Goal: Task Accomplishment & Management: Manage account settings

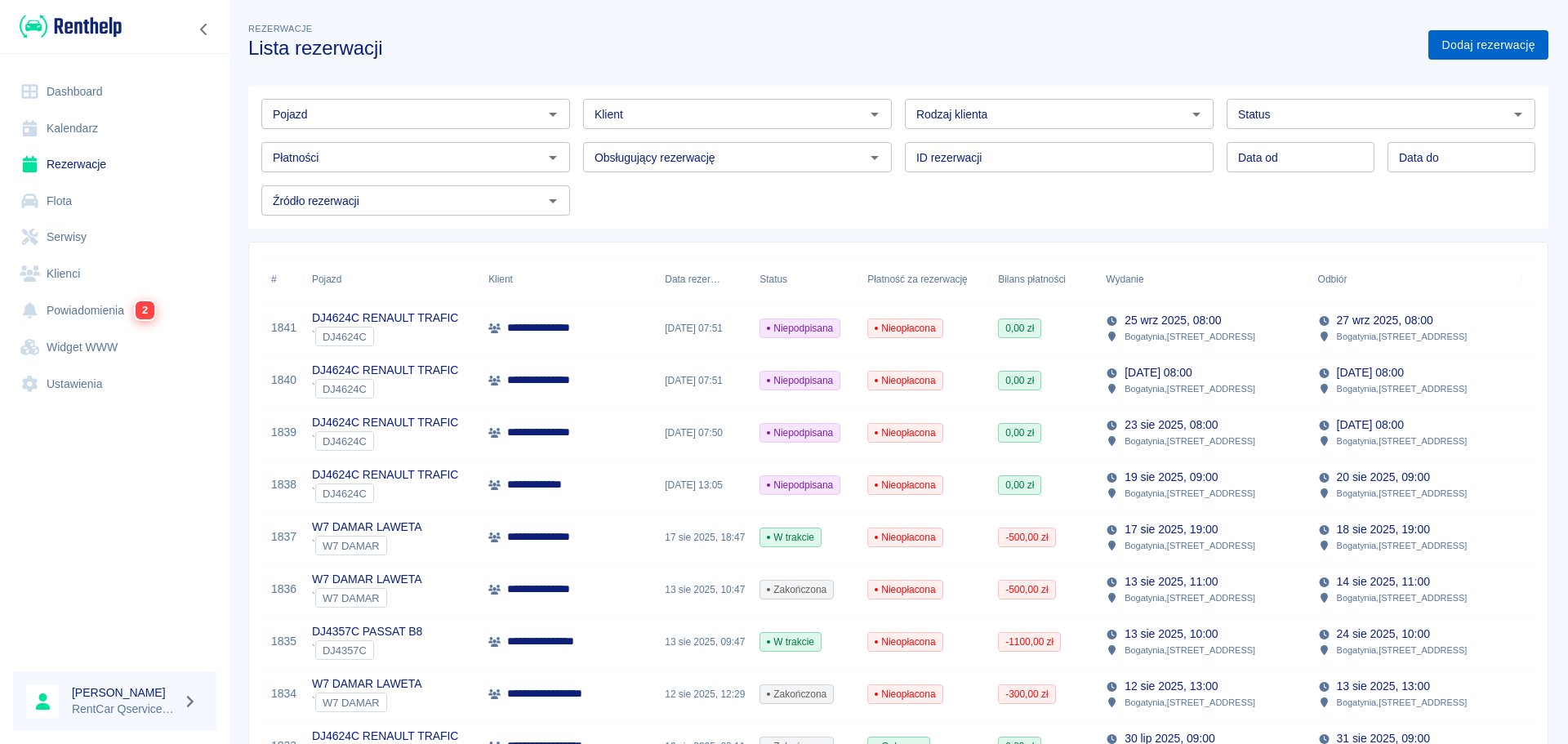
click at [1436, 54] on link "Dodaj rezerwację" at bounding box center [1488, 44] width 120 height 30
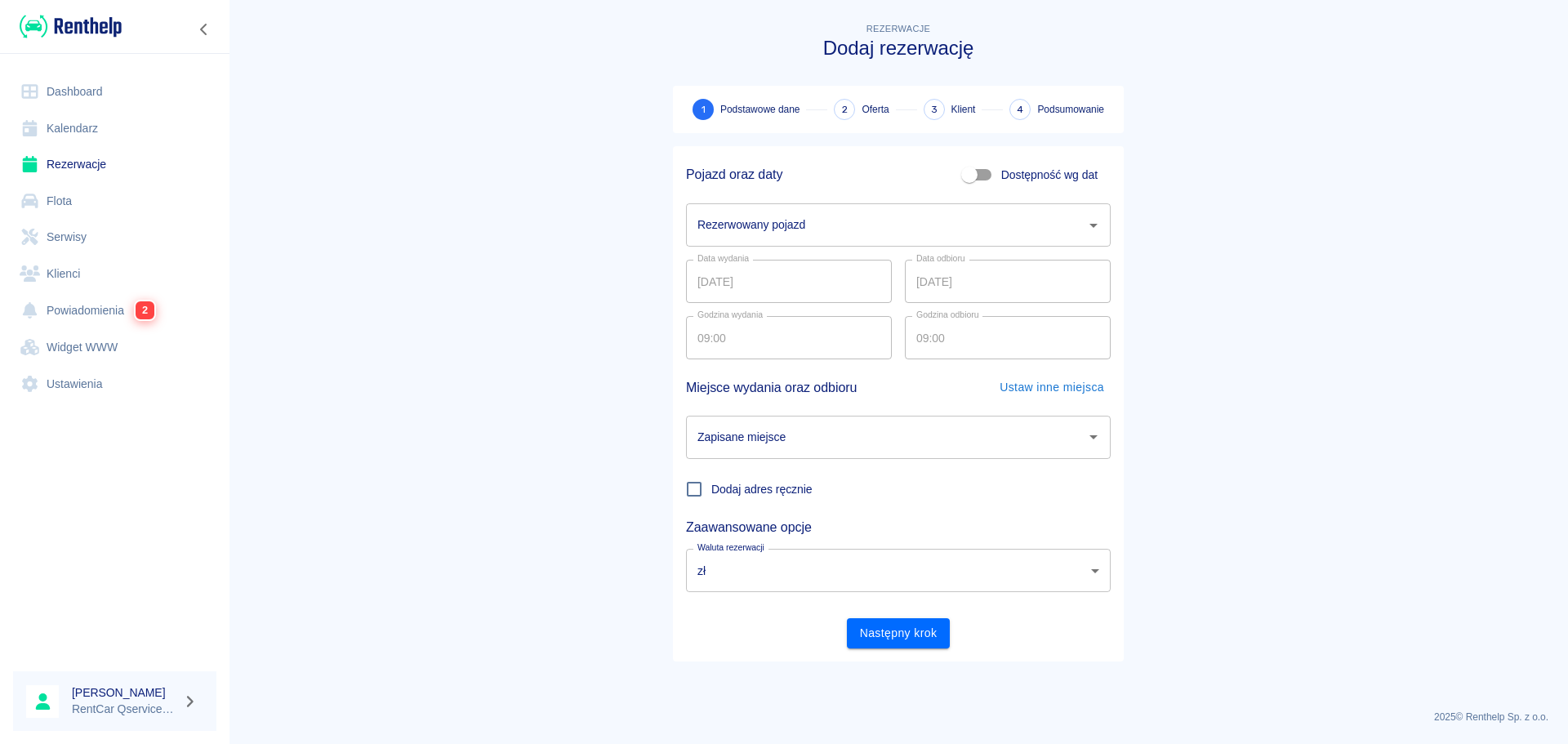
click at [877, 241] on div "Rezerwowany pojazd" at bounding box center [898, 225] width 425 height 43
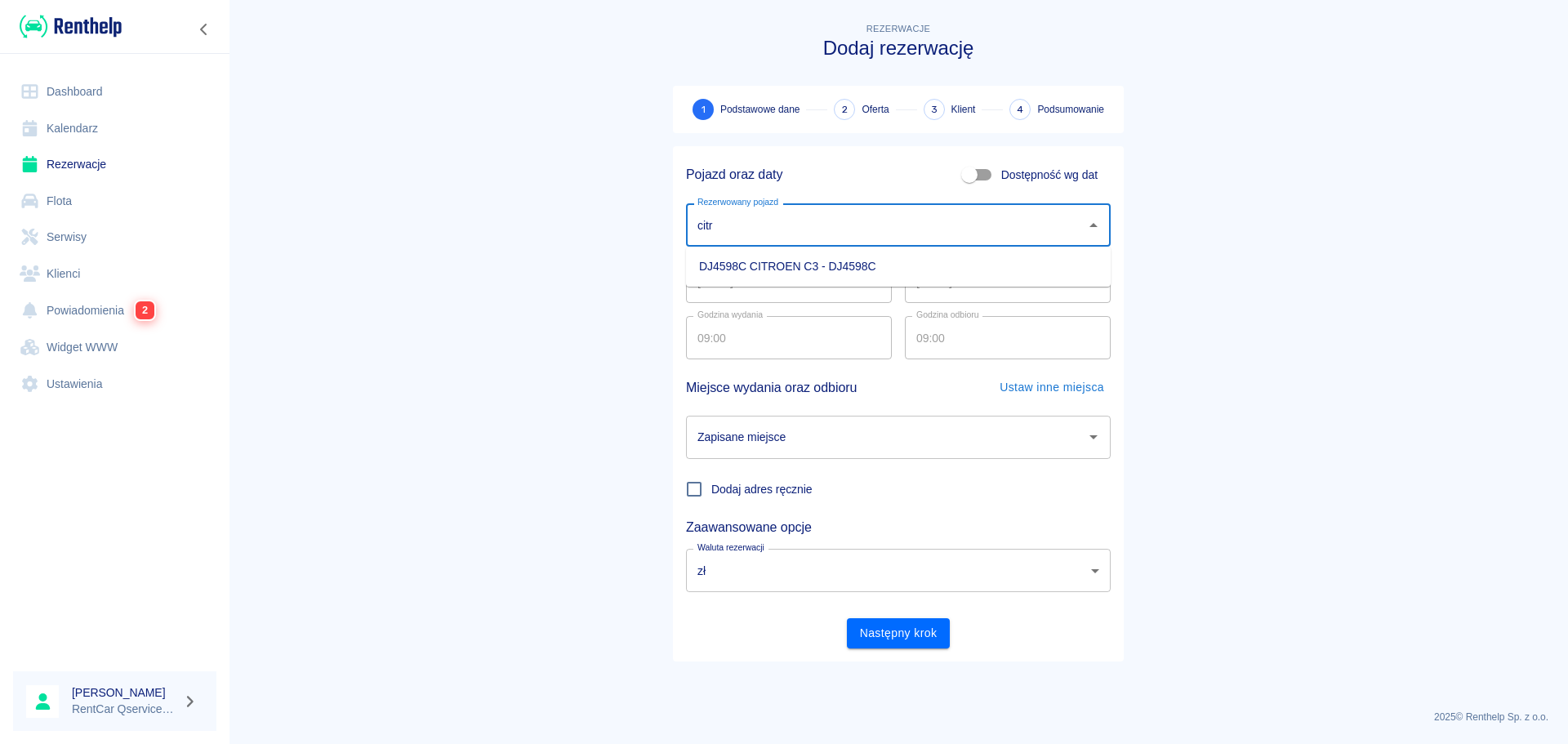
click at [826, 269] on li "DJ4598C CITROEN C3 - DJ4598C" at bounding box center [898, 267] width 425 height 27
type input "DJ4598C CITROEN C3 - DJ4598C"
click at [704, 286] on input "19.08.2025" at bounding box center [789, 280] width 206 height 43
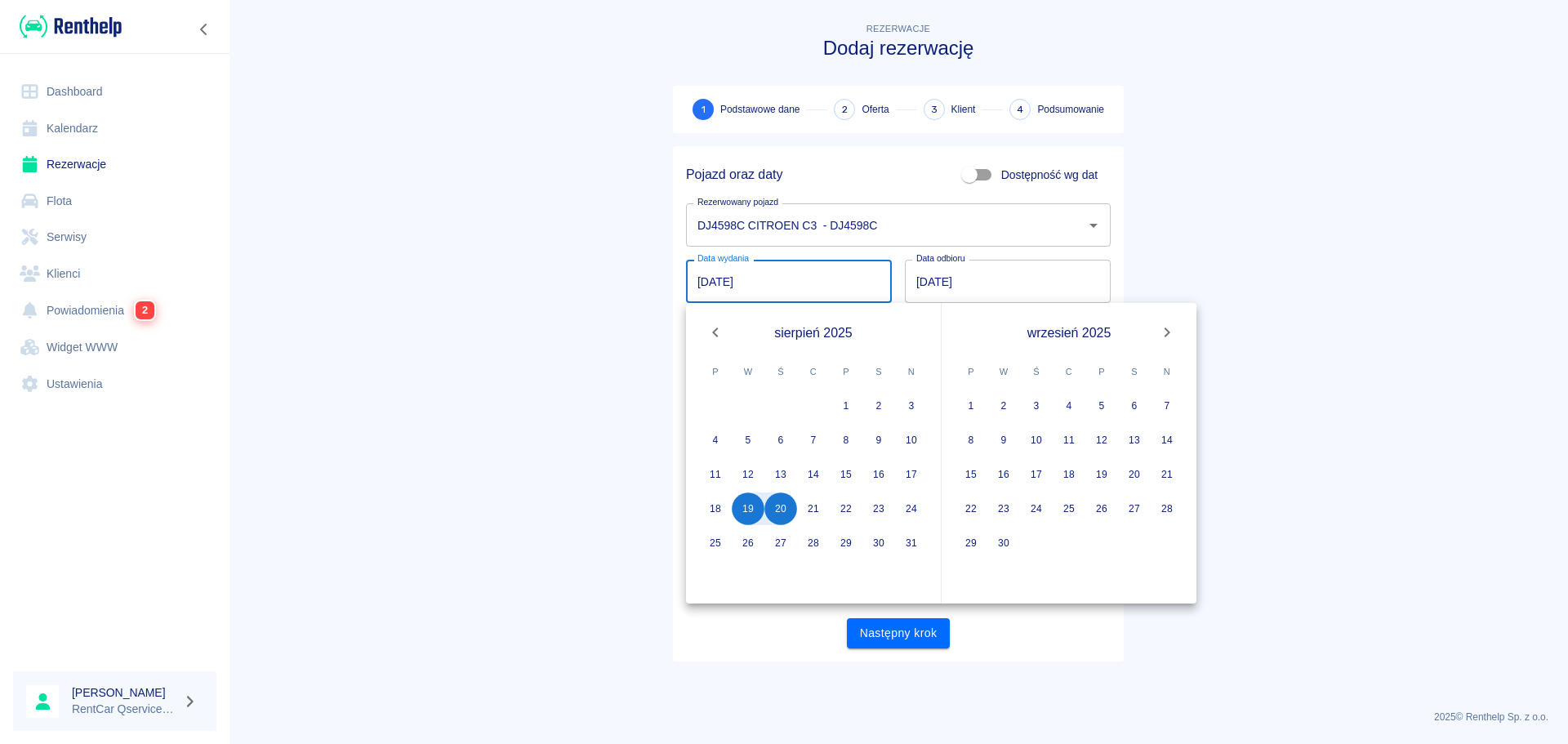
click at [616, 441] on main "Rezerwacje Dodaj rezerwację 1 Podstawowe dane 2 Oferta 3 Klient 4 Podsumowanie …" at bounding box center [898, 358] width 1340 height 677
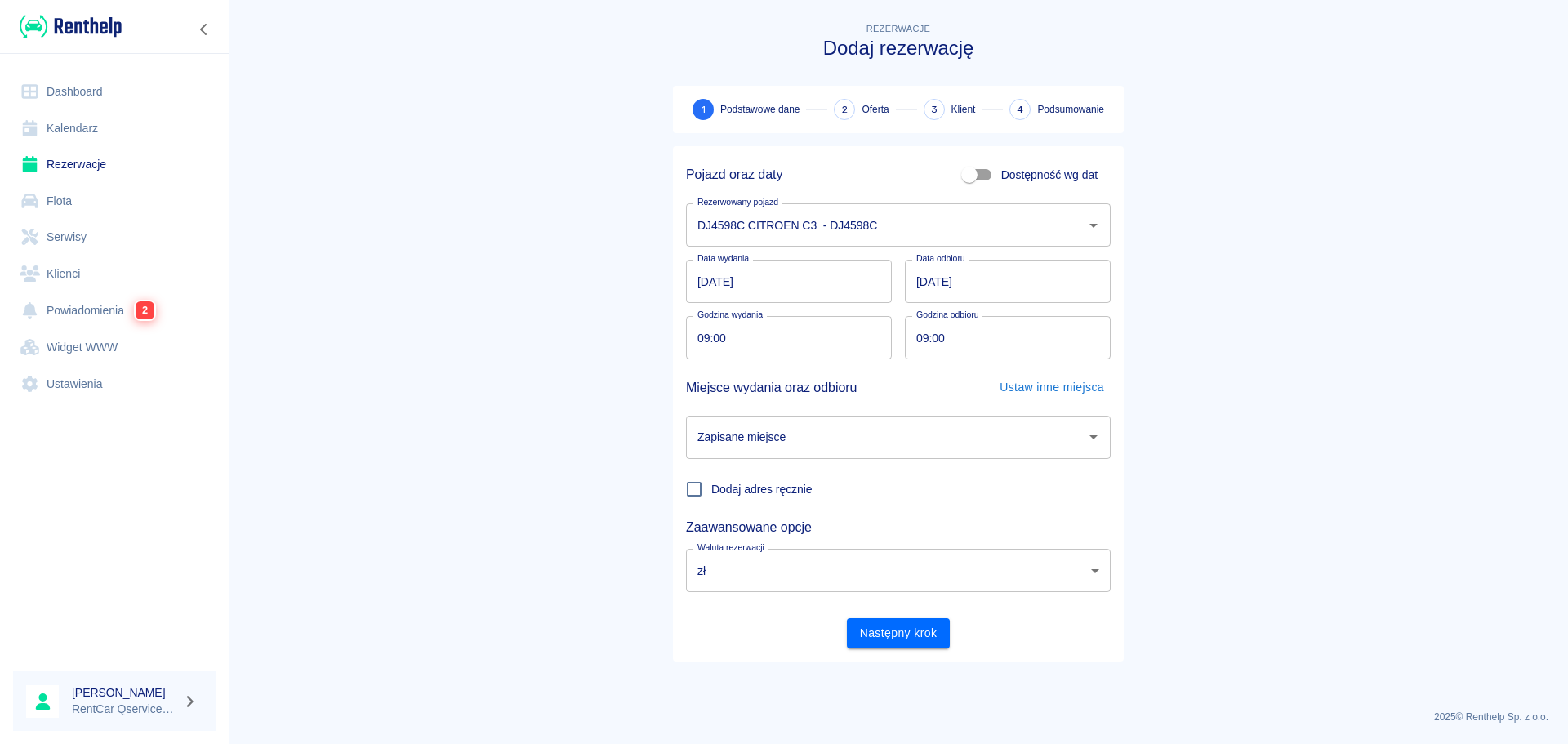
click at [722, 456] on div "Zapisane miejsce" at bounding box center [898, 437] width 425 height 43
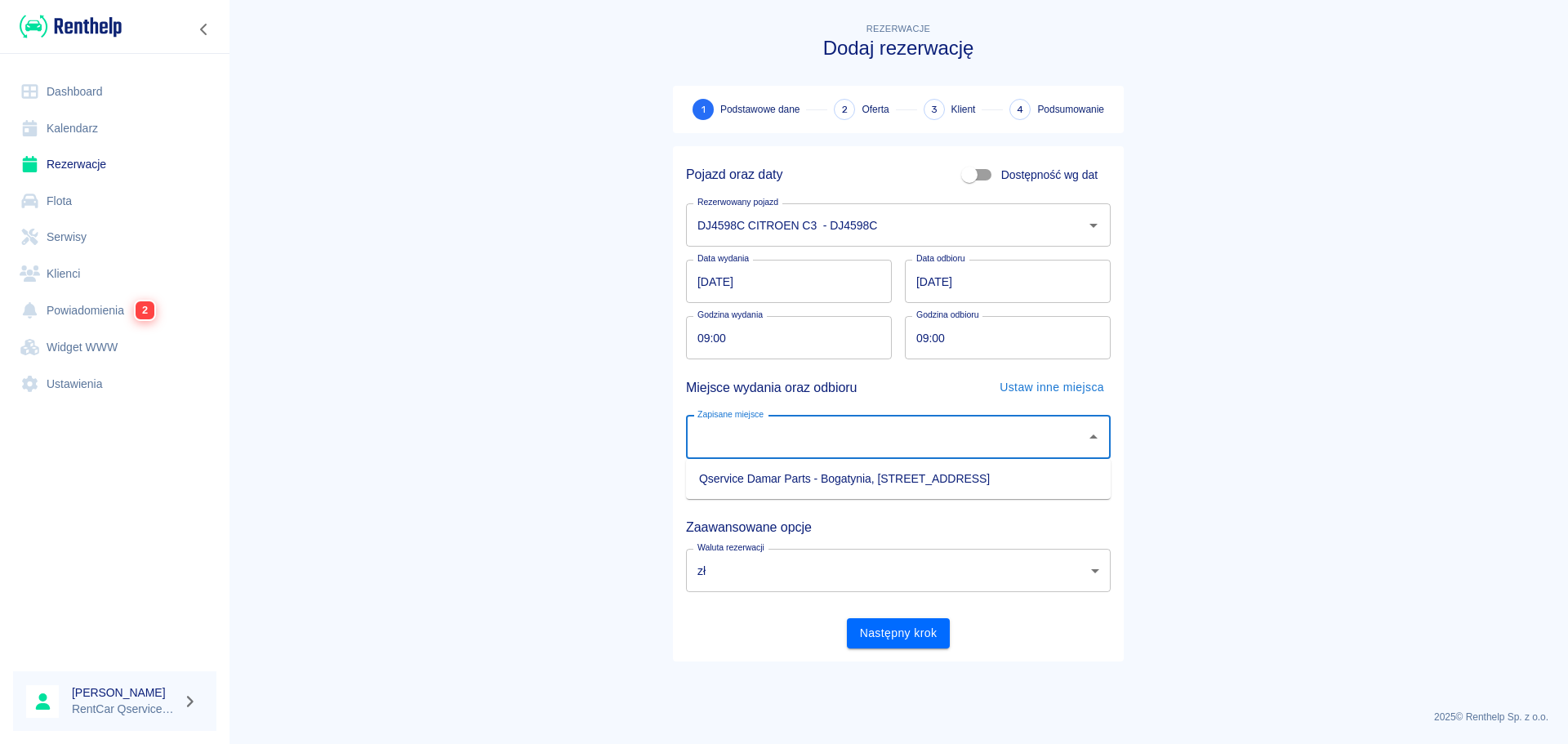
drag, startPoint x: 739, startPoint y: 478, endPoint x: 639, endPoint y: 509, distance: 104.7
click at [740, 478] on li "Qservice Damar Parts - Bogatynia, Zgorzelecka 1" at bounding box center [898, 479] width 425 height 27
type input "Qservice Damar Parts - Bogatynia, Zgorzelecka 1"
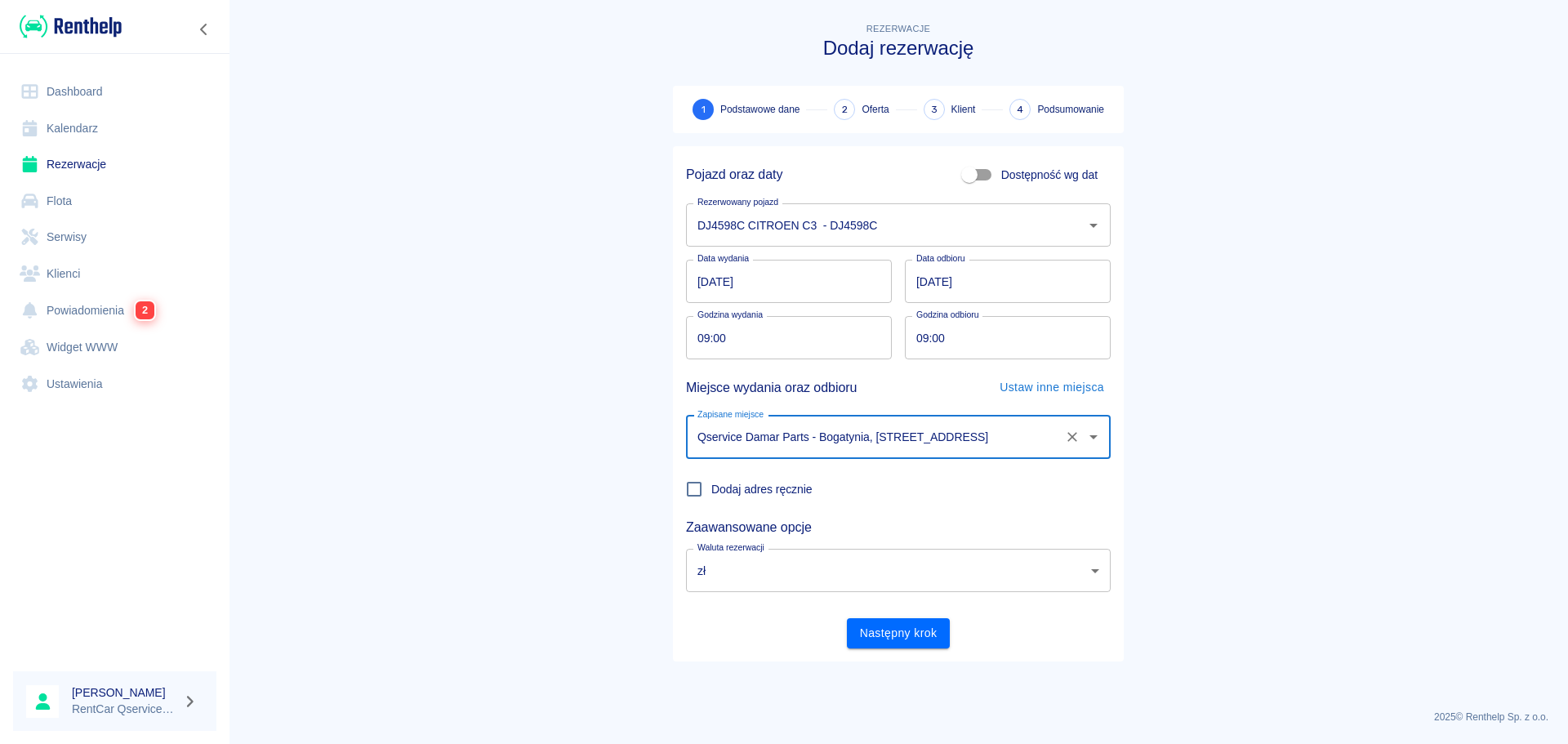
drag, startPoint x: 464, startPoint y: 537, endPoint x: 525, endPoint y: 526, distance: 62.0
click at [472, 530] on main "Rezerwacje Dodaj rezerwację 1 Podstawowe dane 2 Oferta 3 Klient 4 Podsumowanie …" at bounding box center [898, 358] width 1340 height 677
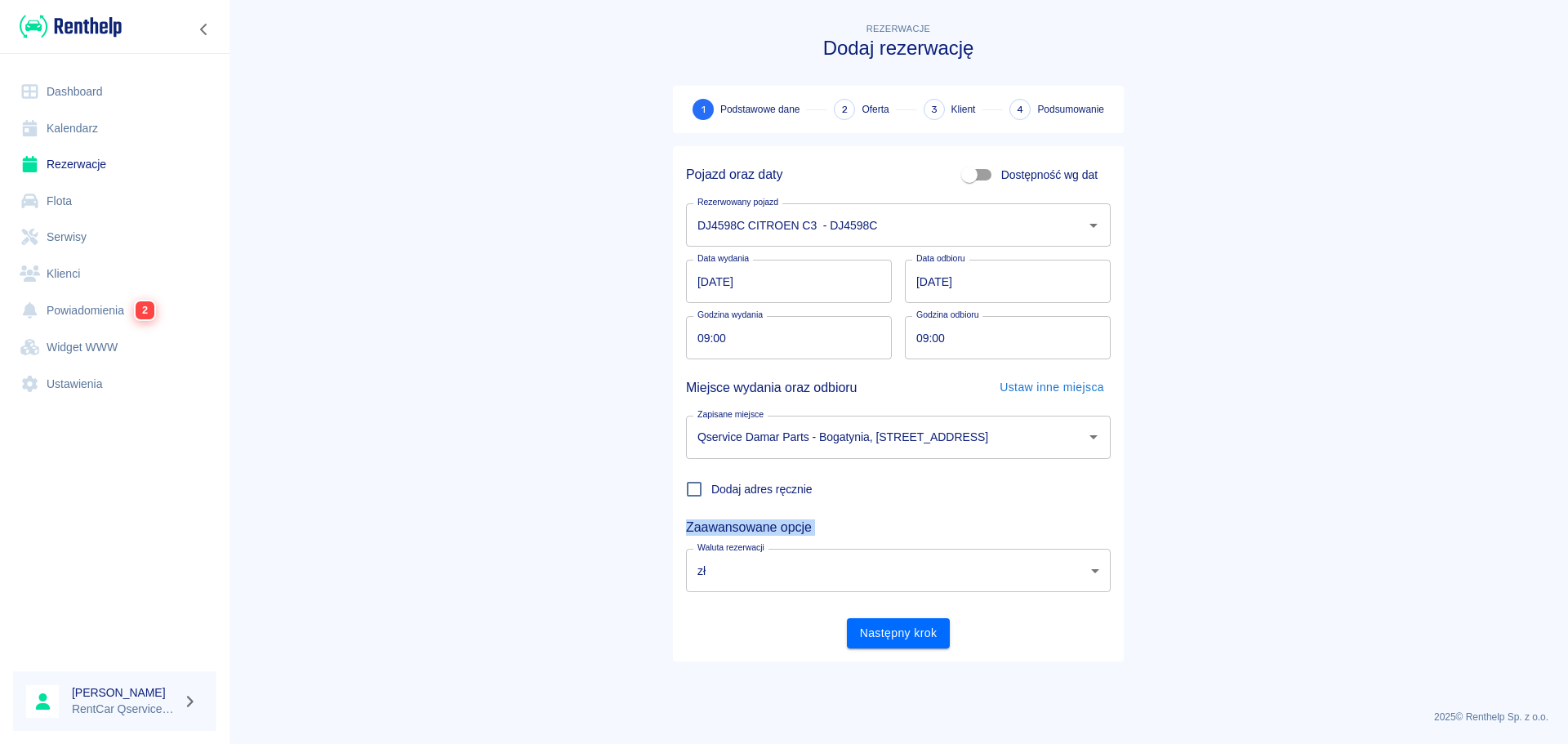
click at [885, 633] on button "Następny krok" at bounding box center [899, 632] width 104 height 30
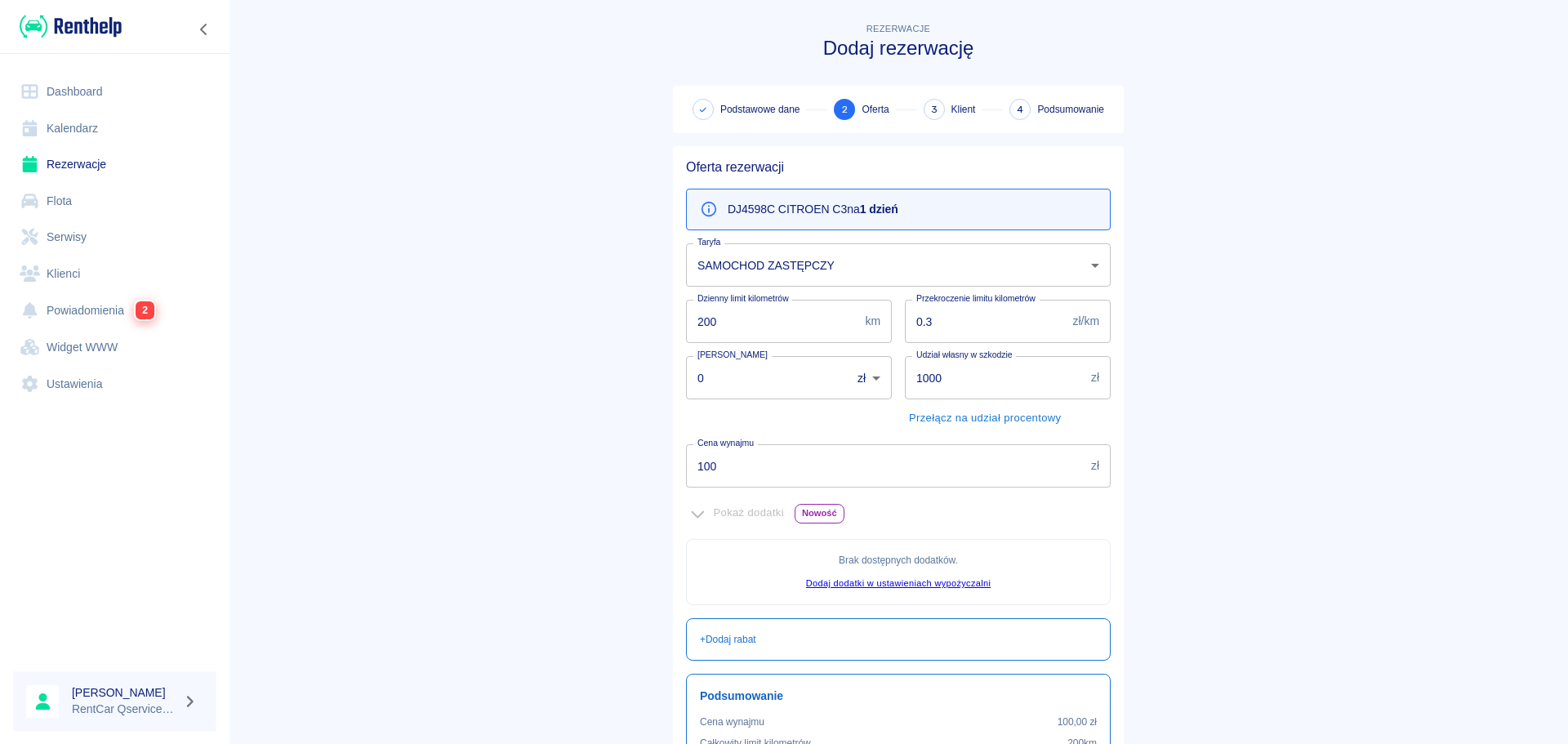
click at [853, 260] on body "Używamy plików Cookies, by zapewnić Ci najlepsze możliwe doświadczenie. Aby dow…" at bounding box center [784, 372] width 1568 height 744
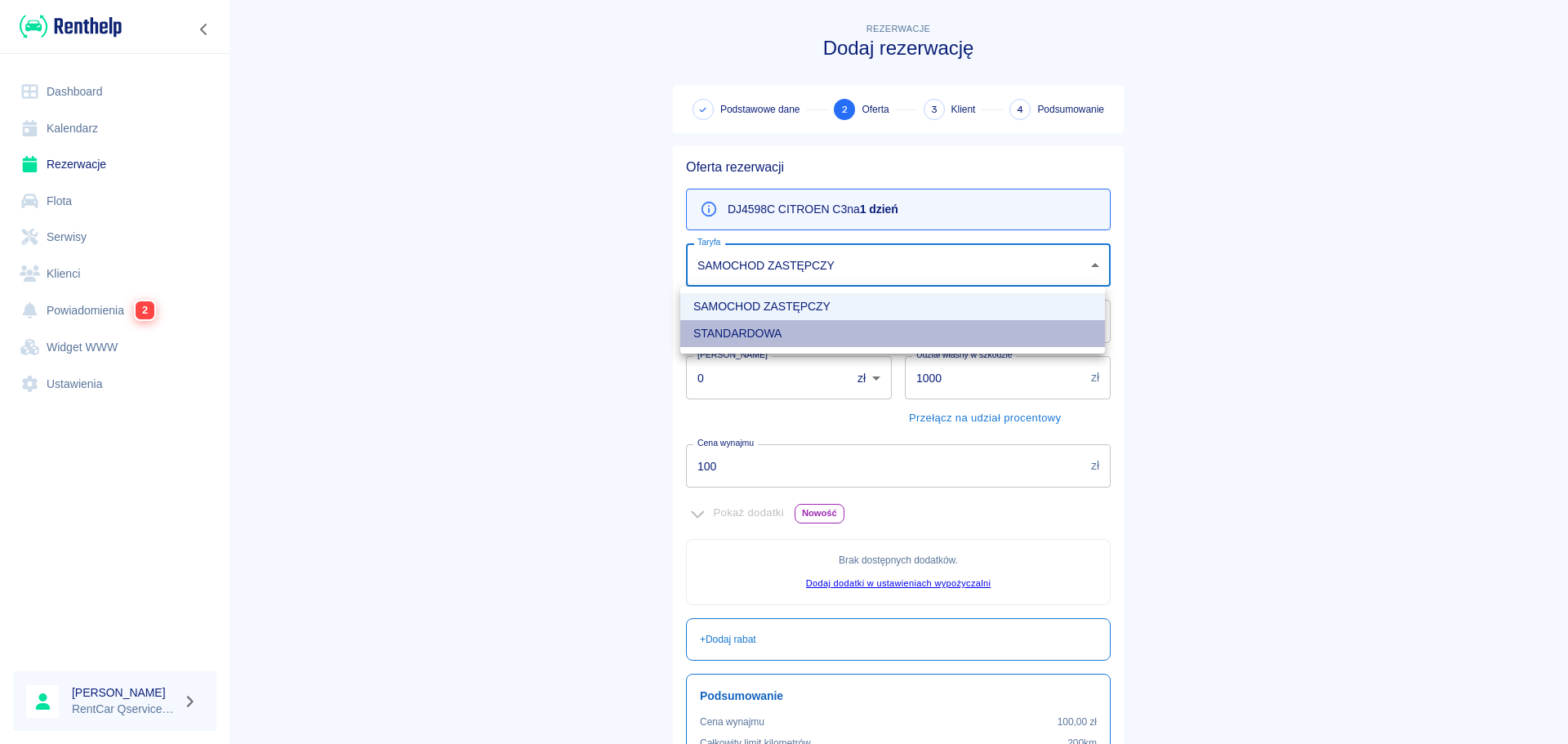
drag, startPoint x: 789, startPoint y: 331, endPoint x: 635, endPoint y: 349, distance: 155.0
click at [789, 332] on li "STANDARDOWA" at bounding box center [892, 333] width 425 height 27
type input "a5285184-97de-462b-9b25-1b76765b390c"
type input "500"
type input "150"
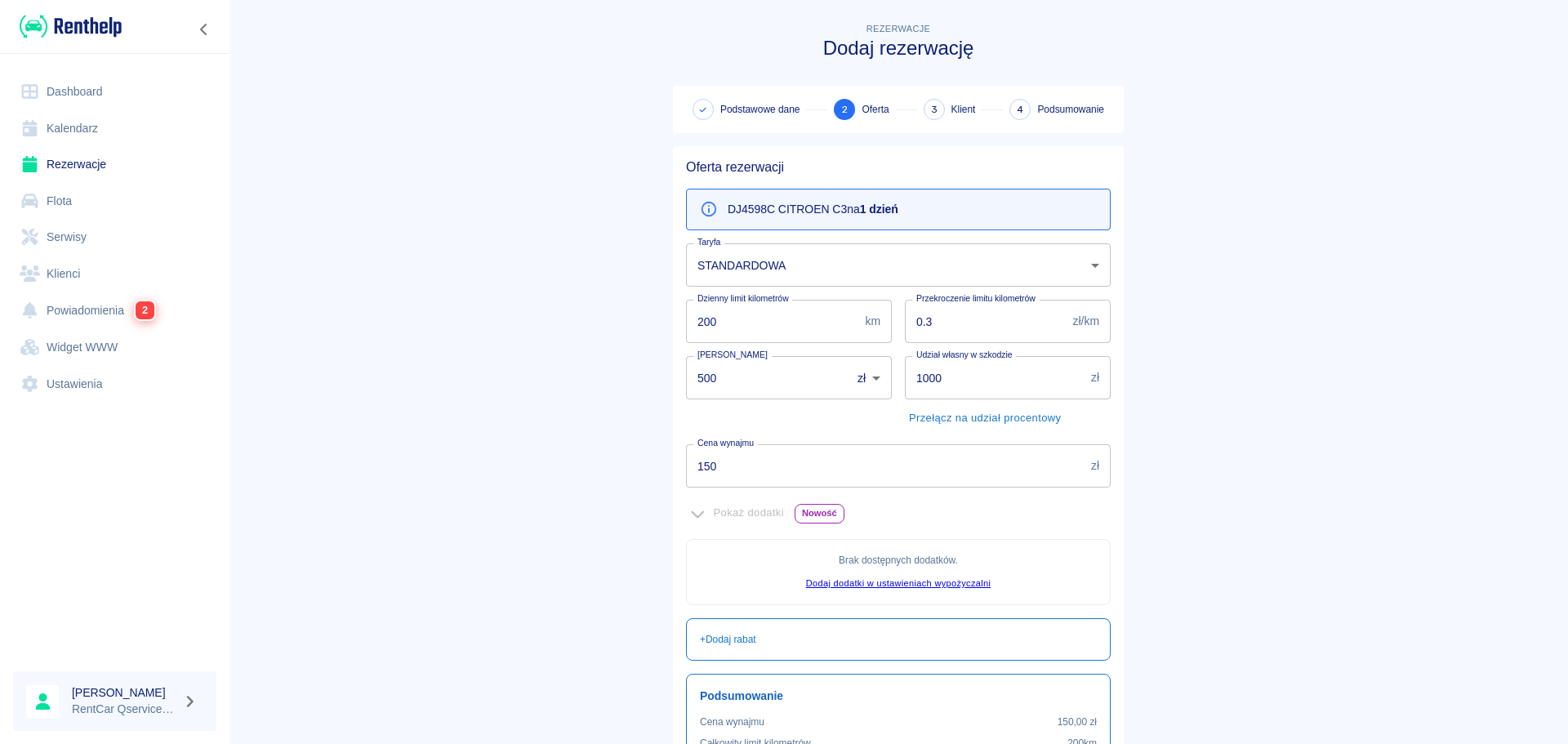
click at [757, 259] on body "Używamy plików Cookies, by zapewnić Ci najlepsze możliwe doświadczenie. Aby dow…" at bounding box center [784, 372] width 1568 height 744
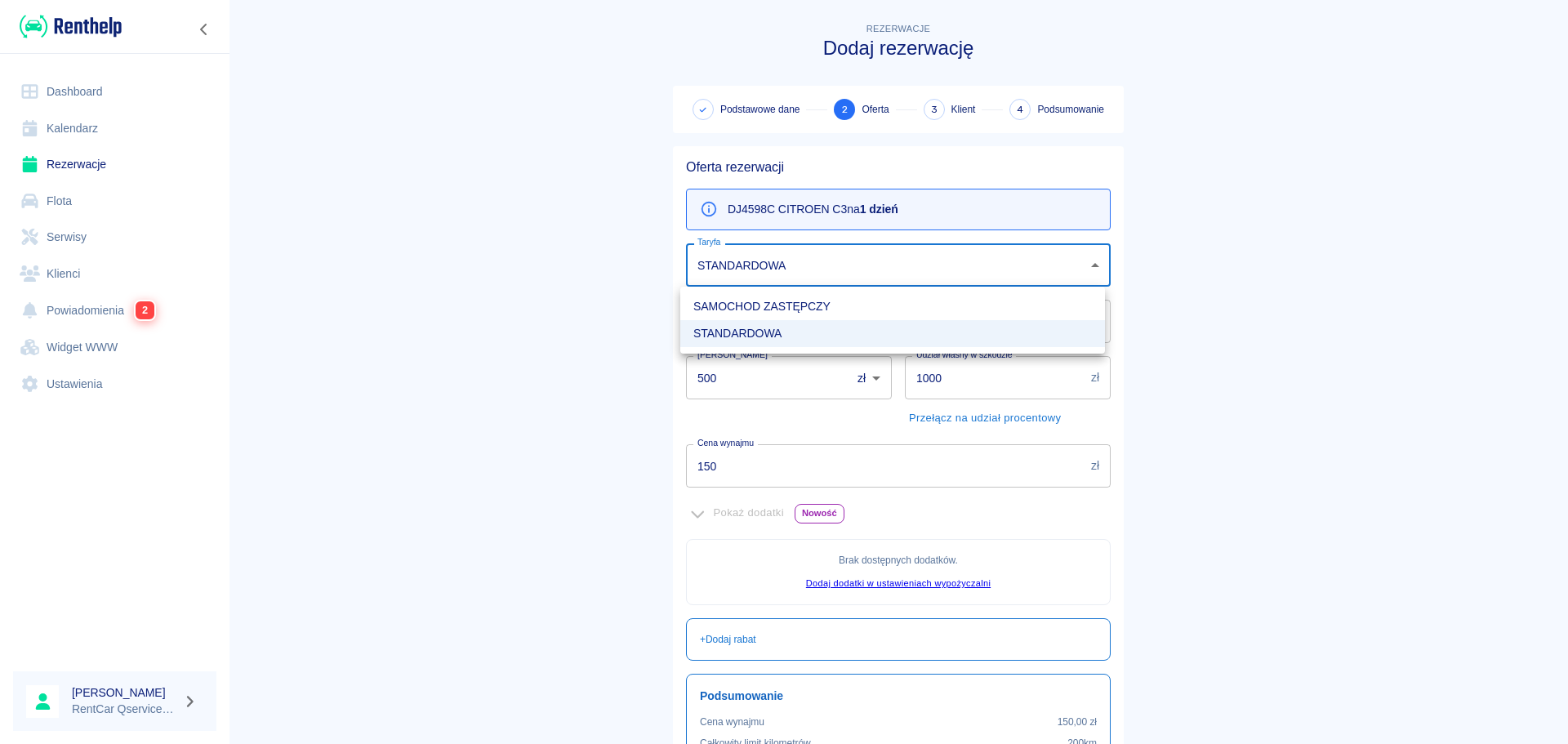
click at [753, 313] on li "SAMOCHOD ZASTĘPCZY" at bounding box center [892, 306] width 425 height 27
type input "5878dc00-37f2-417d-af77-144fbdfb784d"
type input "0"
type input "100"
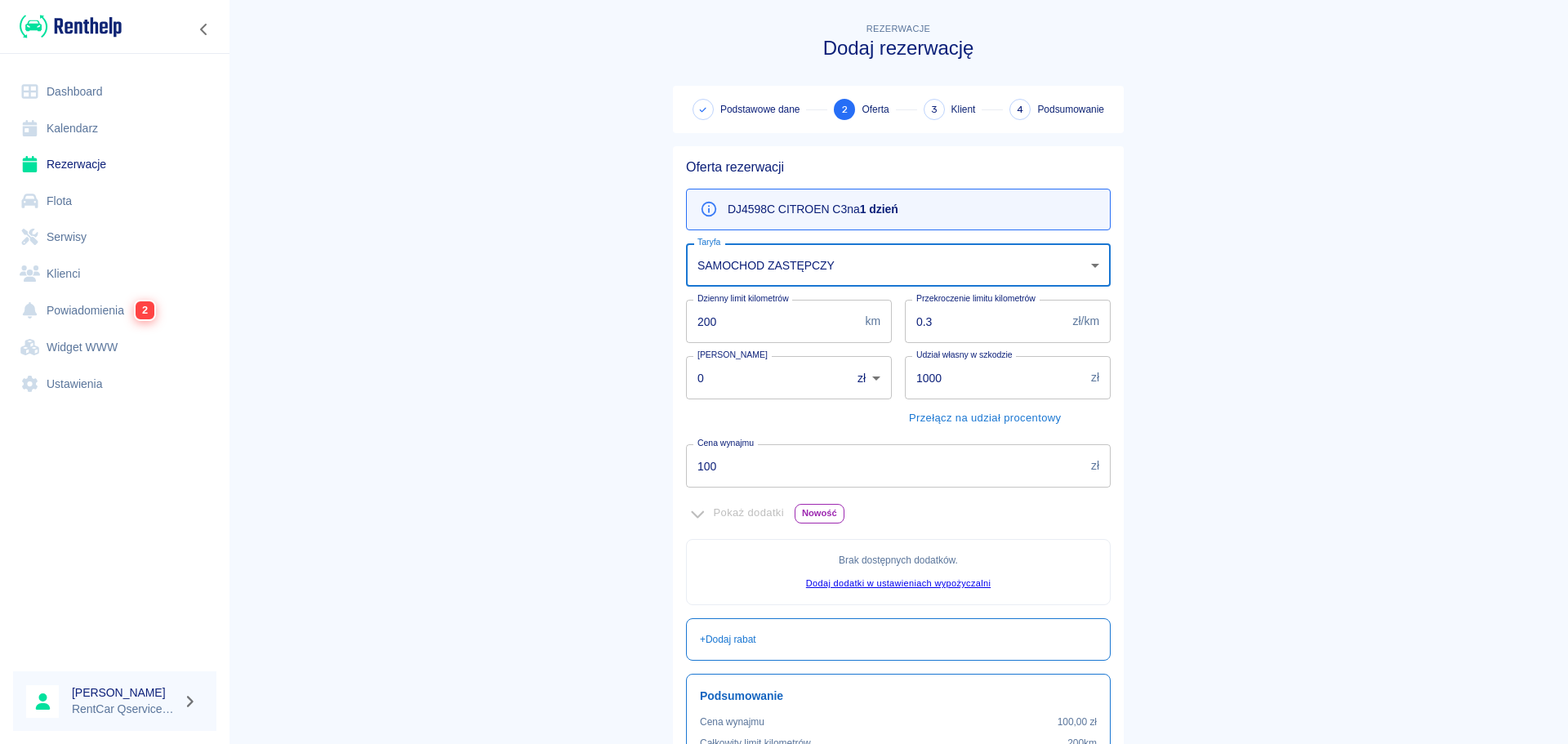
click at [478, 386] on main "Rezerwacje Dodaj rezerwację Podstawowe dane 2 Oferta 3 Klient 4 Podsumowanie Of…" at bounding box center [898, 457] width 1340 height 876
click at [433, 452] on main "Rezerwacje Dodaj rezerwację Podstawowe dane 2 Oferta 3 Klient 4 Podsumowanie Of…" at bounding box center [898, 457] width 1340 height 876
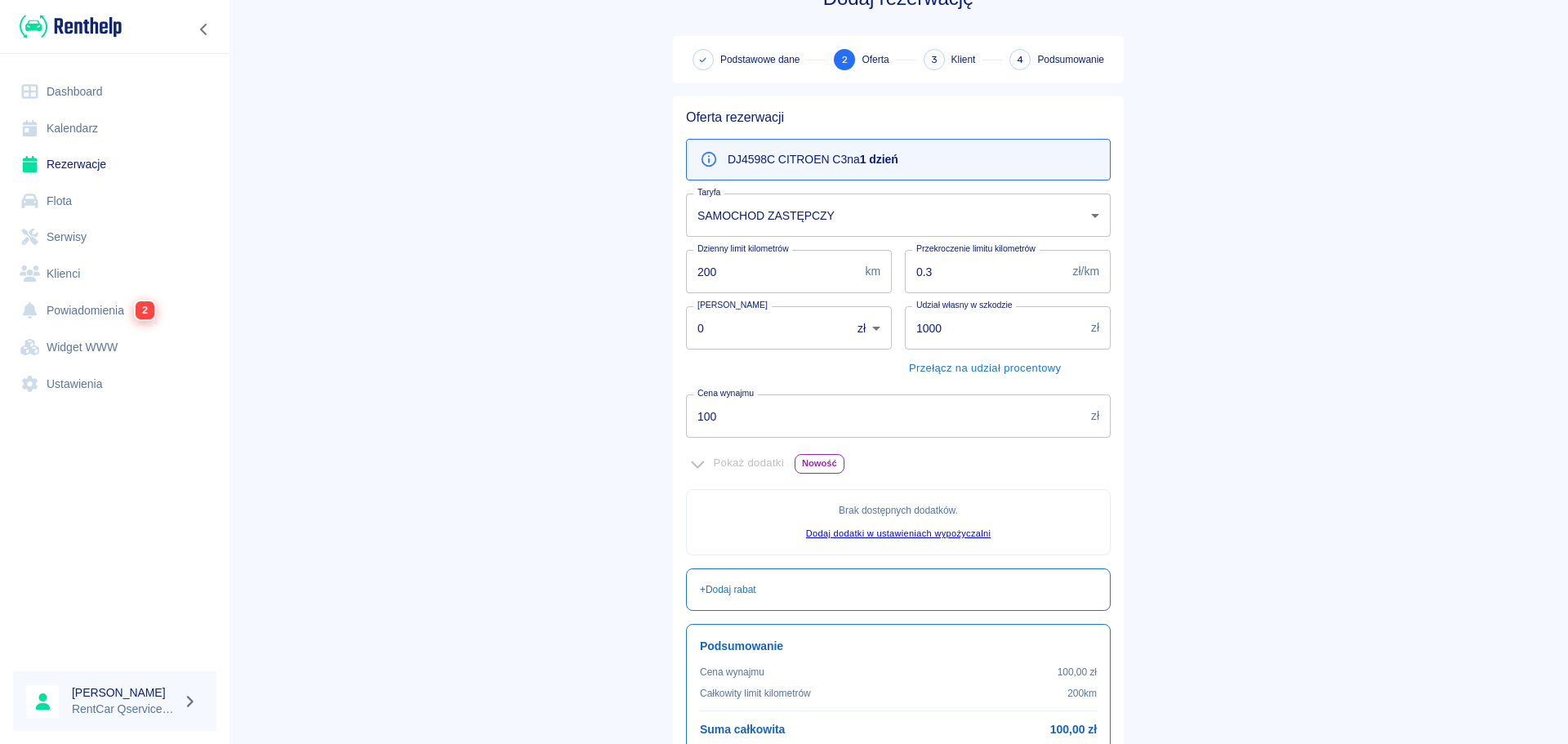
scroll to position [199, 0]
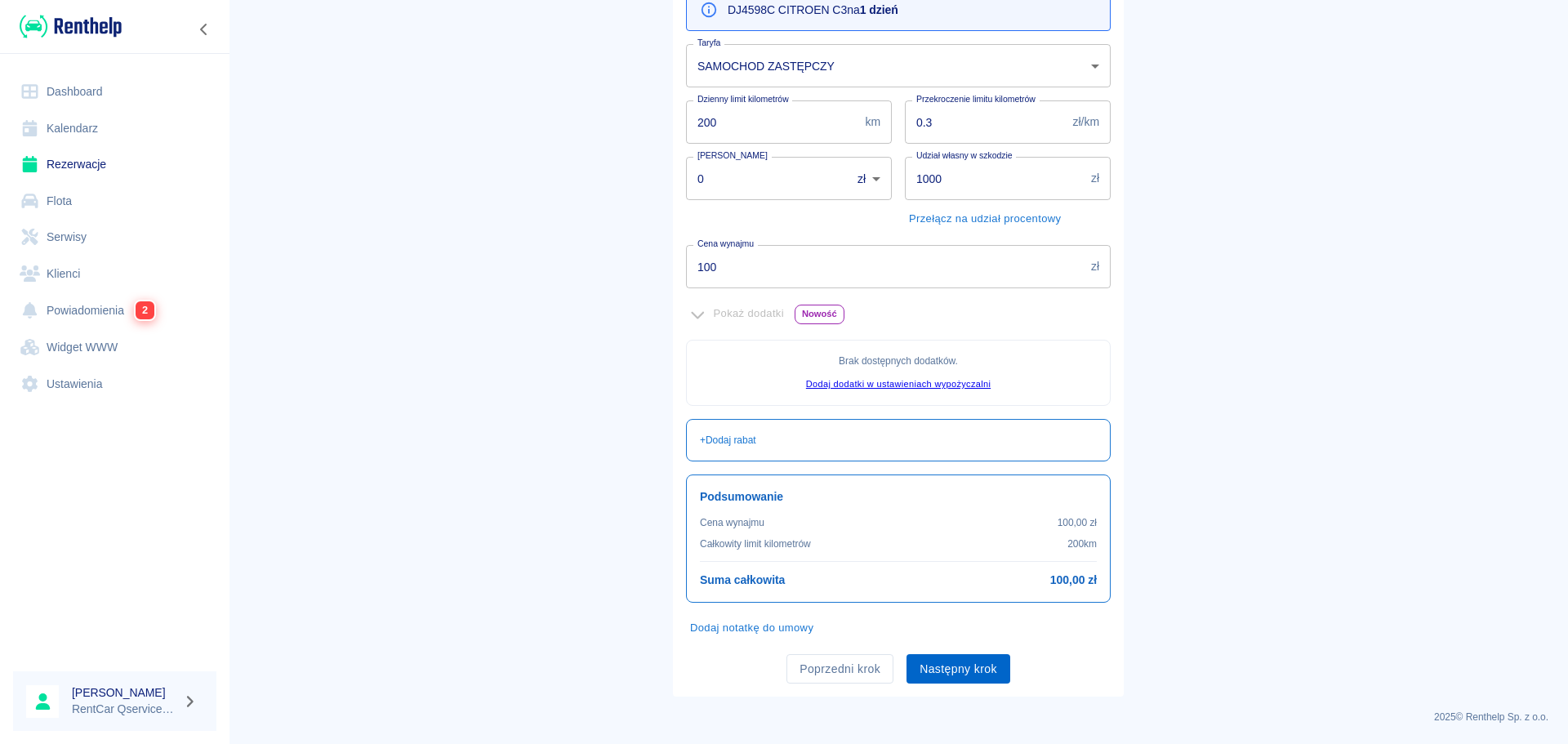
click at [947, 661] on button "Następny krok" at bounding box center [959, 669] width 104 height 30
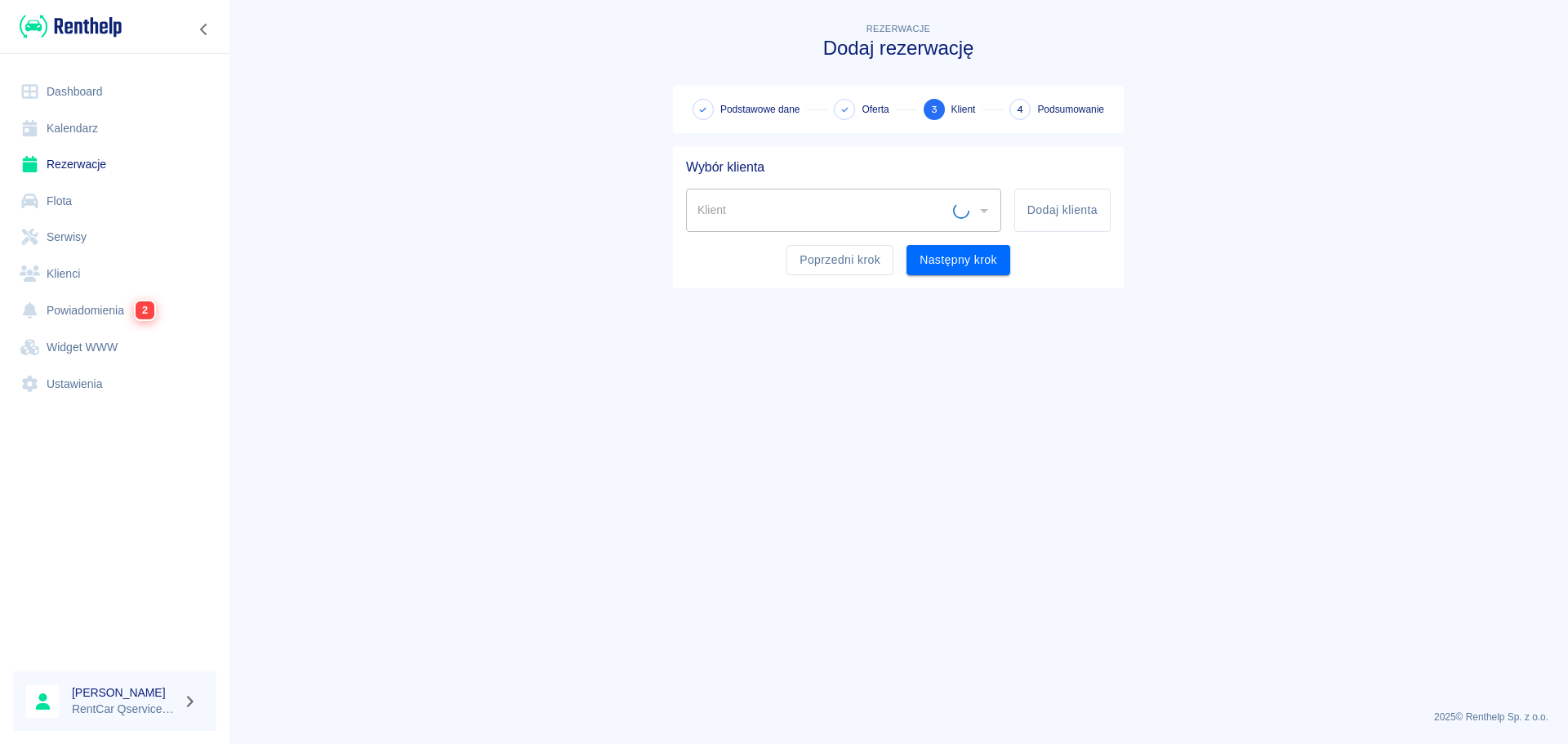
scroll to position [0, 0]
click at [1053, 219] on button "Dodaj klienta" at bounding box center [1062, 210] width 96 height 43
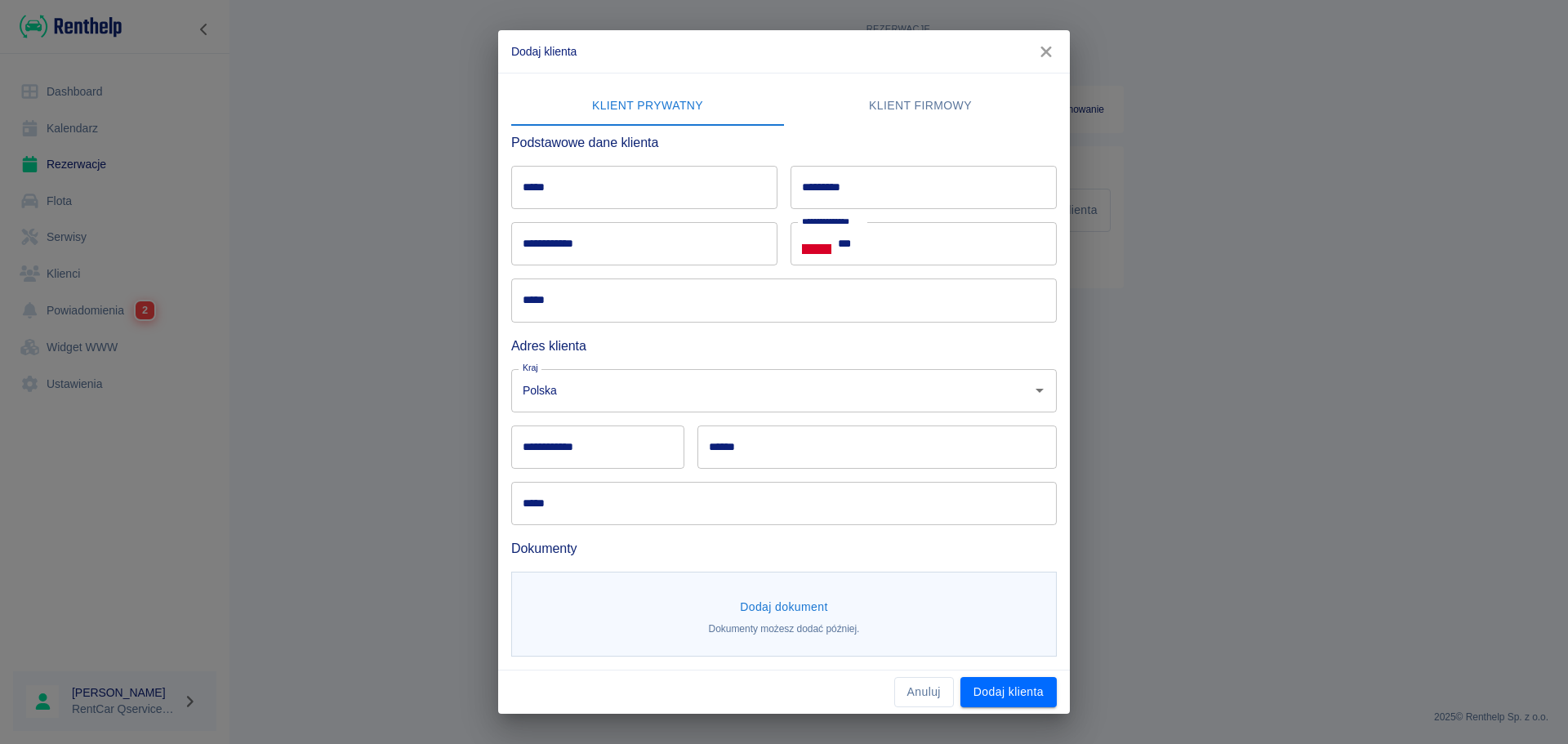
click at [586, 200] on input "*****" at bounding box center [644, 187] width 266 height 43
type input "*"
type input "*******"
type input "******"
click at [897, 243] on input "***" at bounding box center [946, 243] width 219 height 43
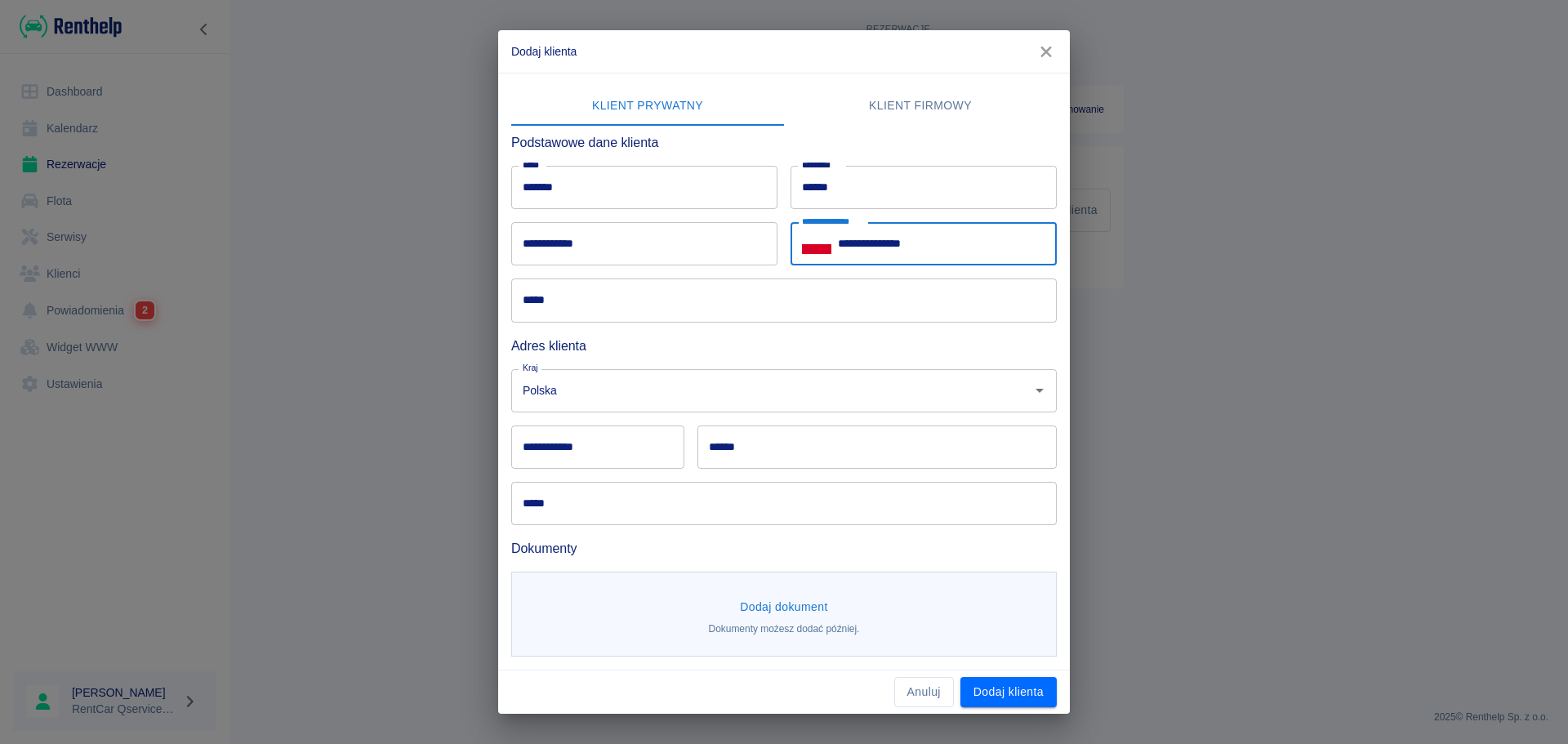
type input "**********"
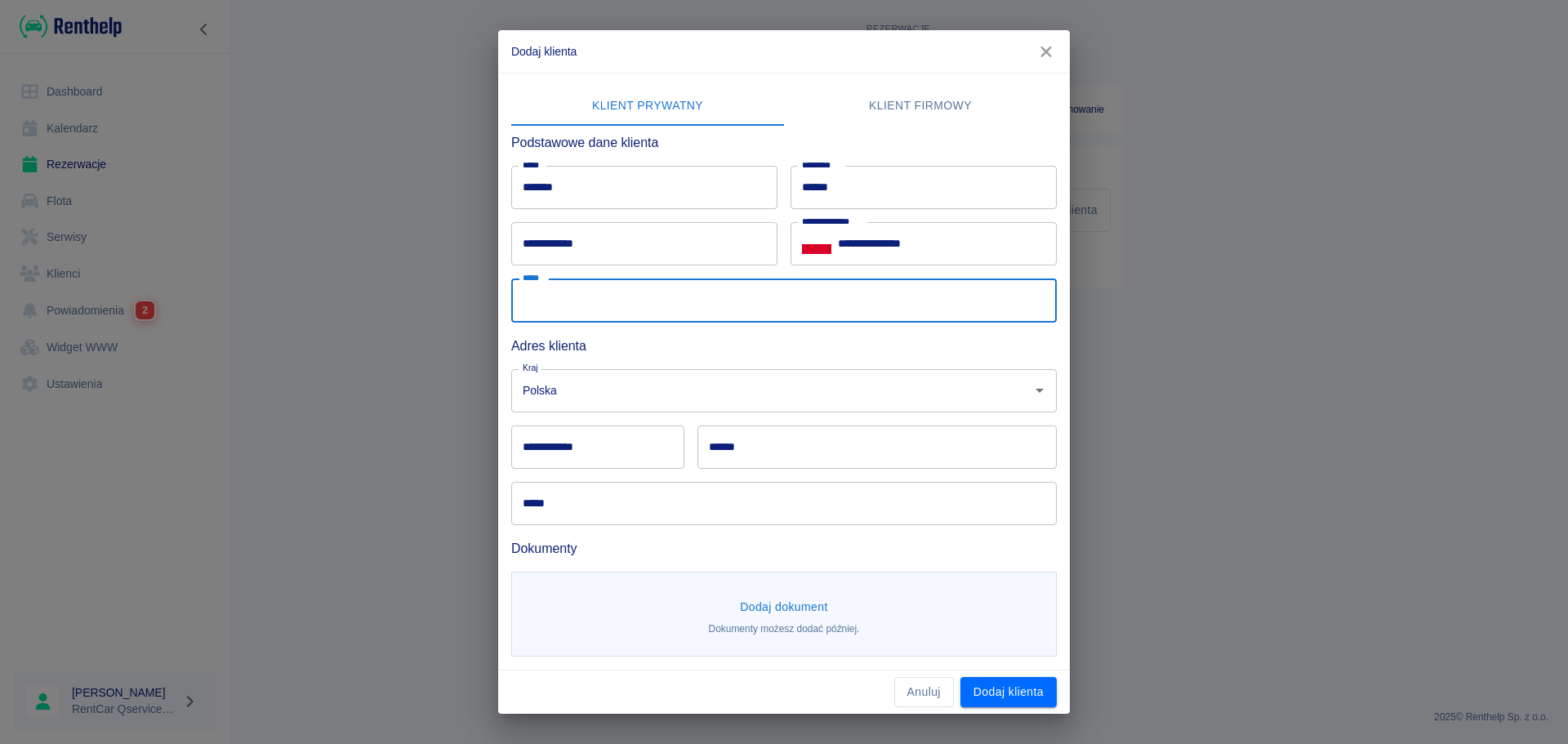
click at [878, 300] on input "*****" at bounding box center [784, 300] width 545 height 43
type input "**********"
click at [553, 433] on div "**********" at bounding box center [598, 446] width 173 height 43
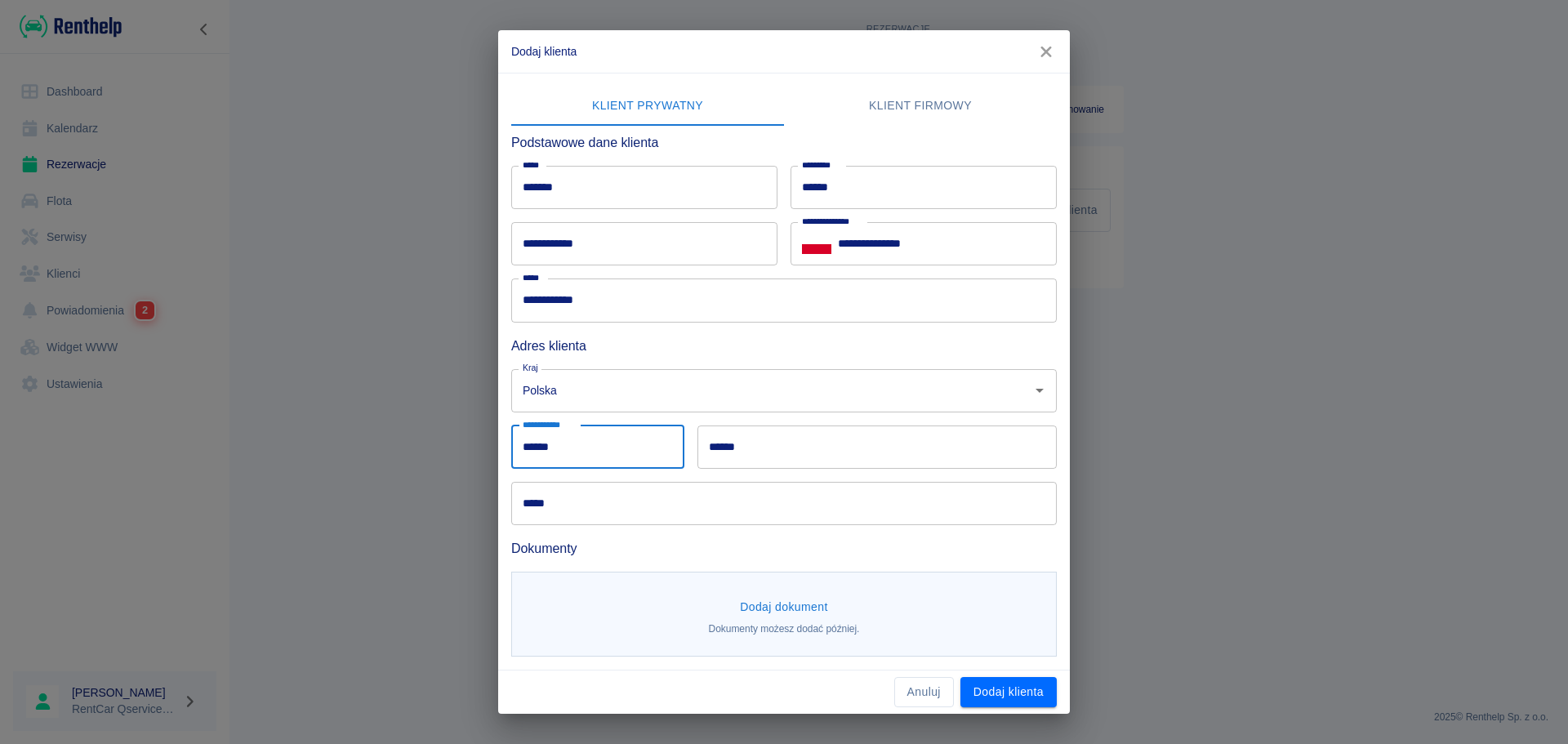
type input "******"
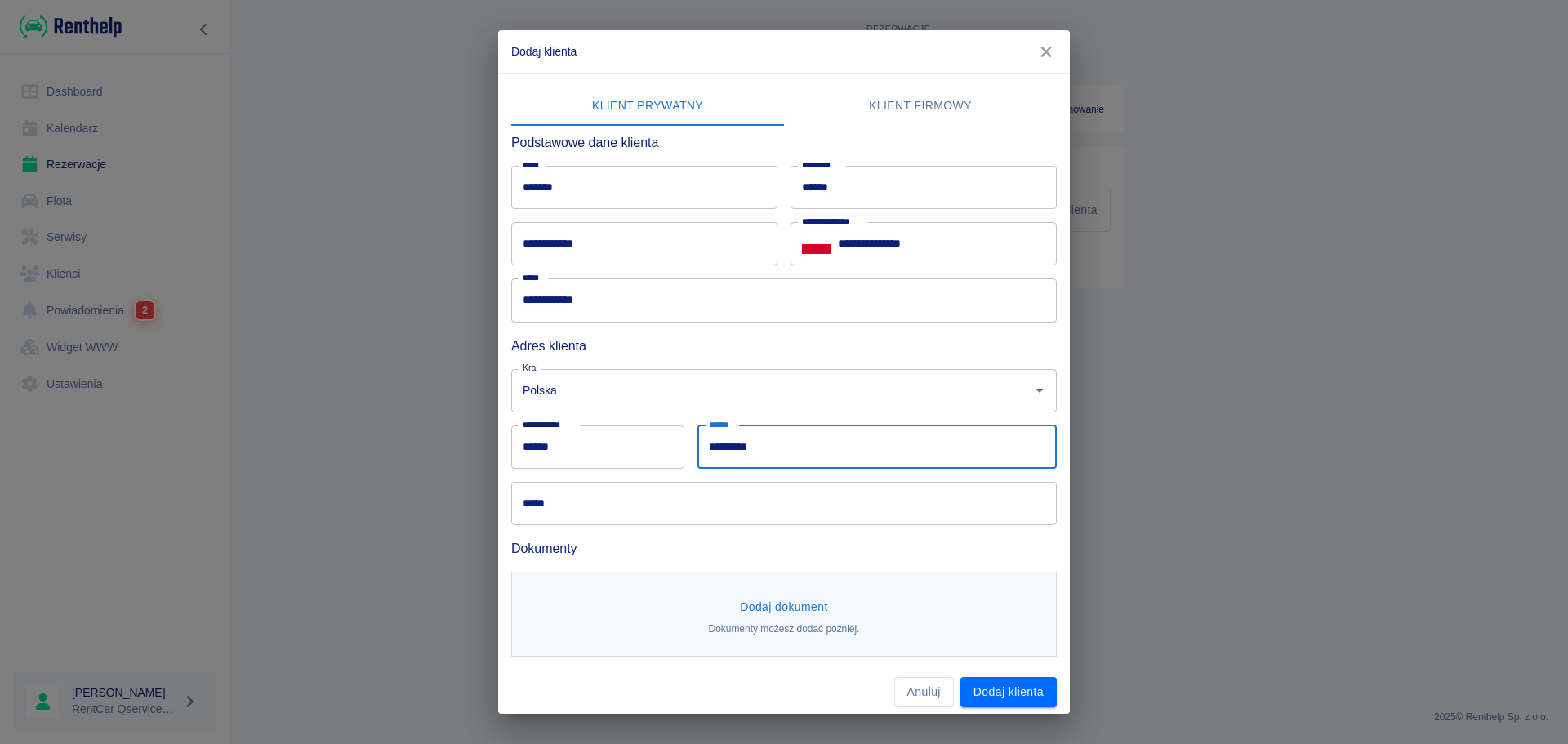
type input "*********"
click at [532, 494] on input "*****" at bounding box center [784, 503] width 545 height 43
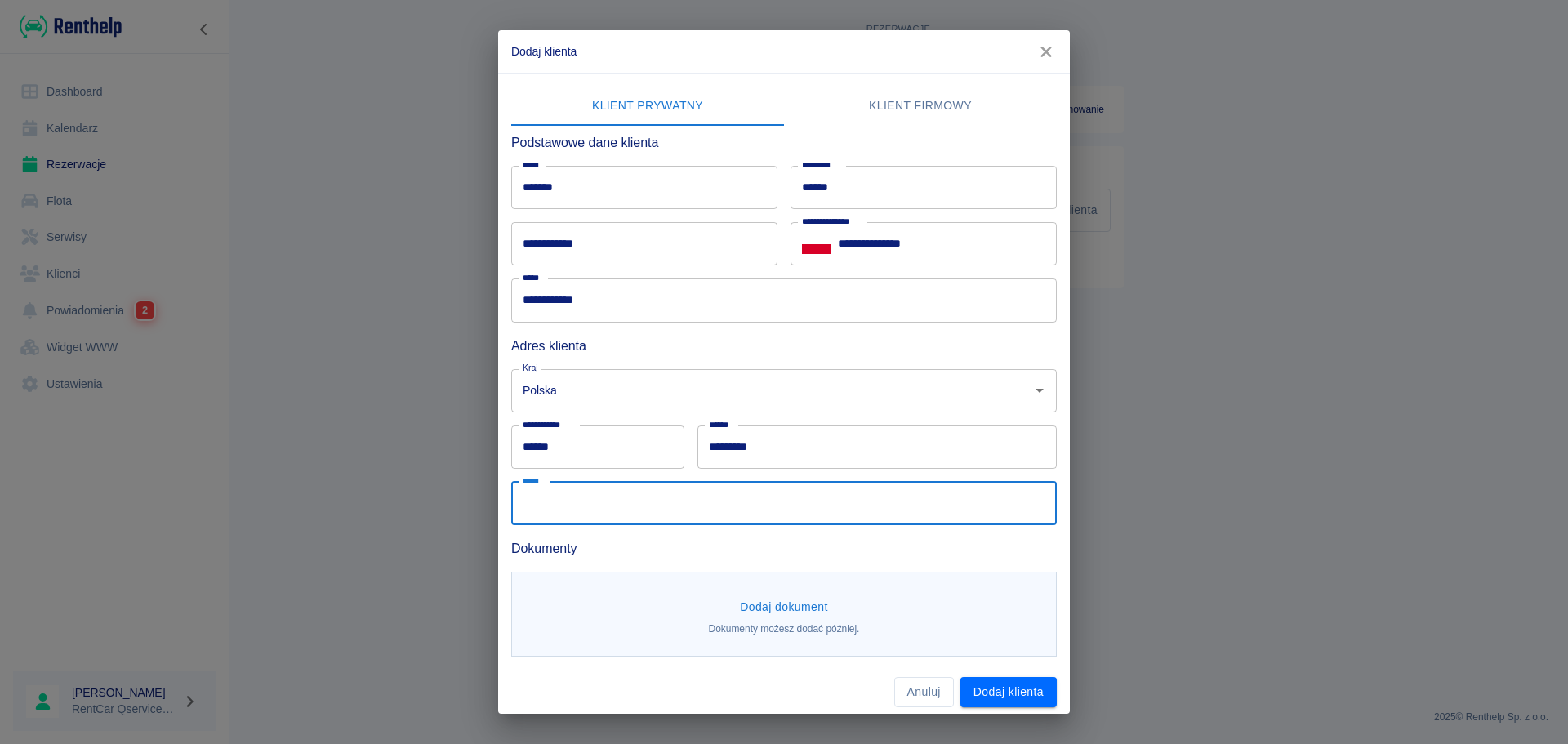
click at [575, 446] on input "******" at bounding box center [598, 446] width 173 height 43
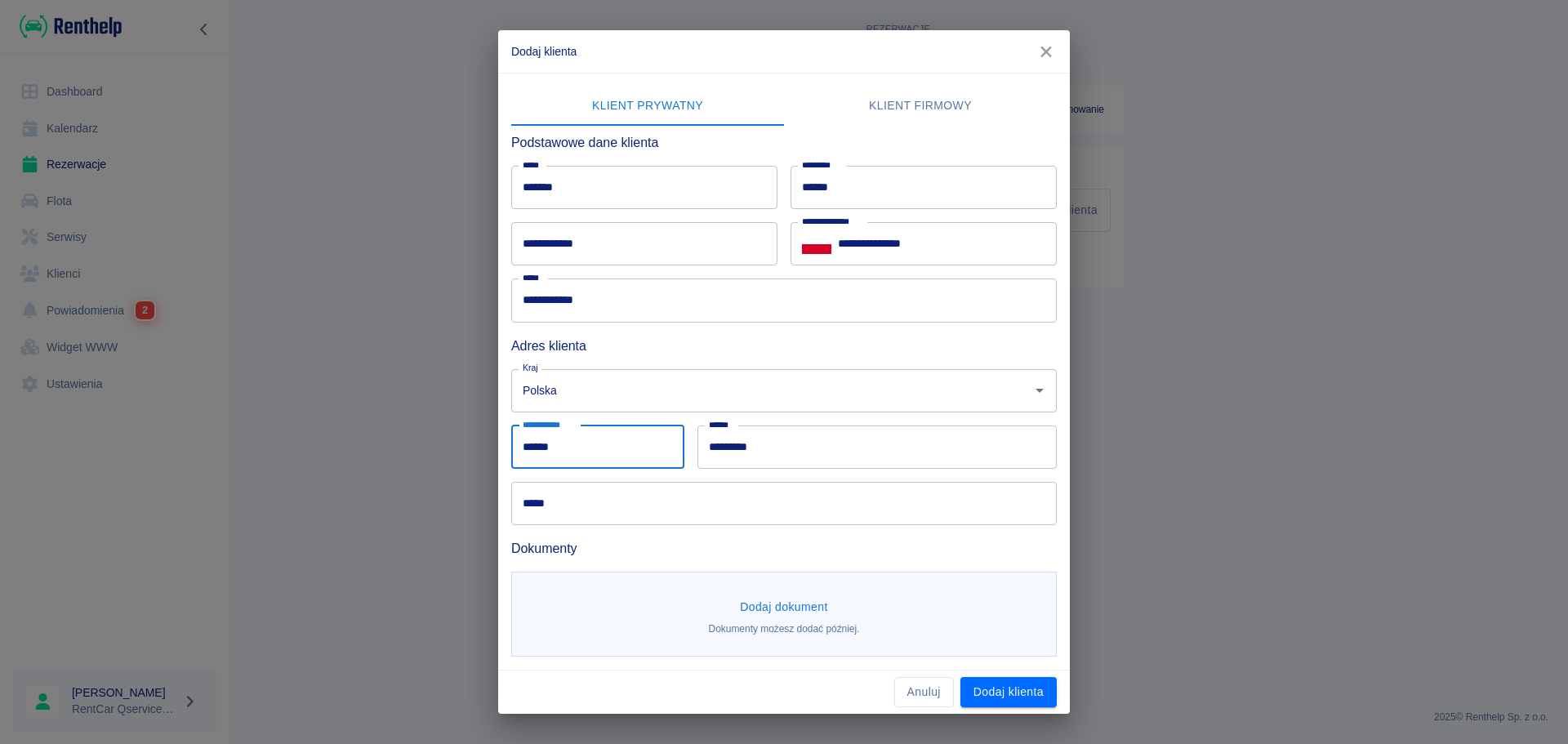
type input "******"
click at [723, 459] on input "*********" at bounding box center [877, 446] width 359 height 43
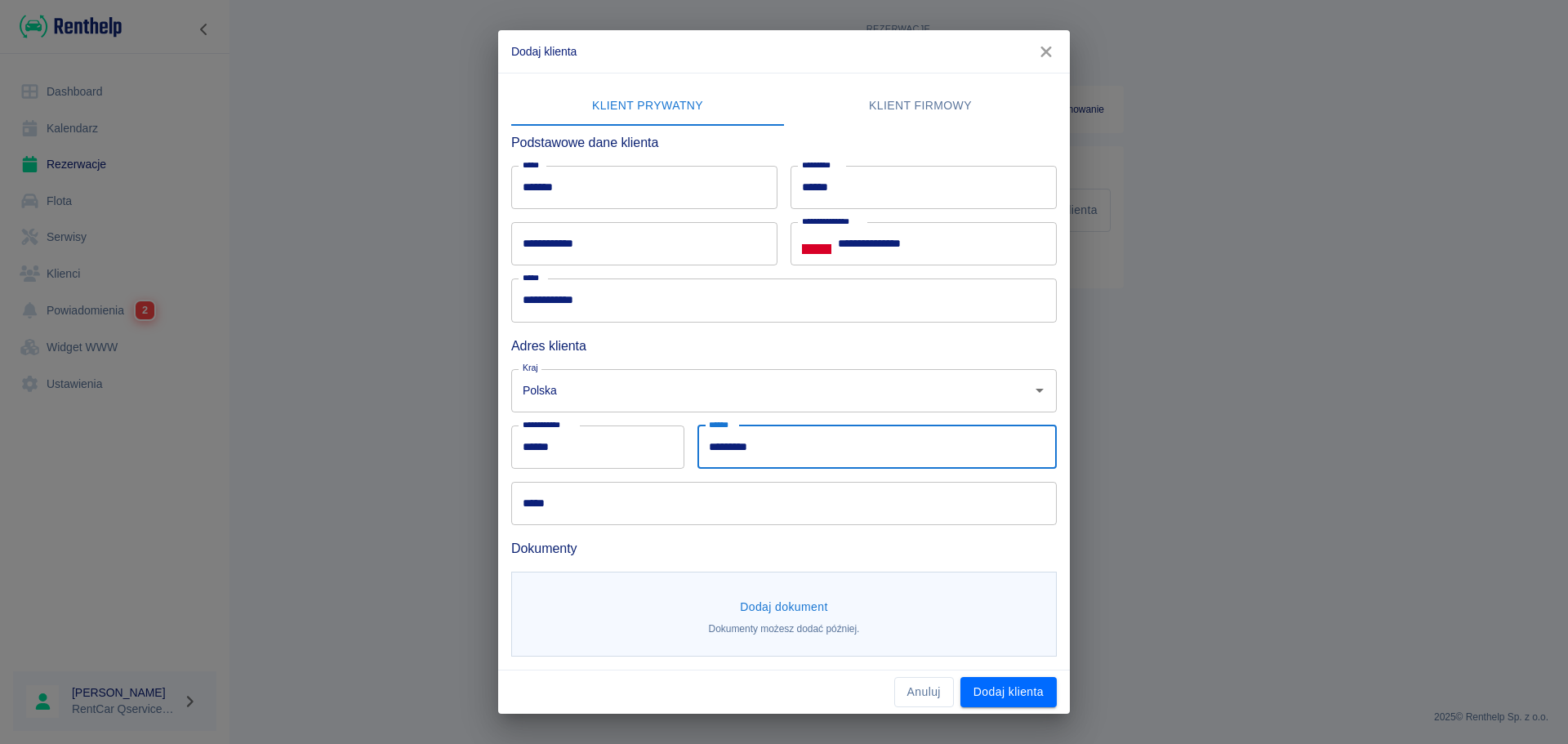
click at [723, 459] on input "*********" at bounding box center [877, 446] width 359 height 43
type input "*******"
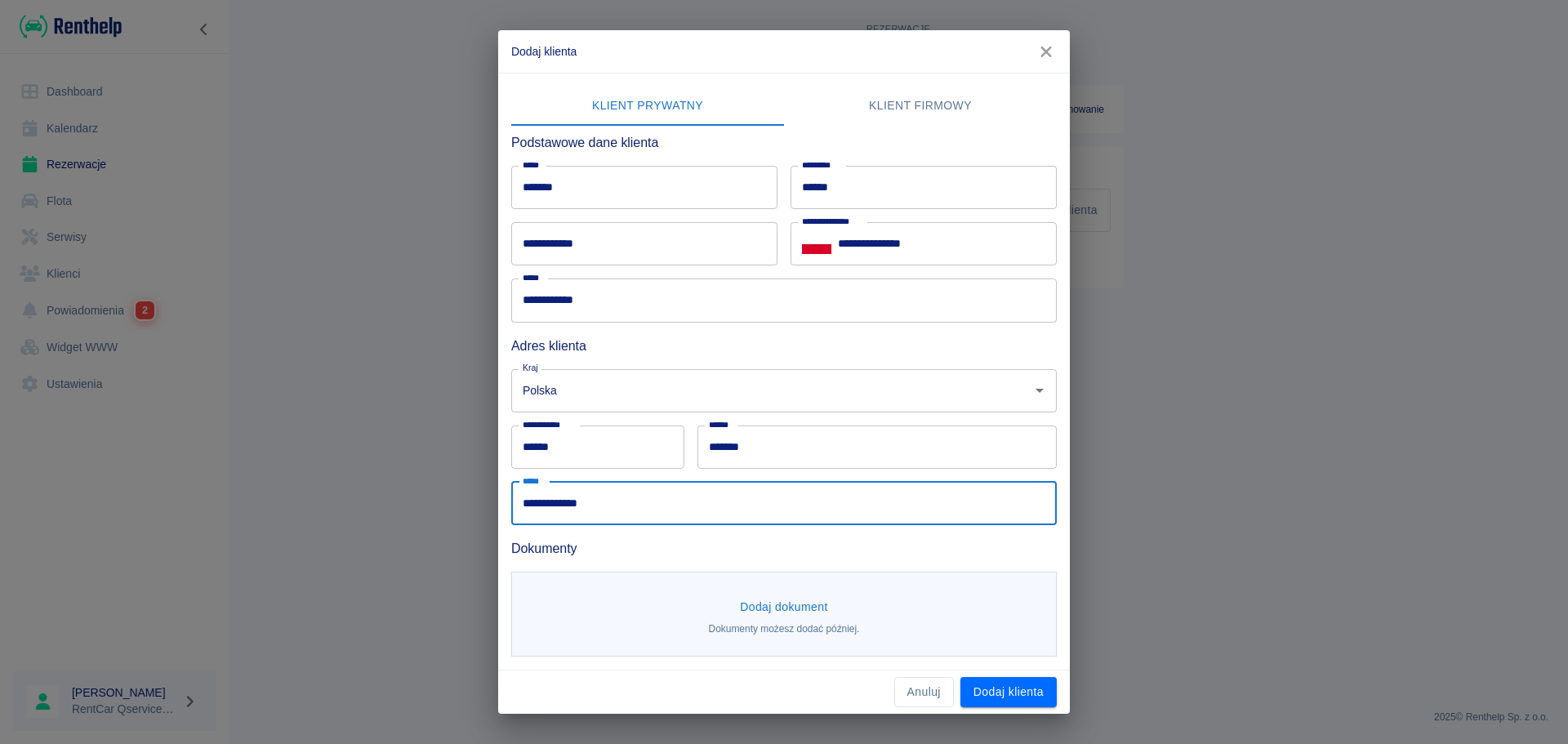
type input "**********"
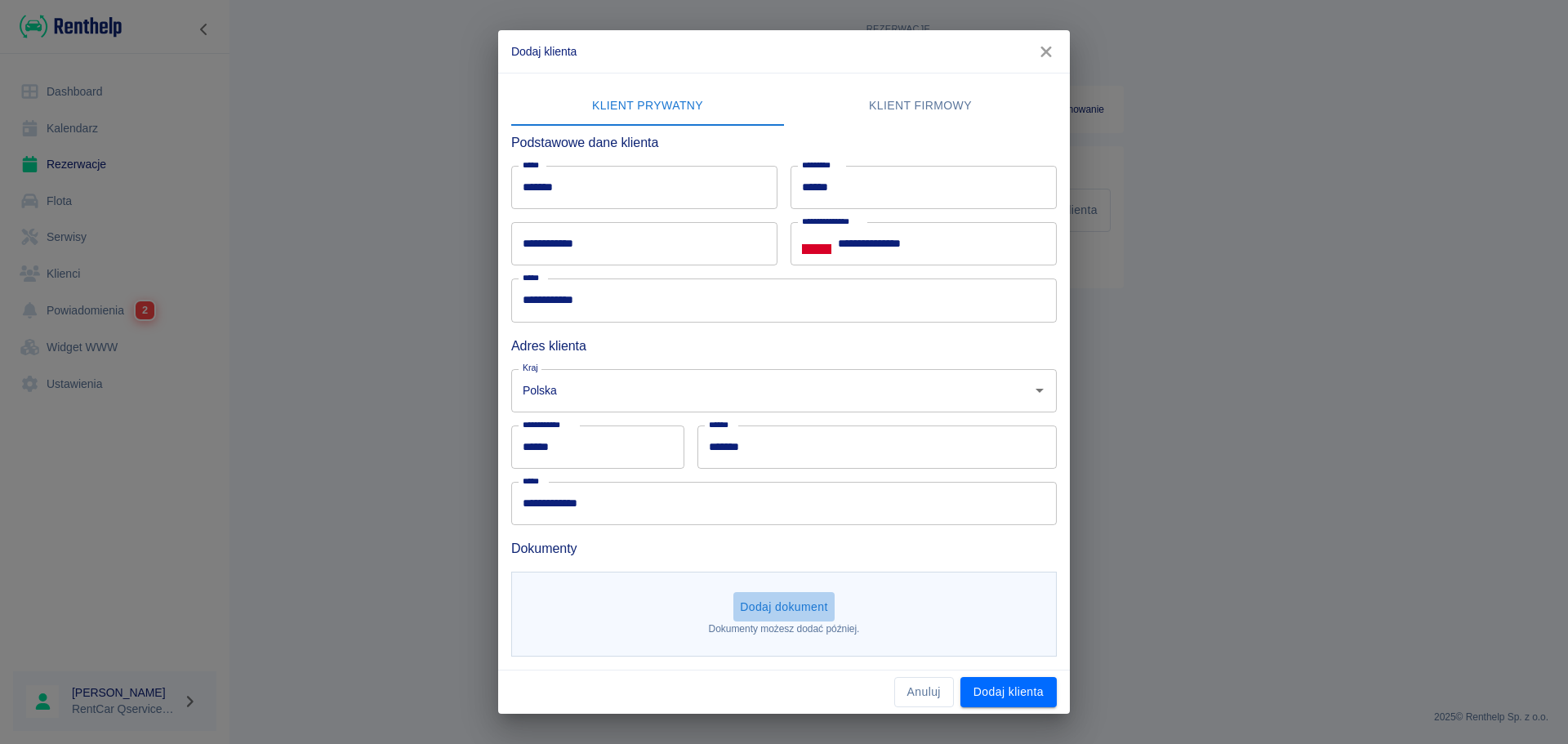
click at [798, 602] on button "Dodaj dokument" at bounding box center [784, 606] width 101 height 30
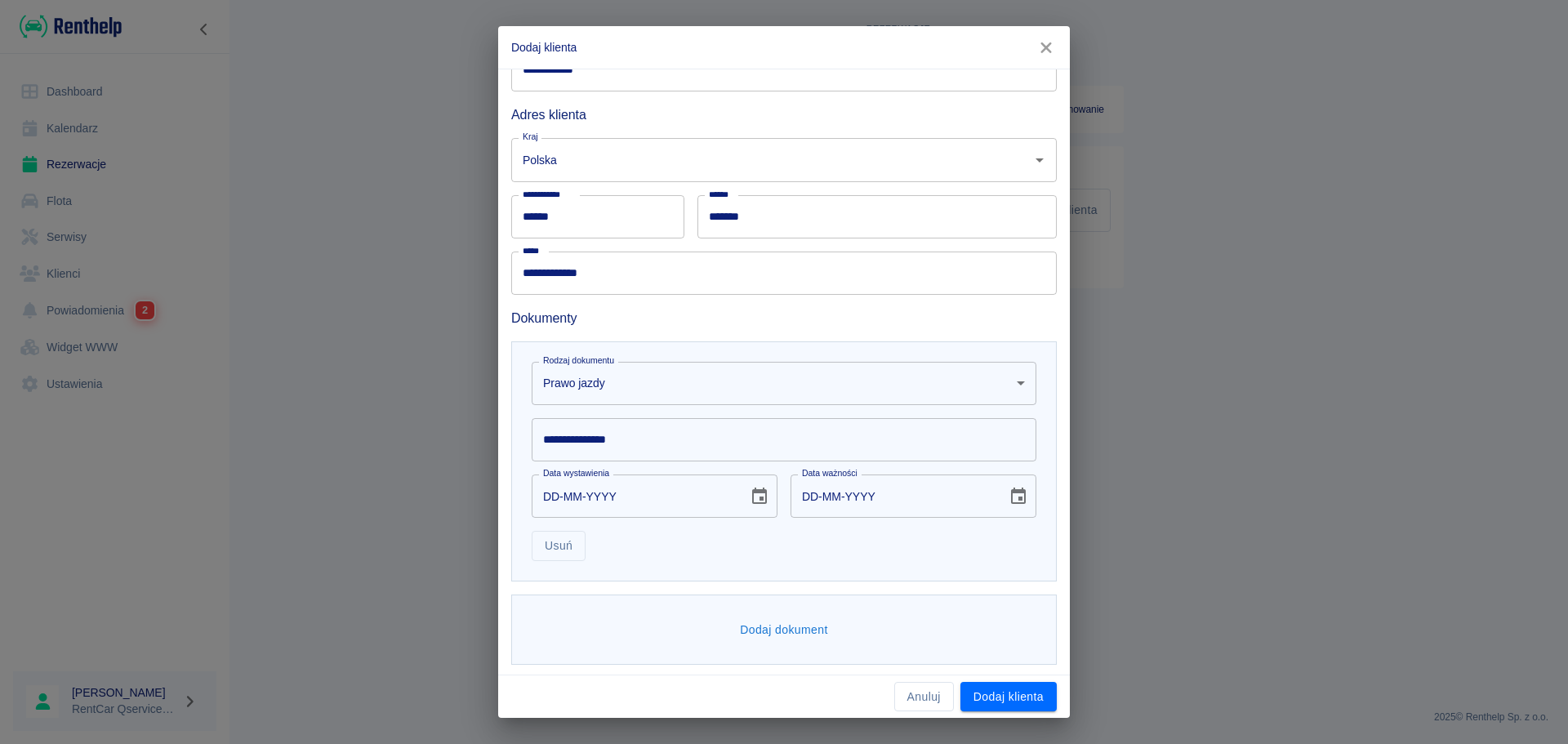
scroll to position [229, 0]
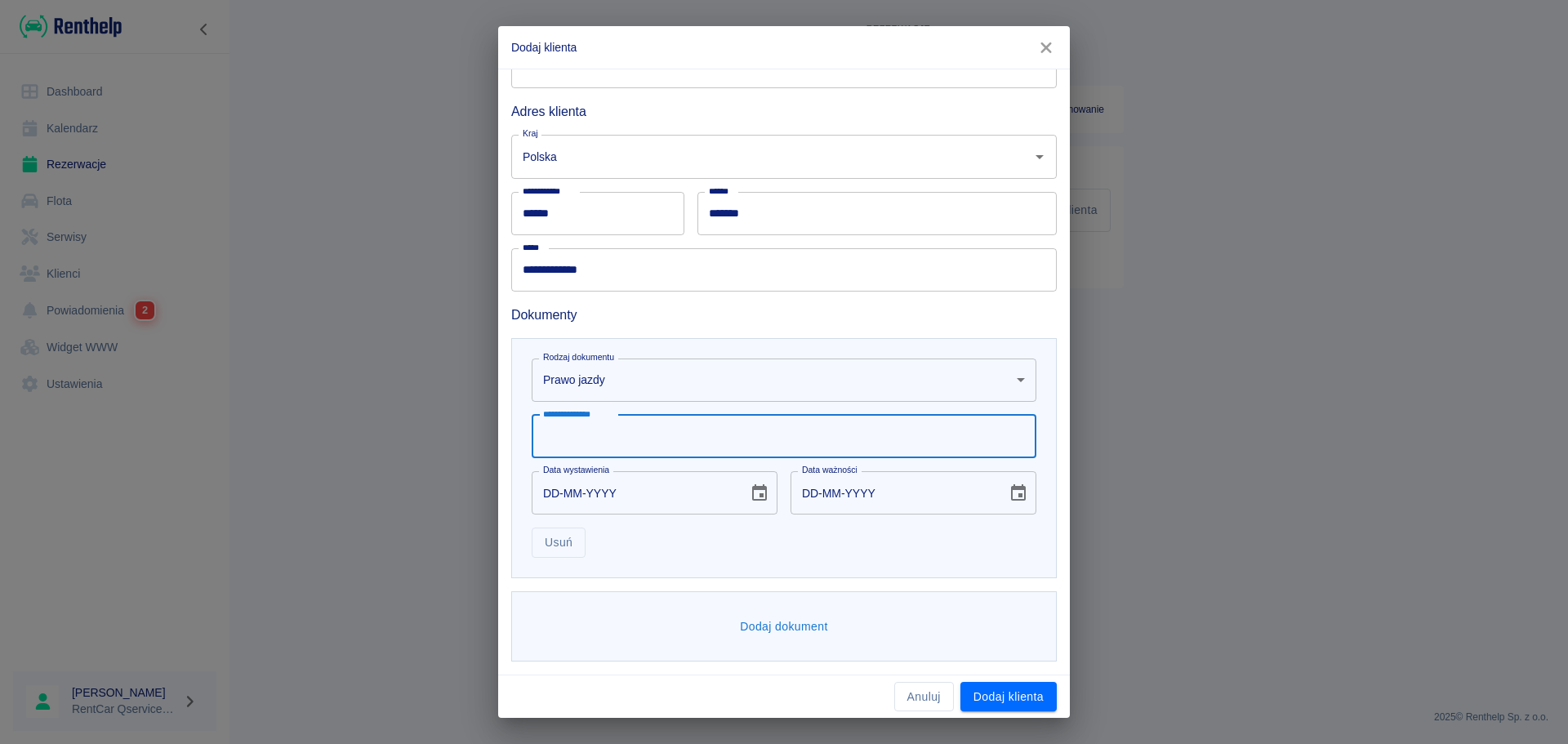
click at [651, 435] on input "**********" at bounding box center [784, 436] width 505 height 43
type input "**********"
click at [533, 496] on input "DD-MM-YYYY" at bounding box center [634, 492] width 205 height 43
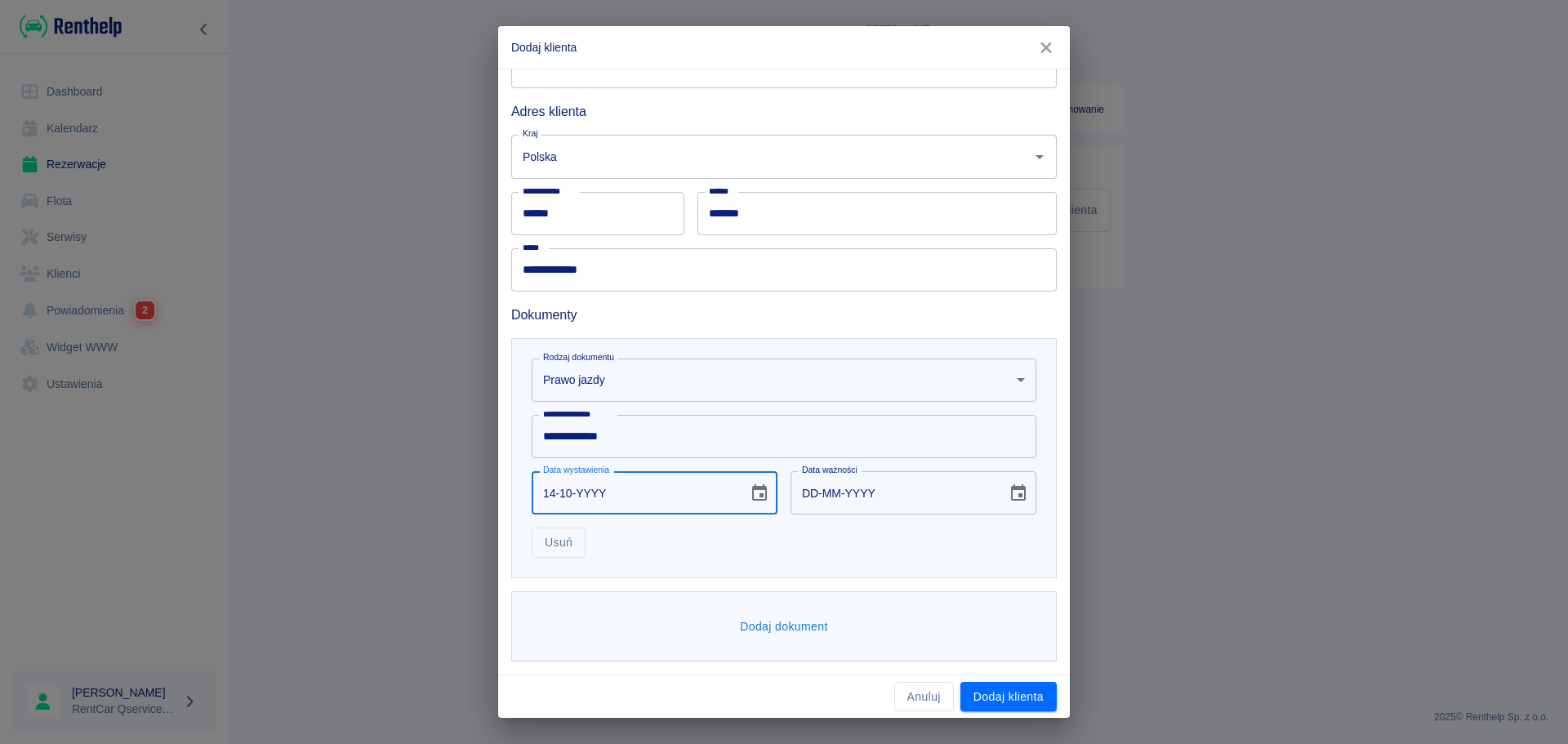
type input "14-10-0002"
type input "14-10-0012"
type input "14-10-0020"
type input "14-10-0030"
type input "14-10-0202"
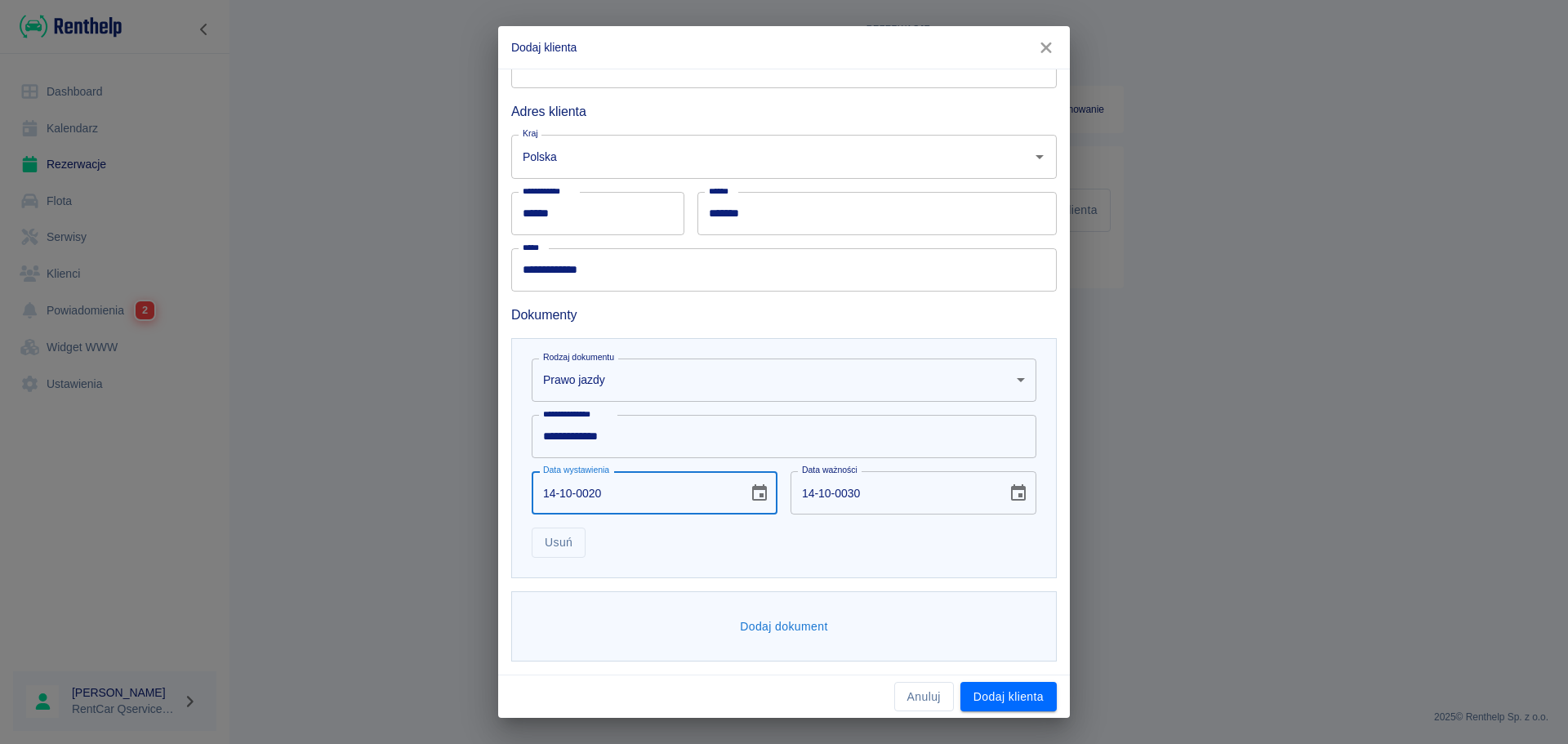
type input "14-10-0212"
type input "14-10-2020"
type input "14-10-2030"
type input "14-10-2020"
click at [752, 628] on button "Dodaj dokument" at bounding box center [784, 626] width 101 height 30
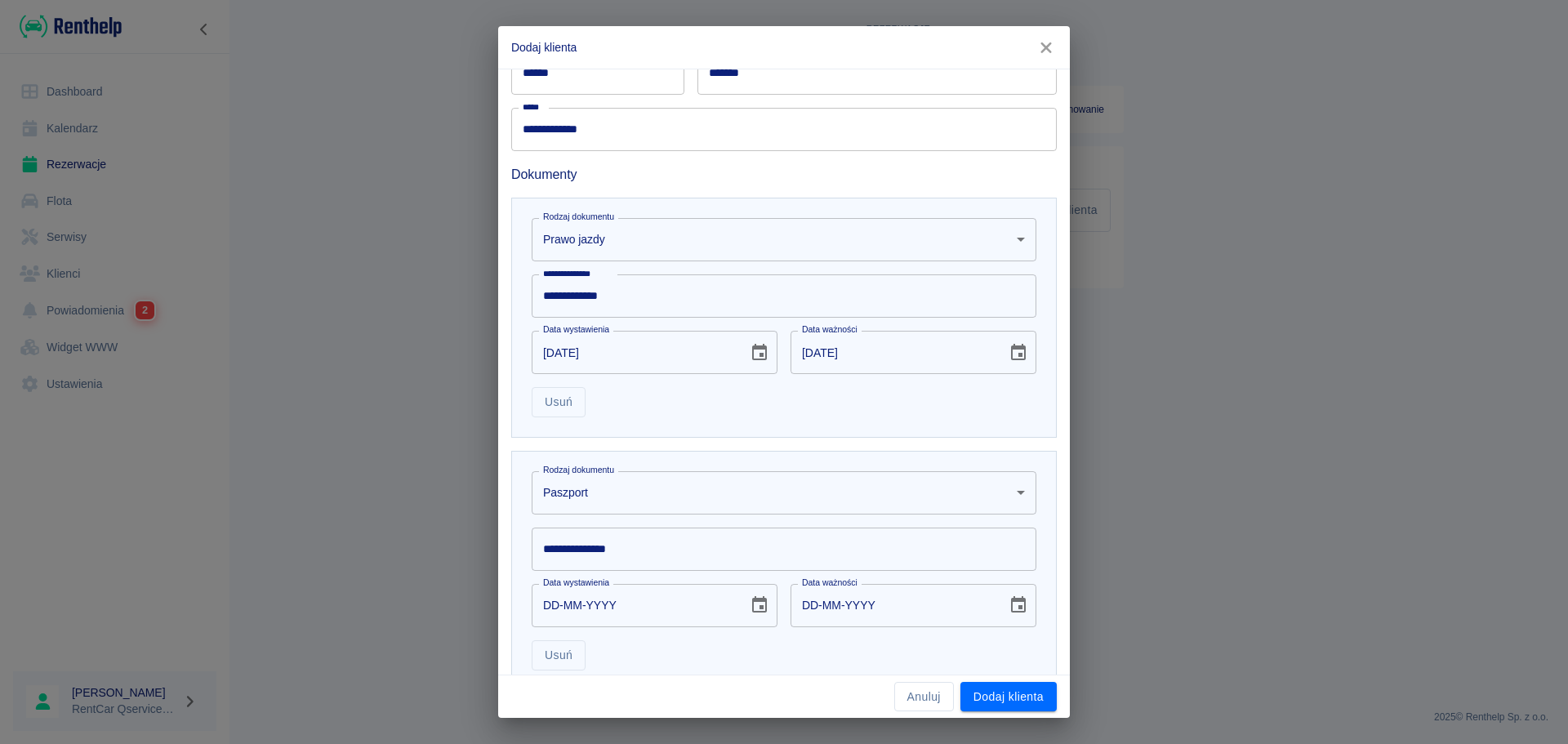
scroll to position [483, 0]
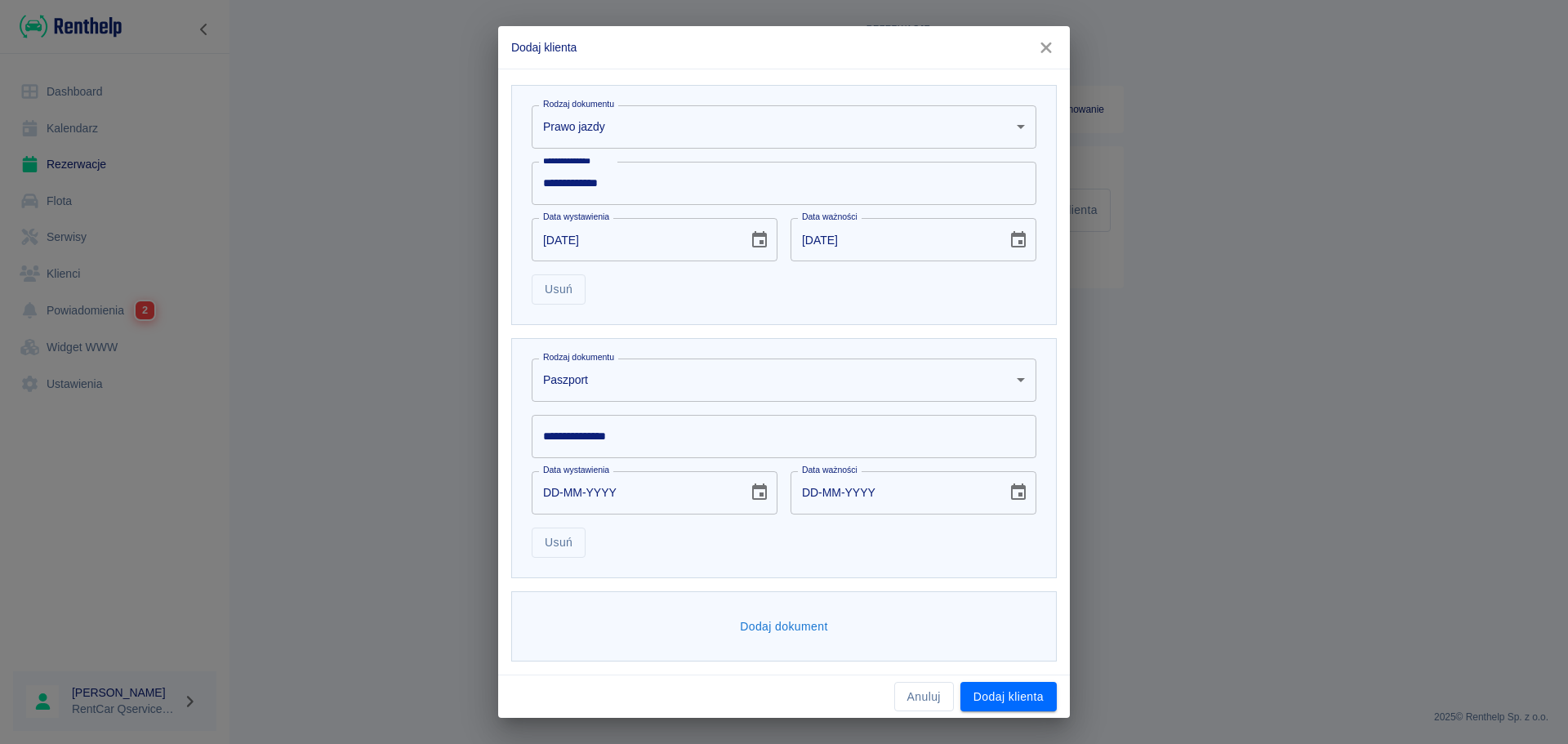
click at [628, 387] on body "**********" at bounding box center [784, 372] width 1568 height 744
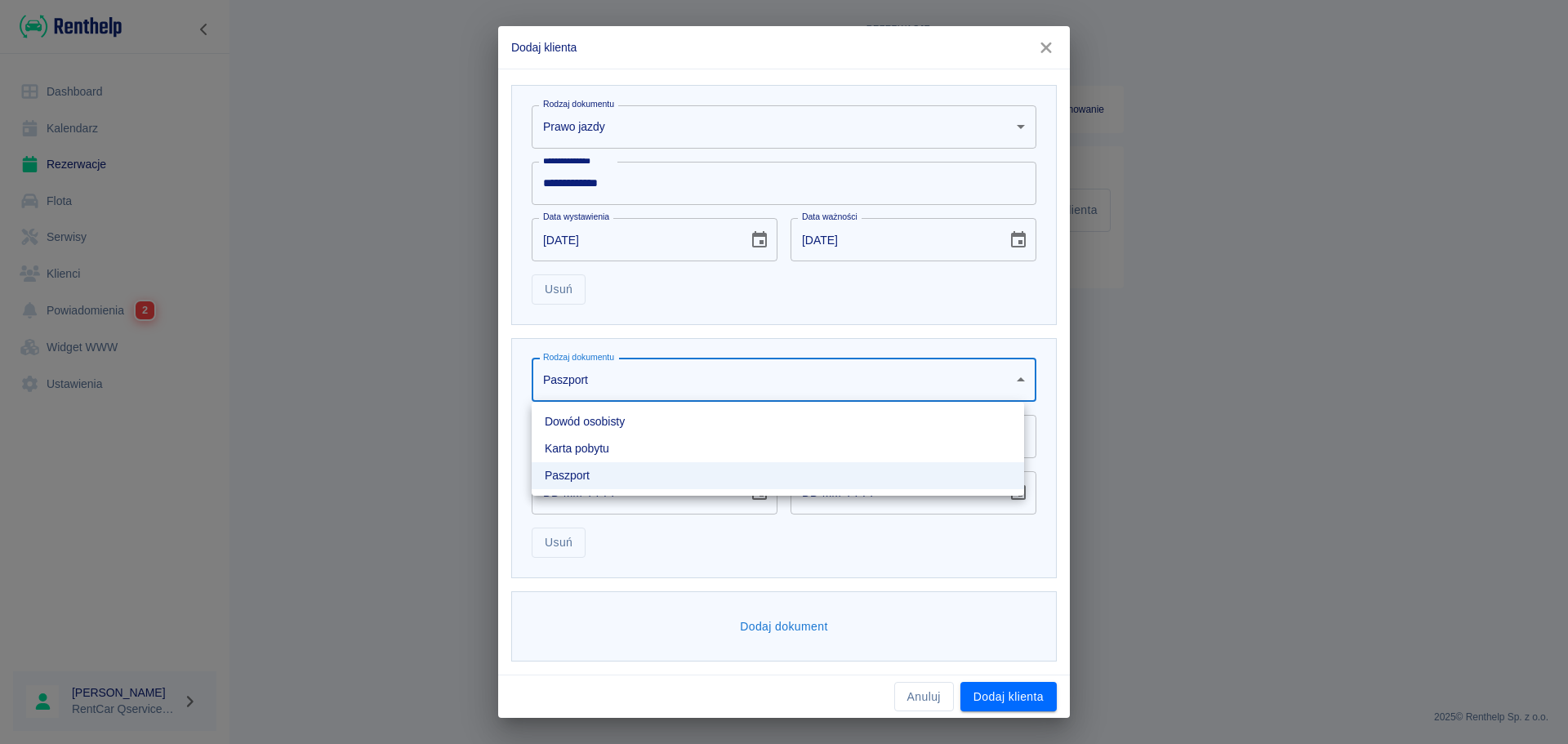
click at [631, 427] on li "Dowód osobisty" at bounding box center [778, 422] width 492 height 27
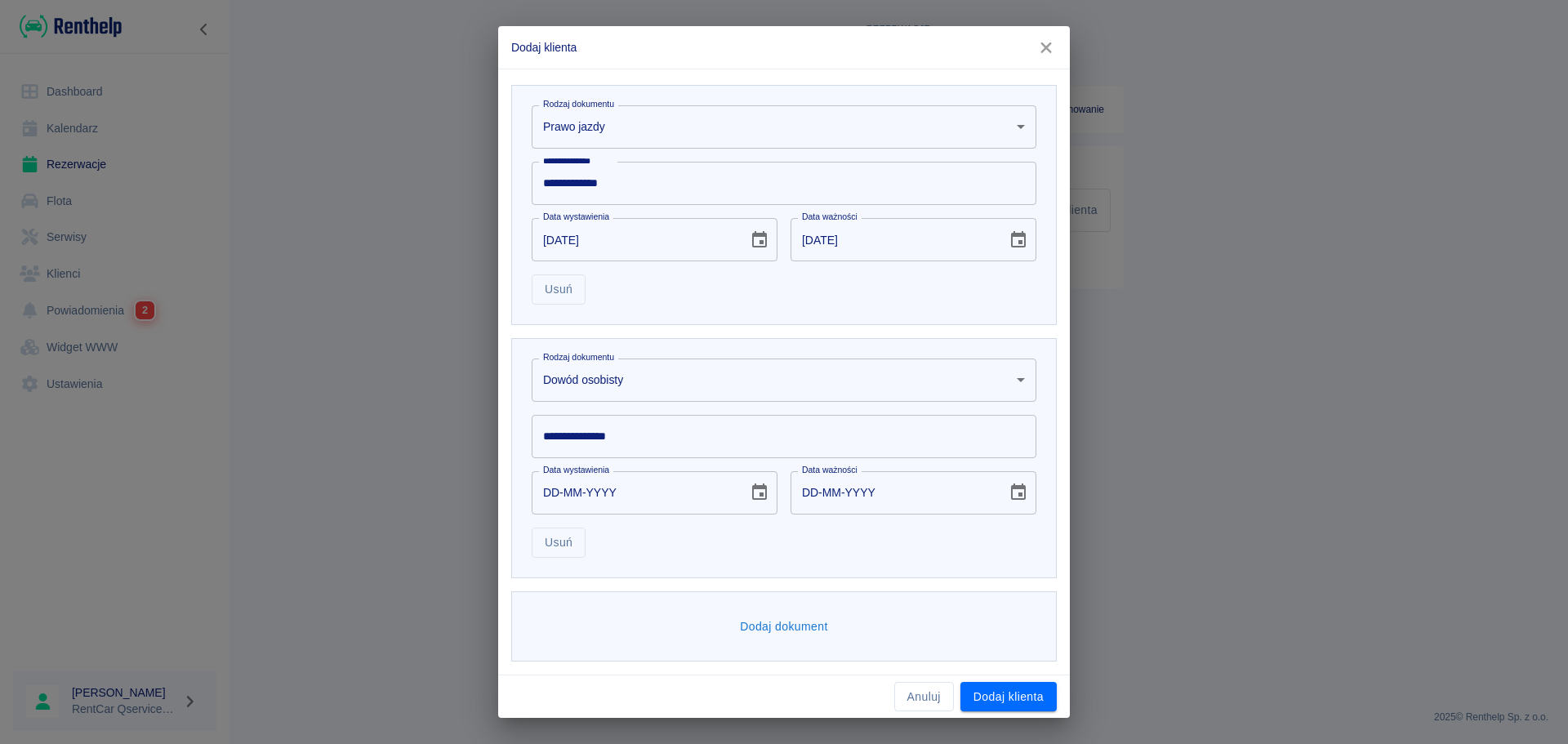
click at [625, 441] on input "**********" at bounding box center [784, 436] width 505 height 43
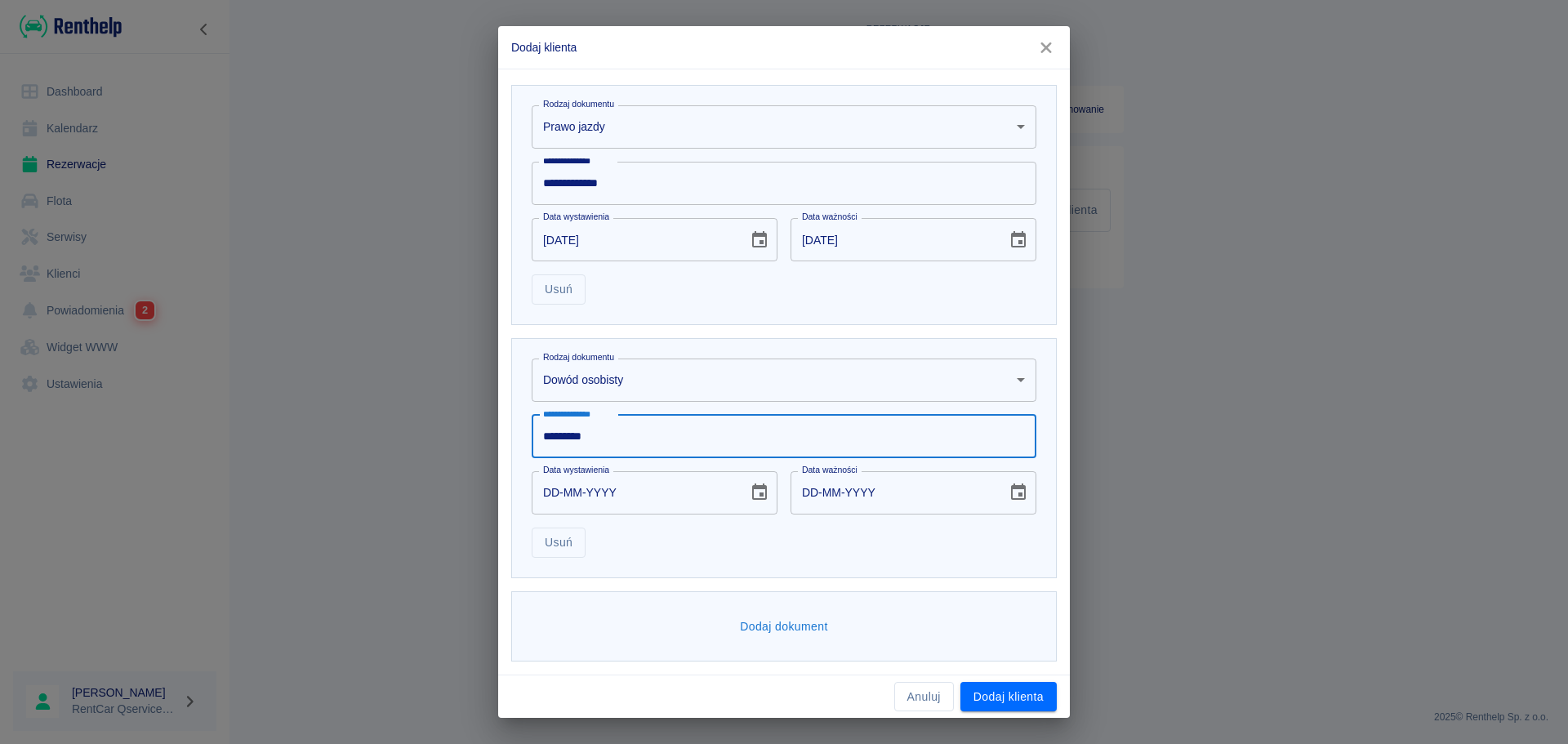
type input "*********"
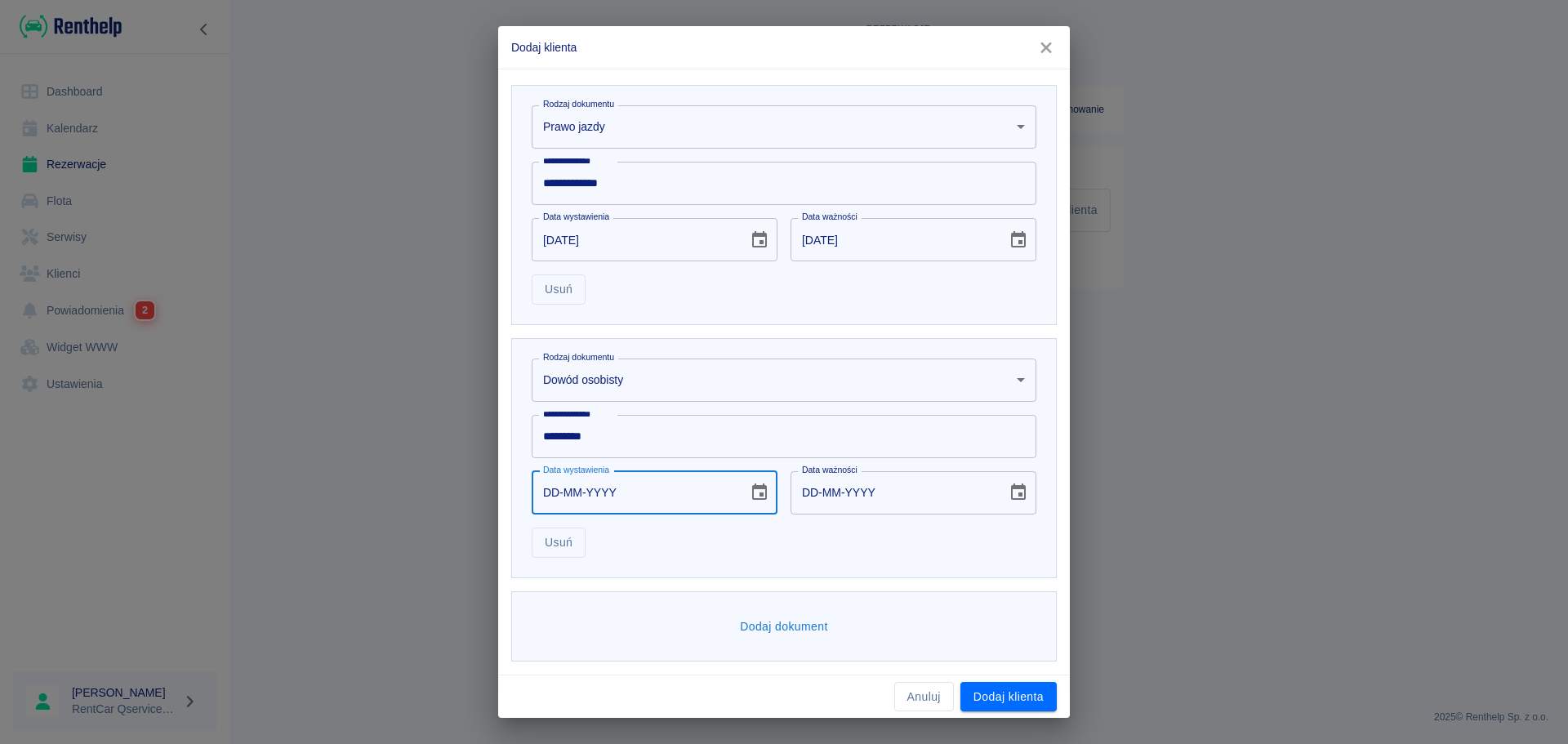
click at [535, 489] on input "DD-MM-YYYY" at bounding box center [634, 492] width 205 height 43
type input "01-04-0002"
type input "01-04-0012"
type input "01-04-0020"
type input "01-04-0030"
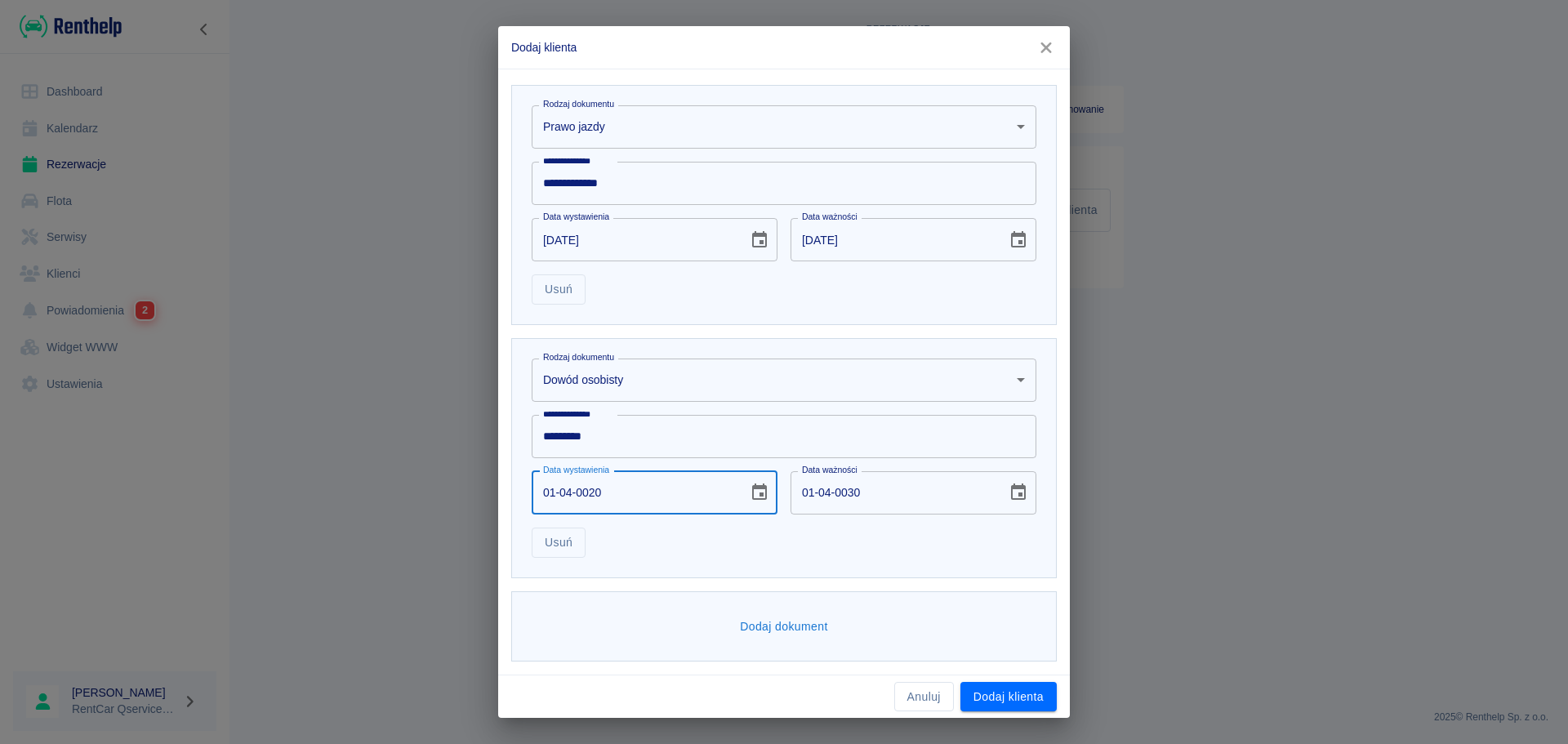
type input "01-04-0201"
type input "01-04-0211"
type input "01-04-2019"
type input "01-04-2029"
type input "01-04-2019"
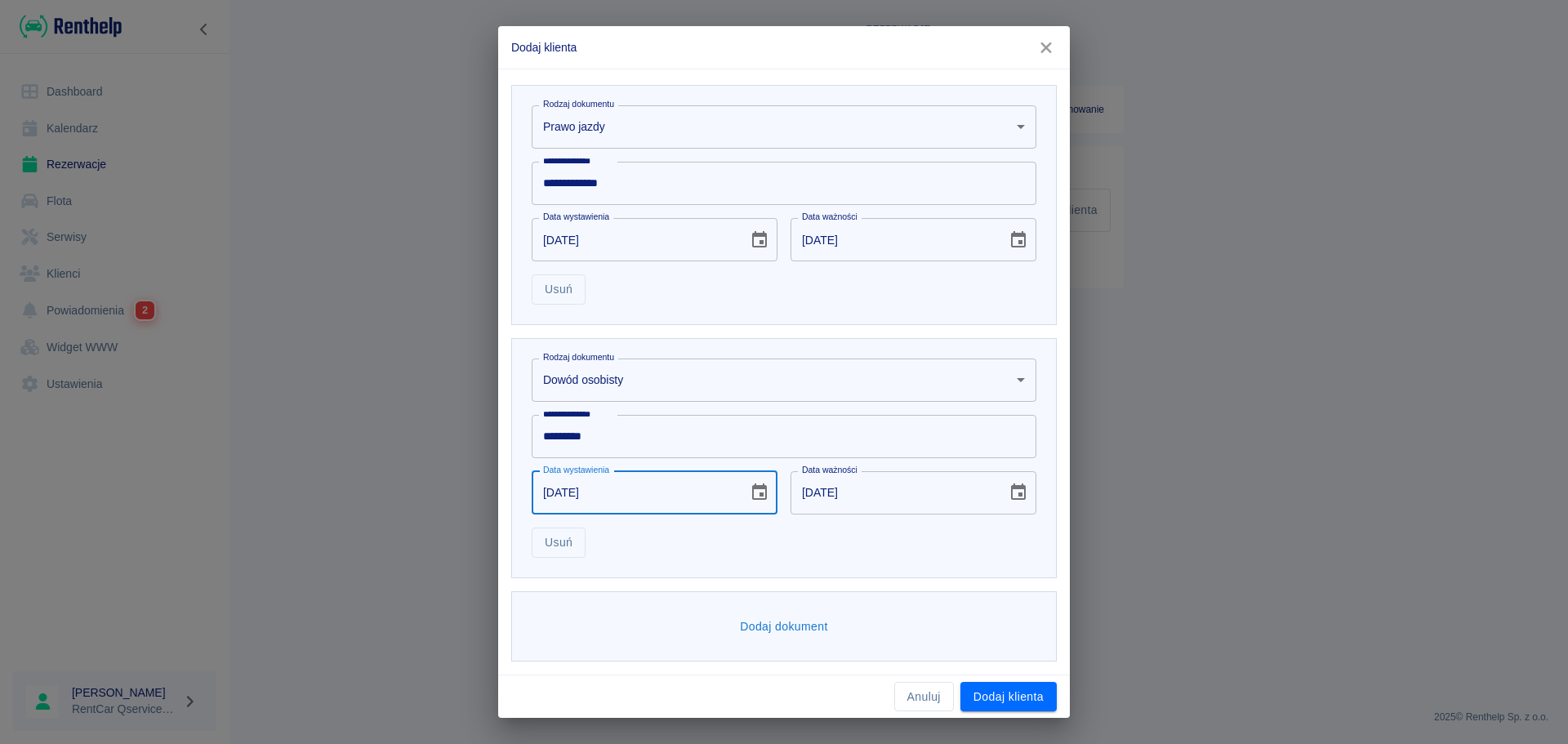
click at [707, 566] on div "**********" at bounding box center [784, 458] width 545 height 240
click at [1025, 699] on button "Dodaj klienta" at bounding box center [1008, 697] width 96 height 30
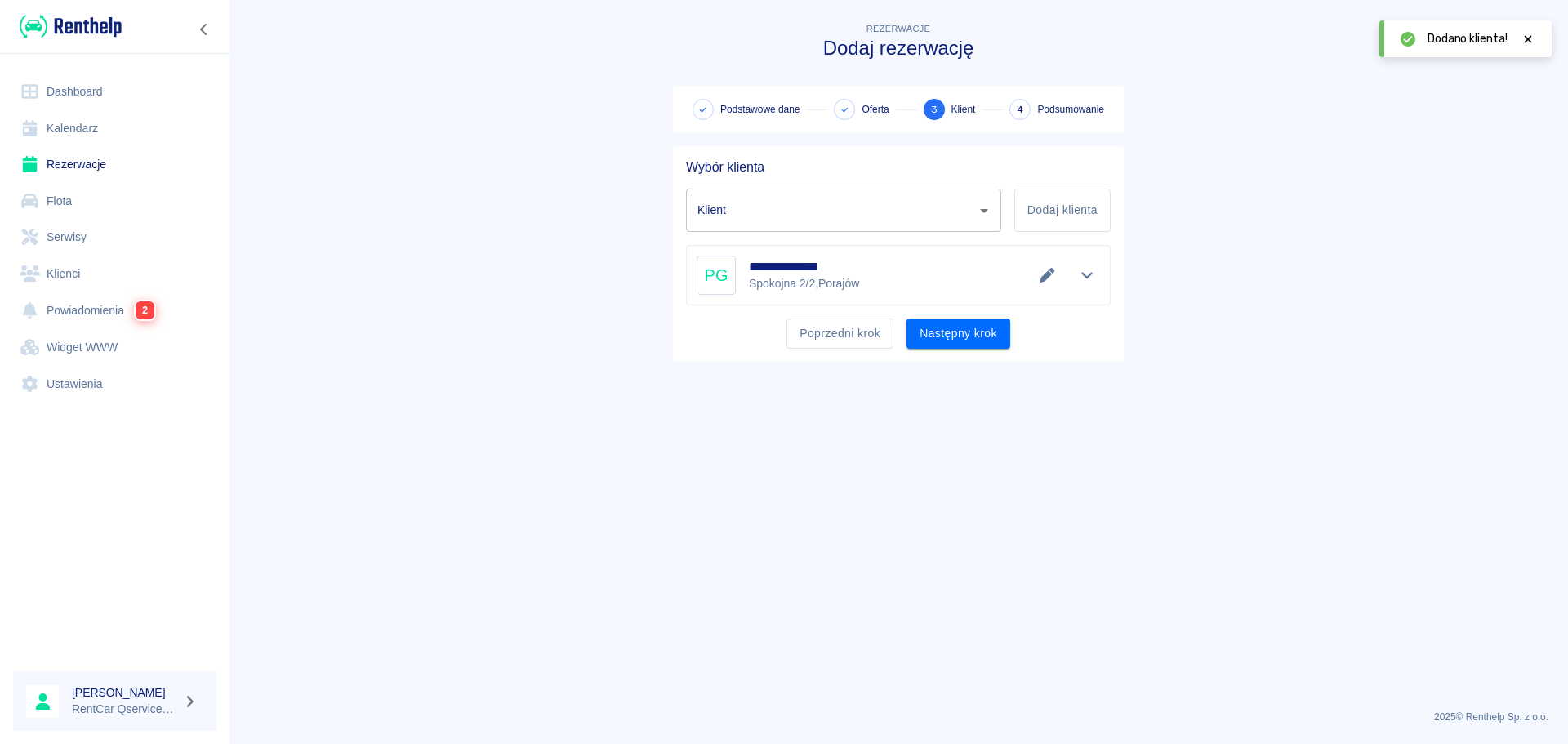
type input "PAULINA GEWERT (+48798020295)"
click at [993, 322] on button "Następny krok" at bounding box center [959, 332] width 104 height 30
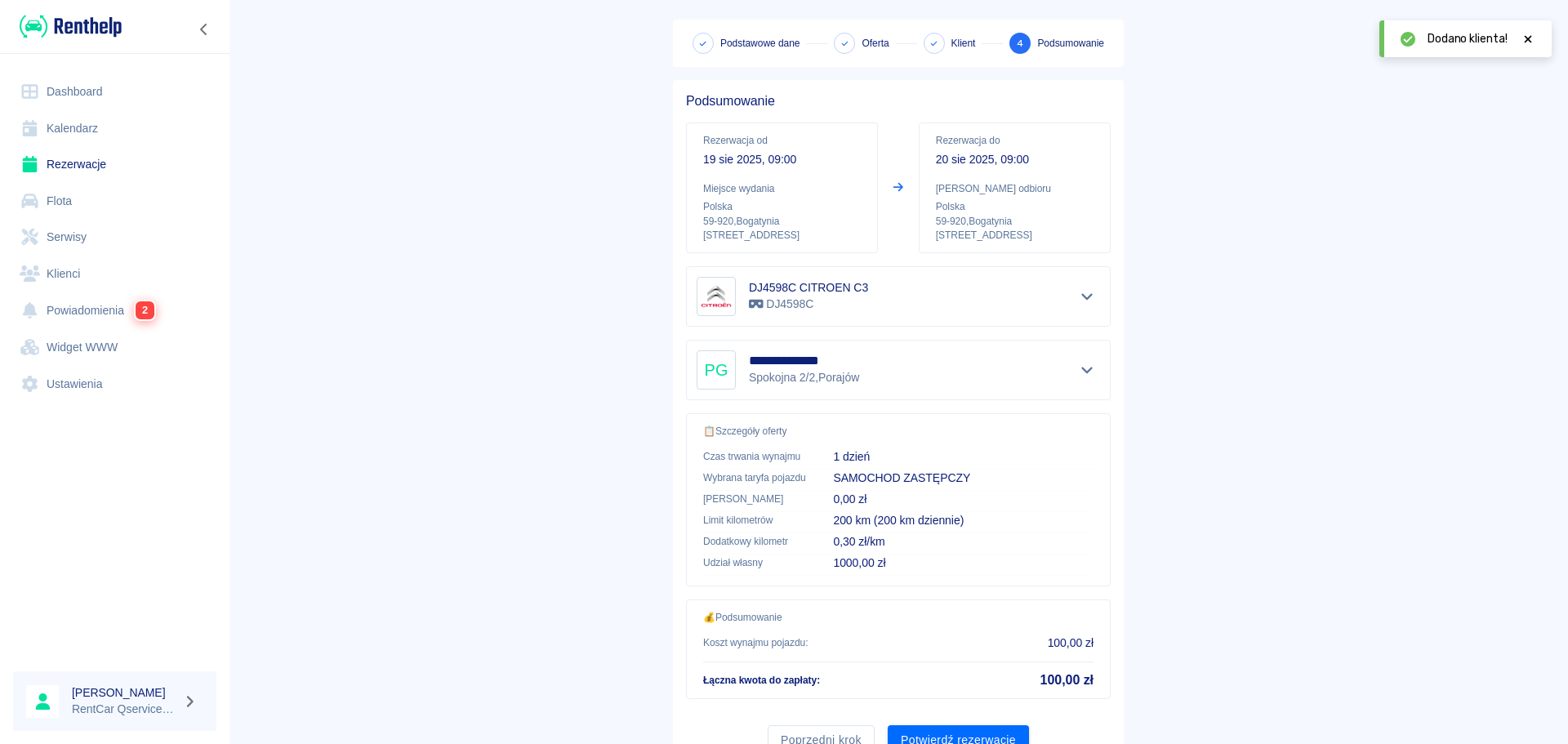
scroll to position [137, 0]
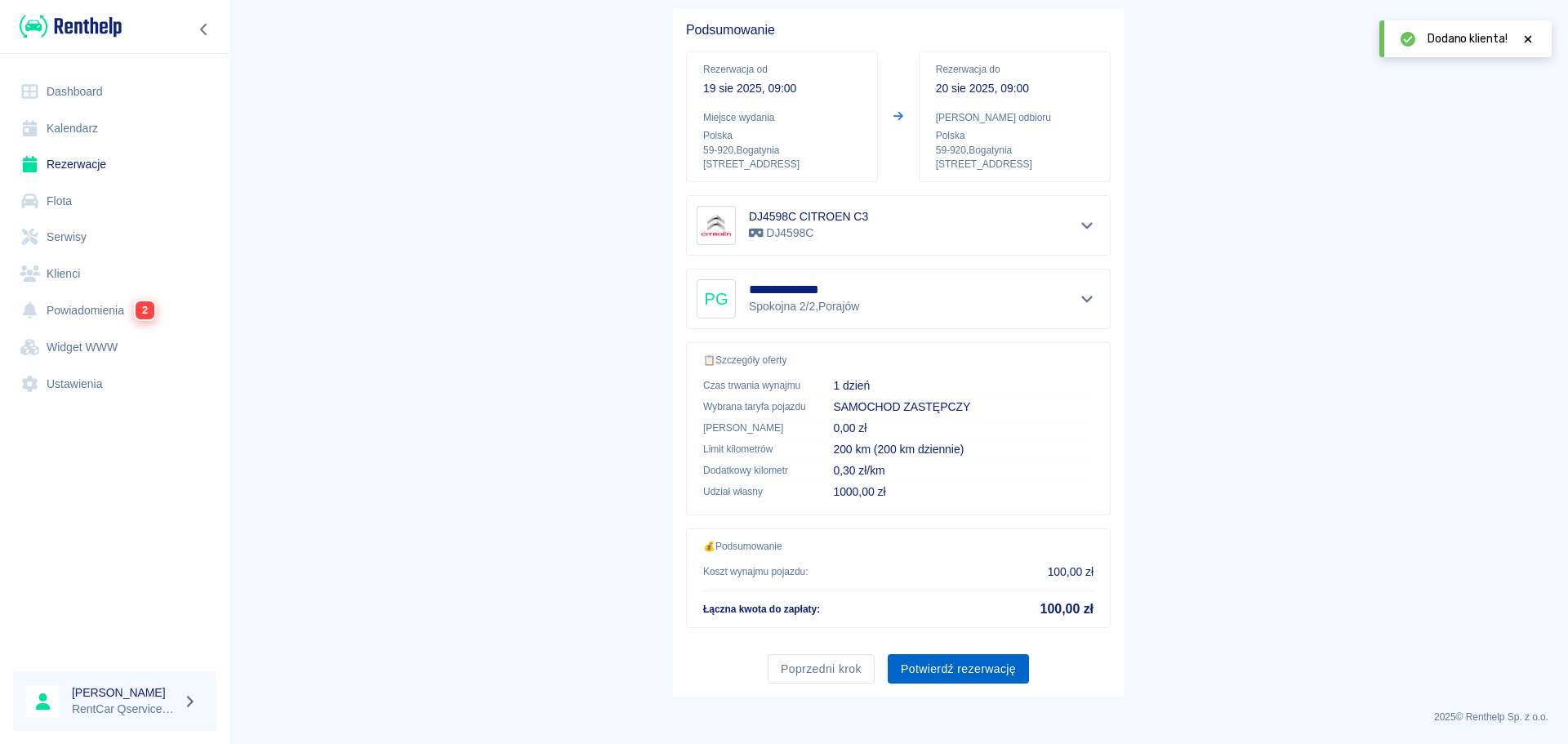
click at [956, 671] on button "Potwierdź rezerwację" at bounding box center [958, 669] width 142 height 30
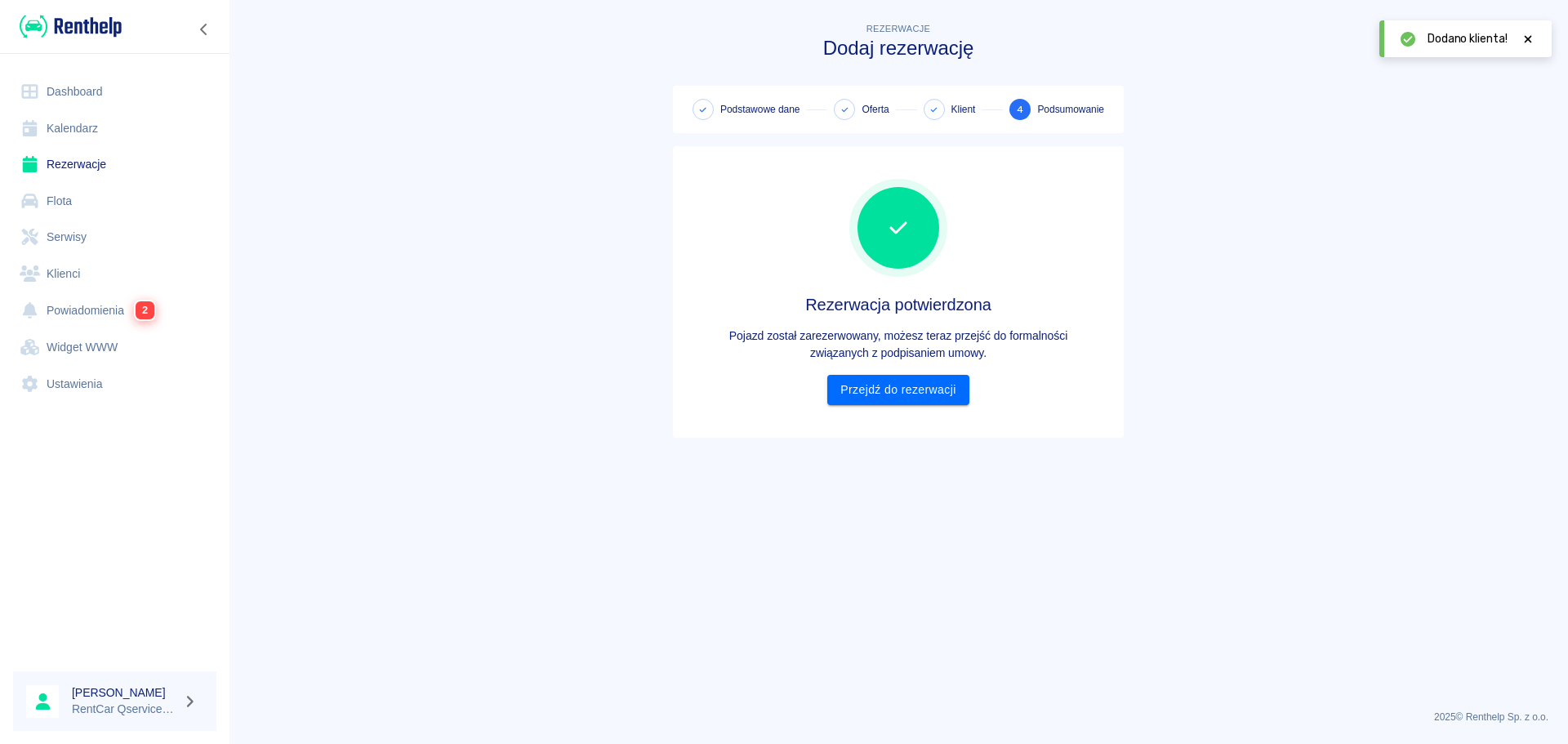
scroll to position [0, 0]
click at [920, 386] on link "Przejdź do rezerwacji" at bounding box center [897, 389] width 142 height 30
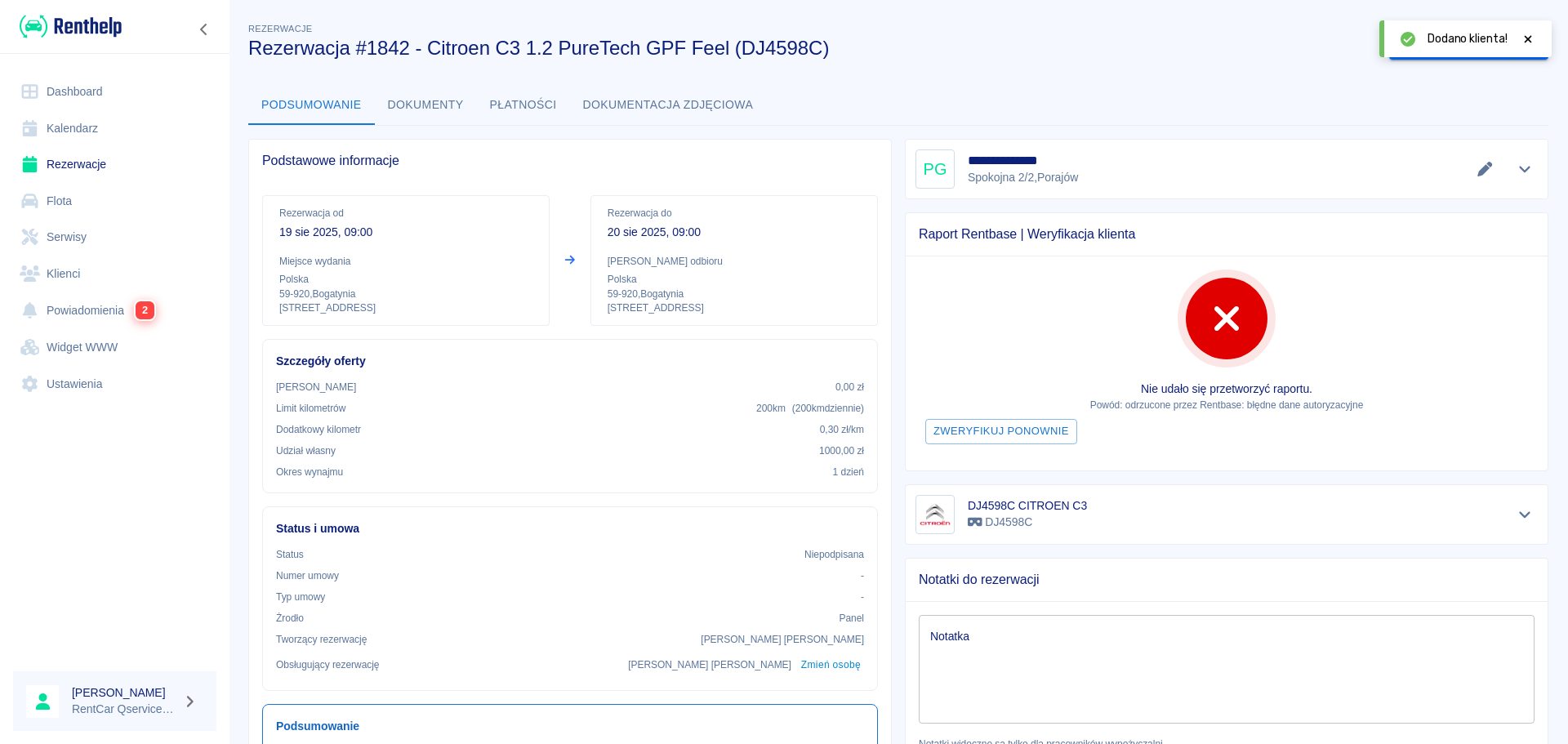
click at [1529, 40] on icon at bounding box center [1528, 39] width 8 height 8
click at [1423, 44] on button "Wygeneruj umowę" at bounding box center [1451, 44] width 126 height 30
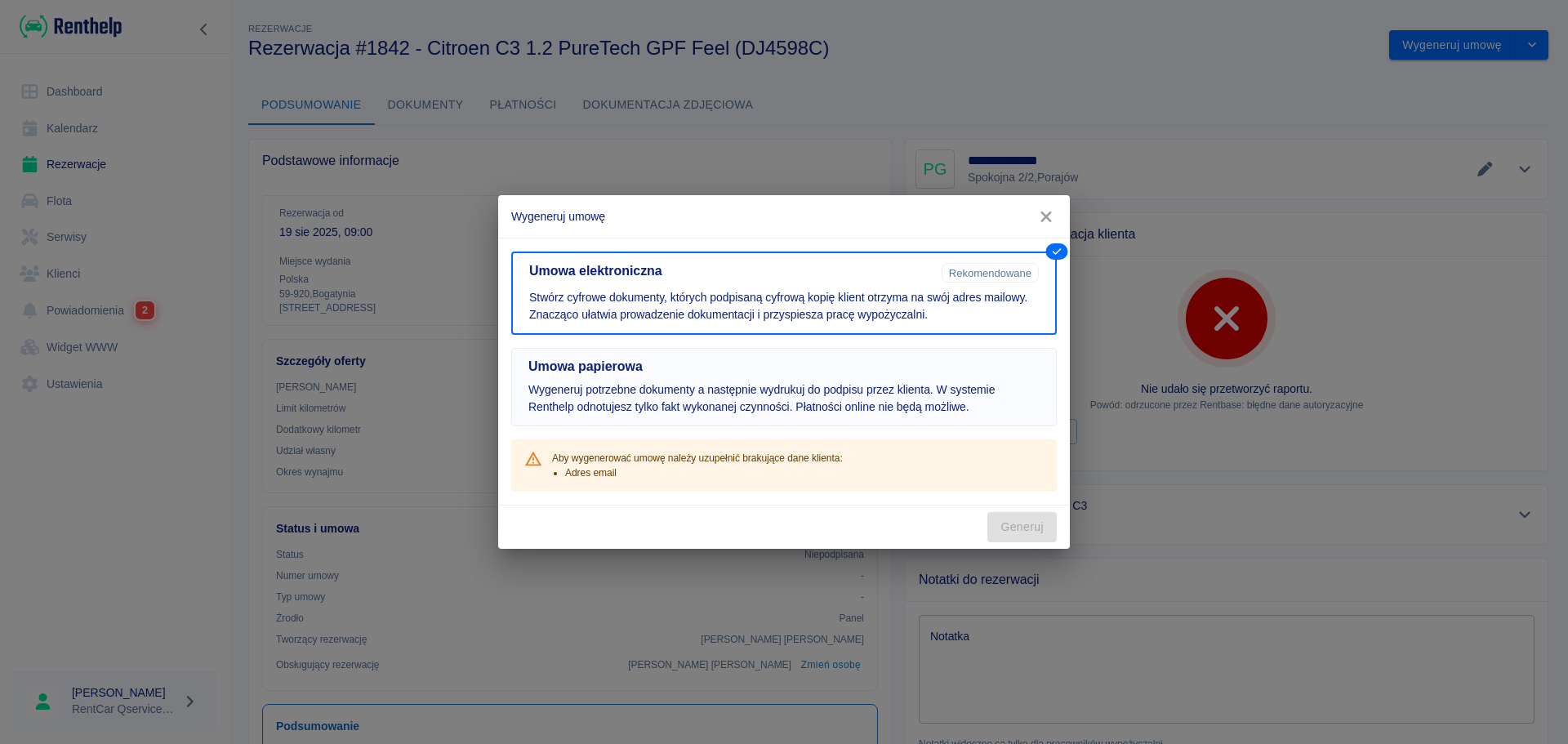
click at [722, 393] on p "Wygeneruj potrzebne dokumenty a następnie wydrukuj do podpisu przez klienta. W …" at bounding box center [784, 399] width 511 height 35
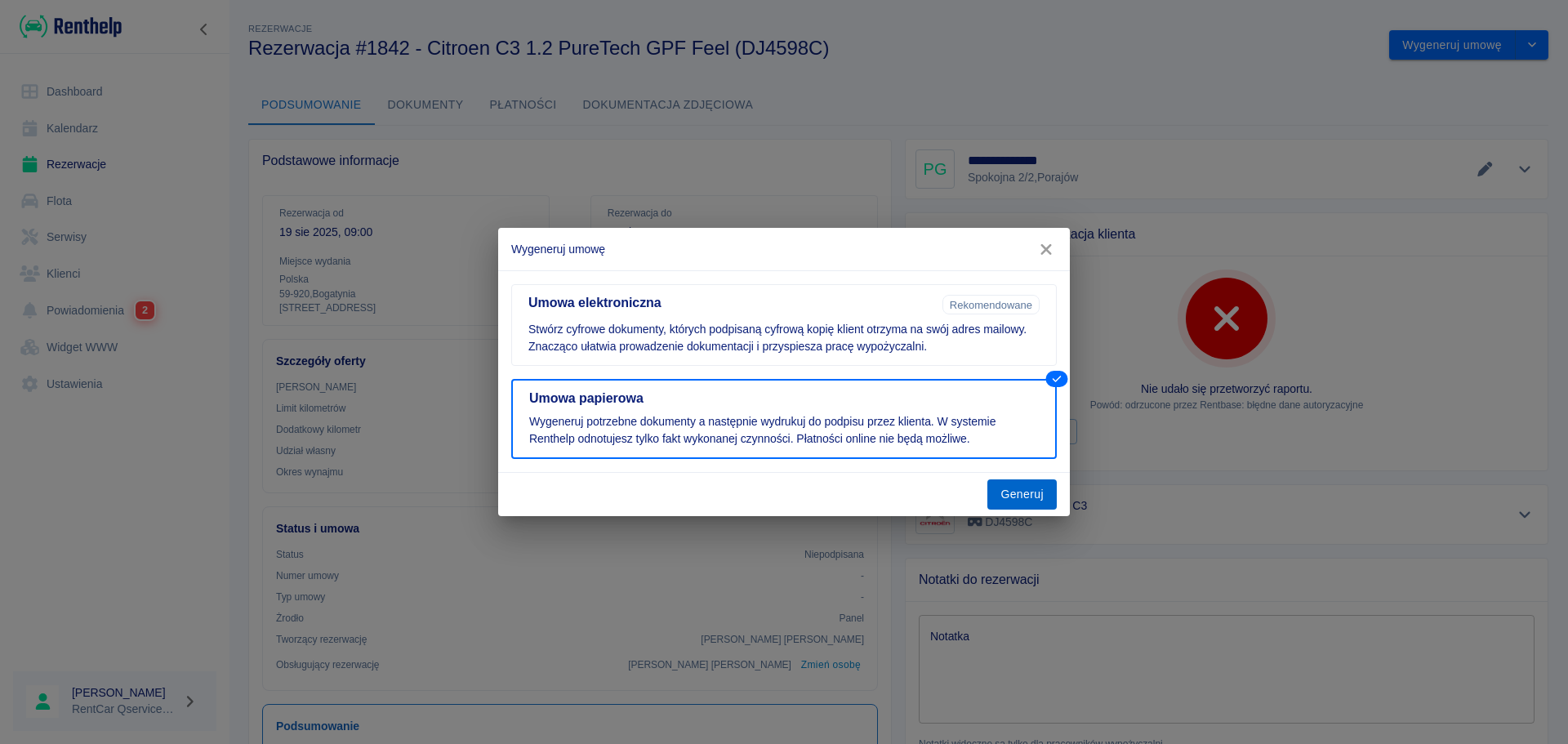
click at [1021, 490] on button "Generuj" at bounding box center [1022, 493] width 69 height 30
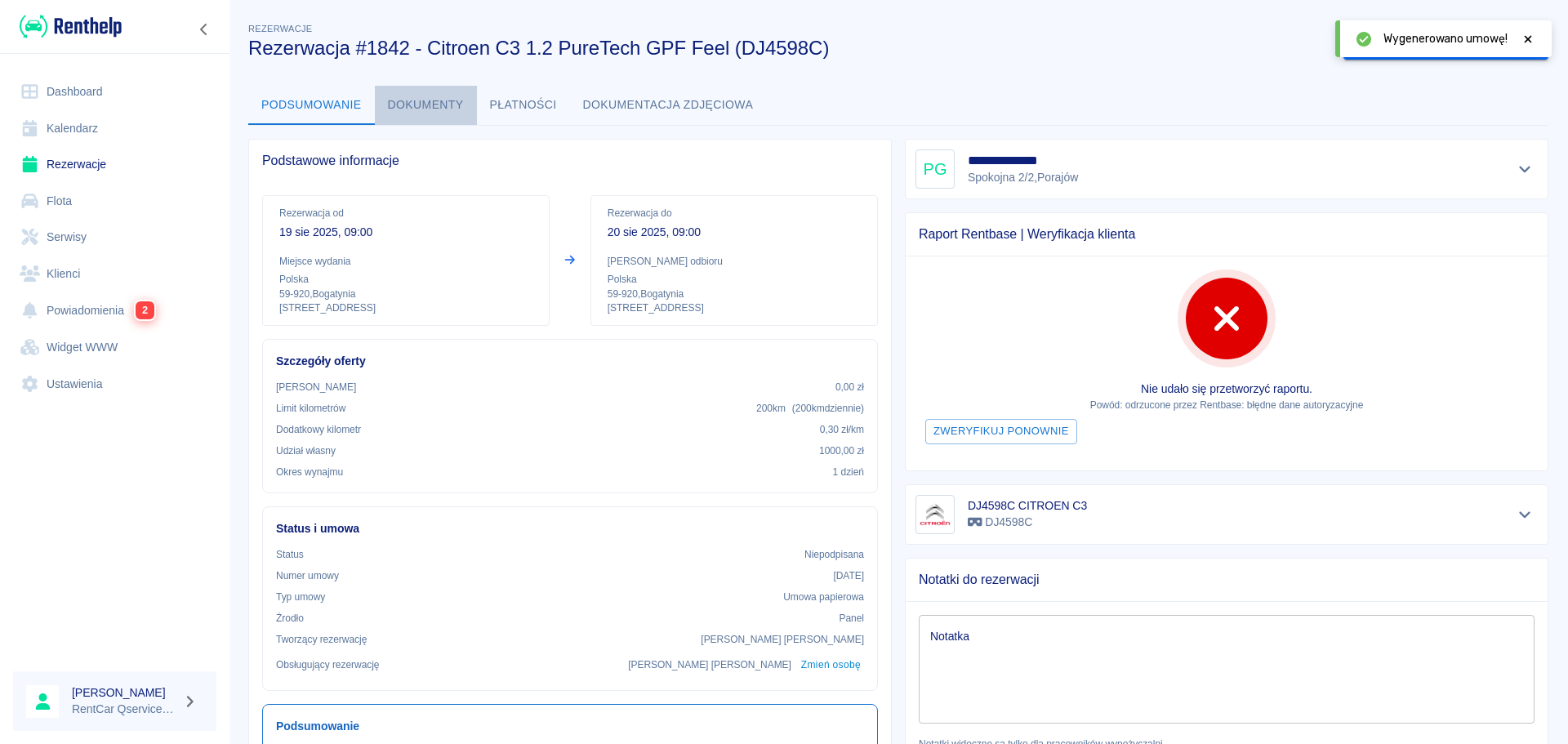
click at [431, 104] on button "Dokumenty" at bounding box center [426, 105] width 102 height 40
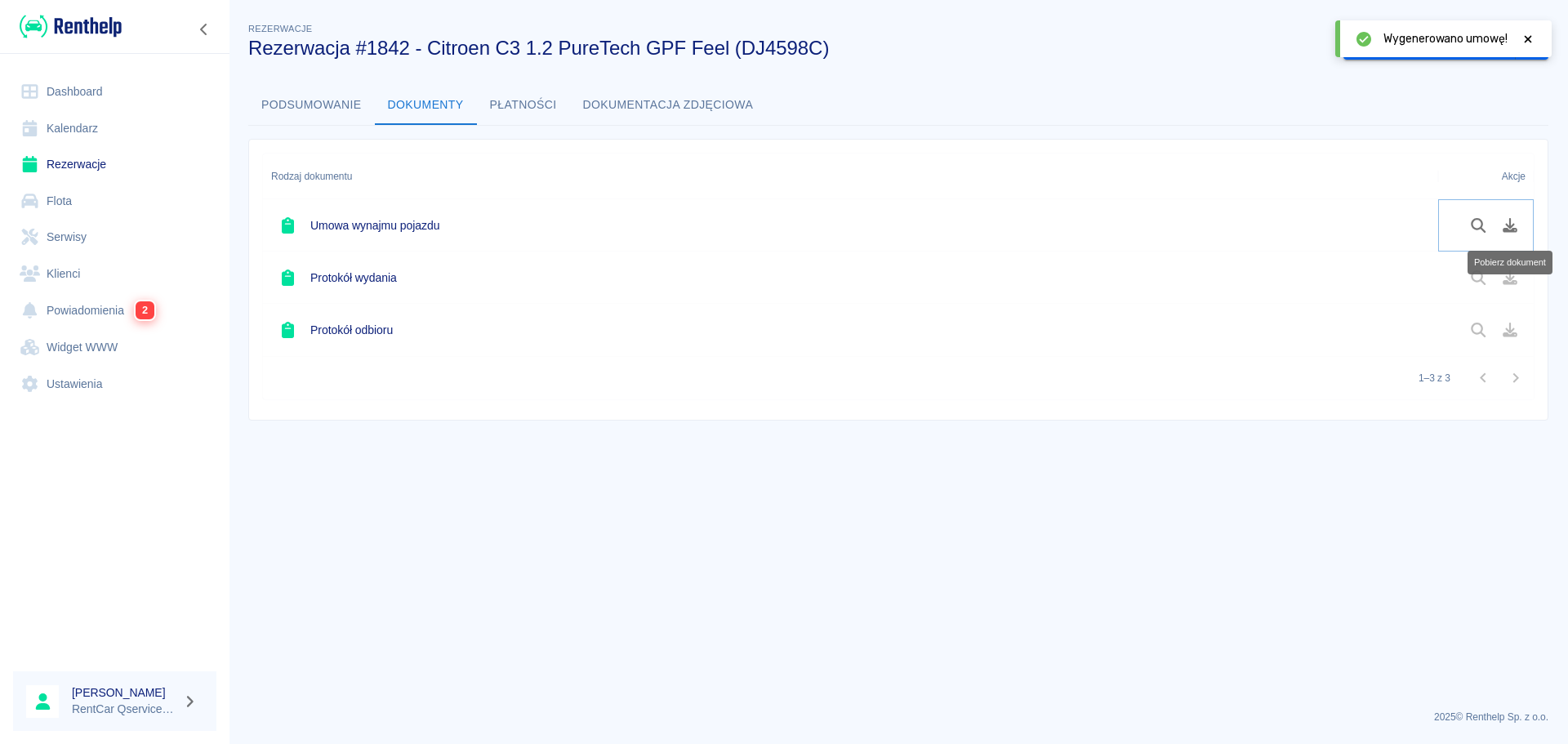
click at [1512, 231] on icon "Pobierz dokument" at bounding box center [1509, 225] width 14 height 14
click at [1398, 51] on button "Oznacz: umowa podpisana" at bounding box center [1429, 44] width 173 height 30
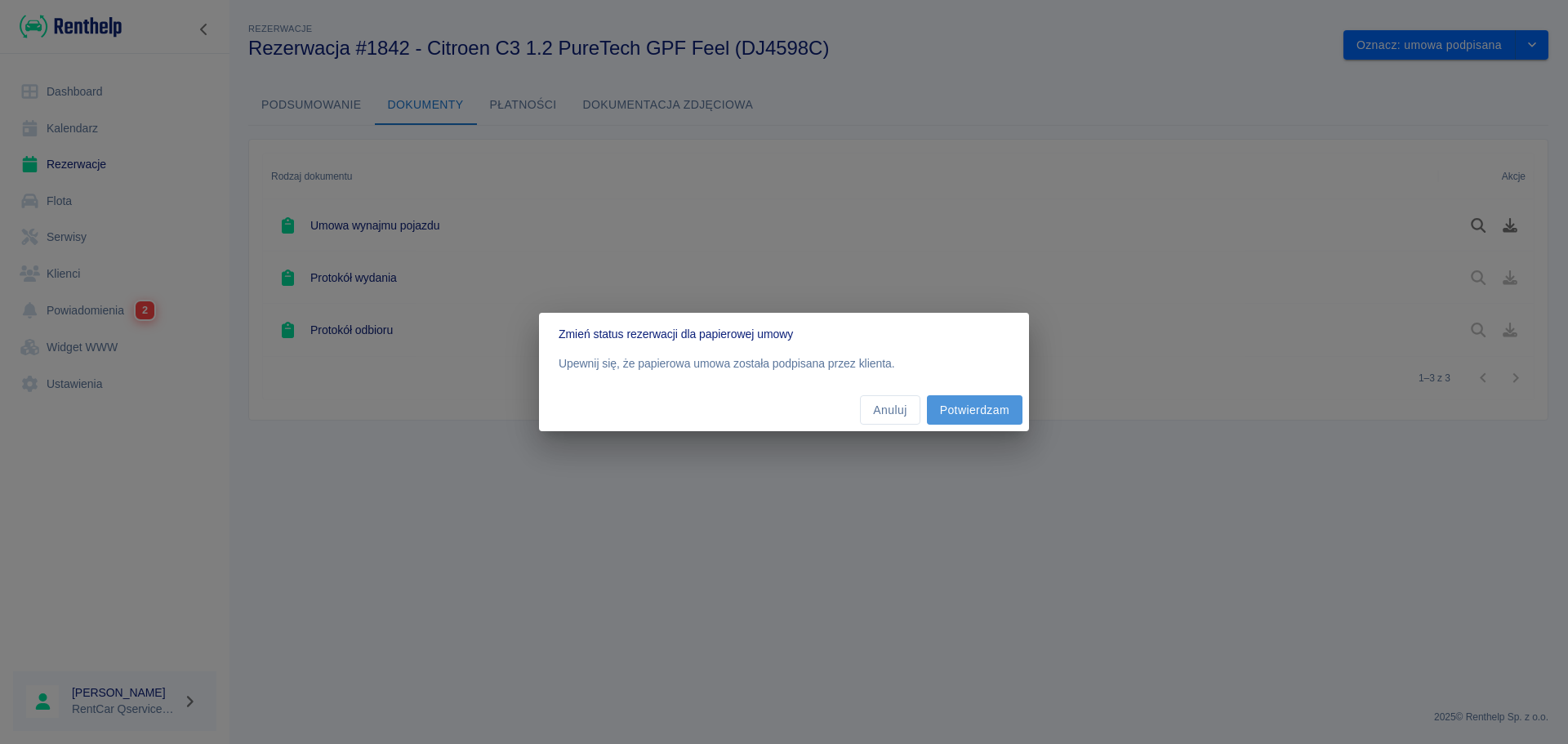
click at [1018, 410] on button "Potwierdzam" at bounding box center [974, 410] width 95 height 30
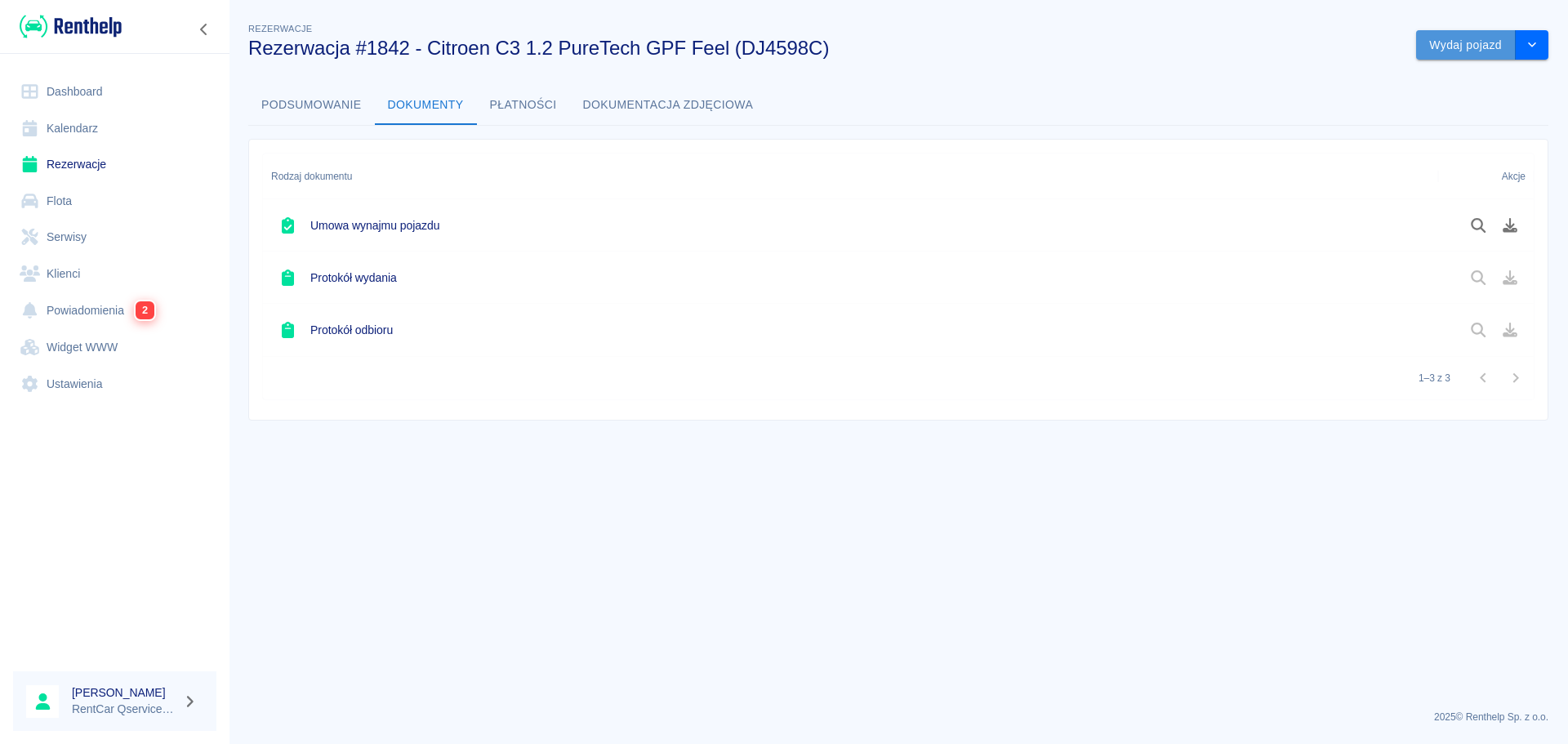
click at [1452, 49] on button "Wydaj pojazd" at bounding box center [1465, 44] width 99 height 30
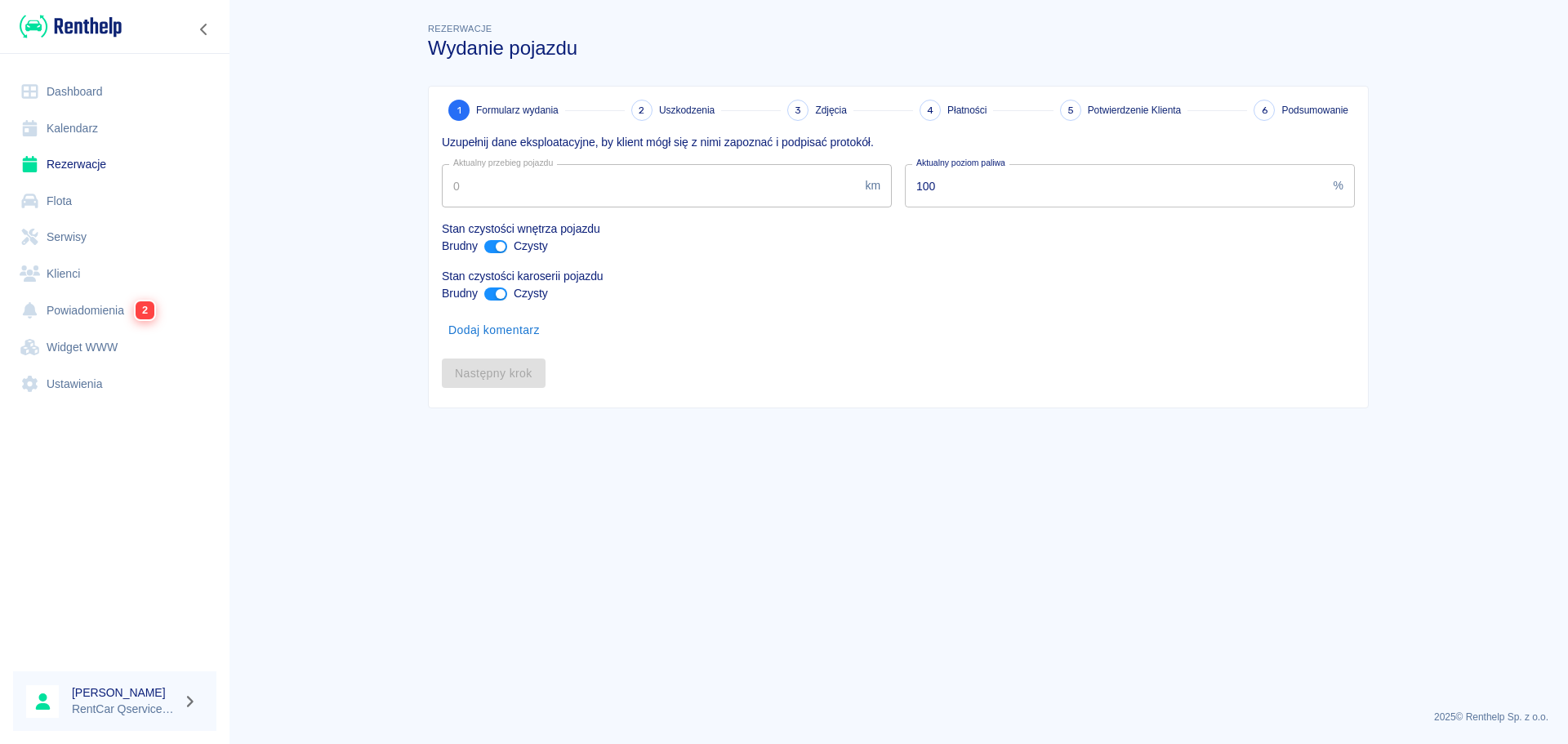
type input "131215"
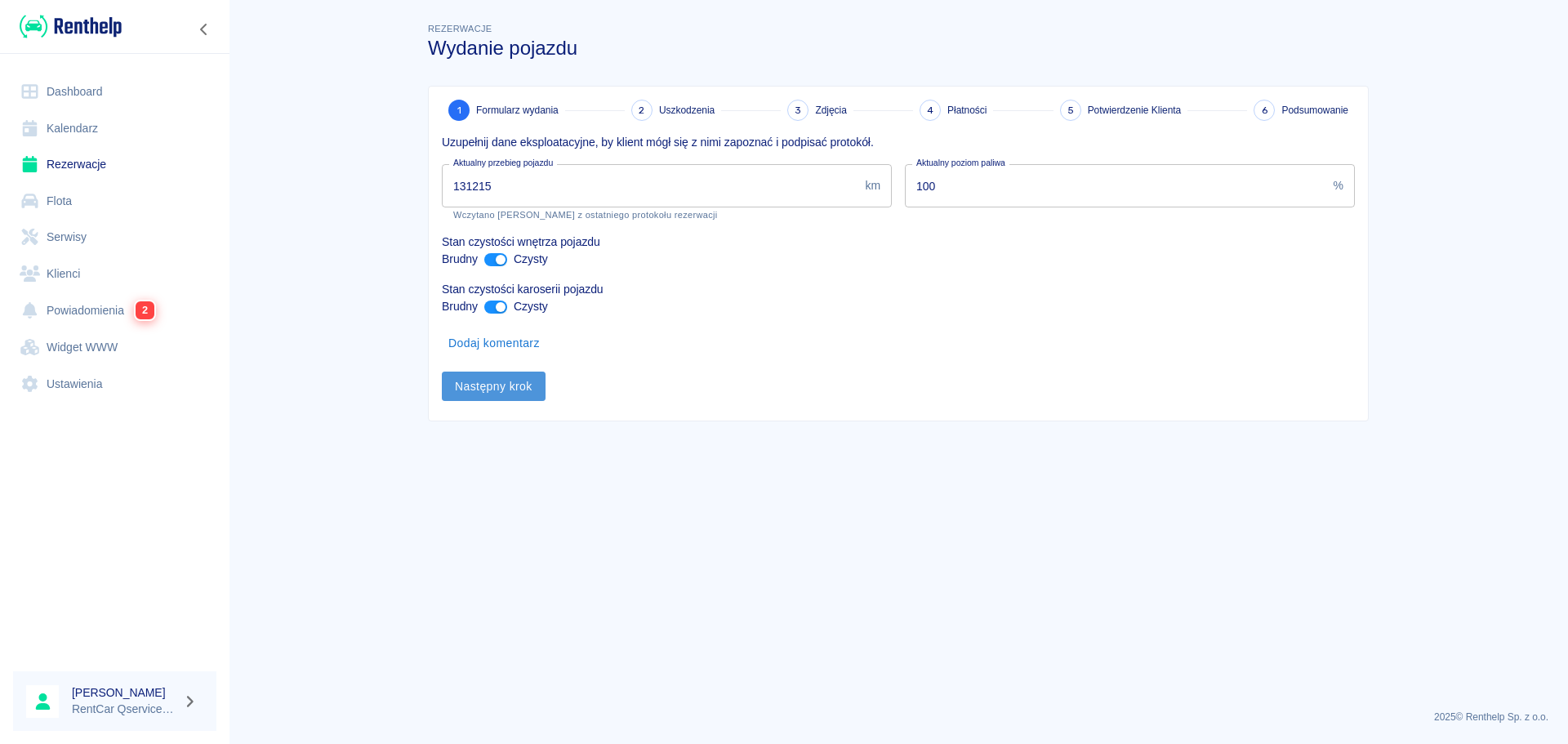
click at [510, 385] on button "Następny krok" at bounding box center [493, 386] width 104 height 30
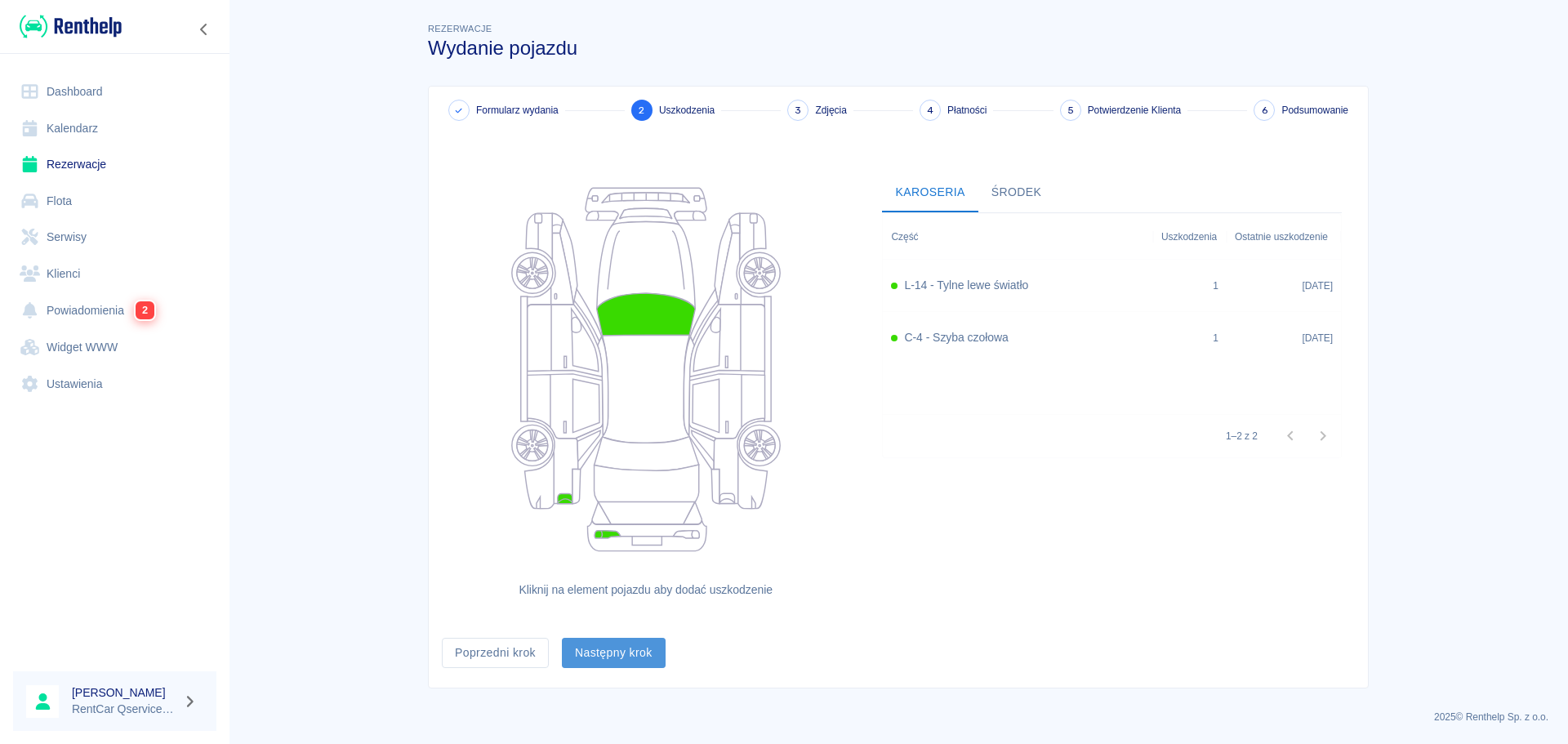
click at [618, 655] on button "Następny krok" at bounding box center [614, 652] width 104 height 30
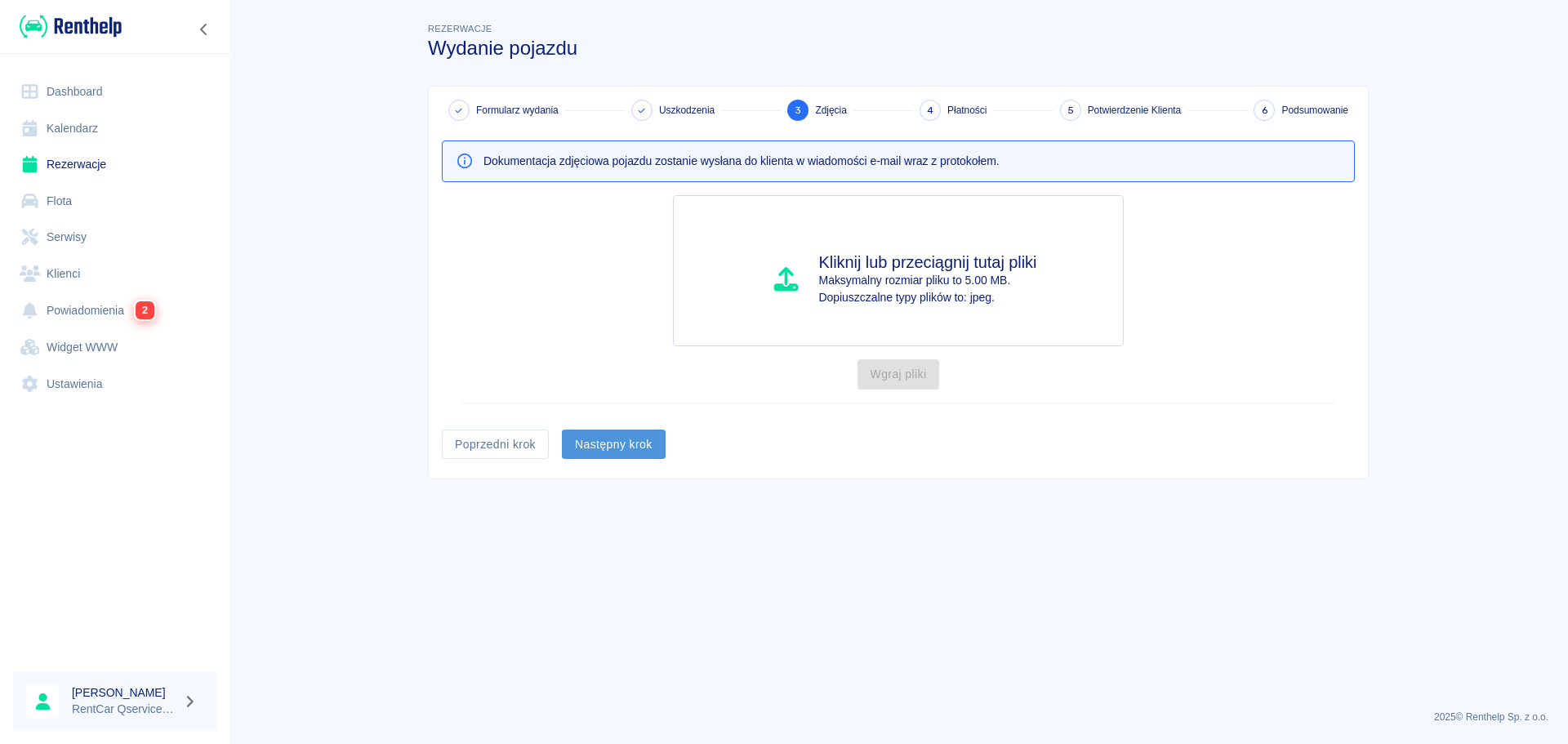
click at [639, 440] on button "Następny krok" at bounding box center [614, 444] width 104 height 30
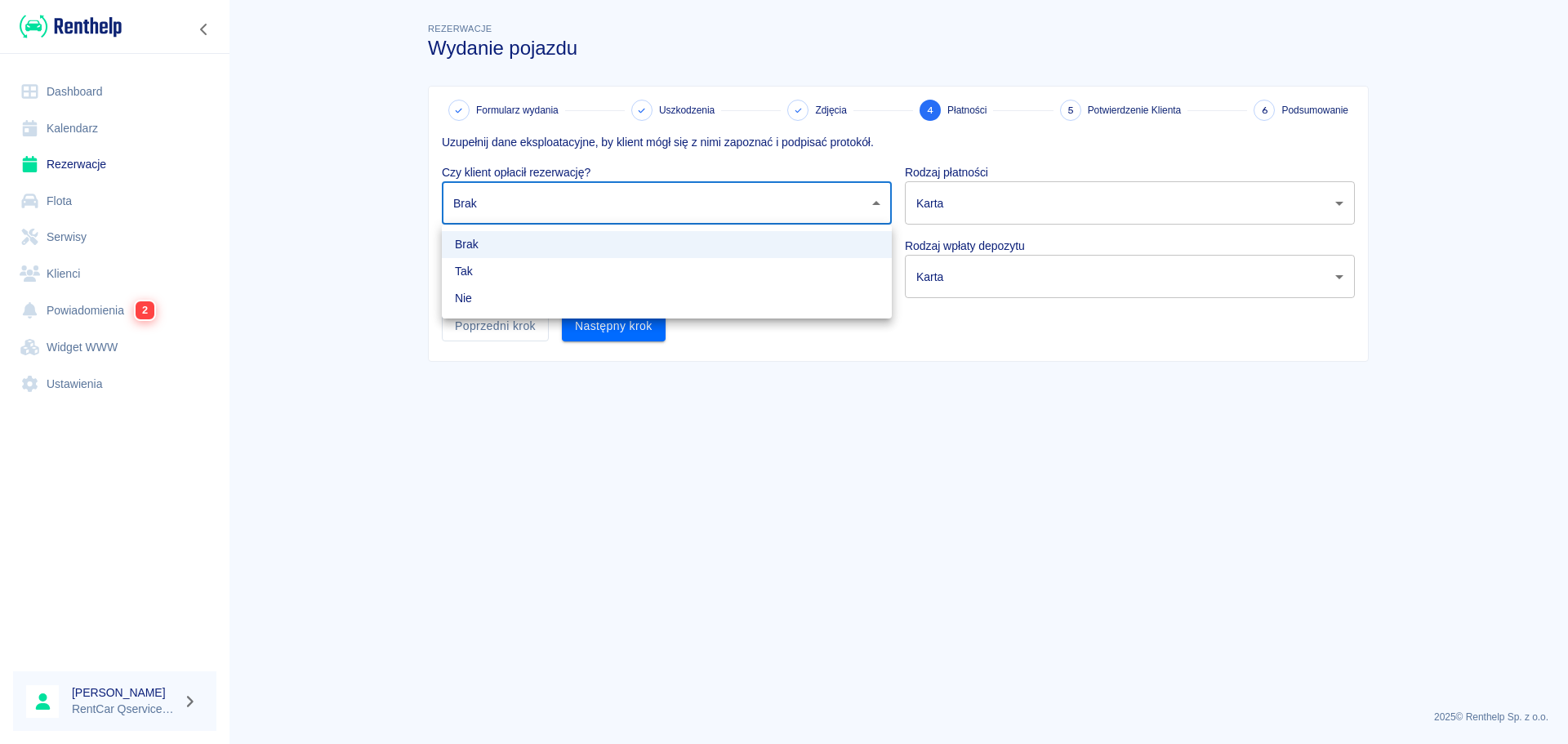
click at [564, 196] on body "Używamy plików Cookies, by zapewnić Ci najlepsze możliwe doświadczenie. Aby dow…" at bounding box center [784, 372] width 1568 height 744
click at [474, 303] on li "Nie" at bounding box center [666, 299] width 450 height 27
type input "false"
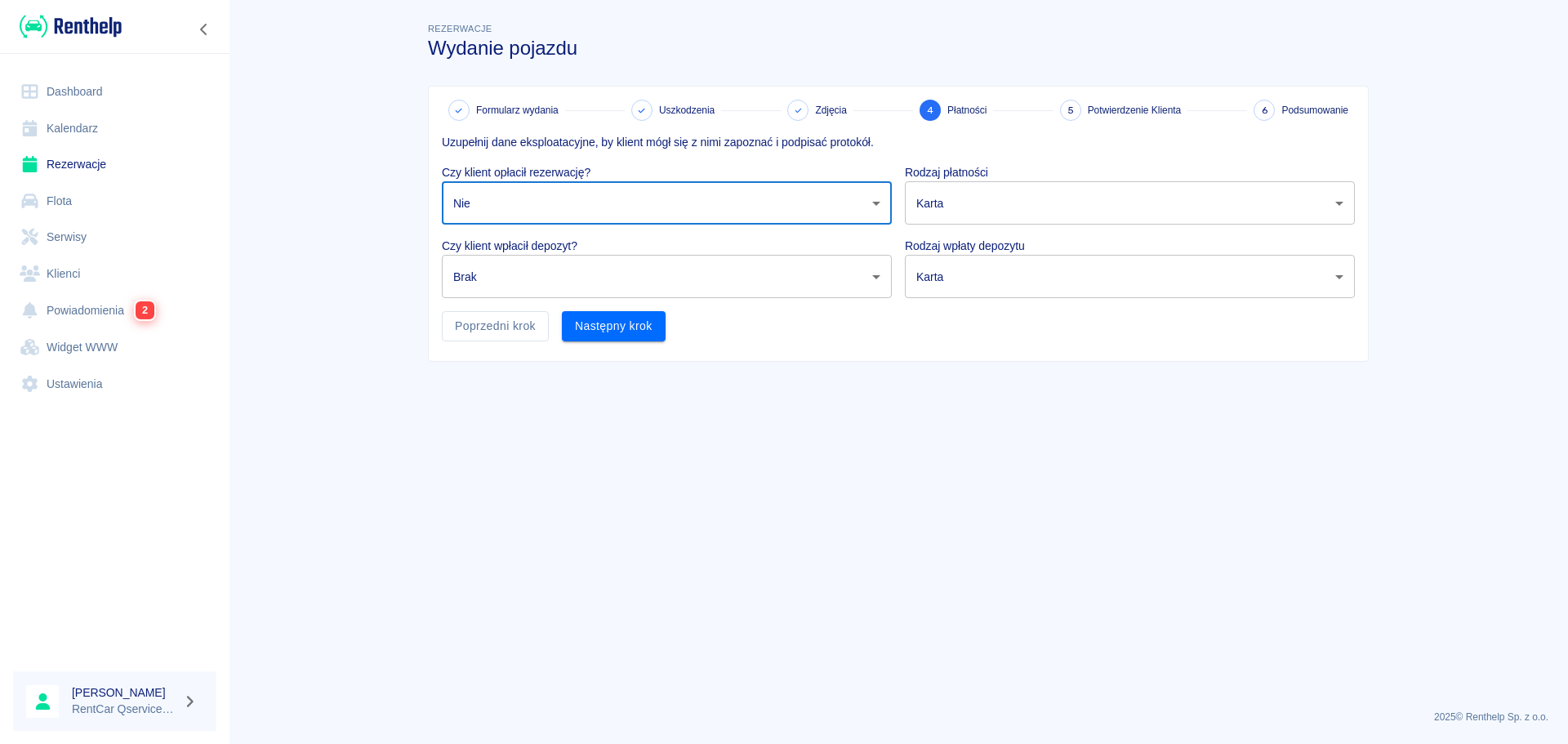
click at [488, 280] on body "Używamy plików Cookies, by zapewnić Ci najlepsze możliwe doświadczenie. Aby dow…" at bounding box center [784, 372] width 1568 height 744
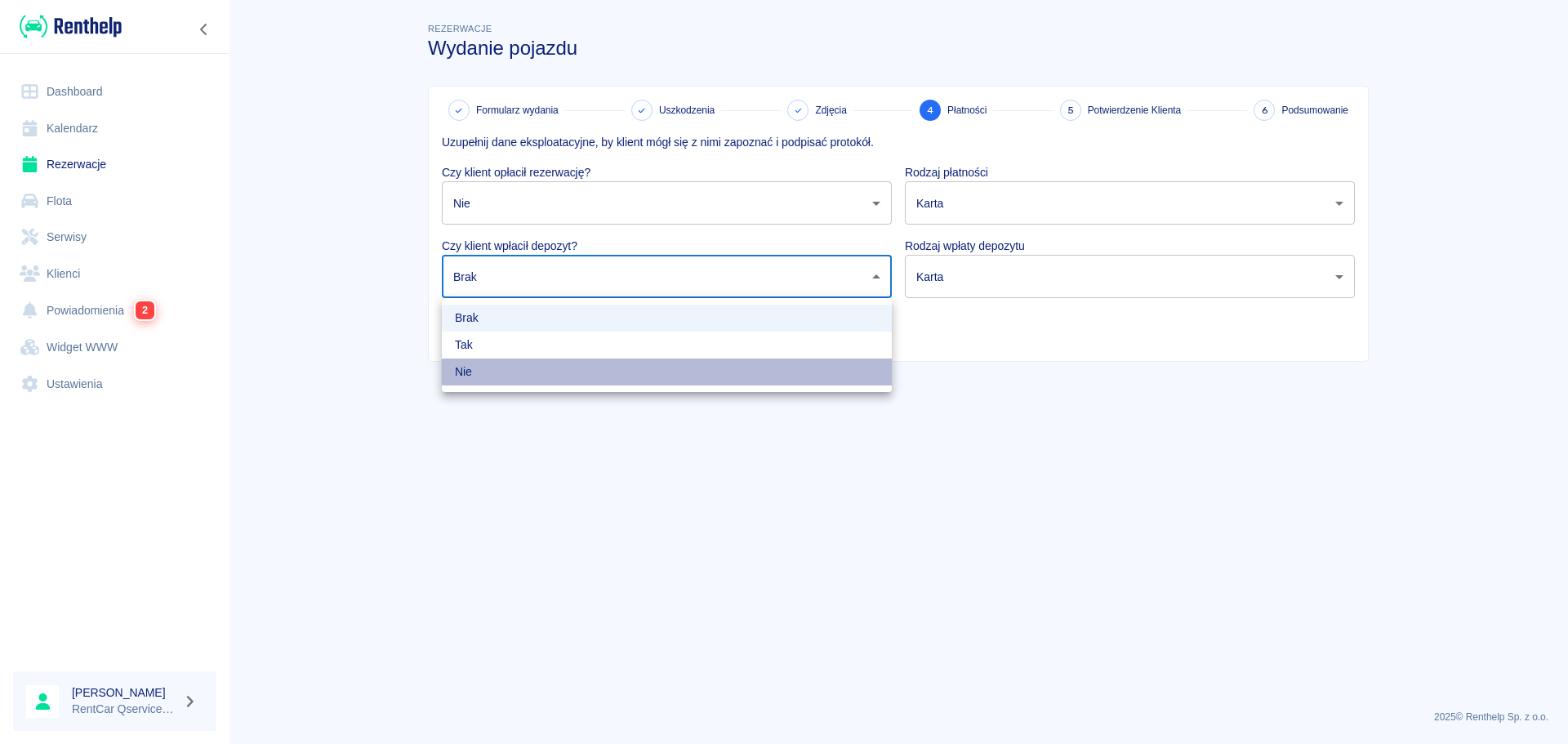
click at [481, 375] on li "Nie" at bounding box center [666, 372] width 450 height 27
type input "false"
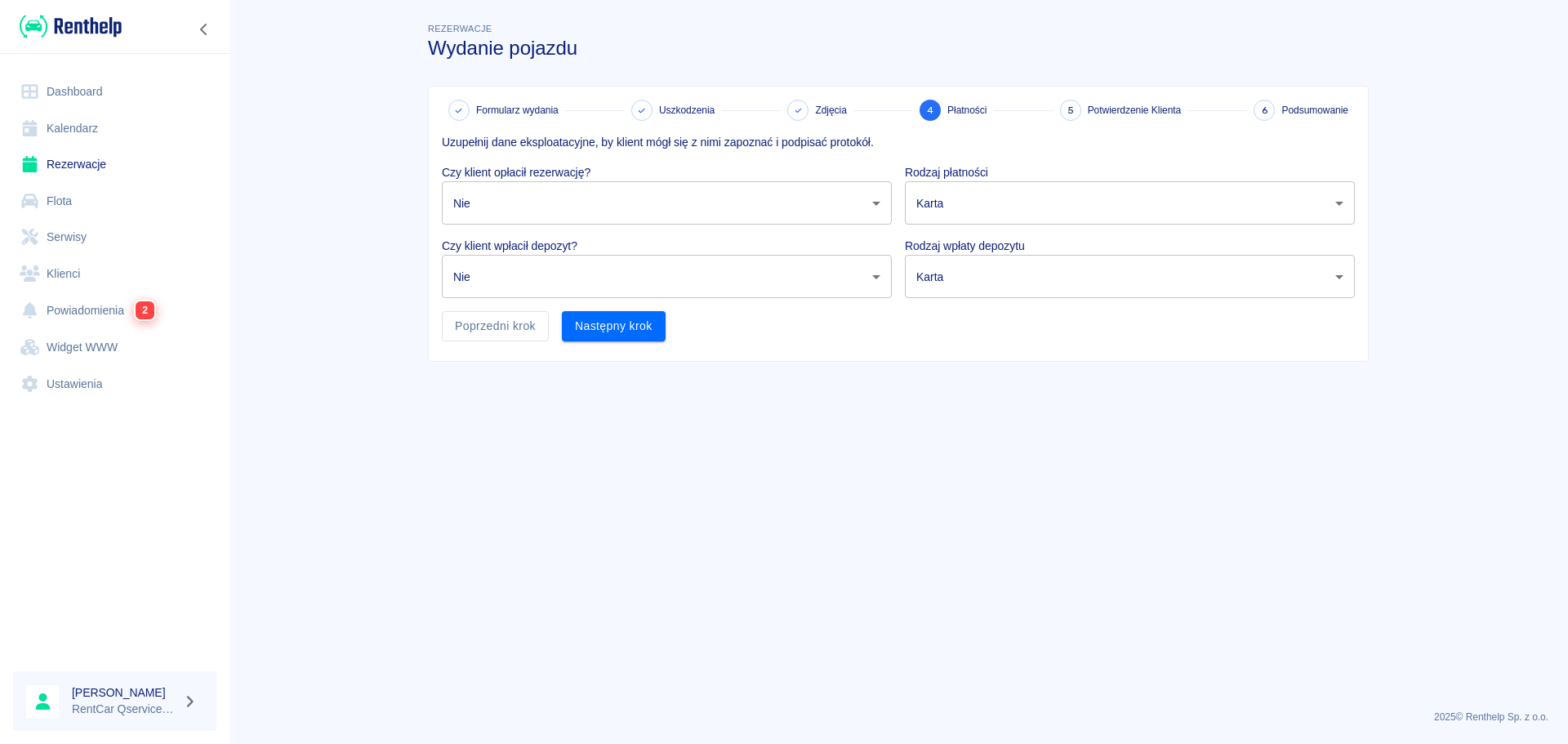
drag, startPoint x: 979, startPoint y: 435, endPoint x: 1023, endPoint y: 308, distance: 134.4
click at [981, 435] on div "Brak Tak Nie" at bounding box center [784, 372] width 1568 height 744
click at [1025, 199] on body "Używamy plików Cookies, by zapewnić Ci najlepsze możliwe doświadczenie. Aby dow…" at bounding box center [784, 372] width 1568 height 744
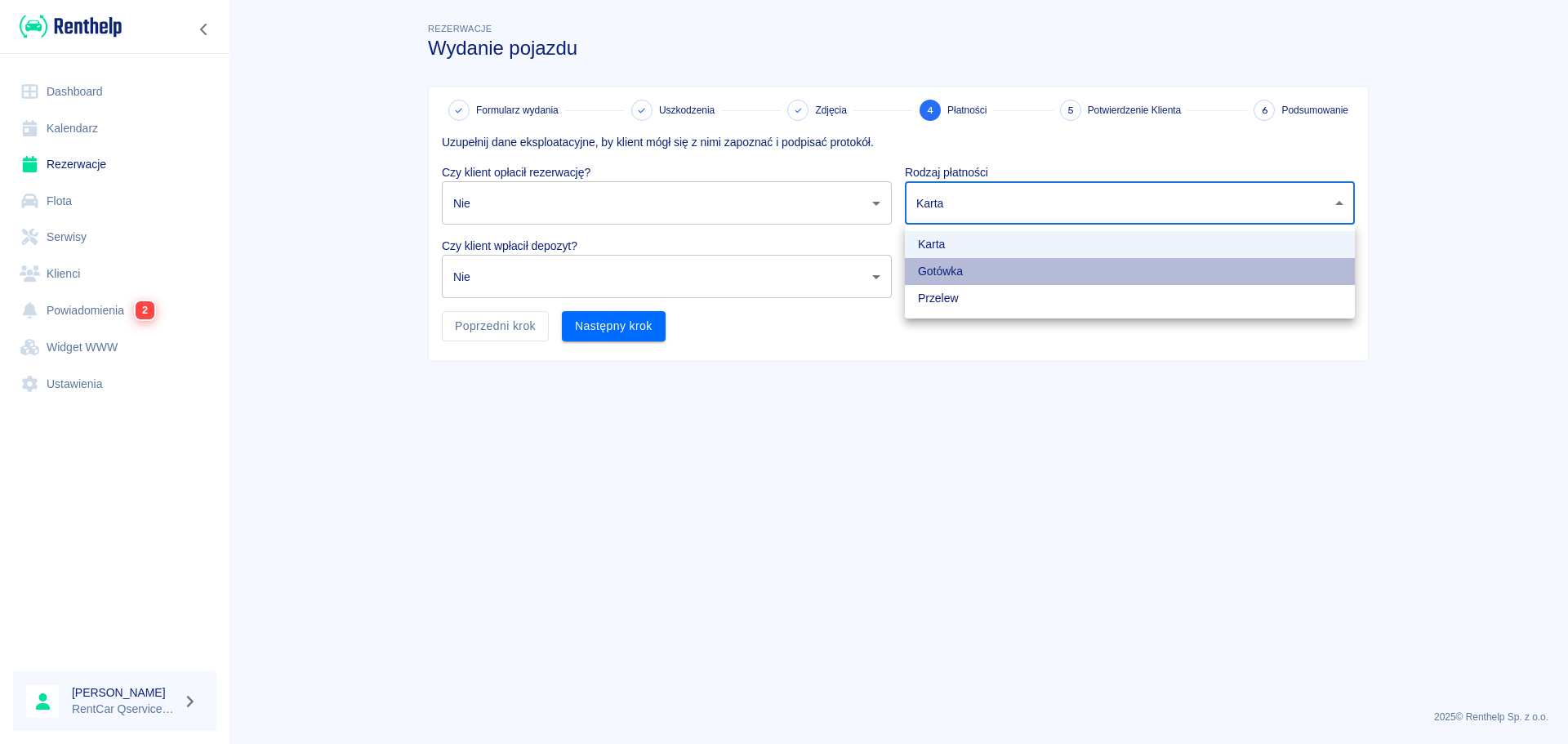
click at [973, 279] on li "Gotówka" at bounding box center [1129, 272] width 450 height 27
type input "cash"
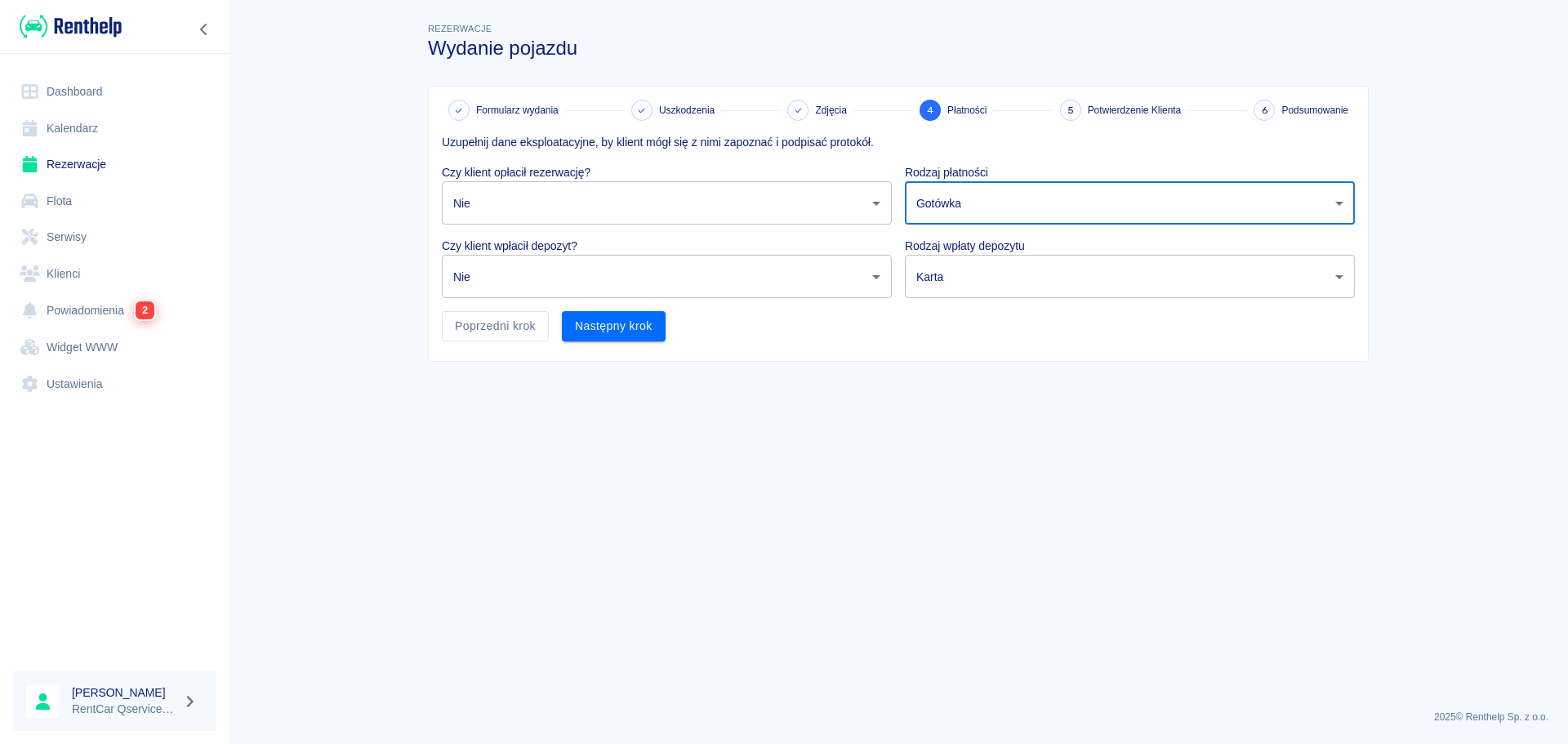
click at [946, 289] on body "Używamy plików Cookies, by zapewnić Ci najlepsze możliwe doświadczenie. Aby dow…" at bounding box center [784, 372] width 1568 height 744
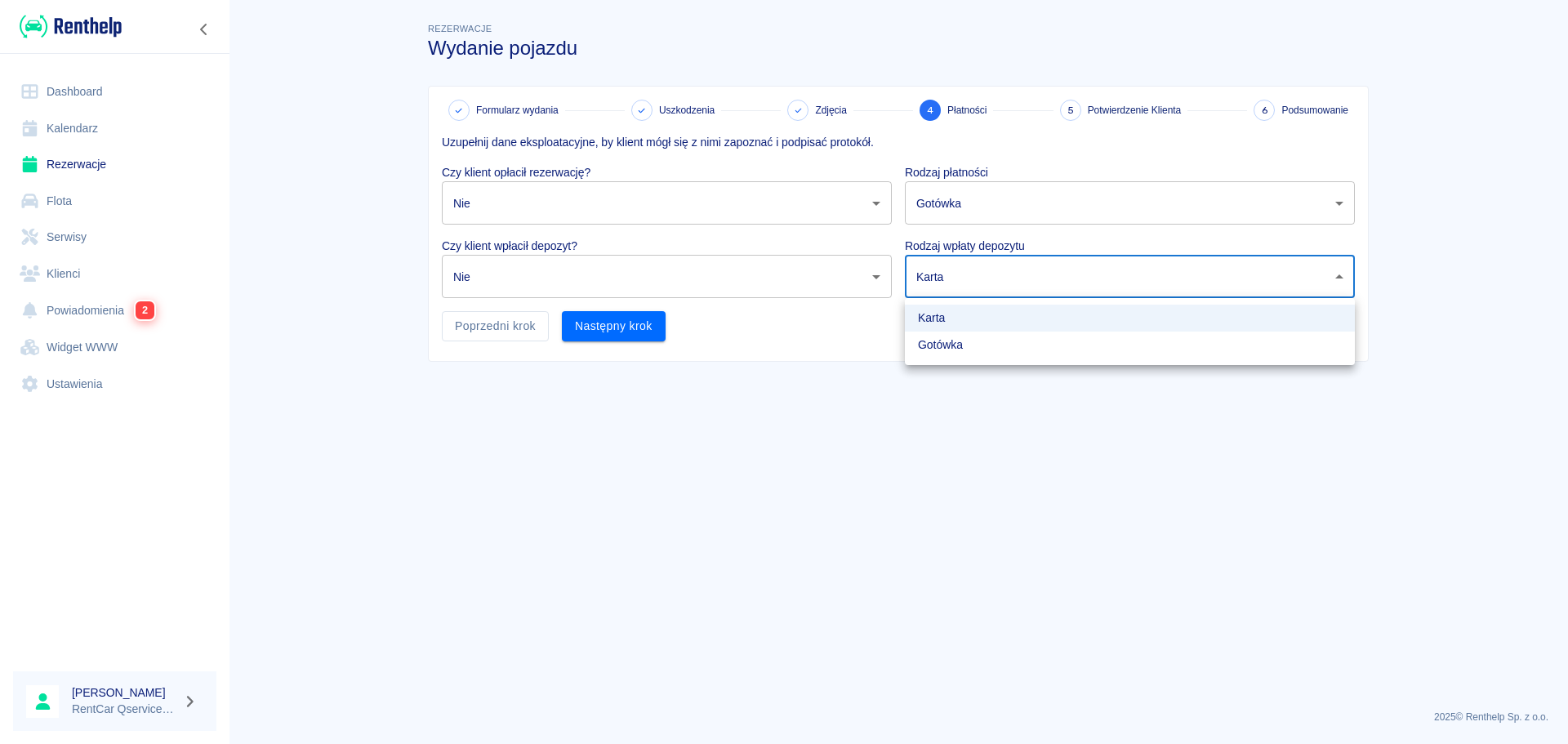
click at [948, 351] on li "Gotówka" at bounding box center [1129, 345] width 450 height 27
type input "cash"
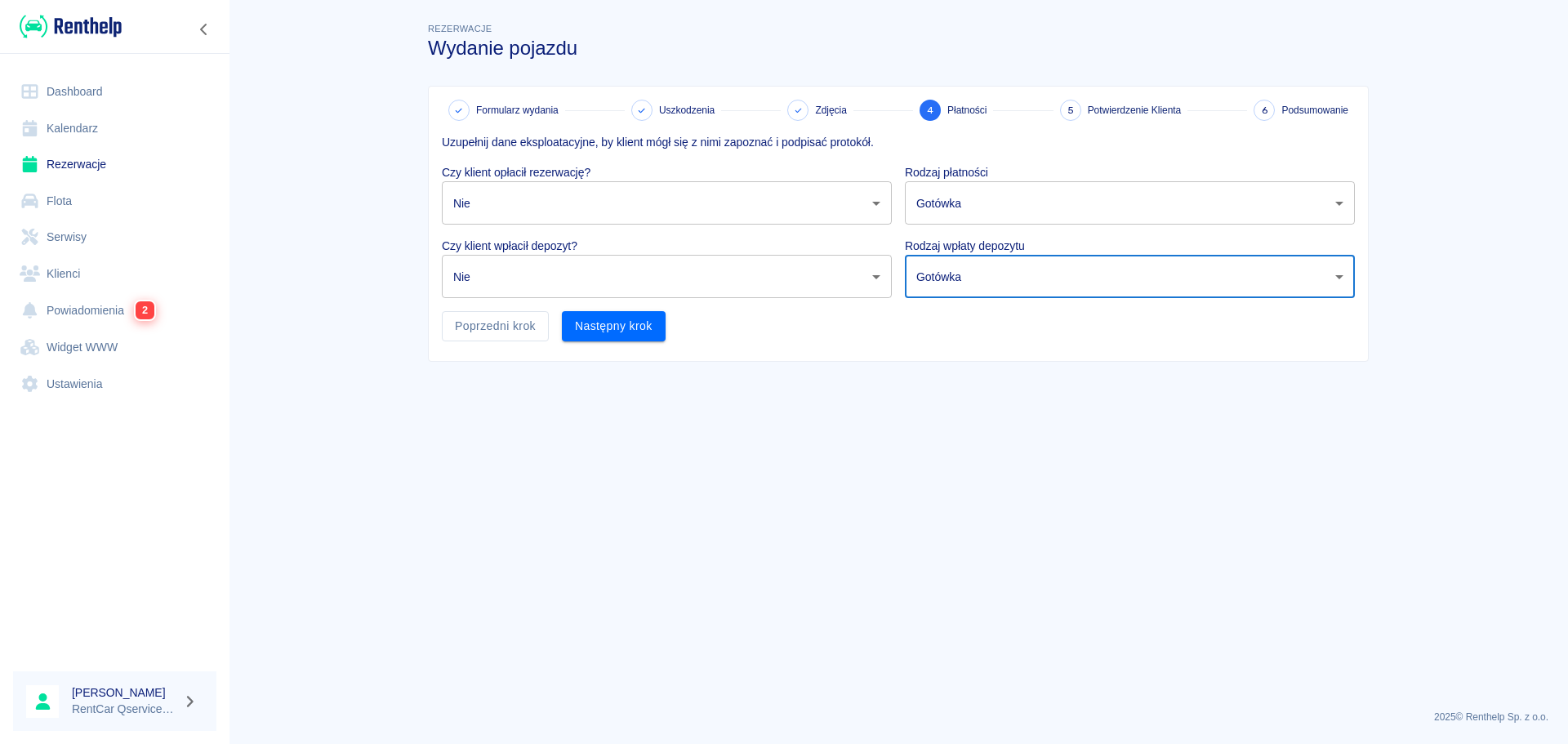
drag, startPoint x: 875, startPoint y: 454, endPoint x: 606, endPoint y: 353, distance: 287.3
click at [872, 451] on div "Karta Gotówka" at bounding box center [784, 372] width 1568 height 744
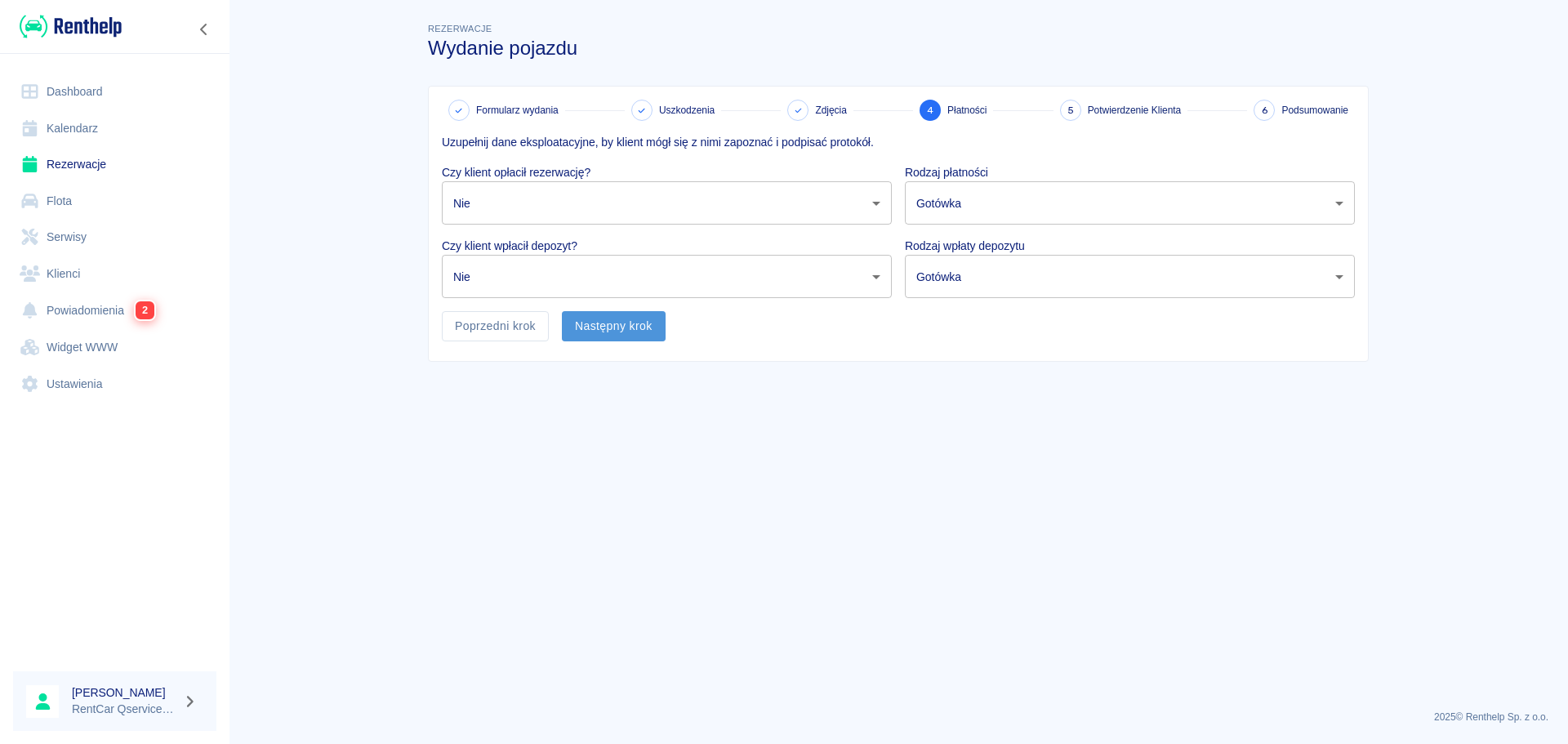
click at [591, 330] on button "Następny krok" at bounding box center [614, 326] width 104 height 30
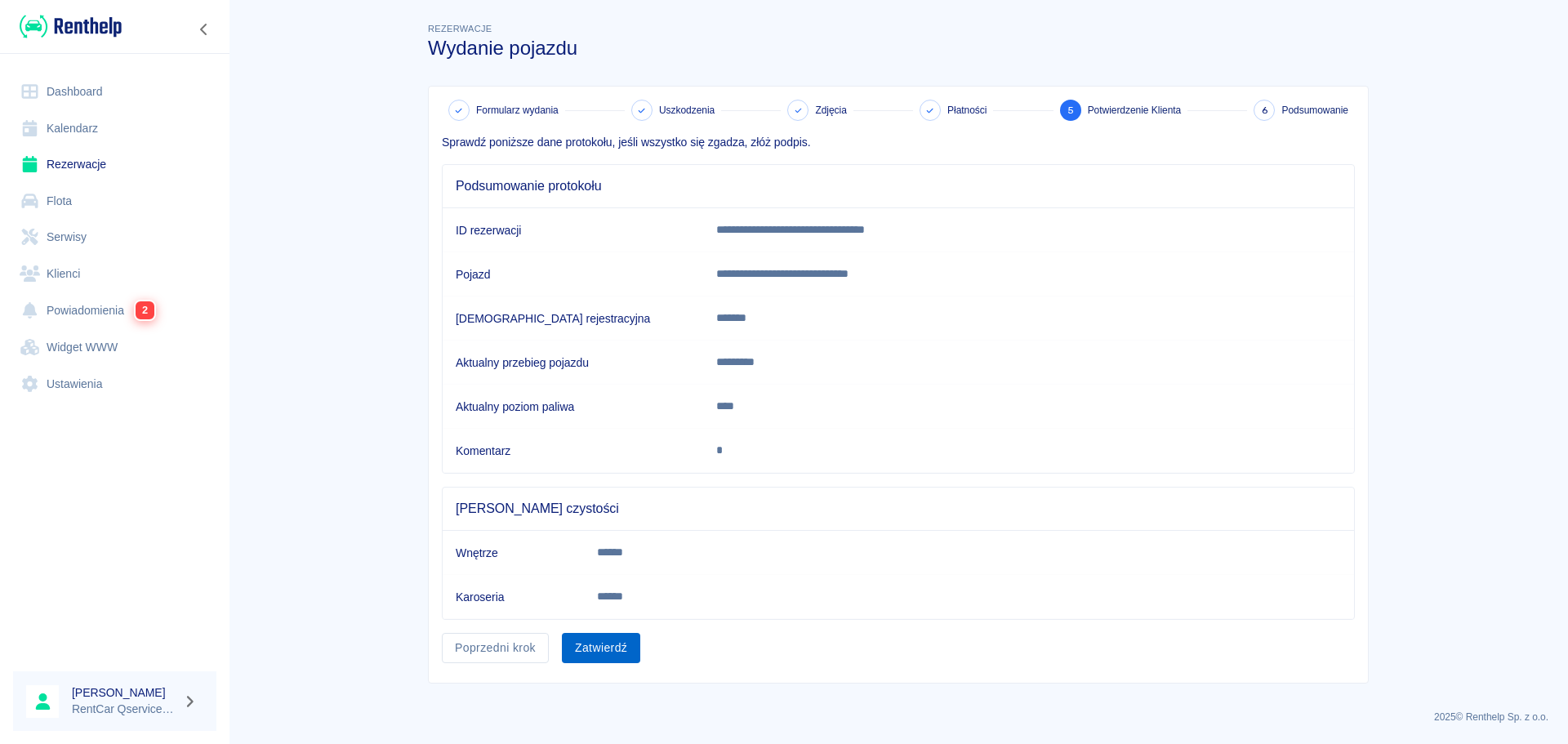
click at [624, 646] on button "Zatwierdź" at bounding box center [600, 648] width 78 height 30
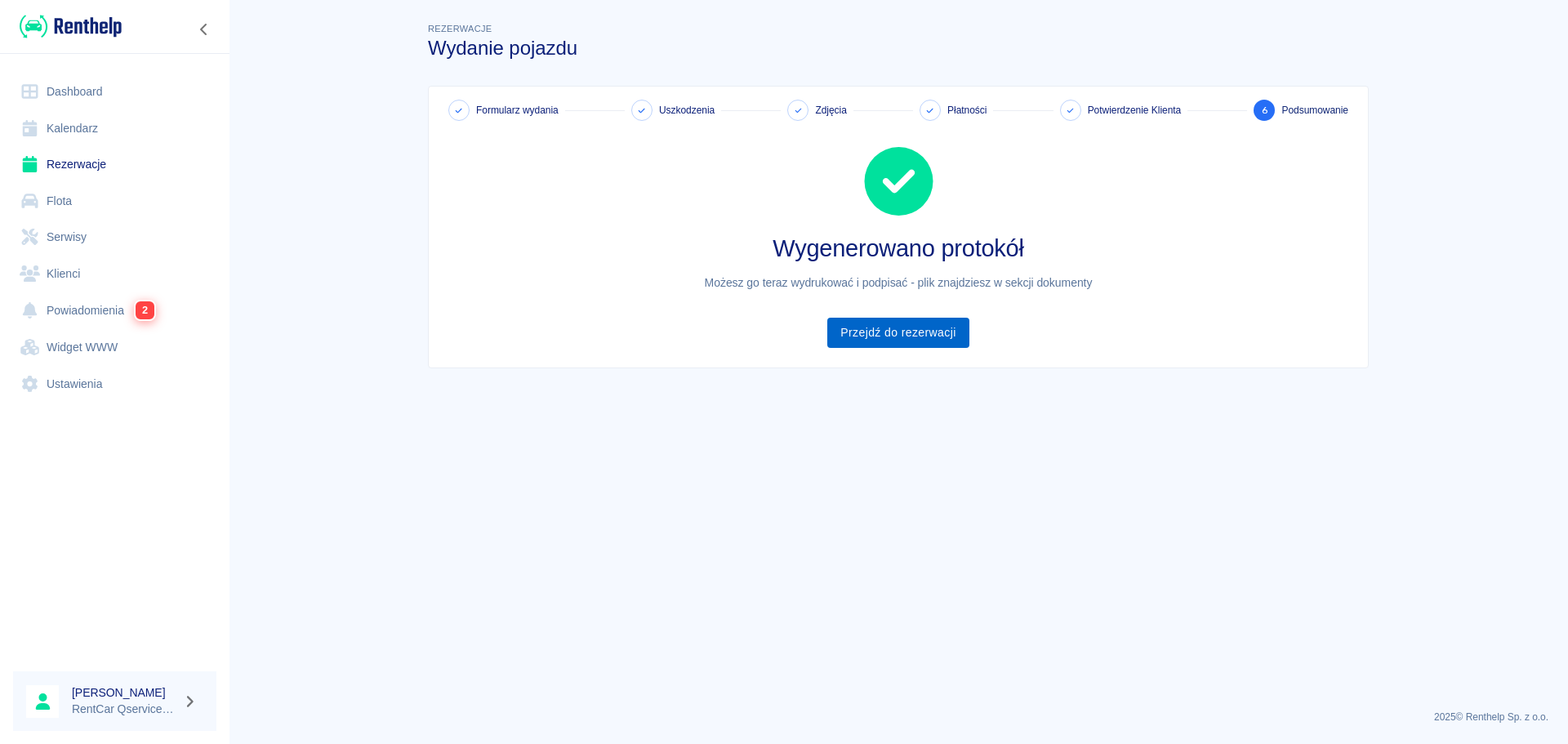
click at [892, 331] on link "Przejdź do rezerwacji" at bounding box center [897, 332] width 142 height 30
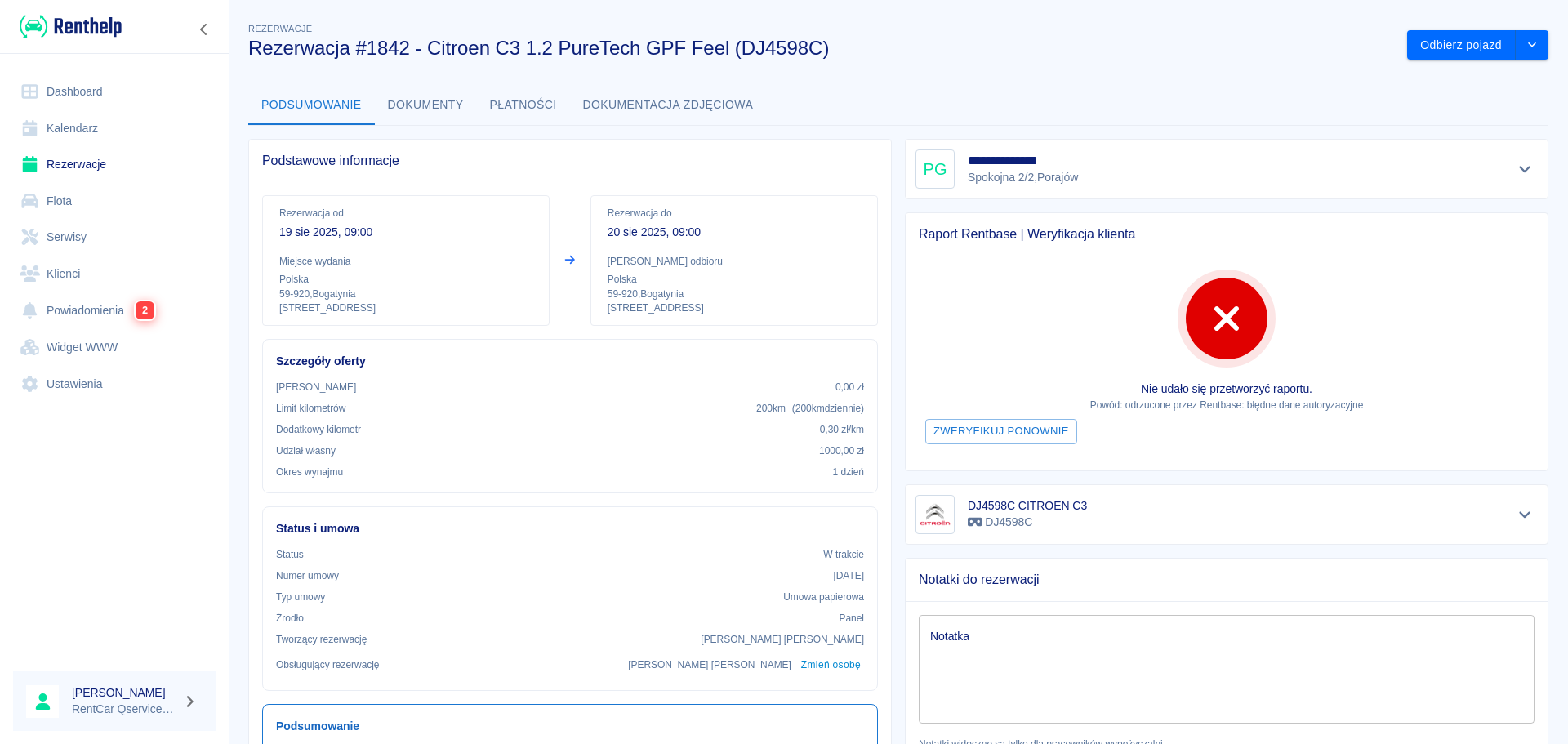
click at [431, 103] on button "Dokumenty" at bounding box center [426, 105] width 102 height 40
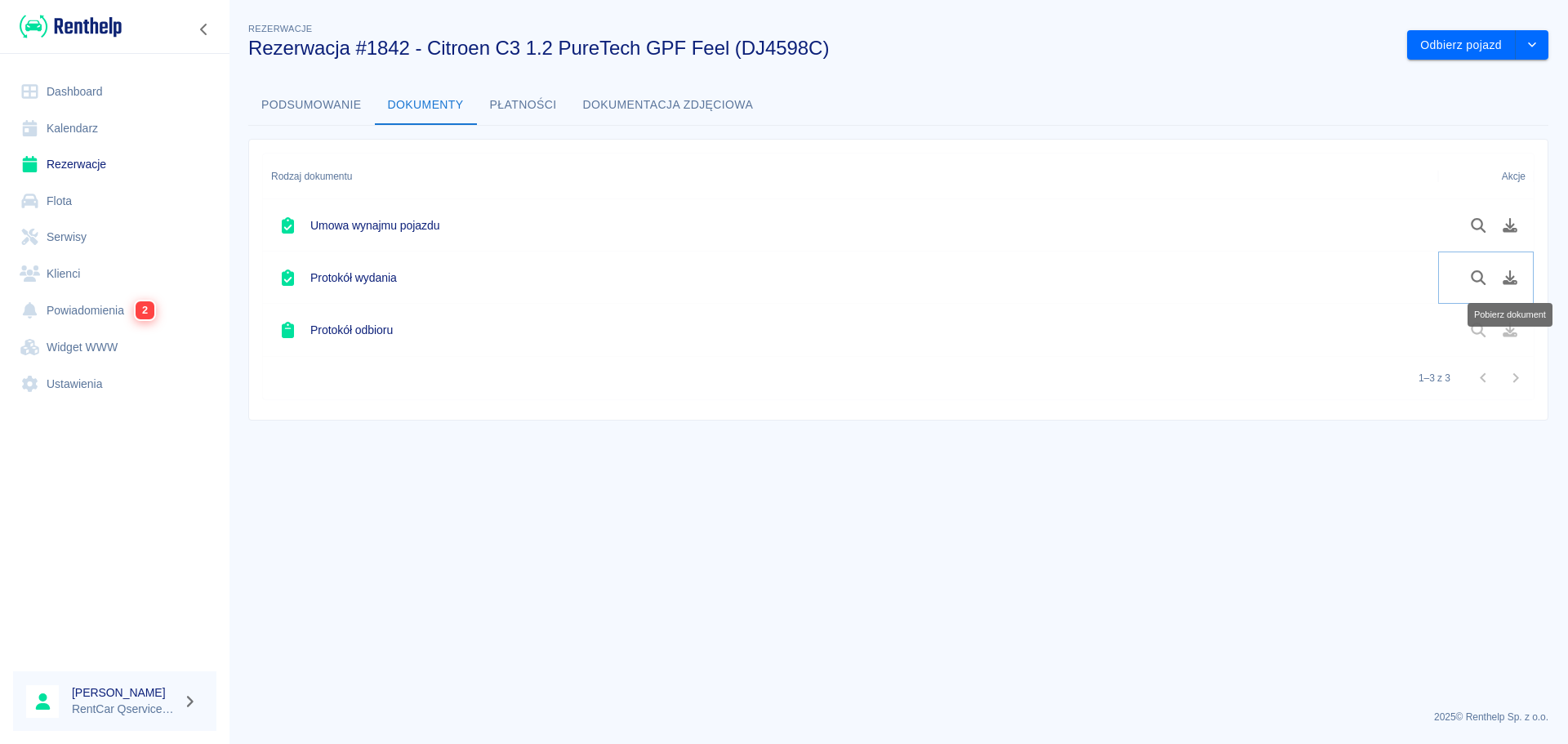
click at [1518, 275] on icon "Pobierz dokument" at bounding box center [1509, 277] width 18 height 14
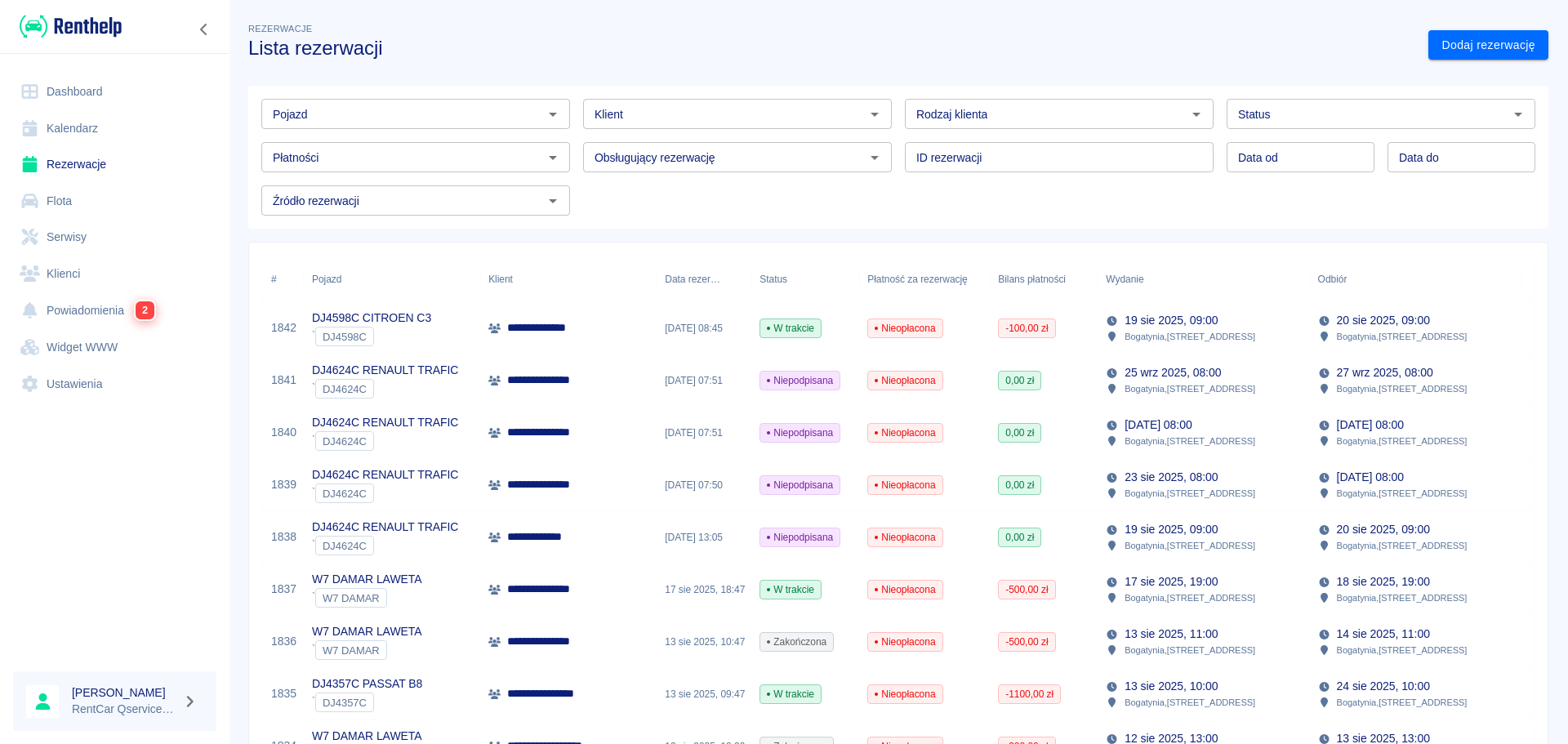
click at [397, 118] on input "Pojazd" at bounding box center [402, 114] width 272 height 20
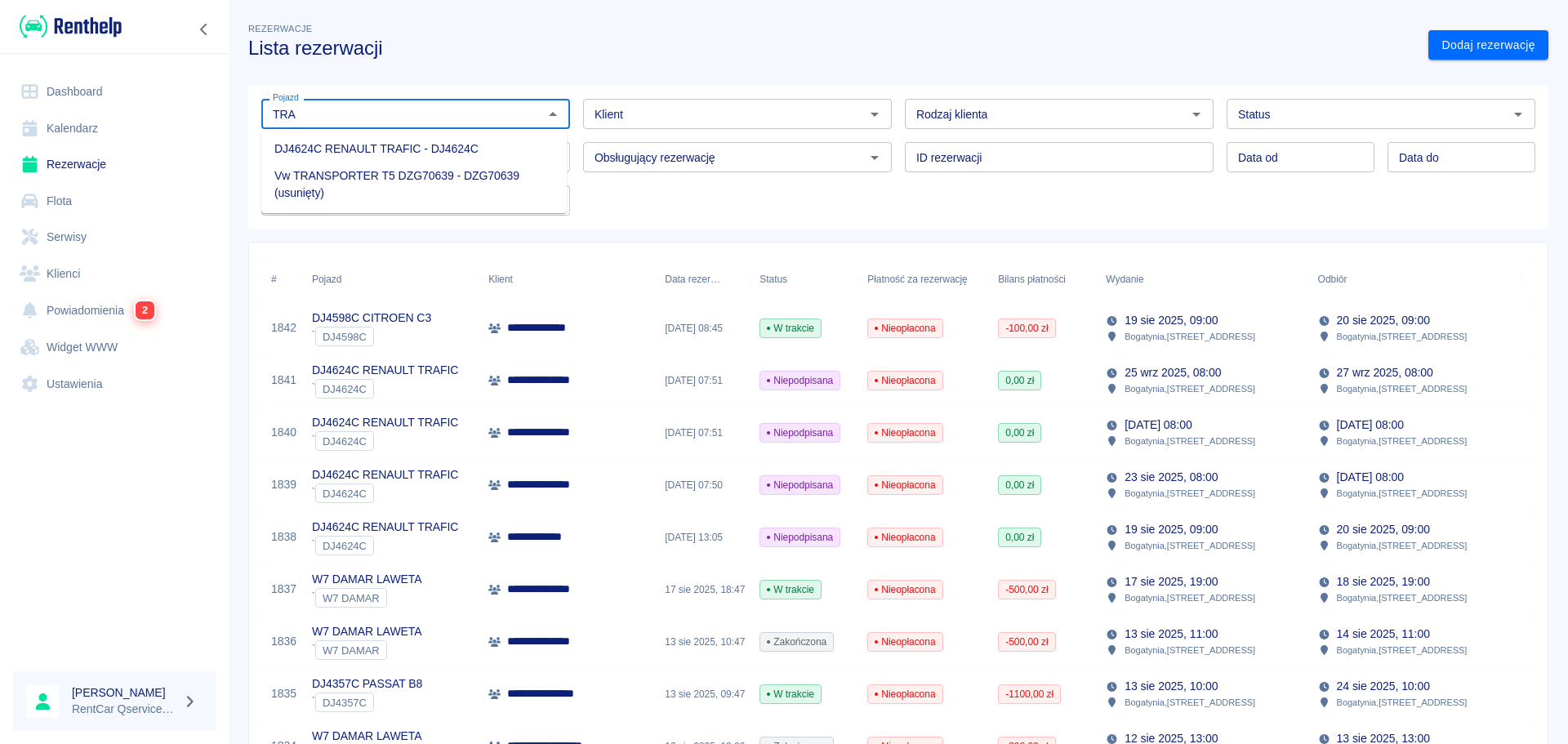
click at [387, 149] on li "DJ4624C RENAULT TRAFIC - DJ4624C" at bounding box center [413, 149] width 306 height 27
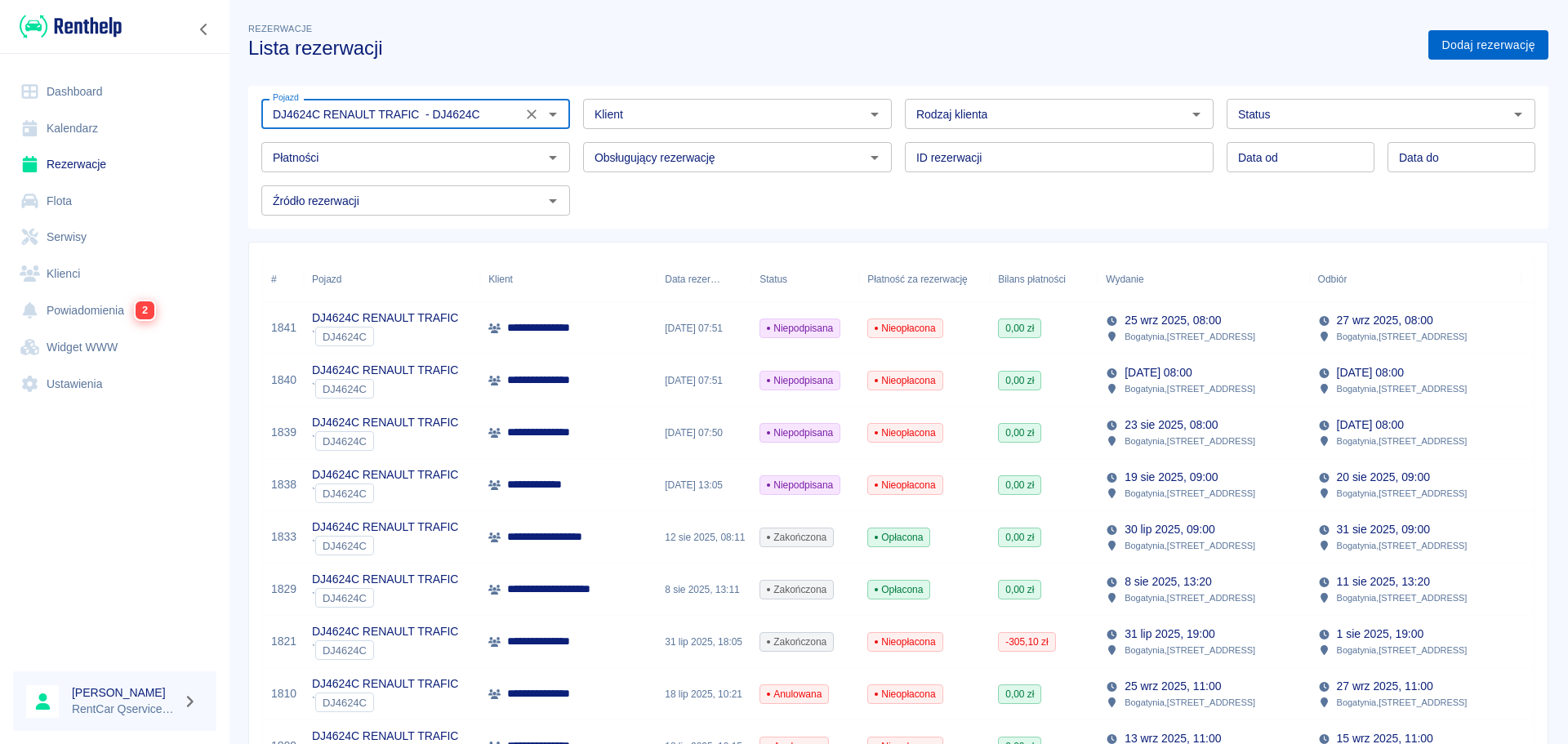
type input "DJ4624C RENAULT TRAFIC - DJ4624C"
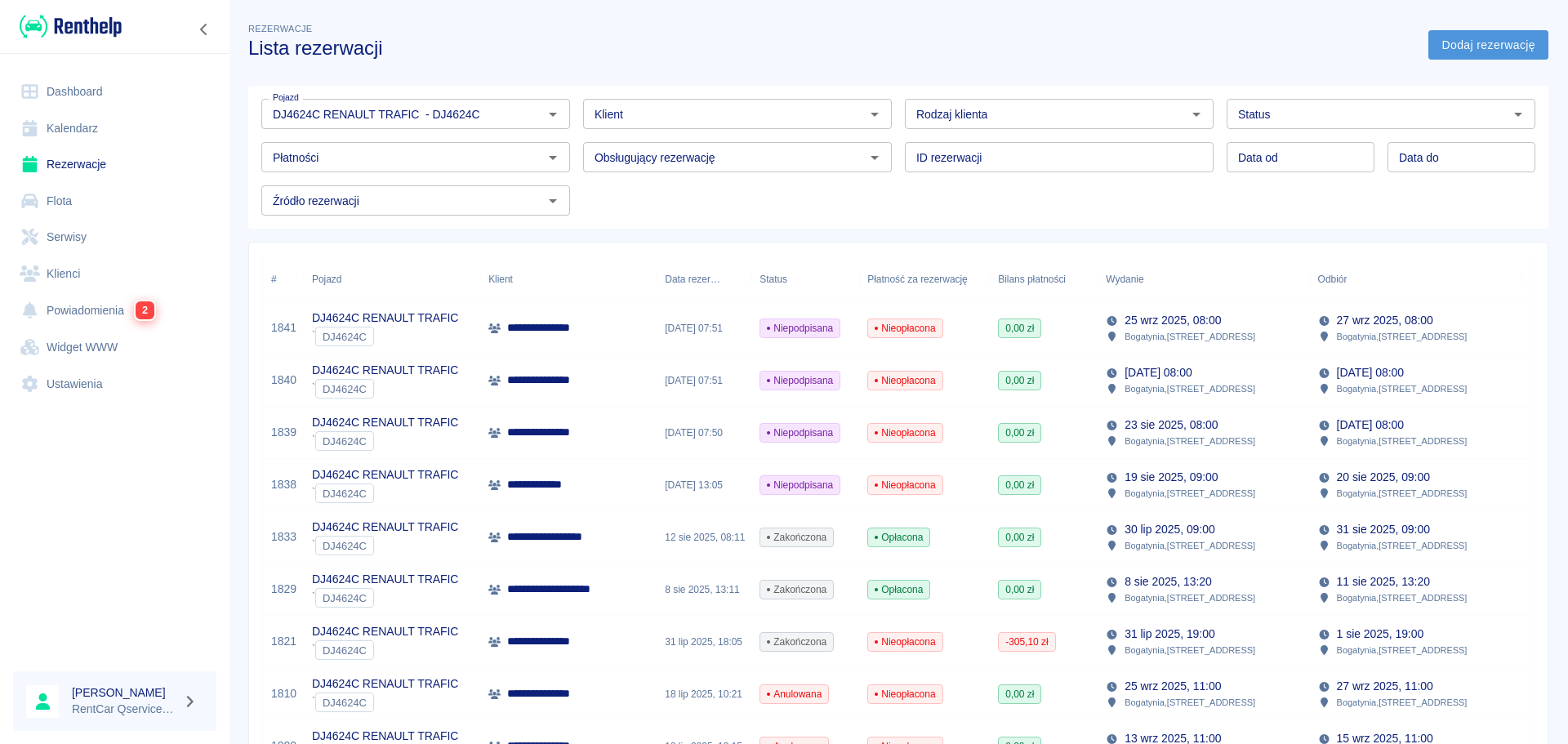
click at [1467, 50] on link "Dodaj rezerwację" at bounding box center [1488, 44] width 120 height 30
click at [82, 168] on link "Rezerwacje" at bounding box center [115, 165] width 203 height 37
click at [527, 113] on icon "Wyczyść" at bounding box center [532, 115] width 10 height 10
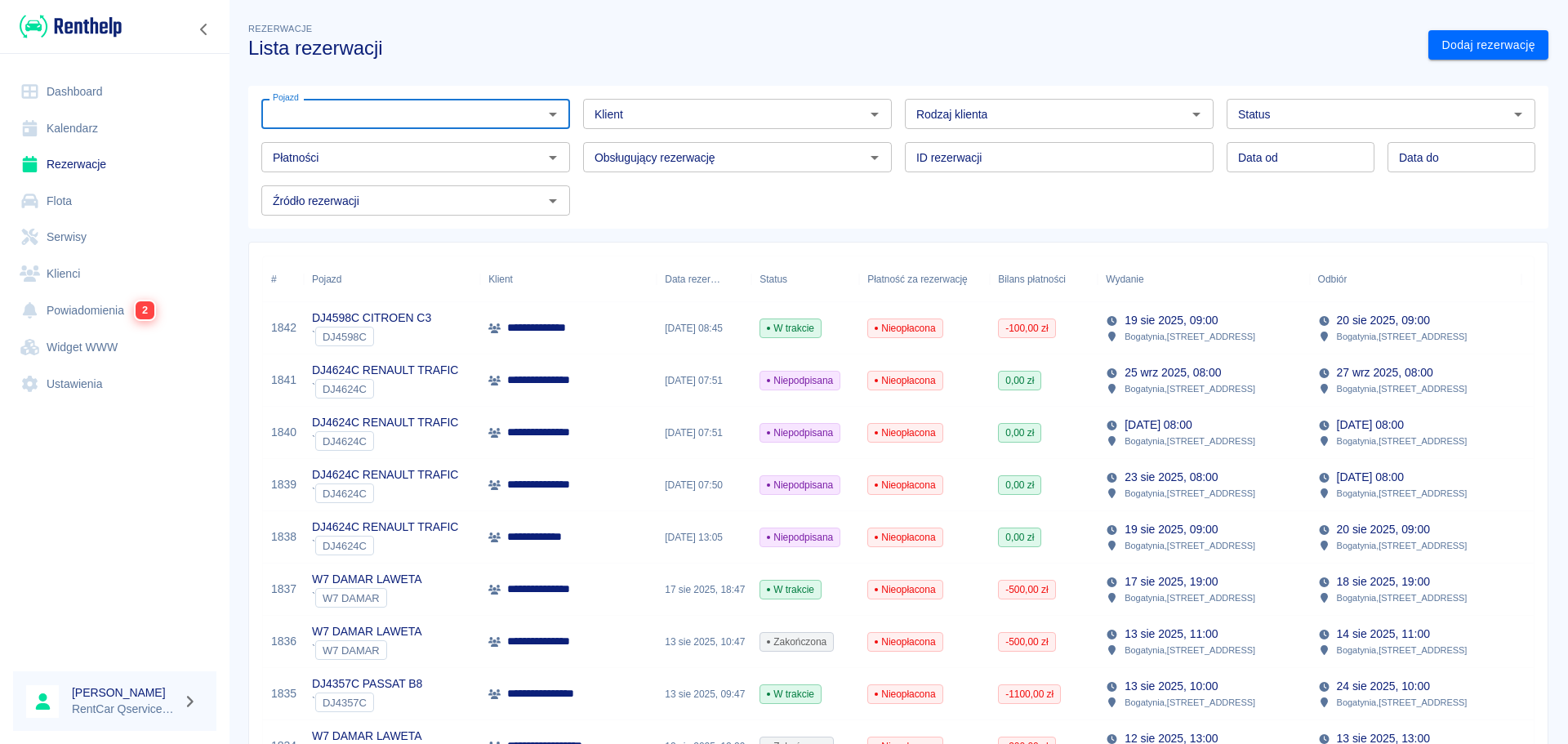
click at [65, 279] on link "Klienci" at bounding box center [115, 274] width 203 height 37
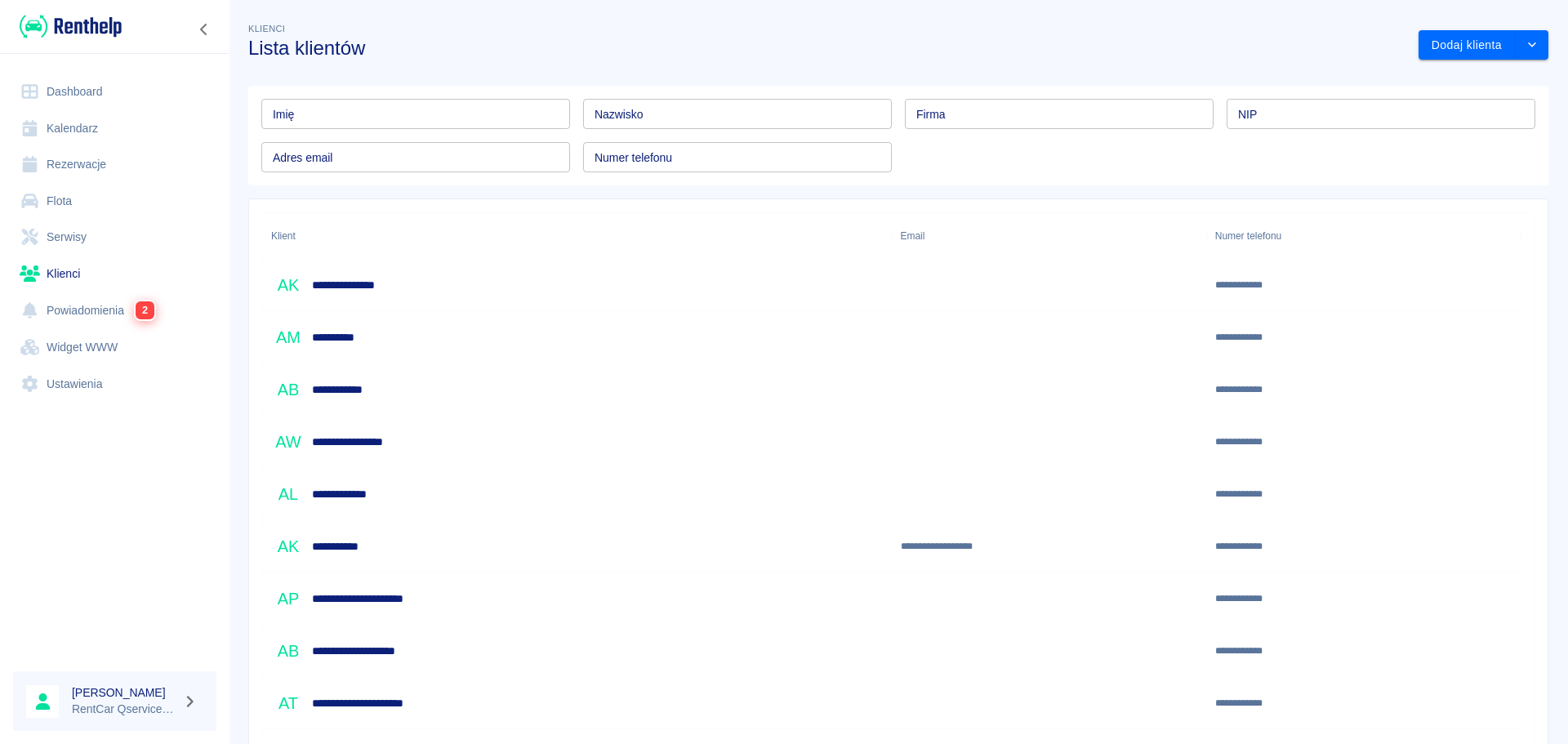
click at [627, 118] on input "Nazwisko" at bounding box center [737, 114] width 308 height 30
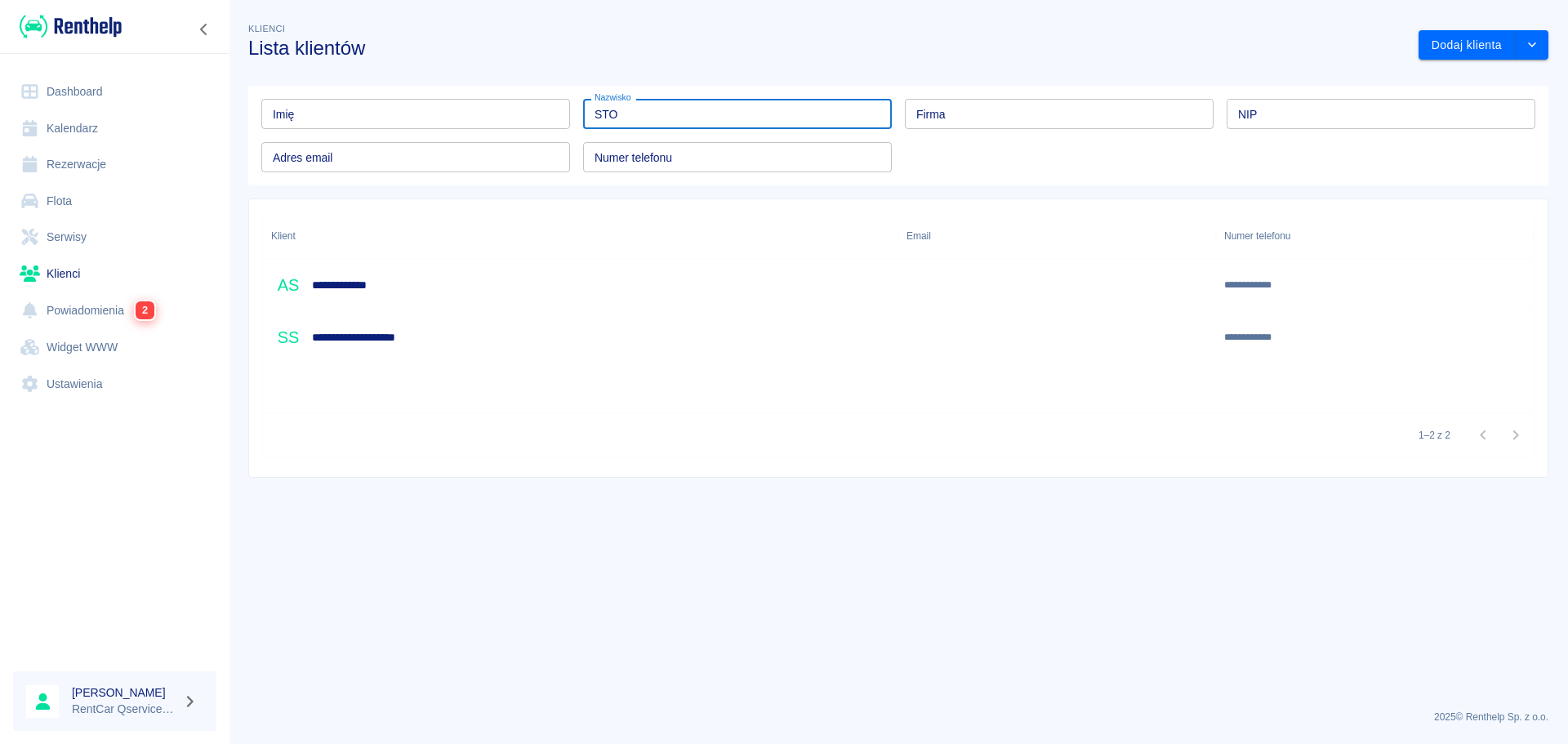
type input "STO"
click at [368, 279] on h6 "**********" at bounding box center [360, 284] width 96 height 16
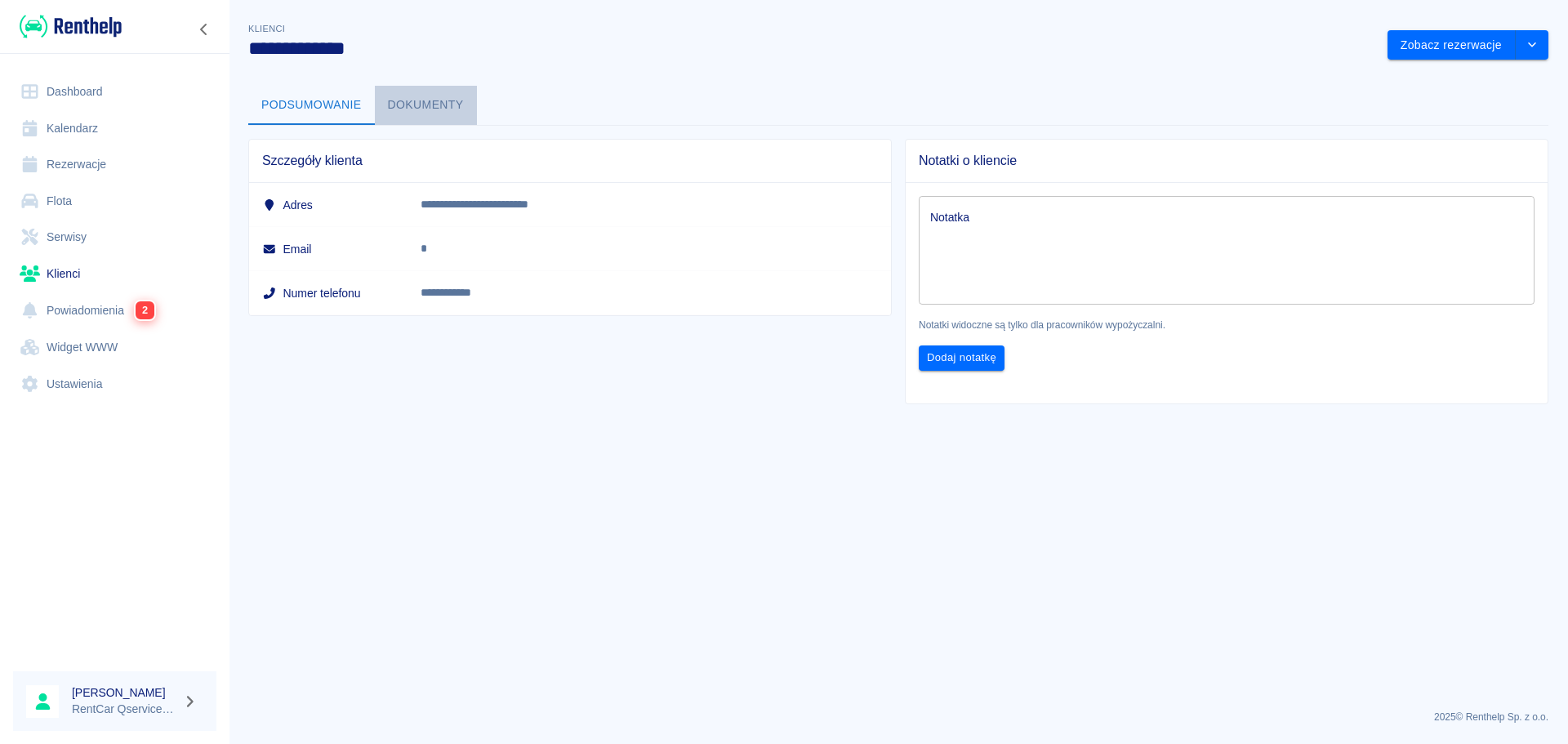
click at [426, 104] on button "Dokumenty" at bounding box center [426, 105] width 102 height 40
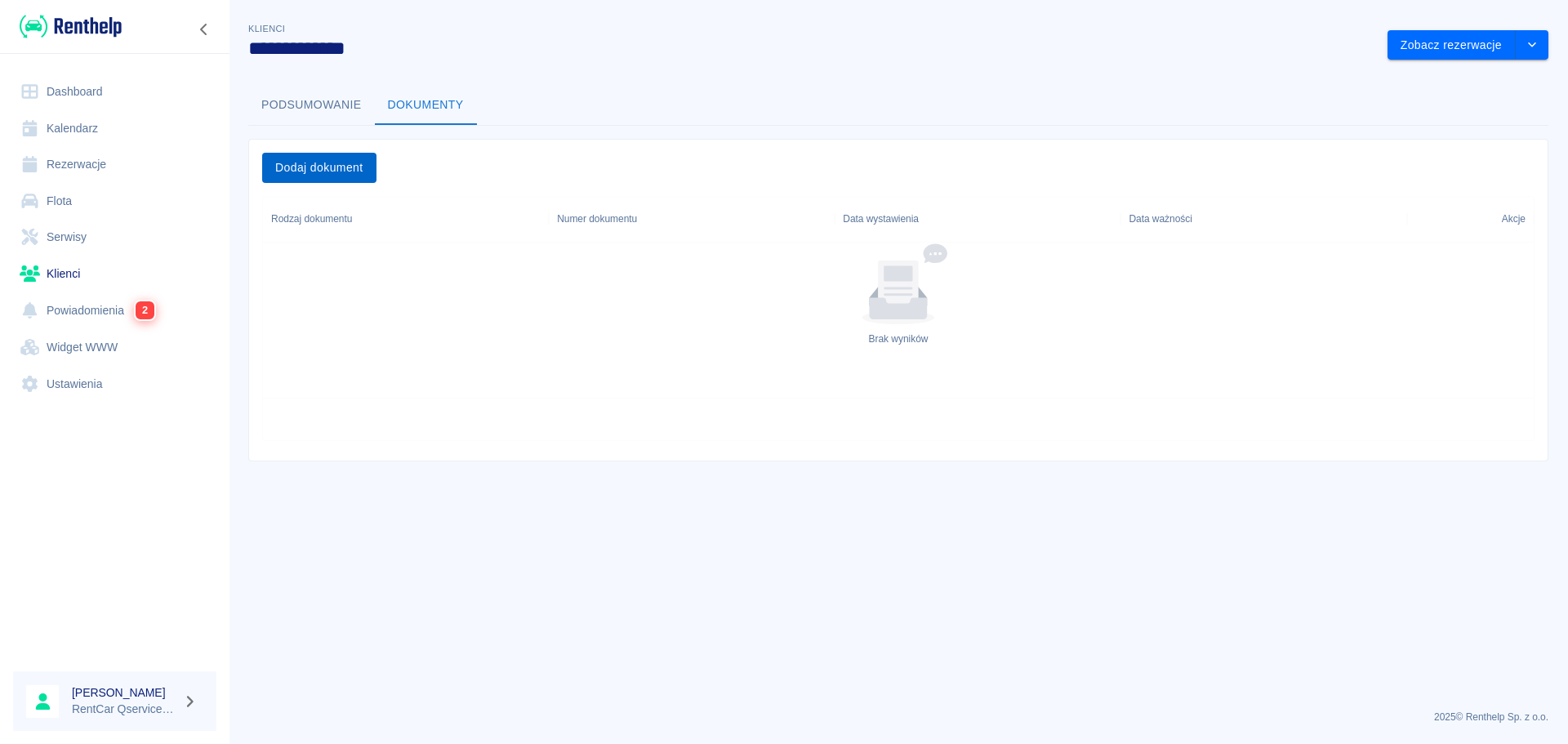
click at [315, 164] on button "Dodaj dokument" at bounding box center [319, 167] width 115 height 30
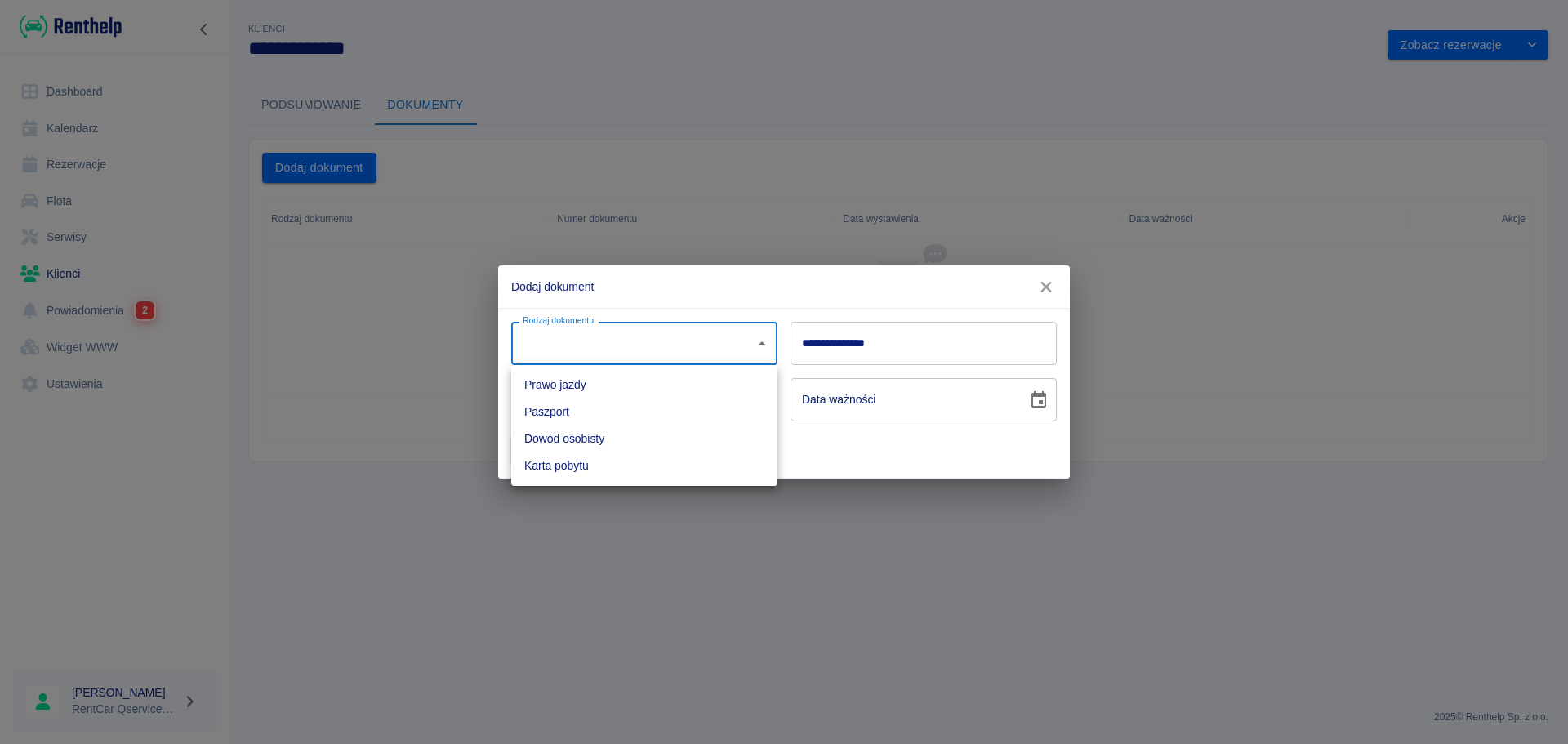
click at [592, 345] on body "**********" at bounding box center [784, 372] width 1568 height 744
click at [586, 382] on li "Prawo jazdy" at bounding box center [644, 385] width 266 height 27
type input "driverLicense"
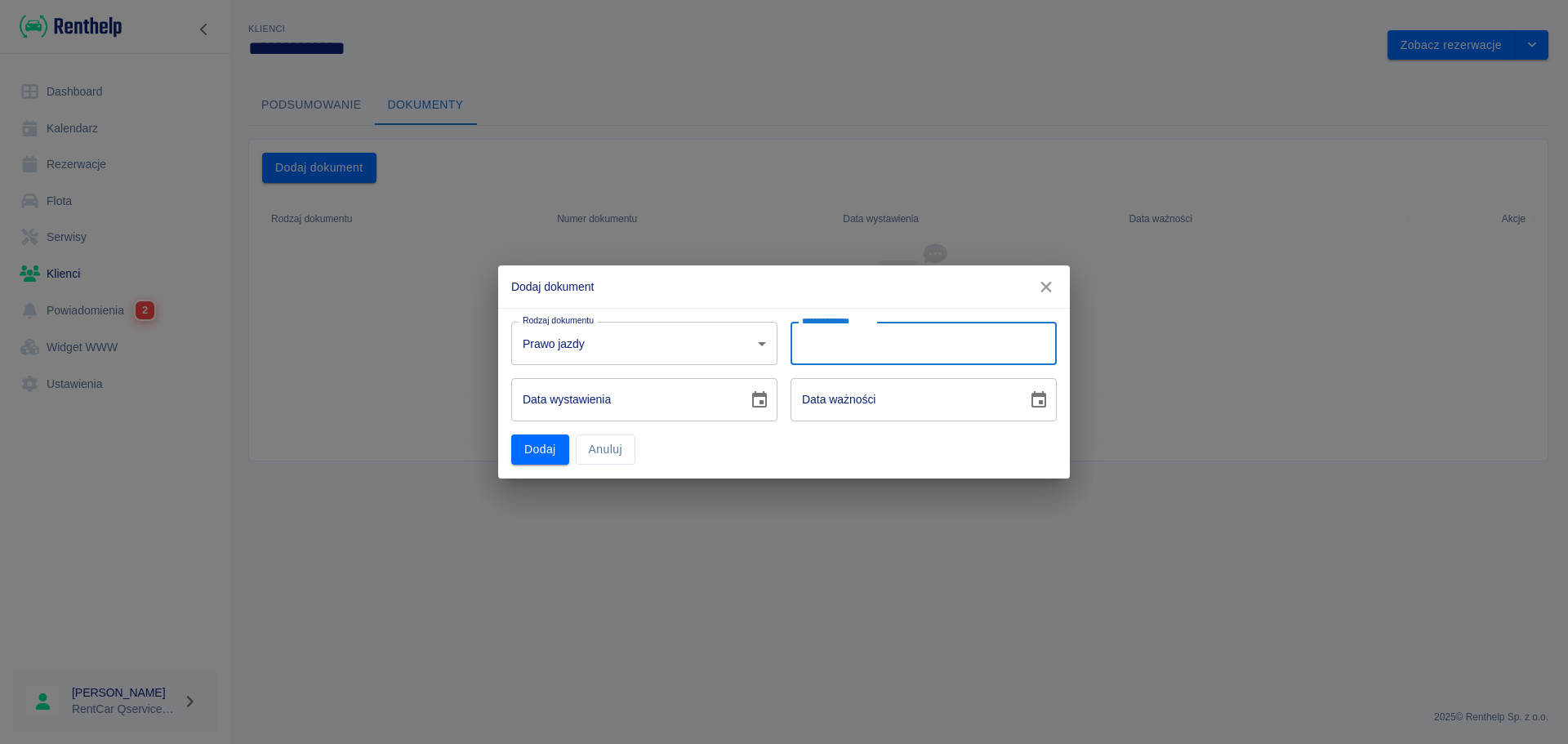
click at [861, 347] on input "**********" at bounding box center [923, 343] width 266 height 43
type input "**********"
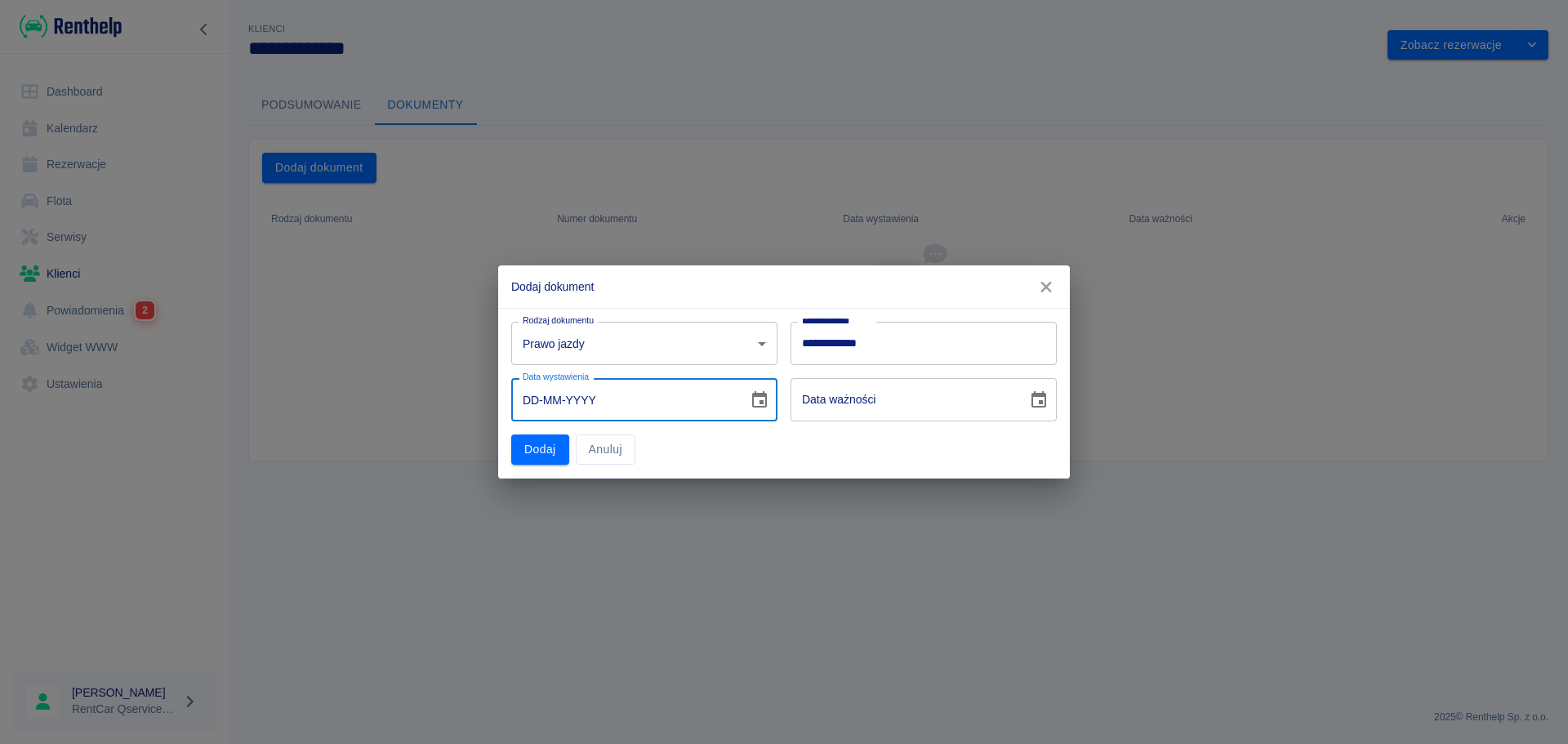
click at [708, 396] on input "DD-MM-YYYY" at bounding box center [624, 399] width 226 height 43
type input "01-MM-YYYY"
type input "DD-MM-YYYY"
type input "19-01-0001"
type input "19-01-0011"
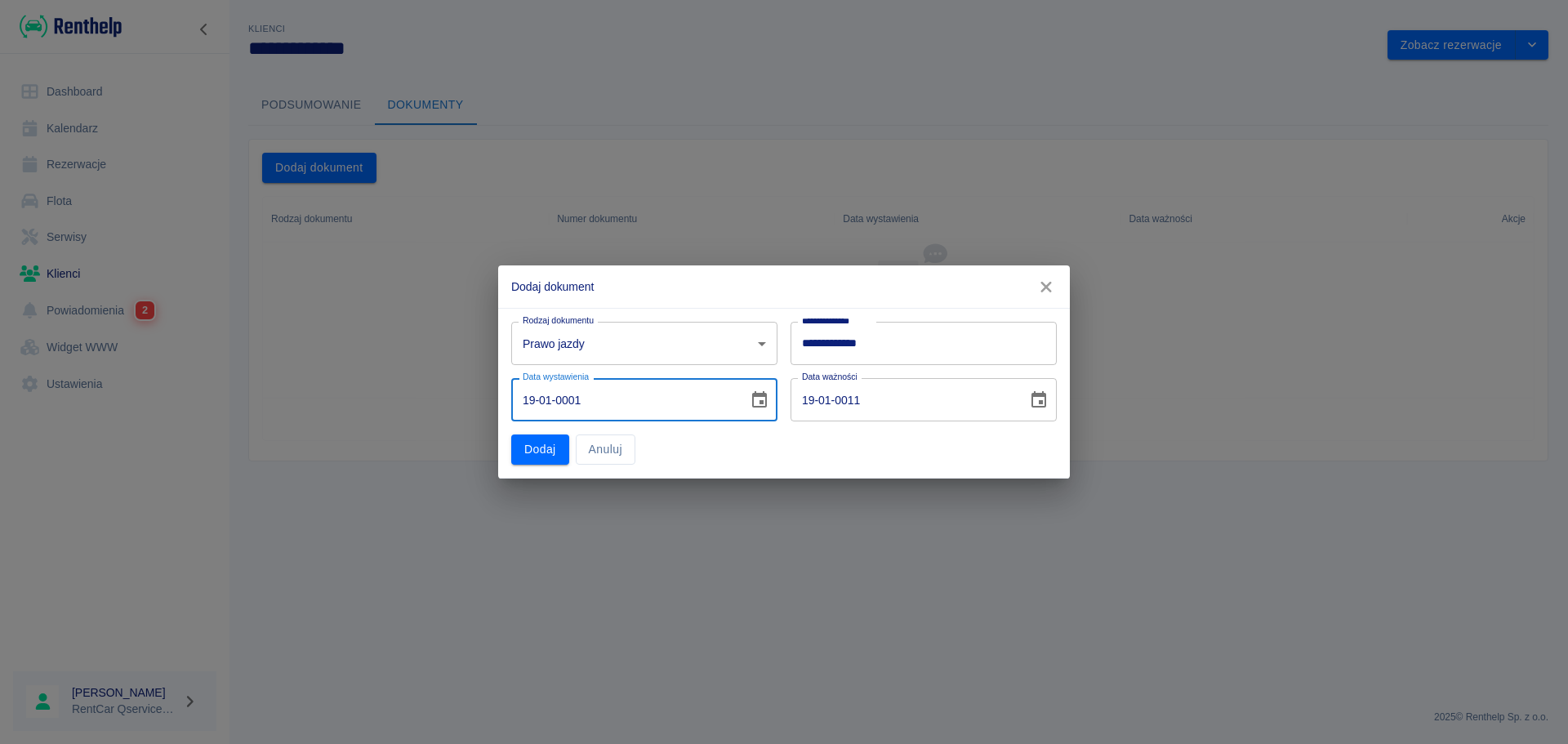
type input "19-01-0019"
type input "19-01-0029"
type input "19-01-0199"
type input "19-01-0209"
type input "19-01-1995"
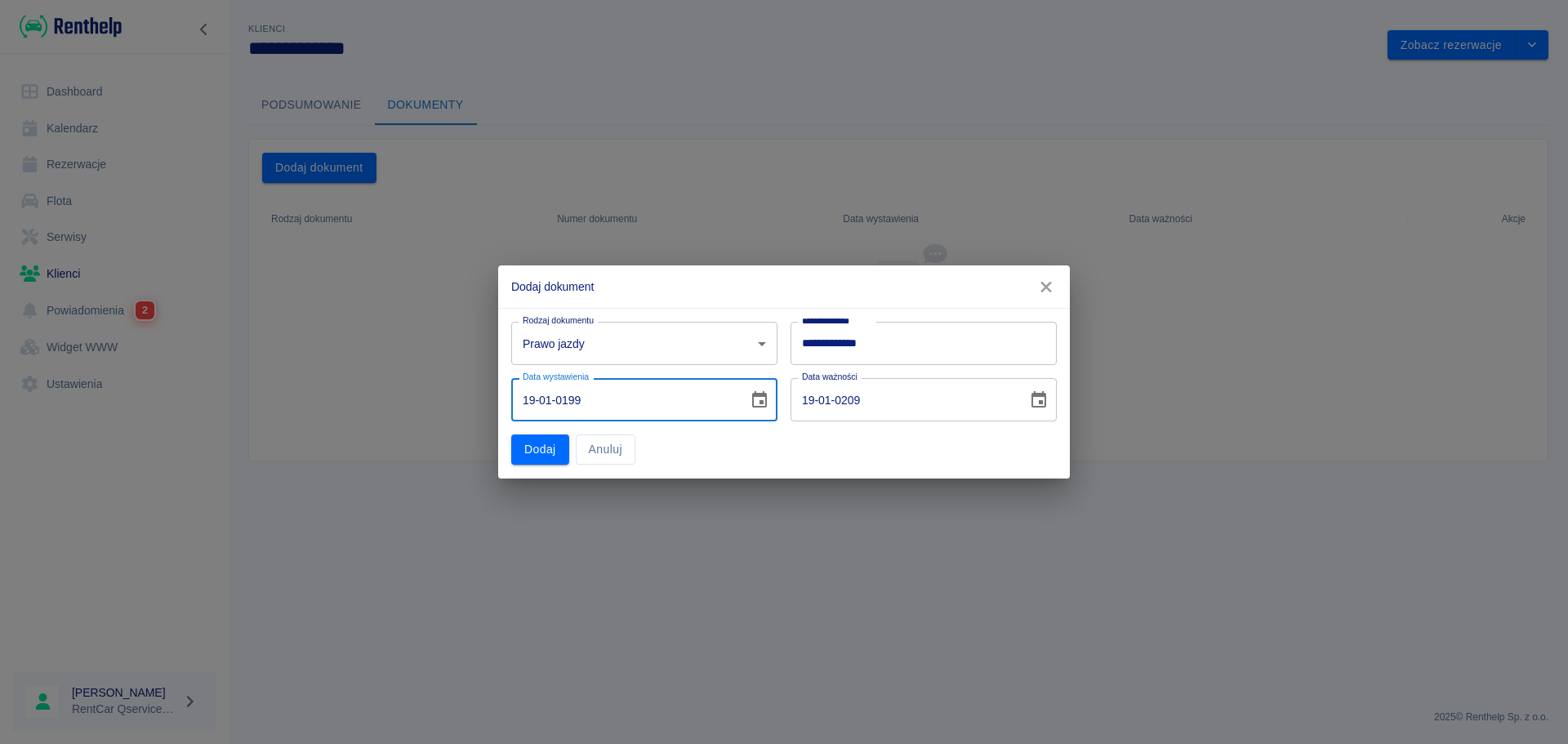
type input "19-01-2005"
type input "19-01-1995"
click at [923, 400] on input "19-01-2005" at bounding box center [903, 399] width 226 height 43
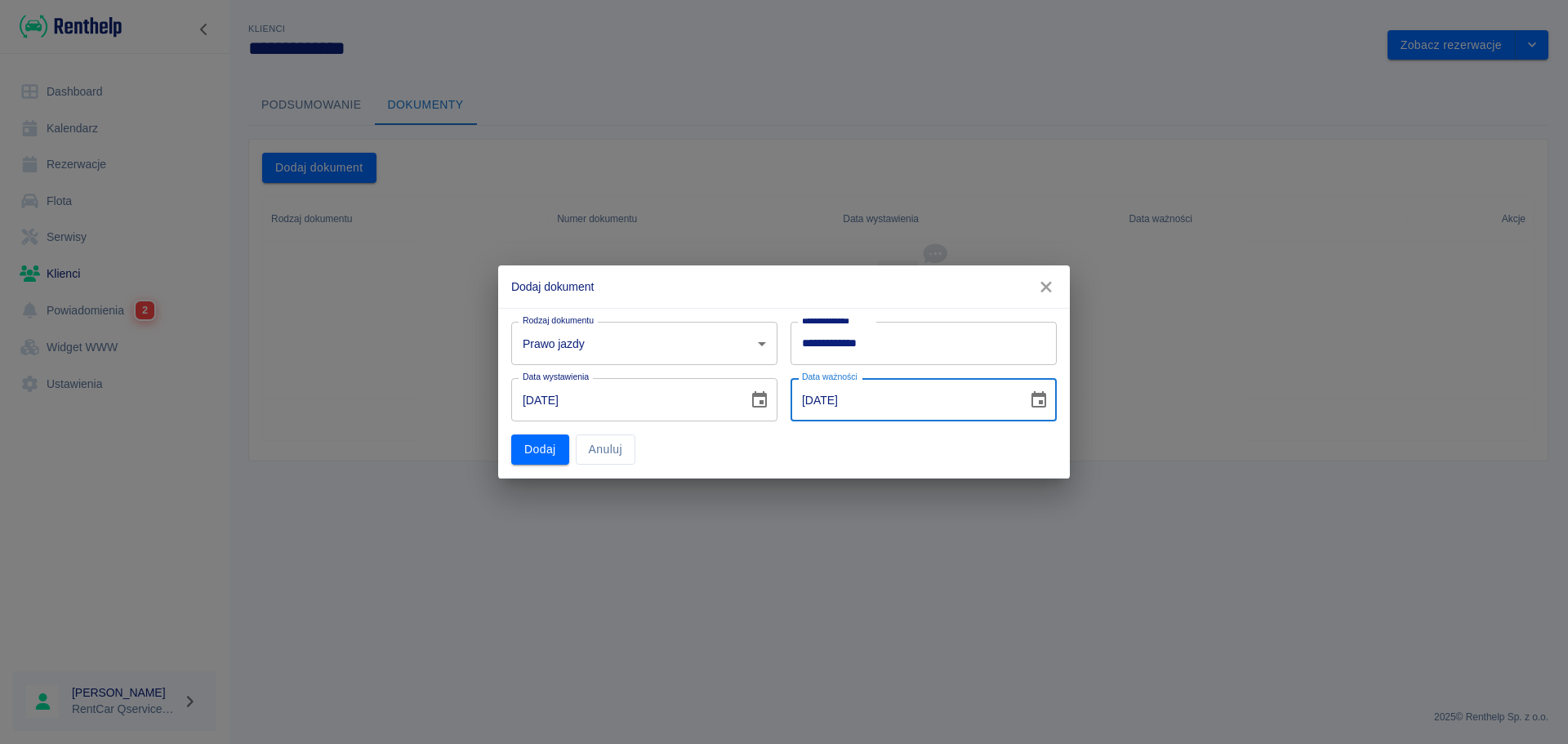
click at [910, 397] on input "19-01-2005" at bounding box center [903, 399] width 226 height 43
click at [854, 401] on input "19-01-2005" at bounding box center [903, 399] width 226 height 43
type input "19-01-2035"
click at [547, 446] on button "Dodaj" at bounding box center [540, 449] width 58 height 30
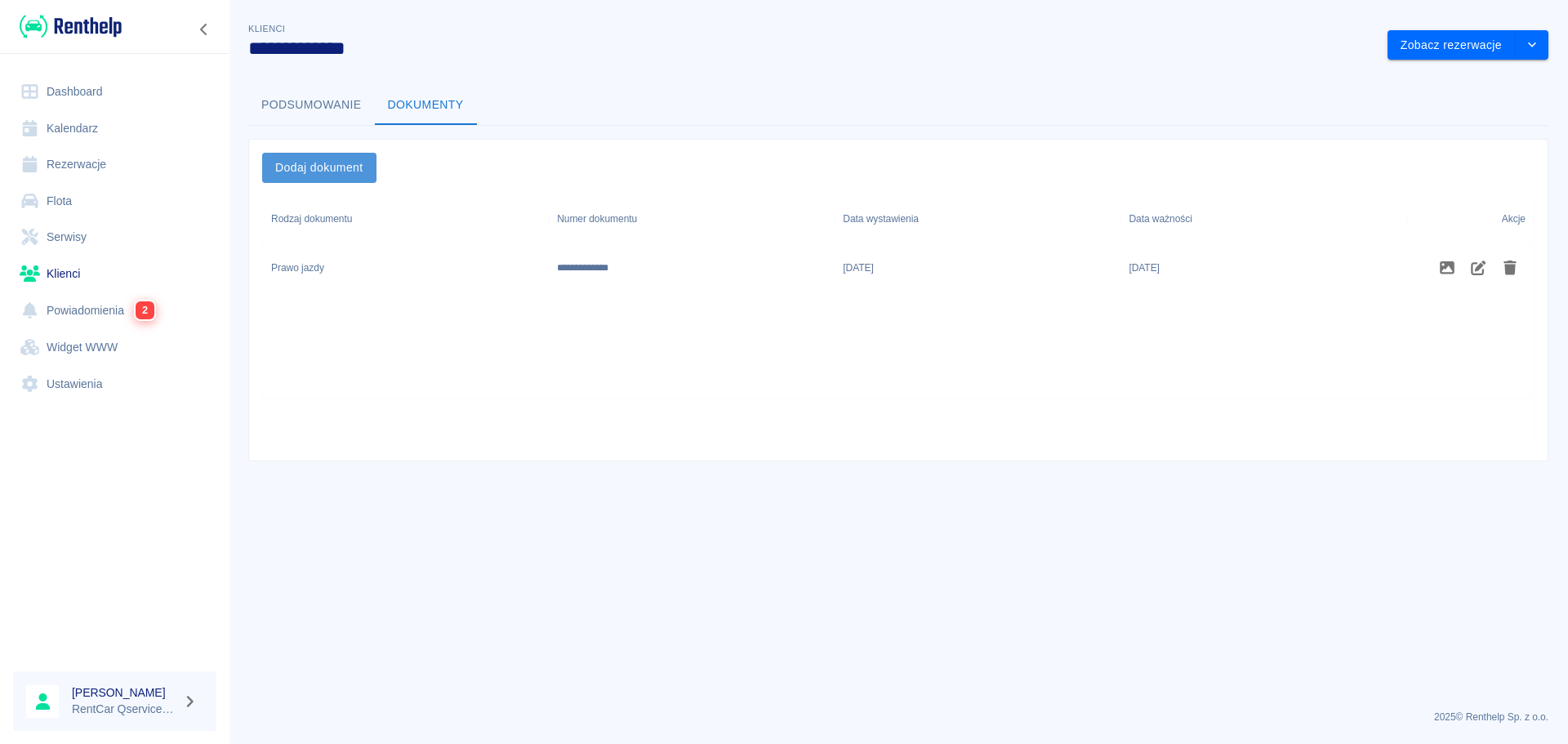
click at [348, 173] on button "Dodaj dokument" at bounding box center [319, 167] width 115 height 30
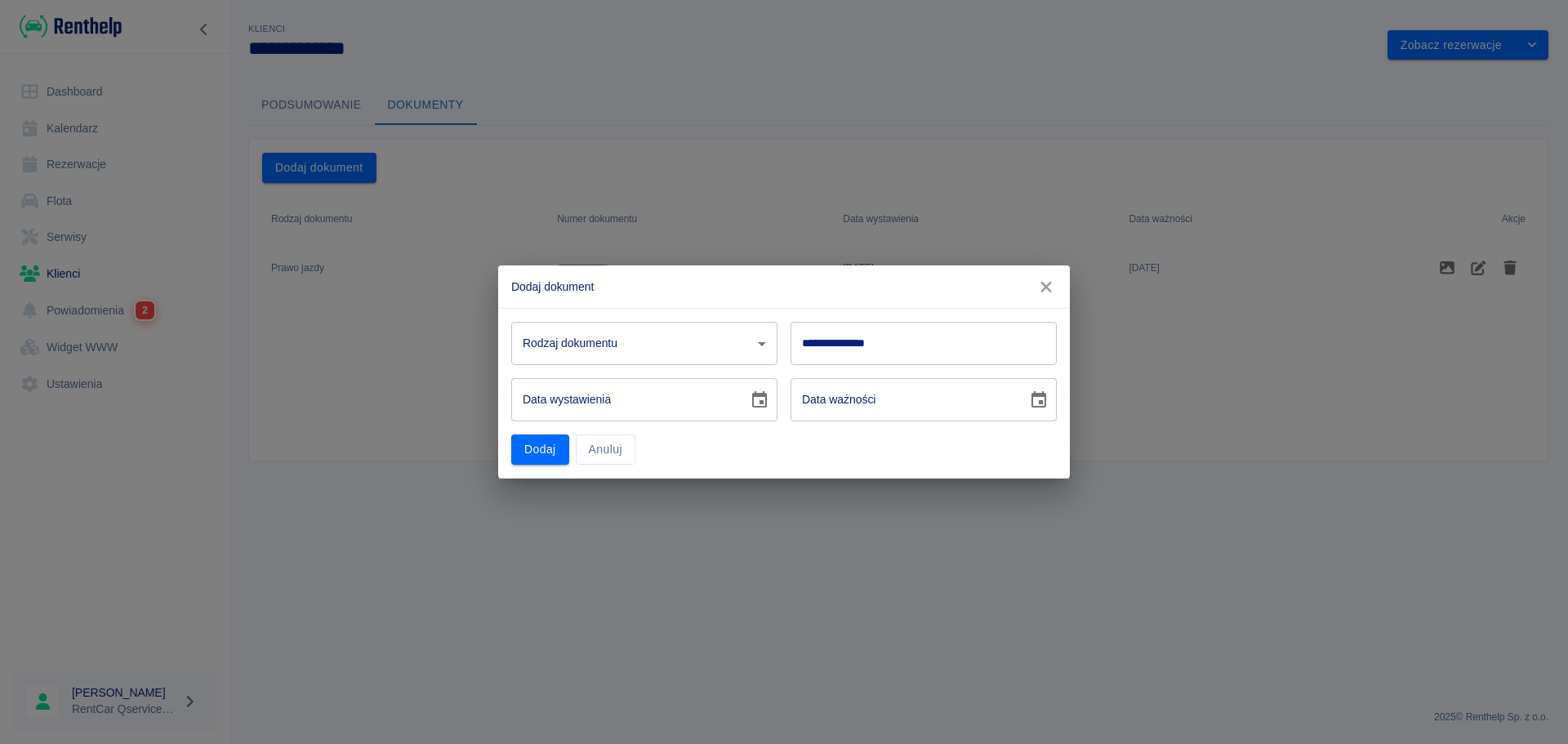
click at [612, 343] on body "**********" at bounding box center [784, 372] width 1568 height 744
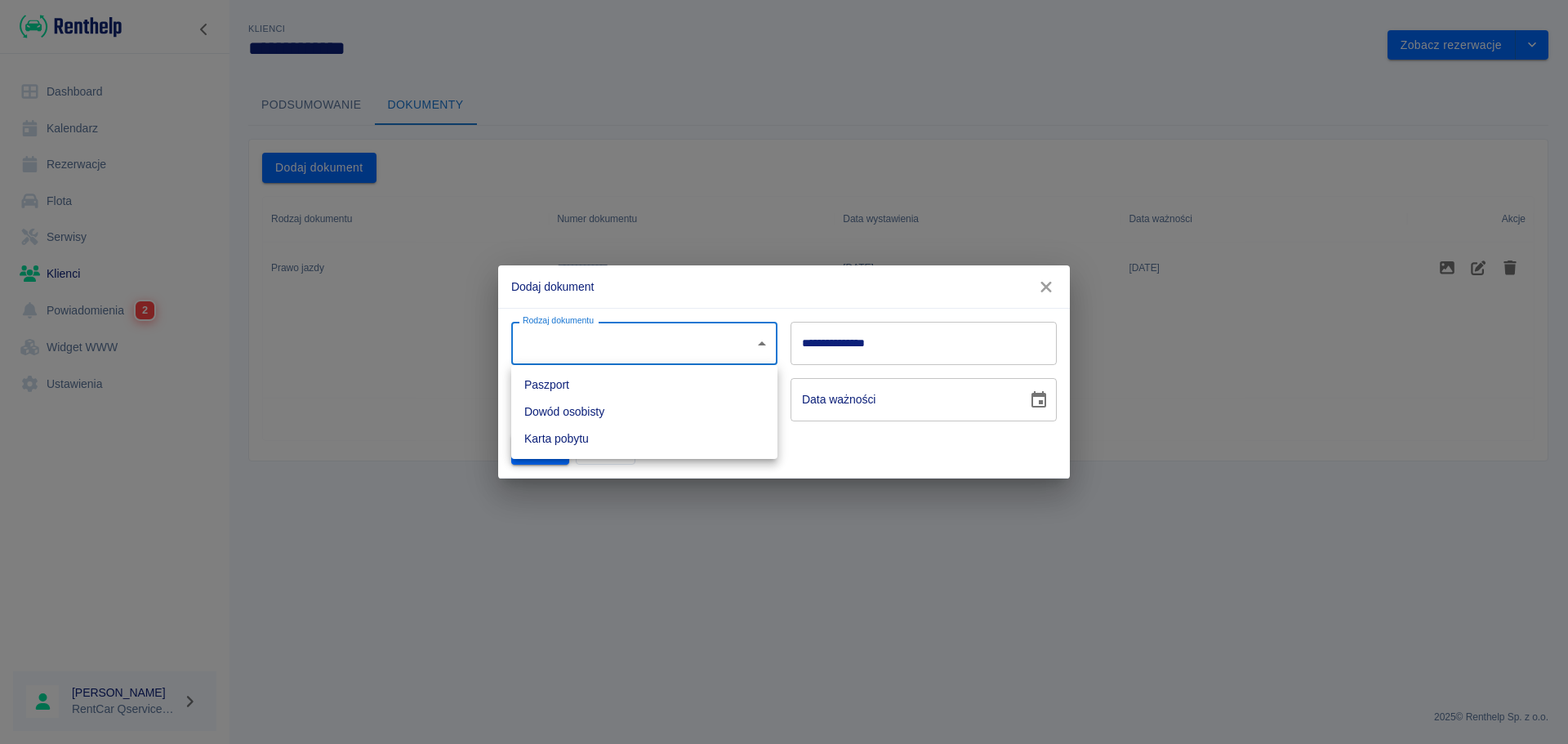
click at [613, 416] on li "Dowód osobisty" at bounding box center [644, 412] width 266 height 27
type input "id"
click at [907, 343] on input "**********" at bounding box center [923, 343] width 266 height 43
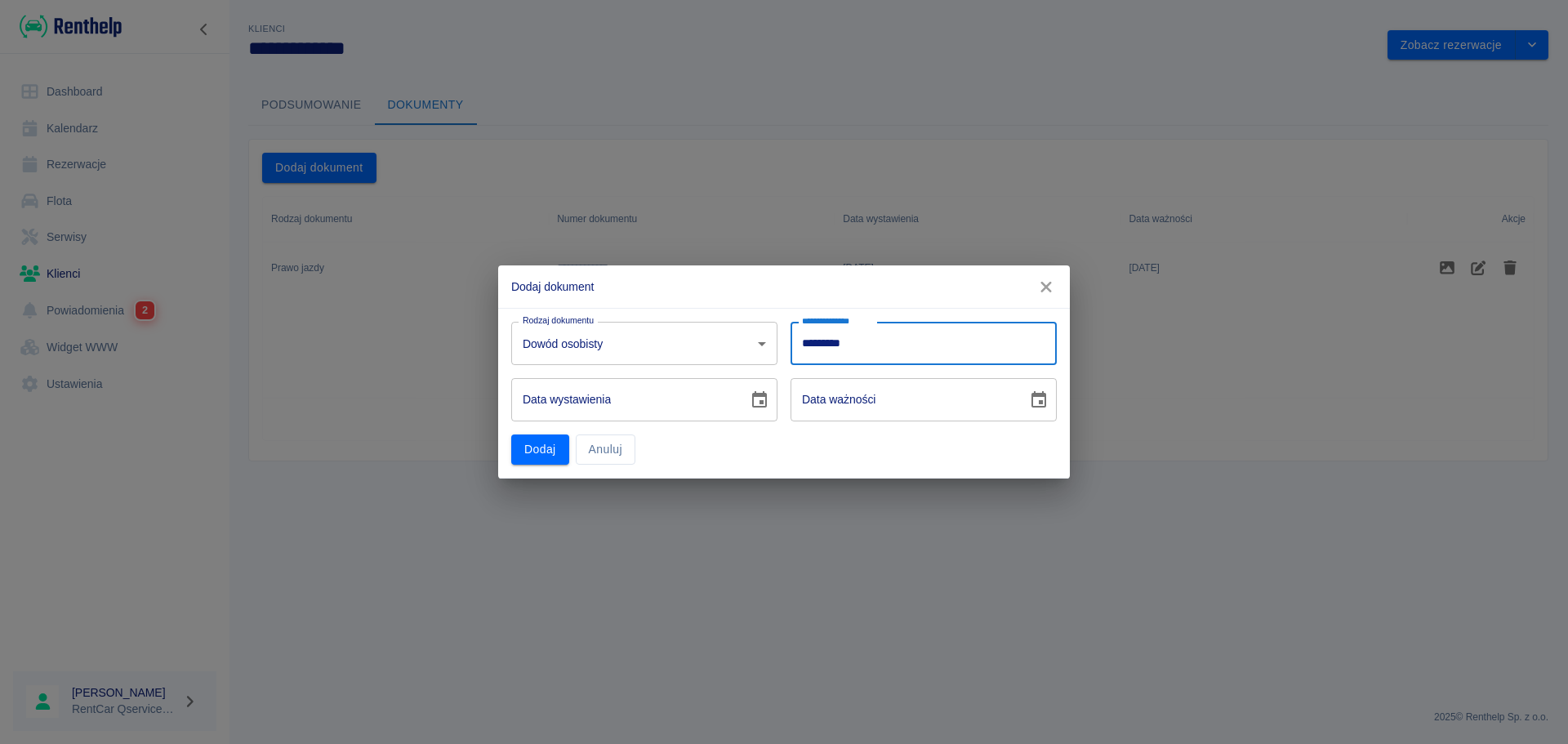
type input "*********"
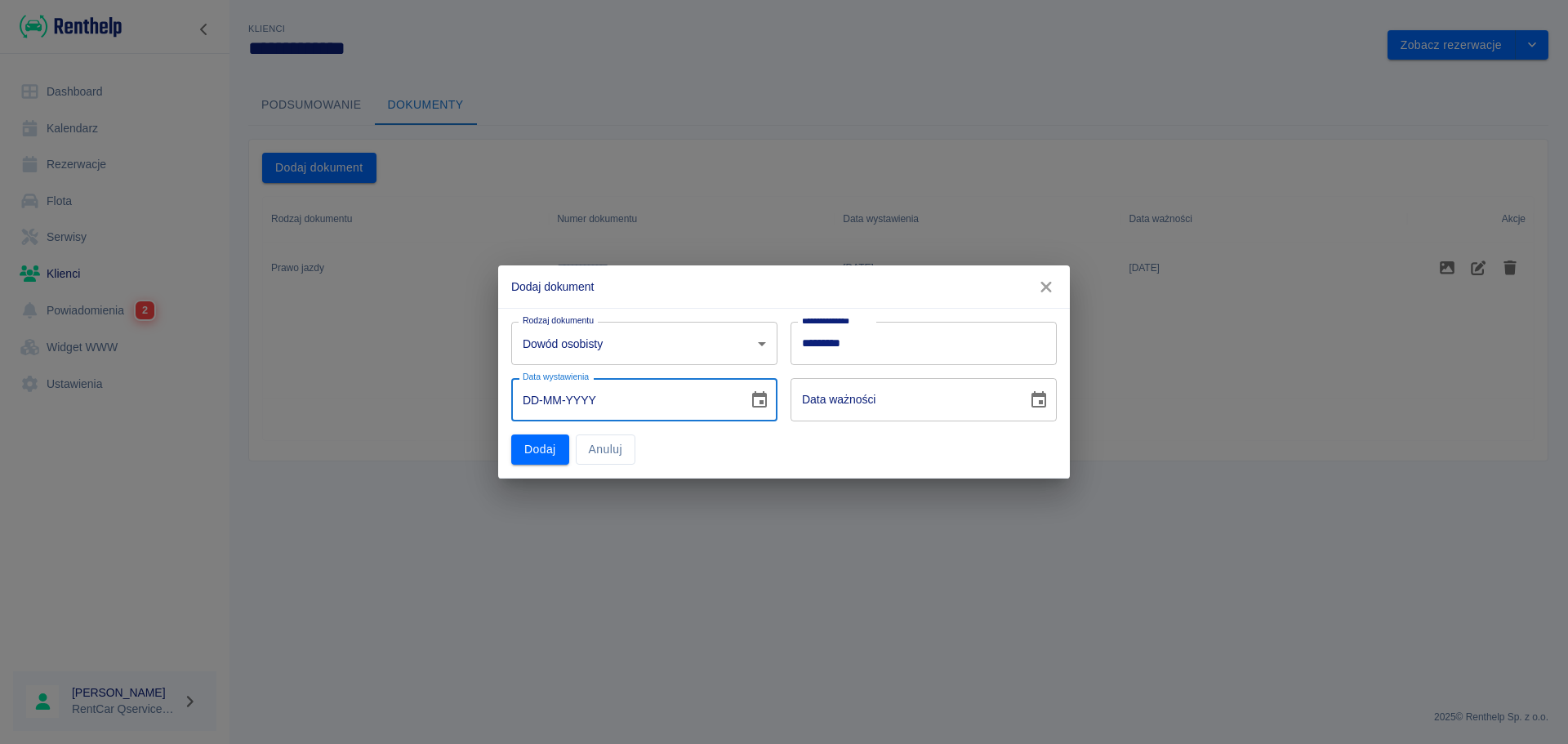
click at [690, 398] on input "DD-MM-YYYY" at bounding box center [624, 399] width 226 height 43
type input "01-MM-YYYY"
type input "DD-MM-YYYY"
type input "01-02-0002"
type input "01-02-0012"
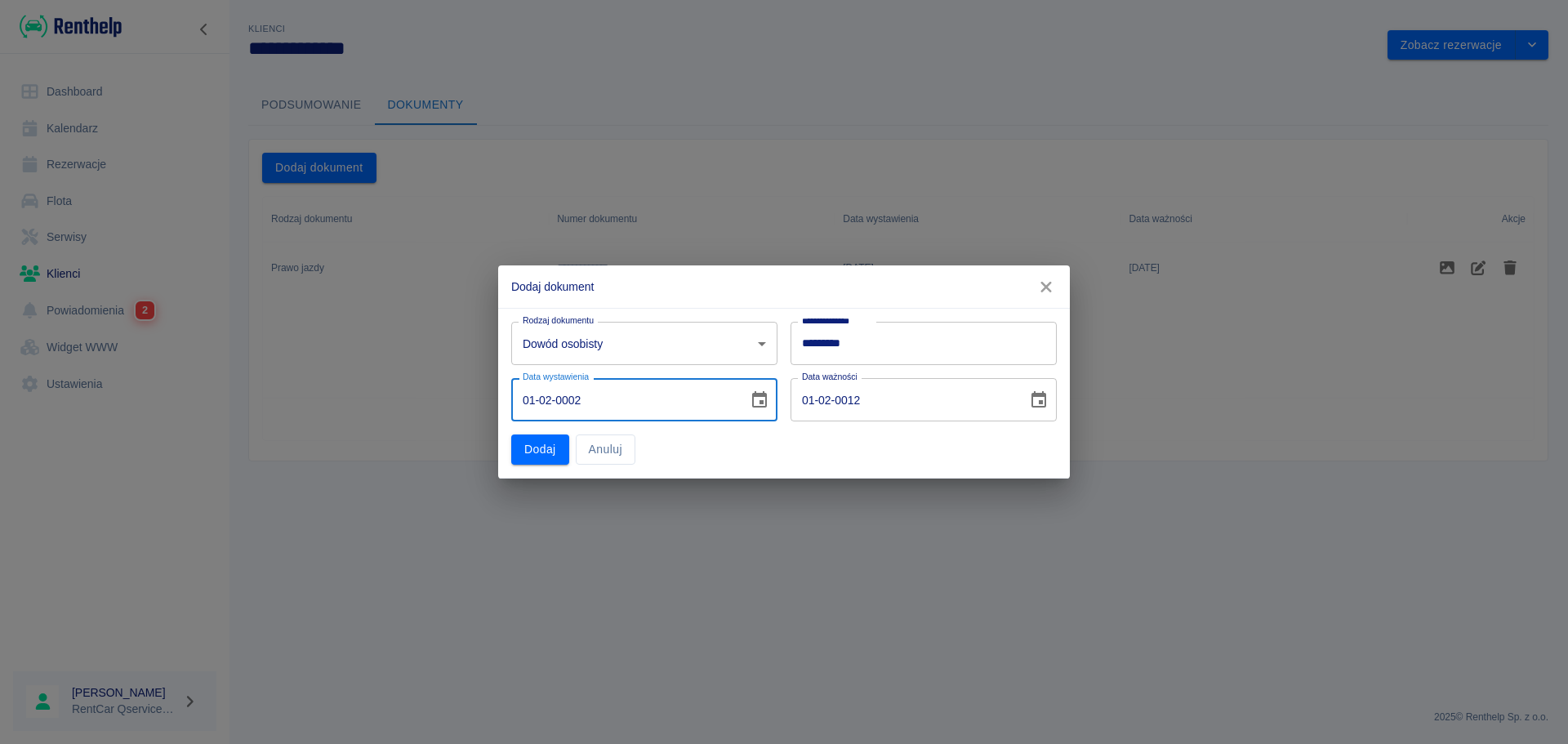
type input "01-02-0020"
type input "01-02-0030"
type input "01-02-0200"
type input "01-02-0210"
type input "01-02-2000"
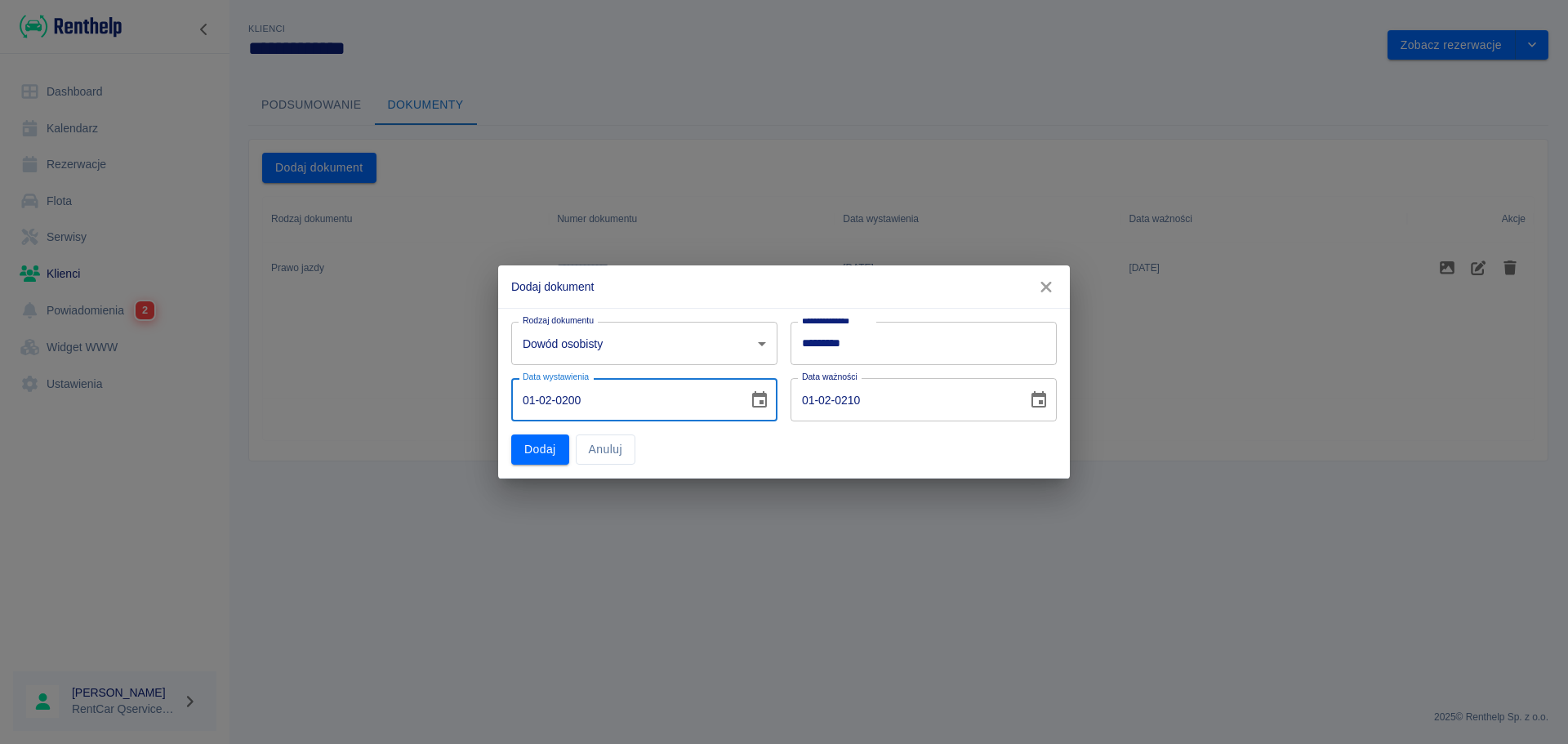
type input "01-02-2010"
type input "01-02-0002"
type input "01-02-0012"
type input "01-02-0020"
type input "01-02-0030"
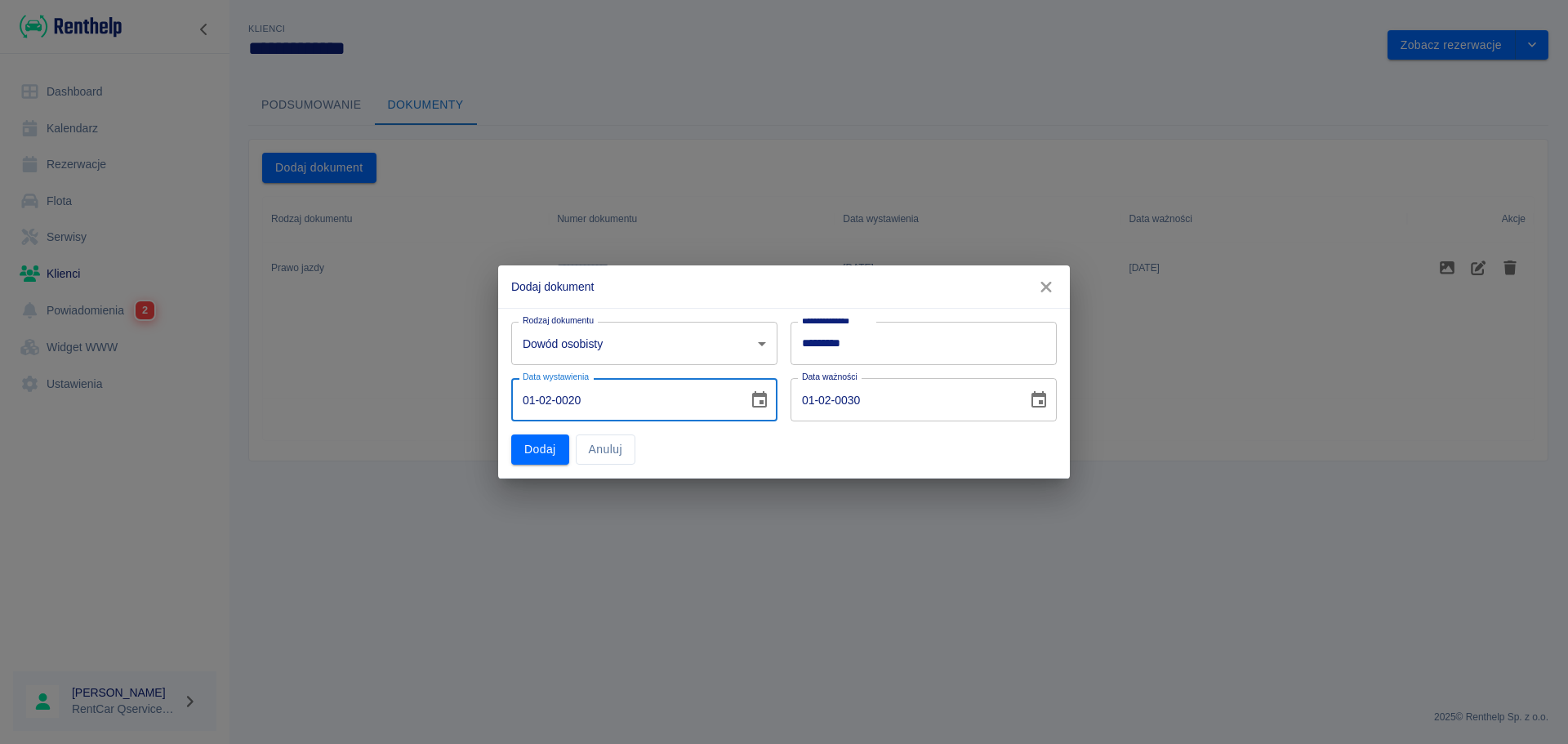
type input "01-02-0202"
type input "01-02-0212"
type input "01-02-2023"
type input "01-02-2033"
type input "01-02-2023"
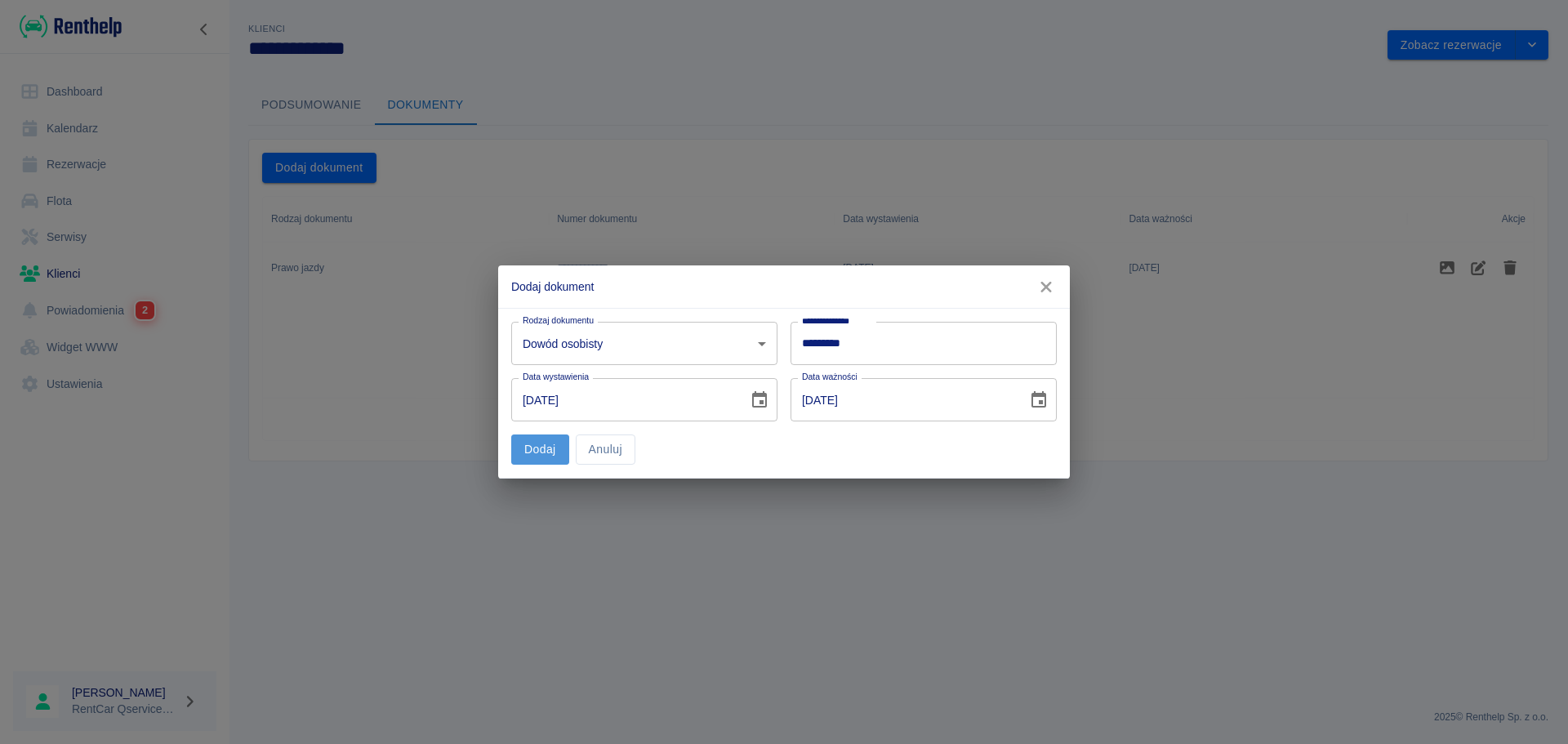
click at [547, 447] on button "Dodaj" at bounding box center [540, 449] width 58 height 30
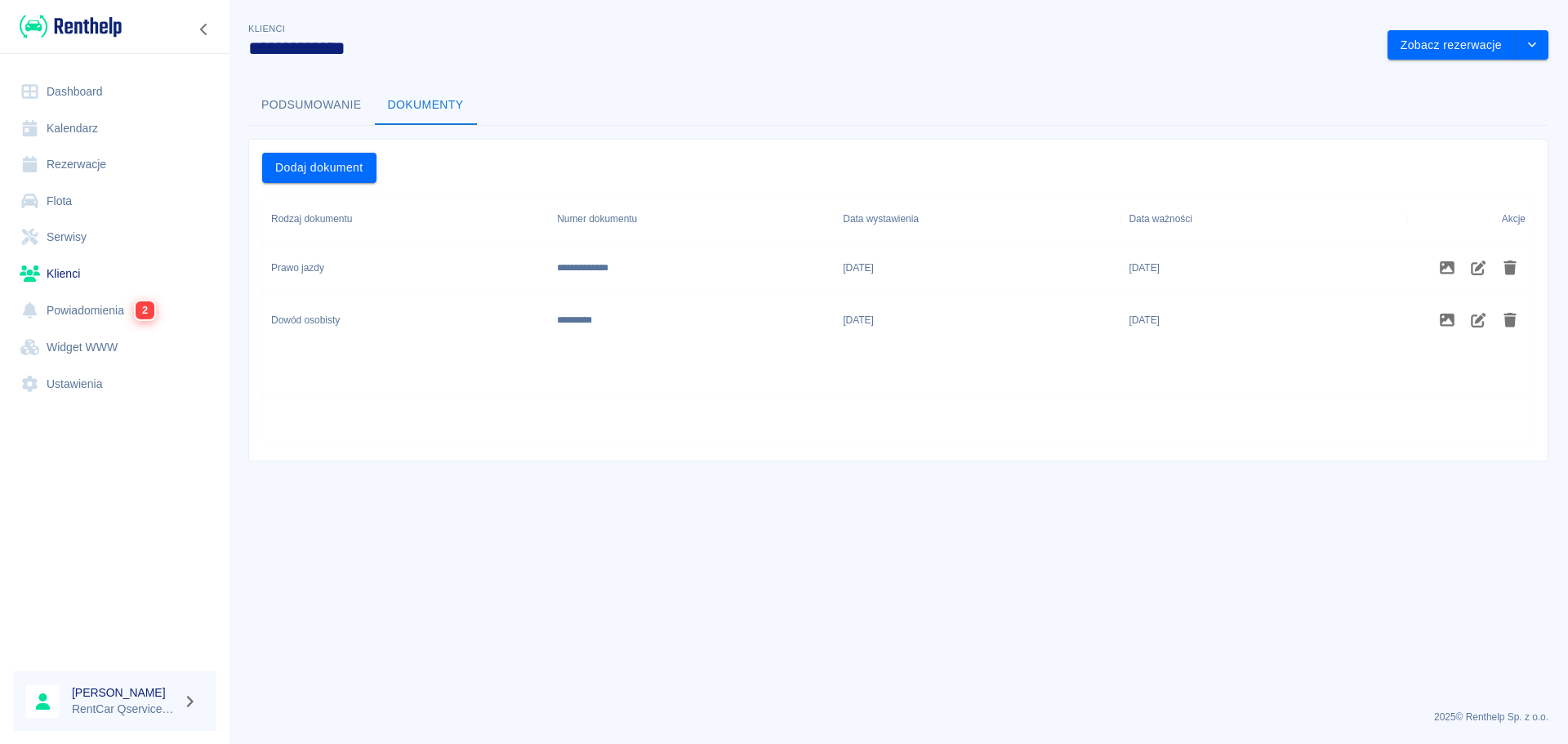
click at [96, 169] on link "Rezerwacje" at bounding box center [115, 165] width 203 height 37
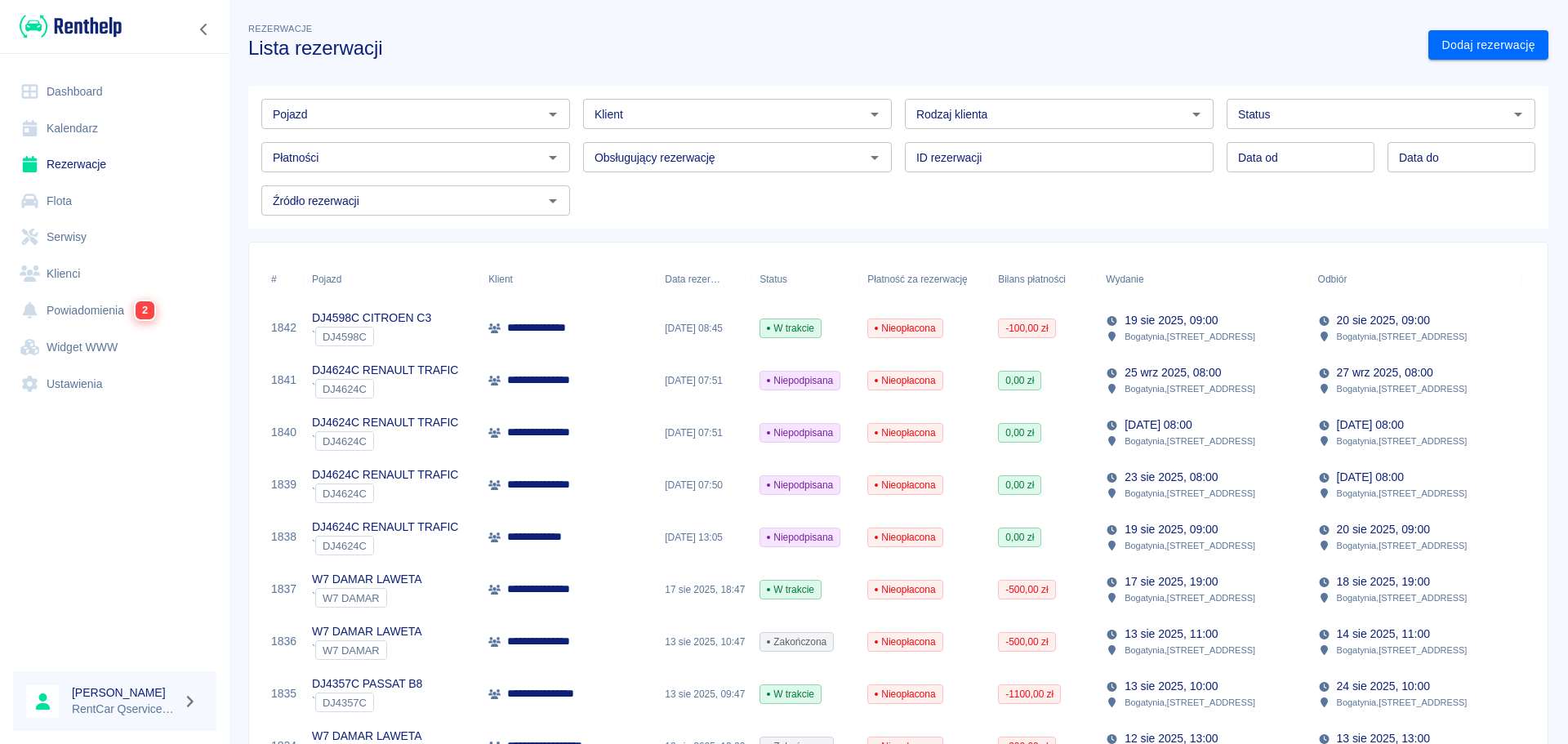
click at [701, 115] on input "Klient" at bounding box center [724, 114] width 272 height 20
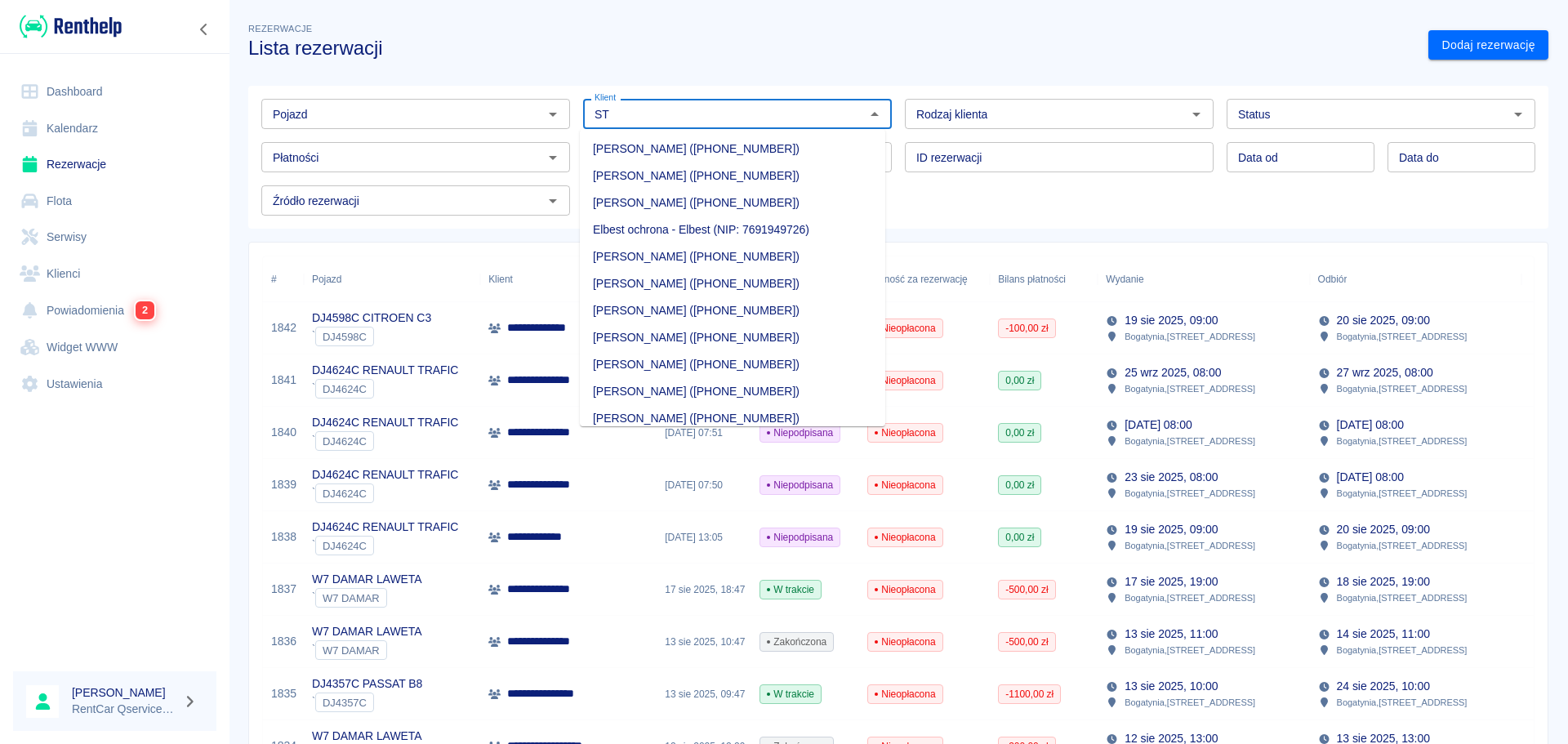
type input "S"
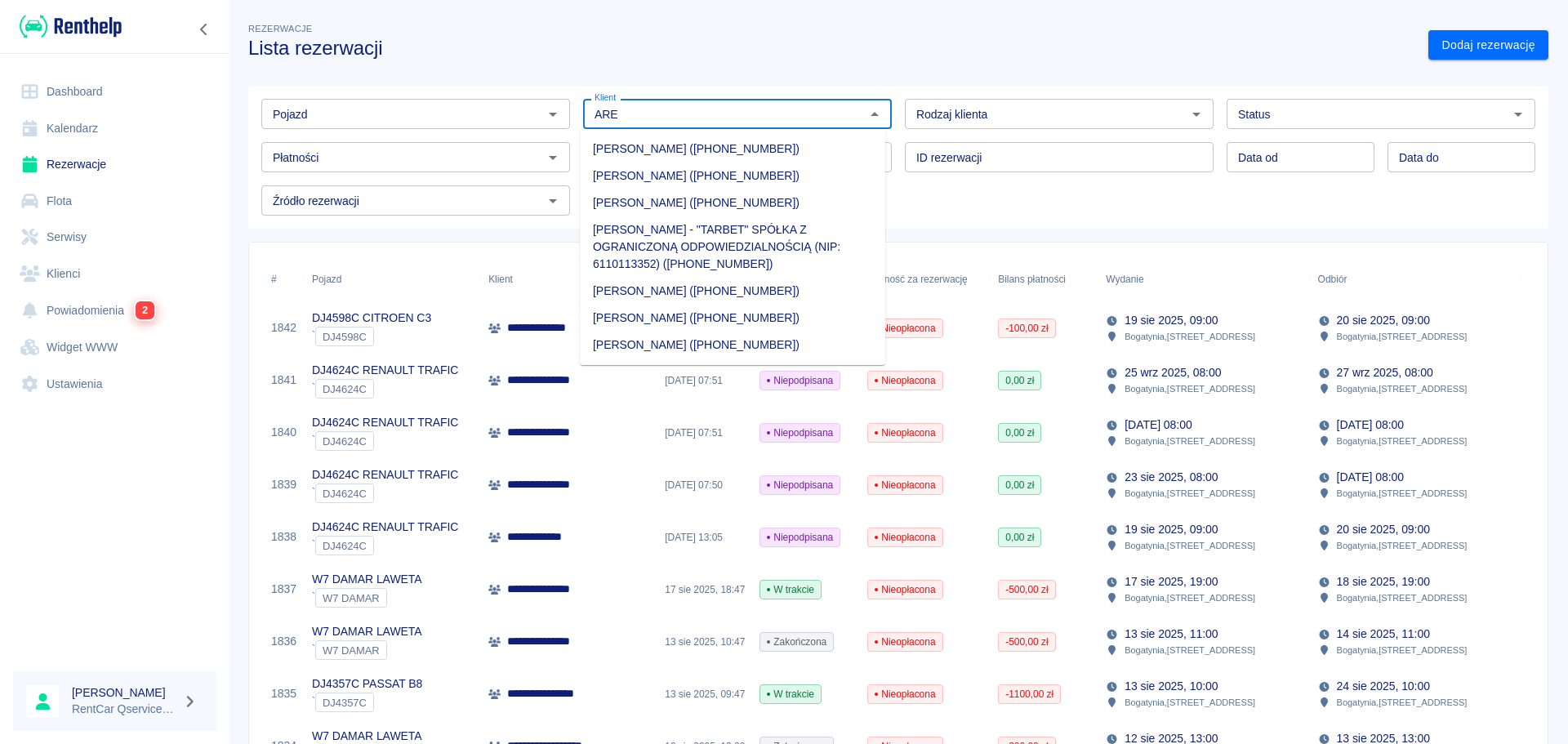
click at [674, 147] on li "AREK STODOLNY (+48530303124)" at bounding box center [732, 149] width 306 height 27
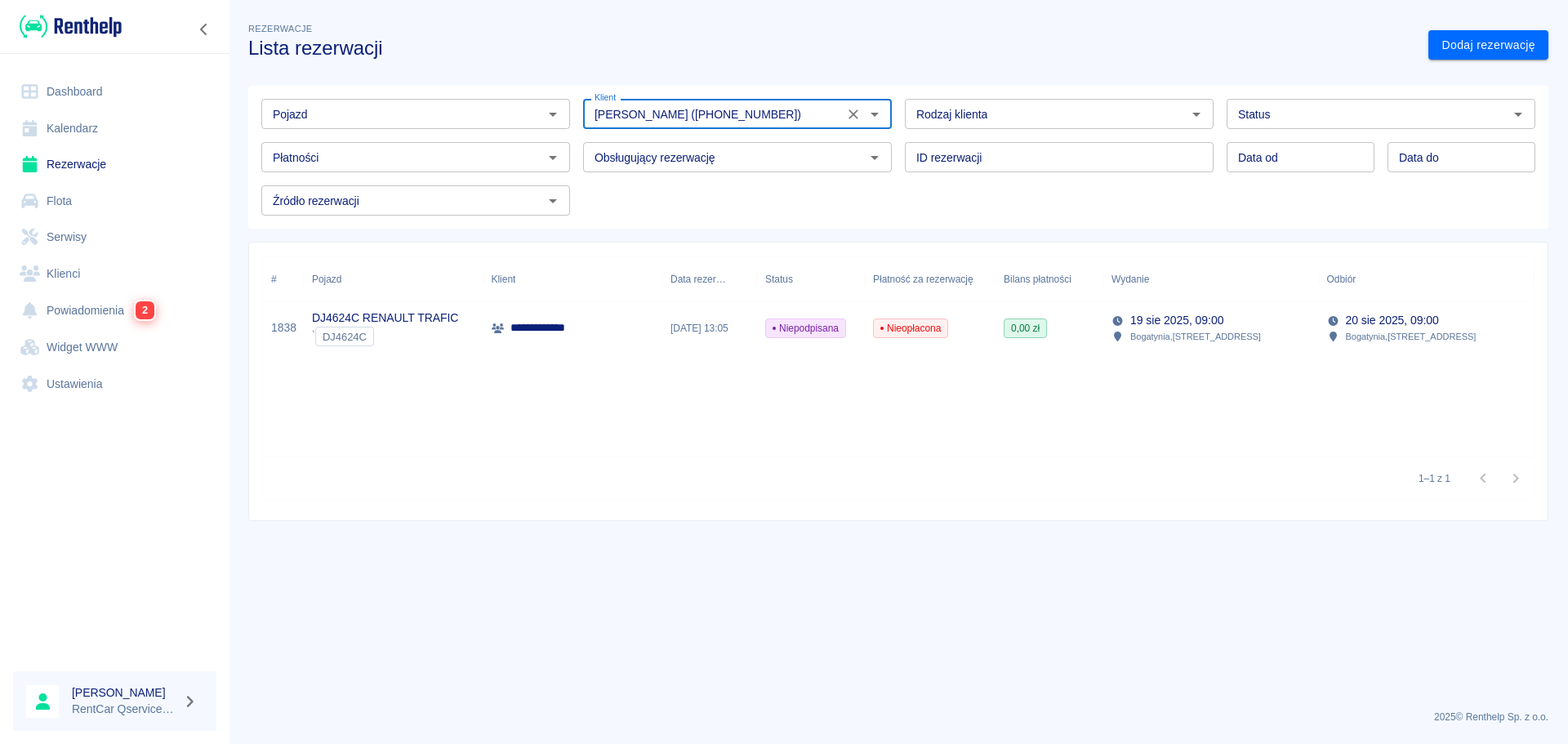
type input "AREK STODOLNY (+48530303124)"
click at [559, 329] on p "**********" at bounding box center [559, 328] width 96 height 17
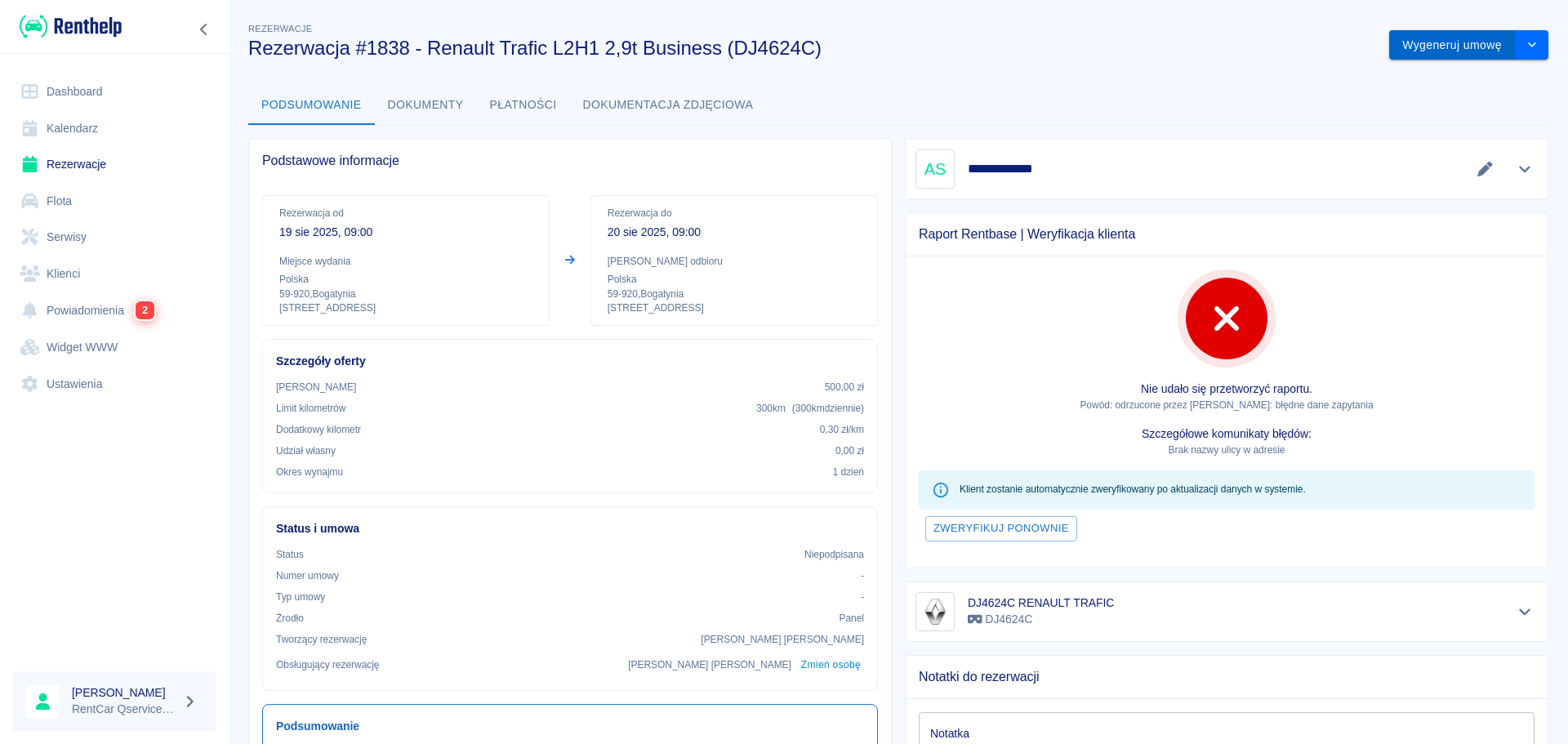
click at [1460, 45] on button "Wygeneruj umowę" at bounding box center [1451, 44] width 126 height 30
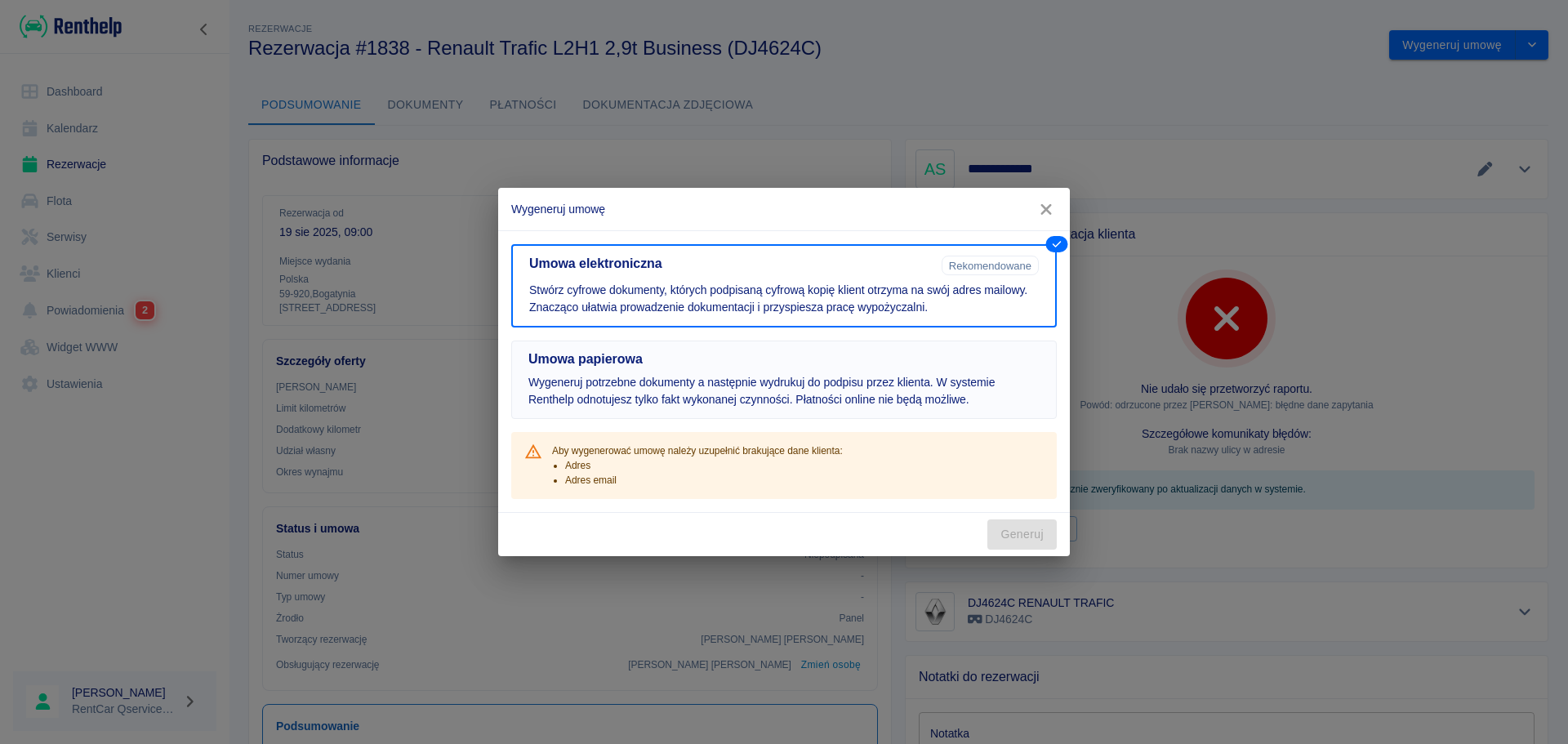
click at [777, 381] on p "Wygeneruj potrzebne dokumenty a następnie wydrukuj do podpisu przez klienta. W …" at bounding box center [784, 391] width 511 height 35
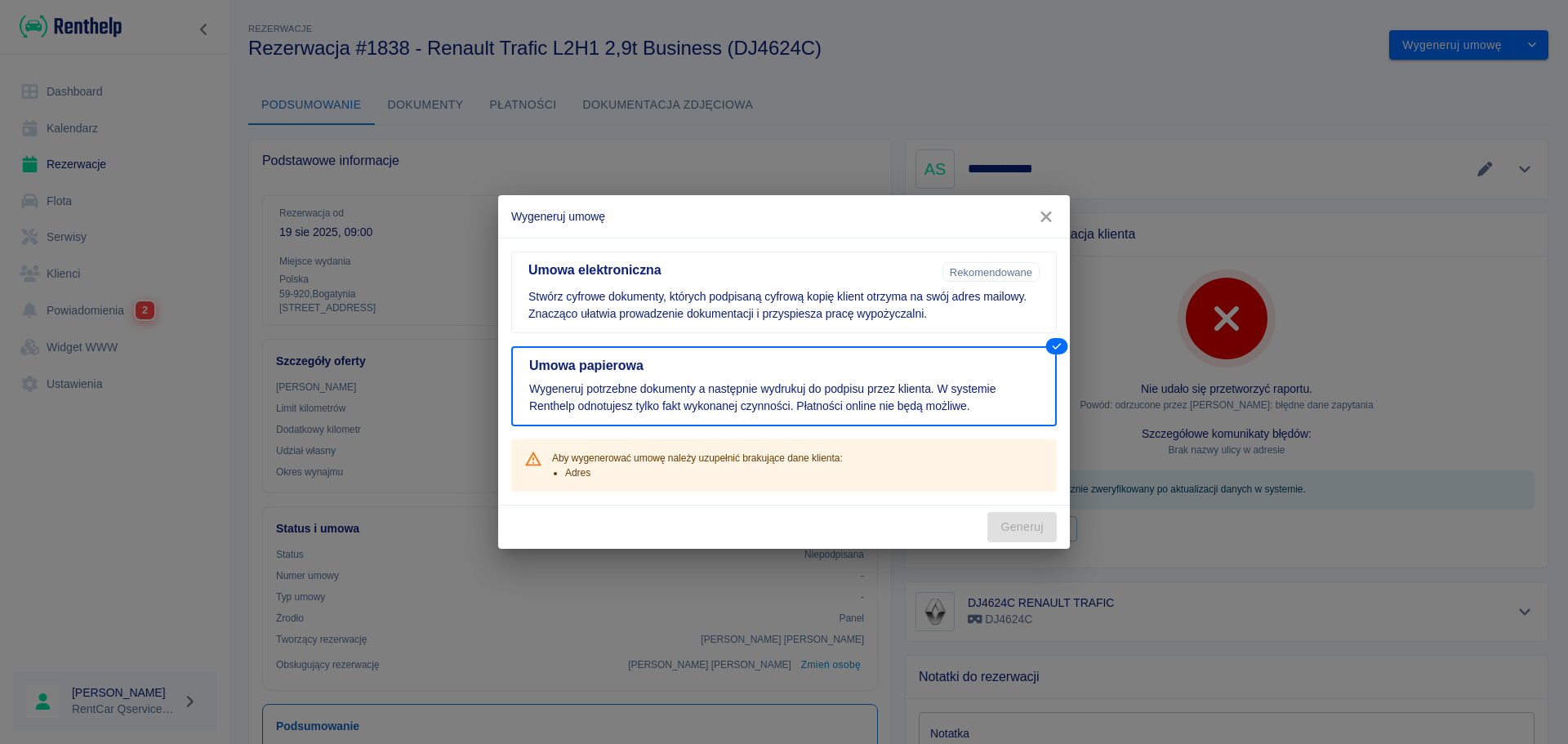
click at [1009, 524] on div "Generuj" at bounding box center [784, 526] width 571 height 43
click at [924, 382] on p "Wygeneruj potrzebne dokumenty a następnie wydrukuj do podpisu przez klienta. W …" at bounding box center [784, 398] width 510 height 35
click at [926, 324] on button "Umowa elektroniczna Rekomendowane Stwórz cyfrowe dokumenty, których podpisaną c…" at bounding box center [784, 292] width 545 height 82
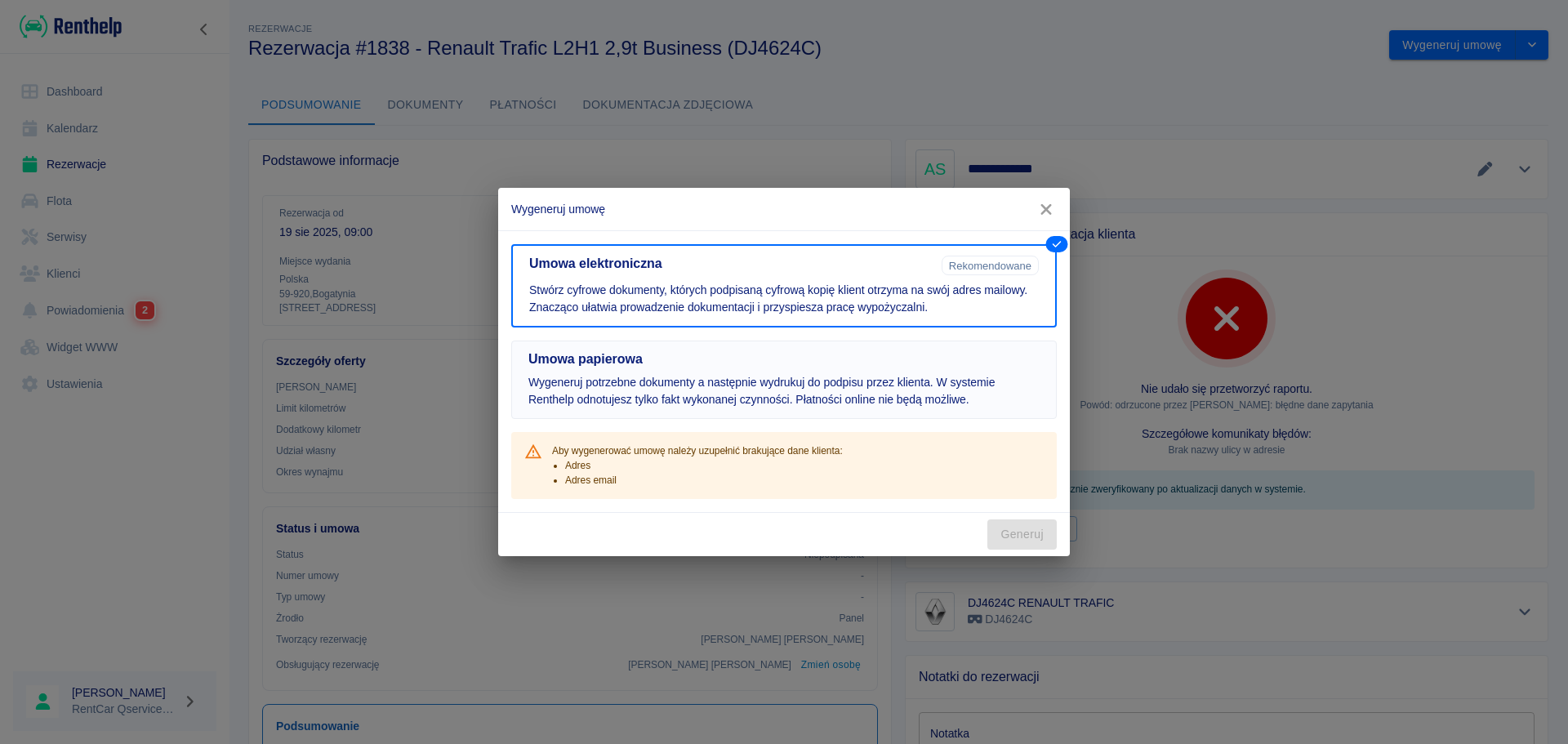
click at [922, 376] on p "Wygeneruj potrzebne dokumenty a następnie wydrukuj do podpisu przez klienta. W …" at bounding box center [784, 391] width 511 height 35
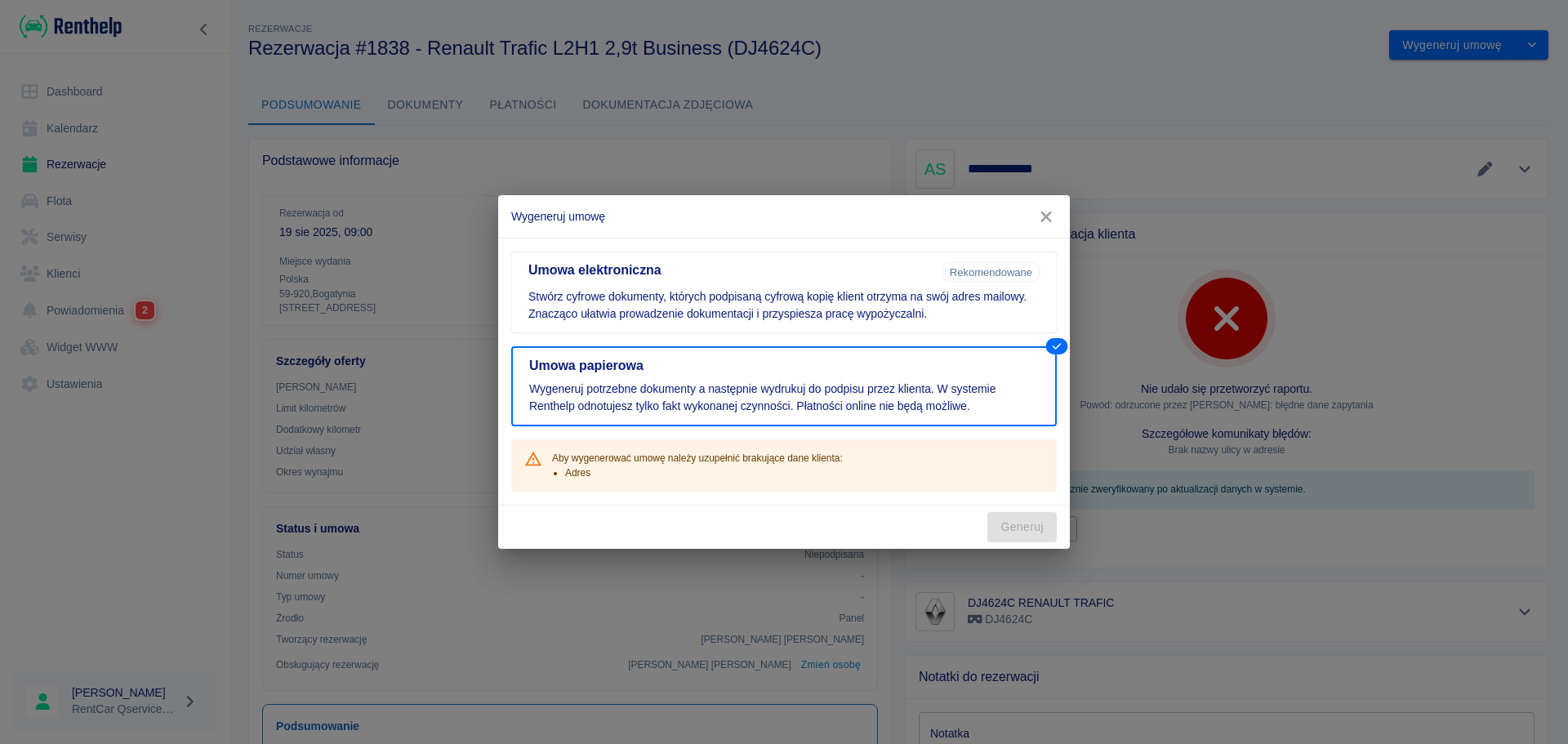
click at [1017, 526] on div "Generuj" at bounding box center [784, 526] width 571 height 43
click at [959, 453] on div "Aby wygenerować umowę należy uzupełnić brakujące dane klienta: Adres" at bounding box center [784, 465] width 545 height 52
click at [956, 303] on p "Stwórz cyfrowe dokumenty, których podpisaną cyfrową kopię klient otrzyma na swó…" at bounding box center [784, 306] width 511 height 35
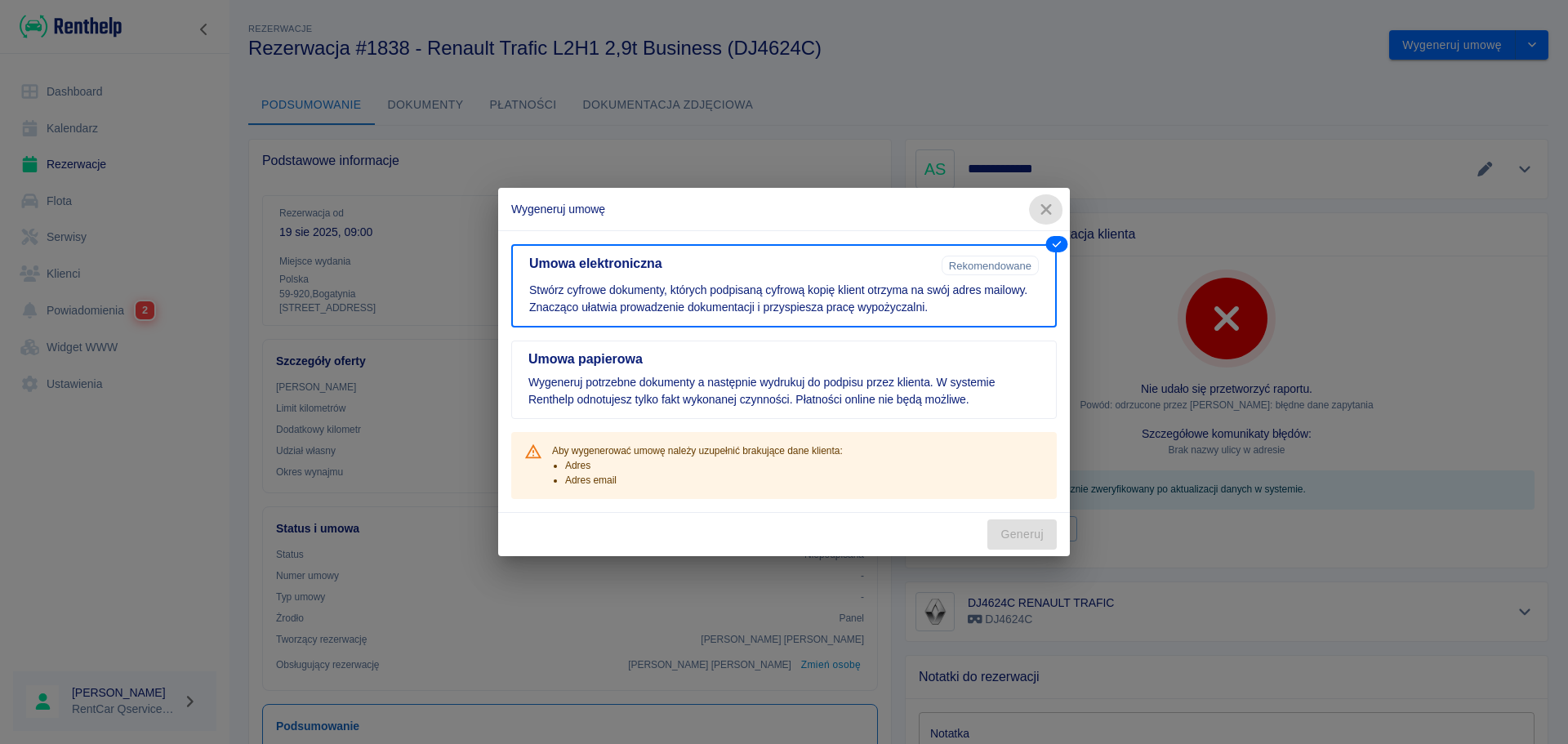
click at [1046, 210] on icon "button" at bounding box center [1045, 209] width 11 height 11
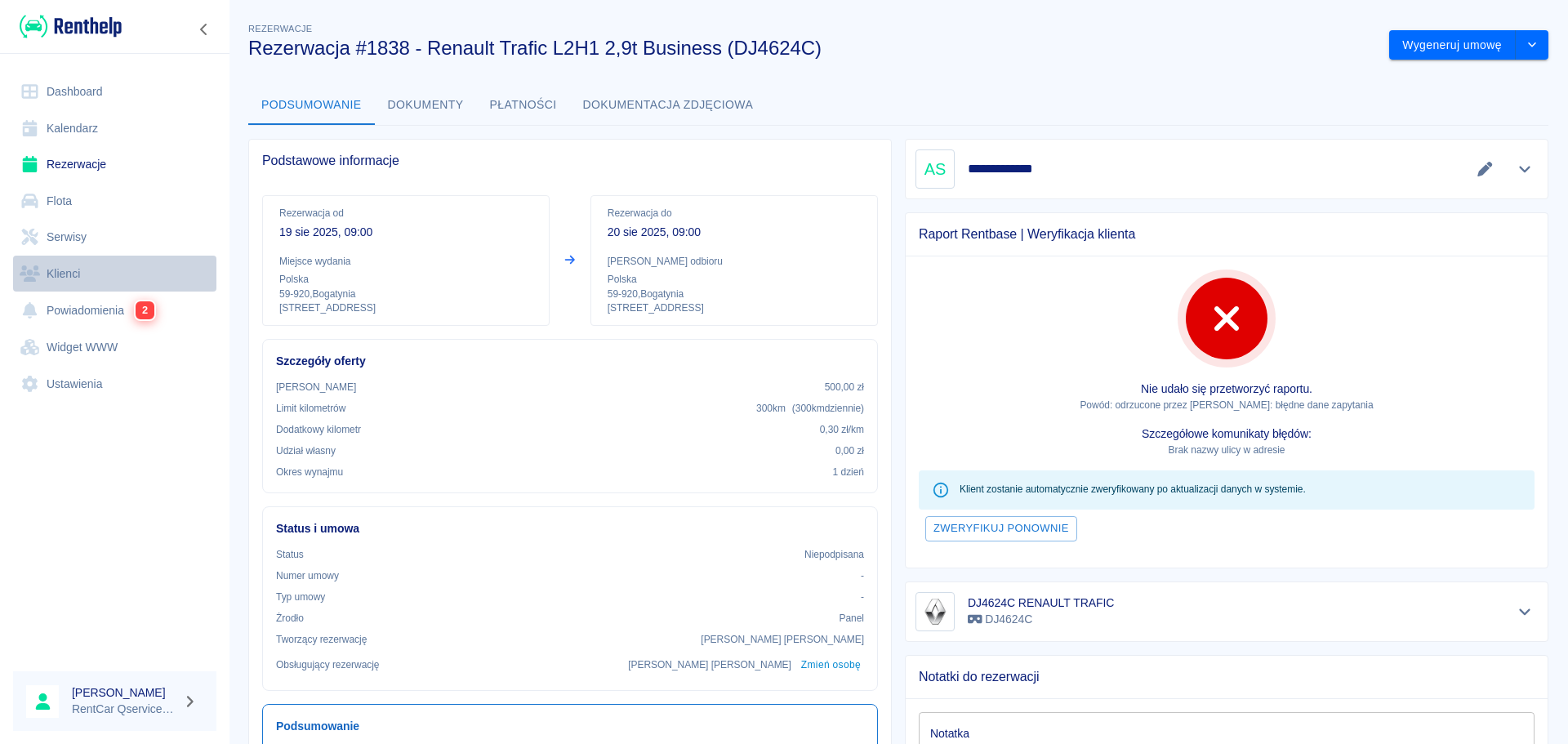
click at [56, 270] on link "Klienci" at bounding box center [115, 274] width 203 height 37
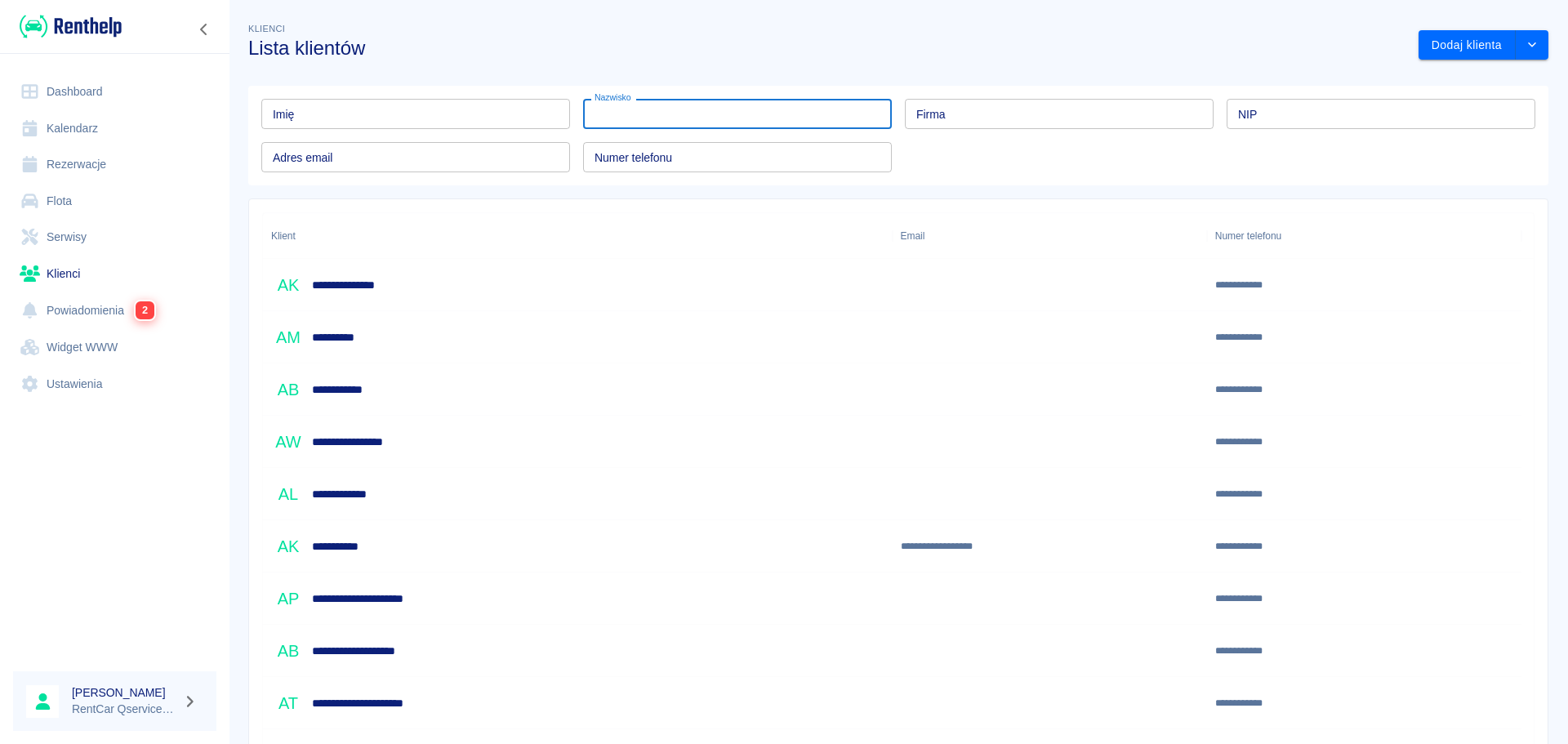
click at [599, 121] on input "Nazwisko" at bounding box center [737, 114] width 308 height 30
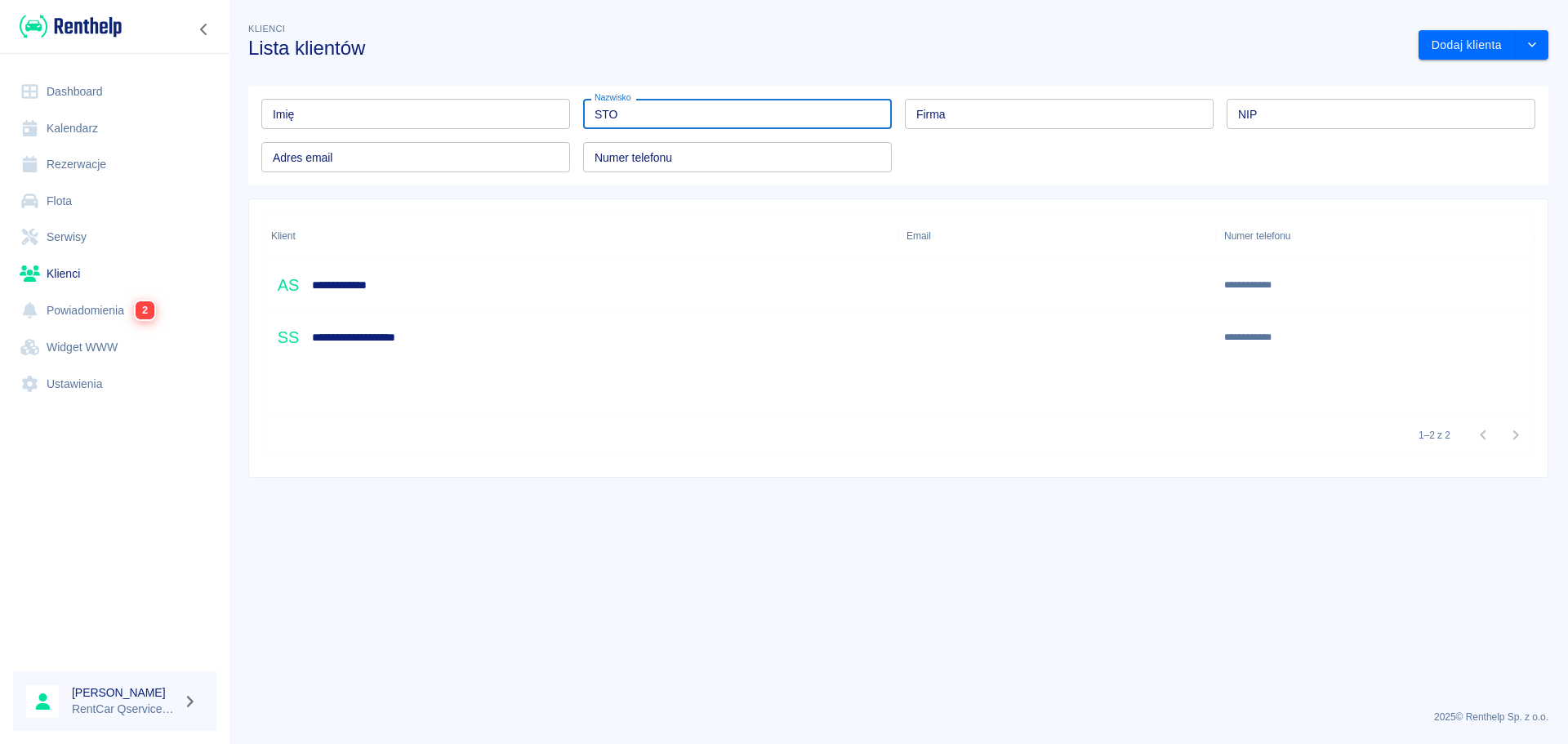
type input "STO"
click at [385, 290] on h6 "**********" at bounding box center [360, 284] width 96 height 16
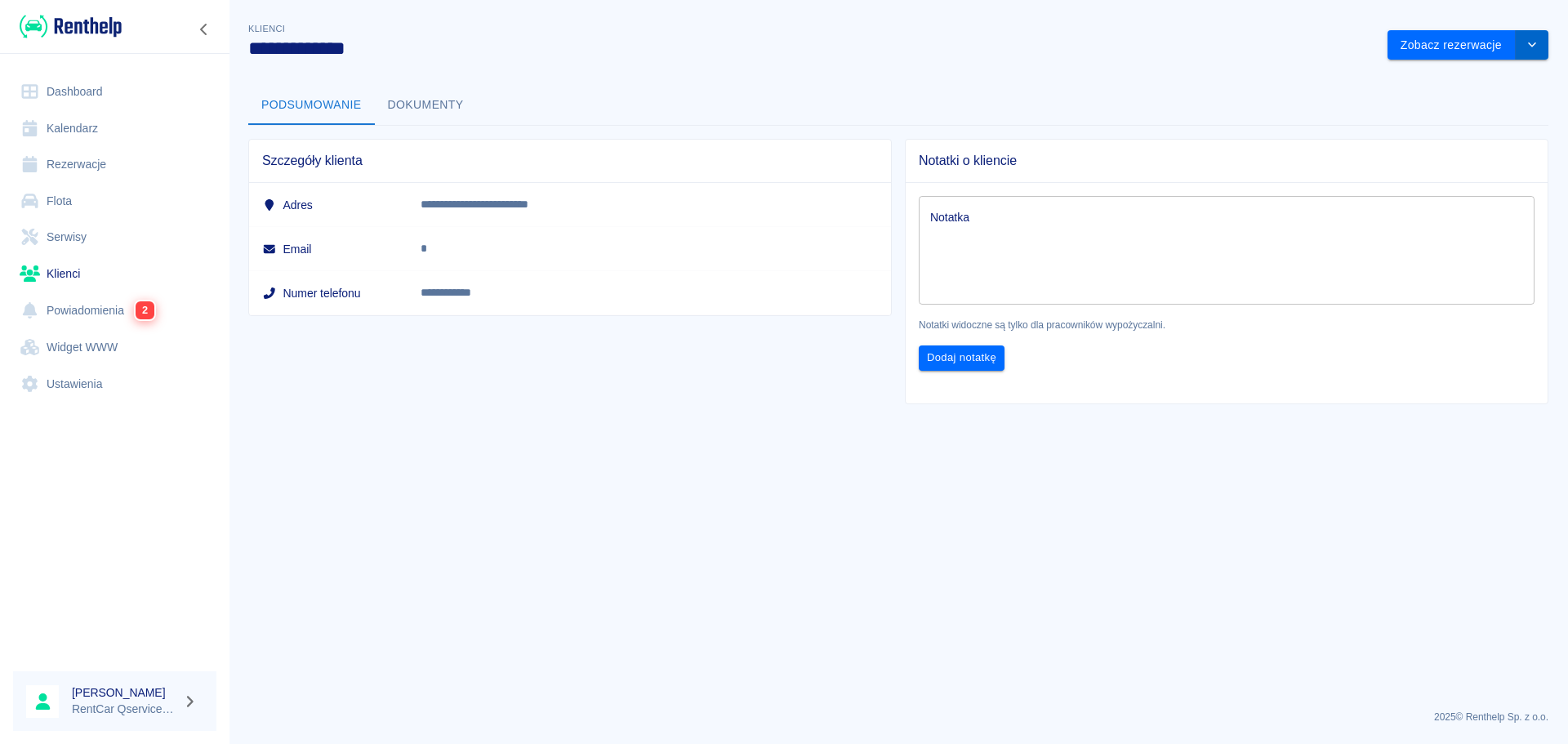
click at [1529, 40] on icon "drop-down" at bounding box center [1532, 44] width 13 height 11
click at [1460, 82] on li "Edytuj klienta" at bounding box center [1467, 80] width 147 height 27
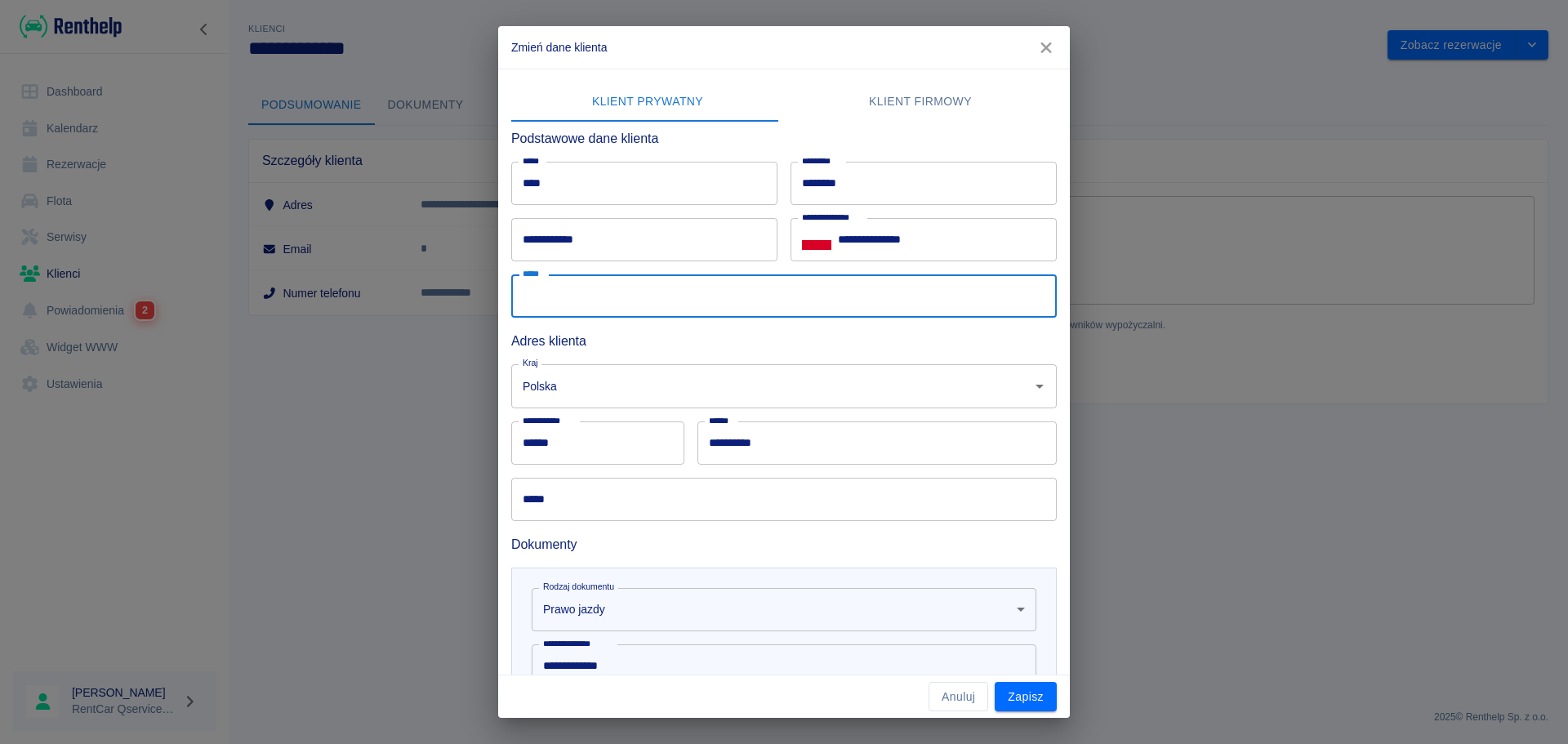
click at [582, 297] on input "*****" at bounding box center [784, 296] width 545 height 43
type input "**********"
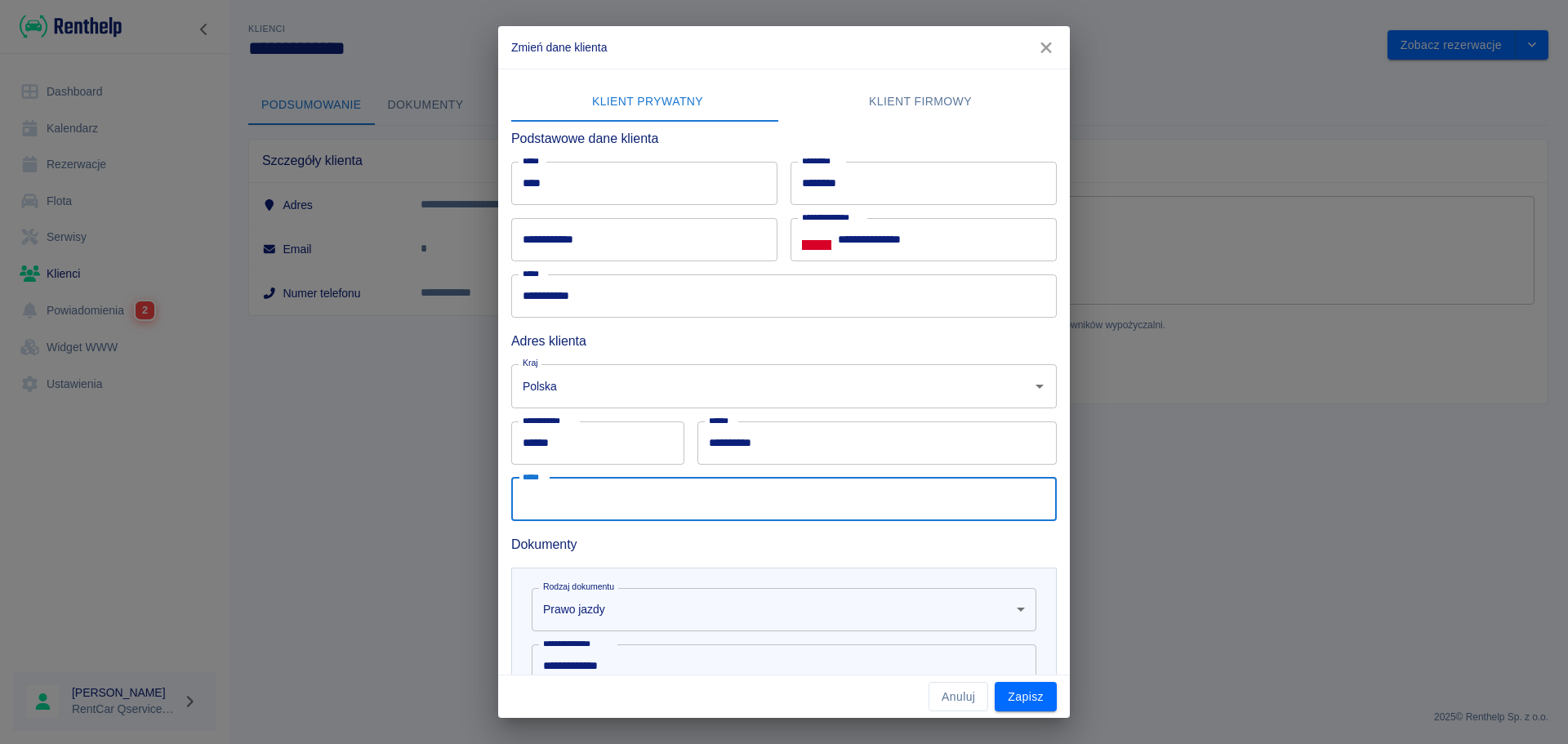
click at [596, 500] on input "*****" at bounding box center [784, 499] width 545 height 43
type input "********"
click at [1001, 695] on button "Zapisz" at bounding box center [1025, 697] width 62 height 30
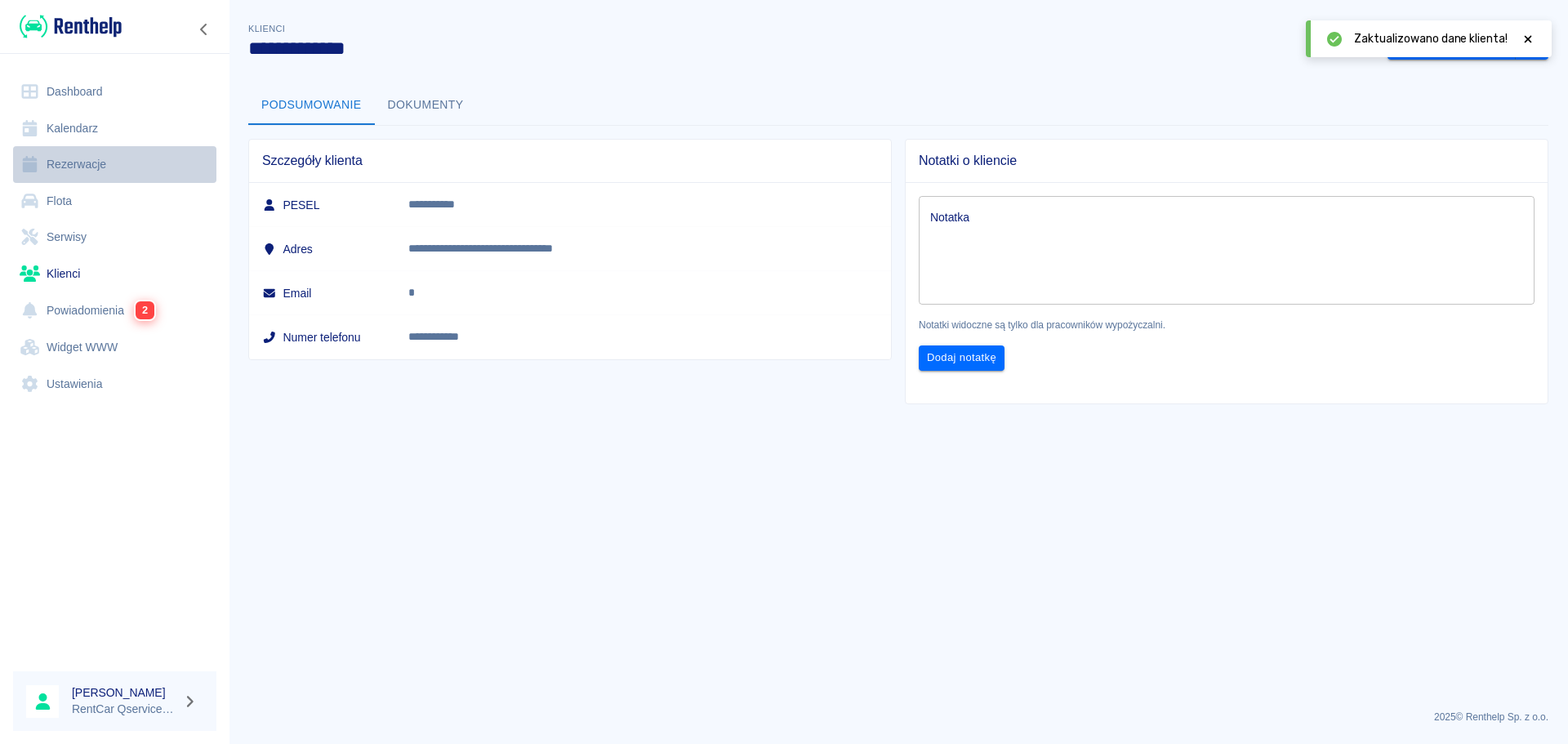
click at [66, 163] on link "Rezerwacje" at bounding box center [115, 165] width 203 height 37
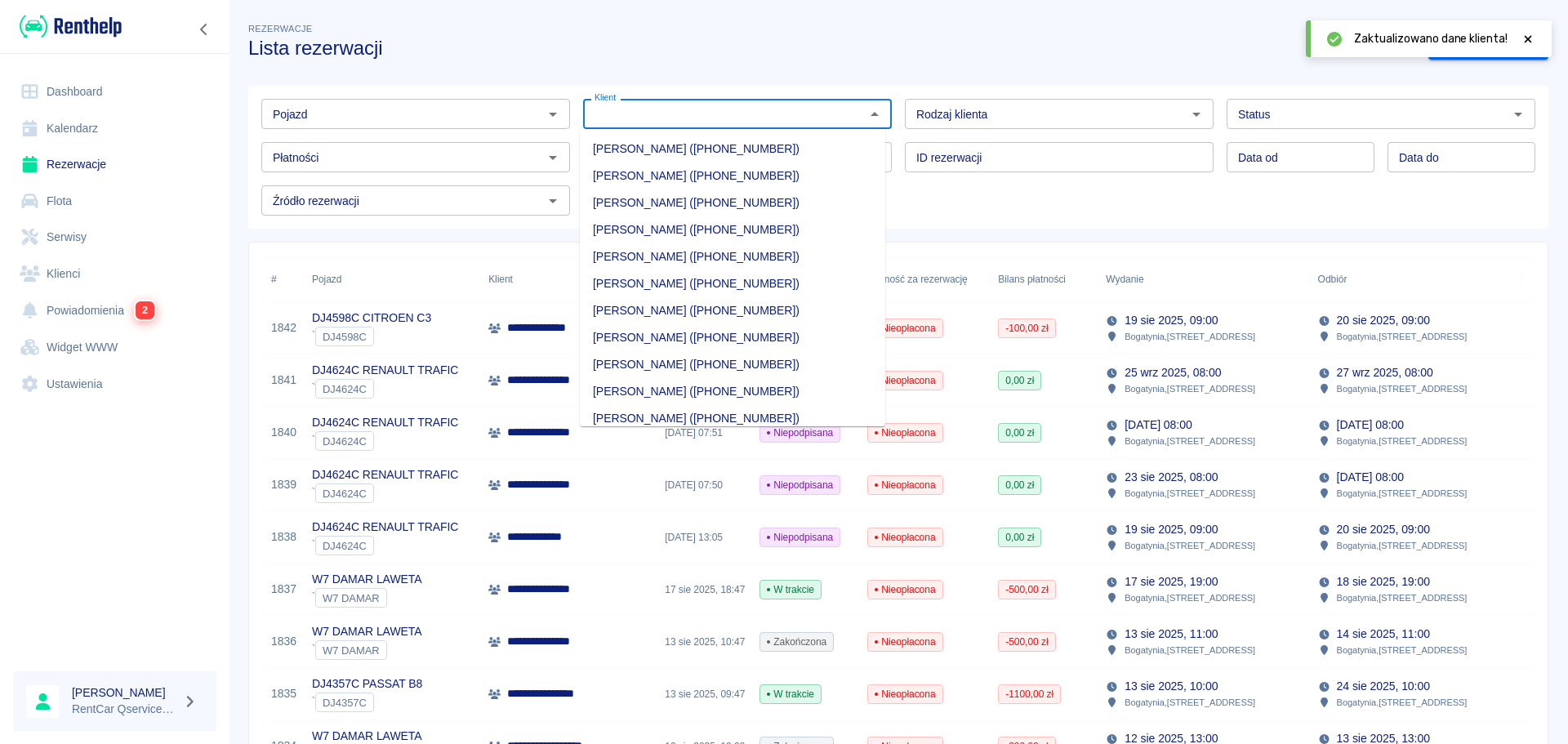
click at [678, 115] on input "Klient" at bounding box center [724, 114] width 272 height 20
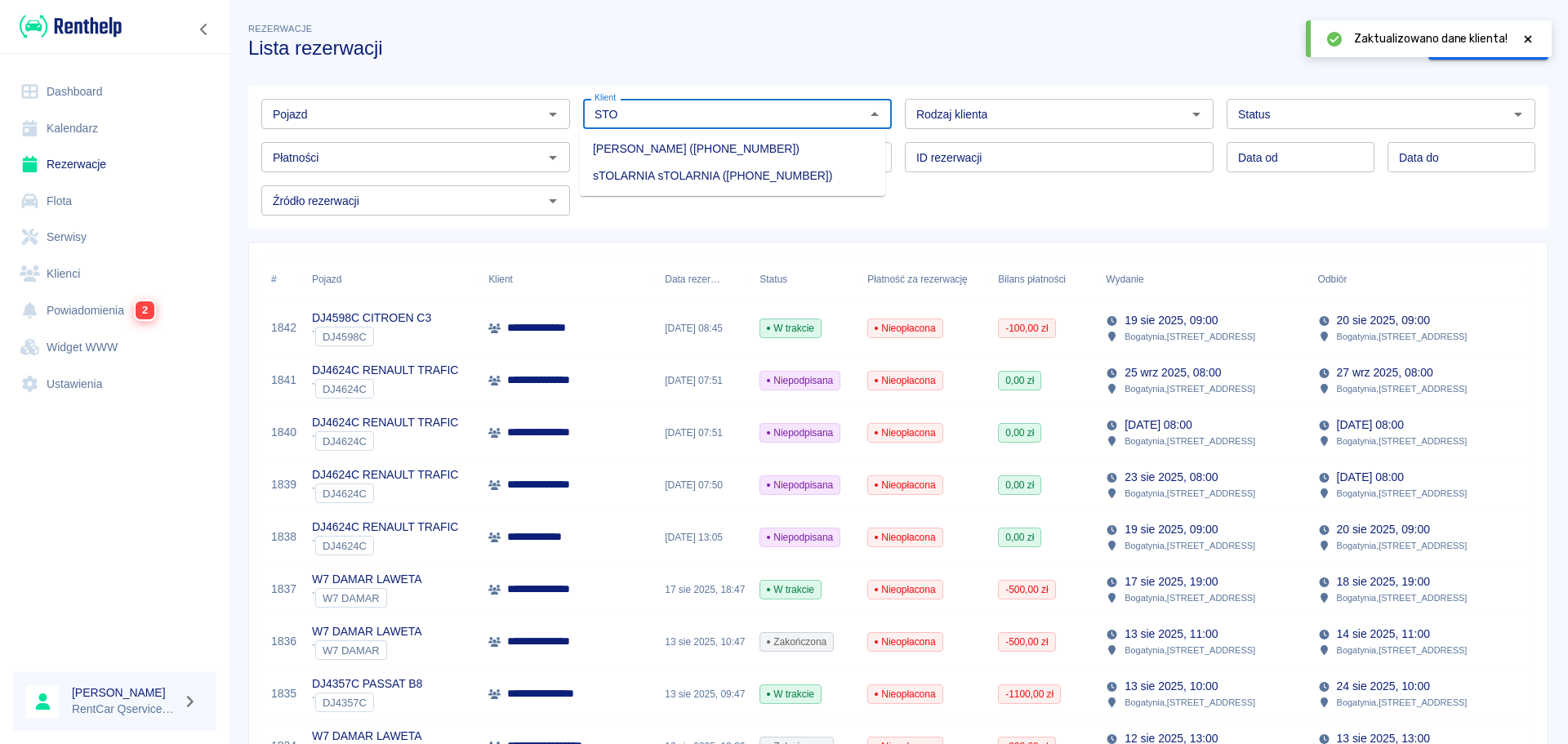
click at [668, 147] on li "AREK STODOLNY (+48530303124)" at bounding box center [732, 149] width 306 height 27
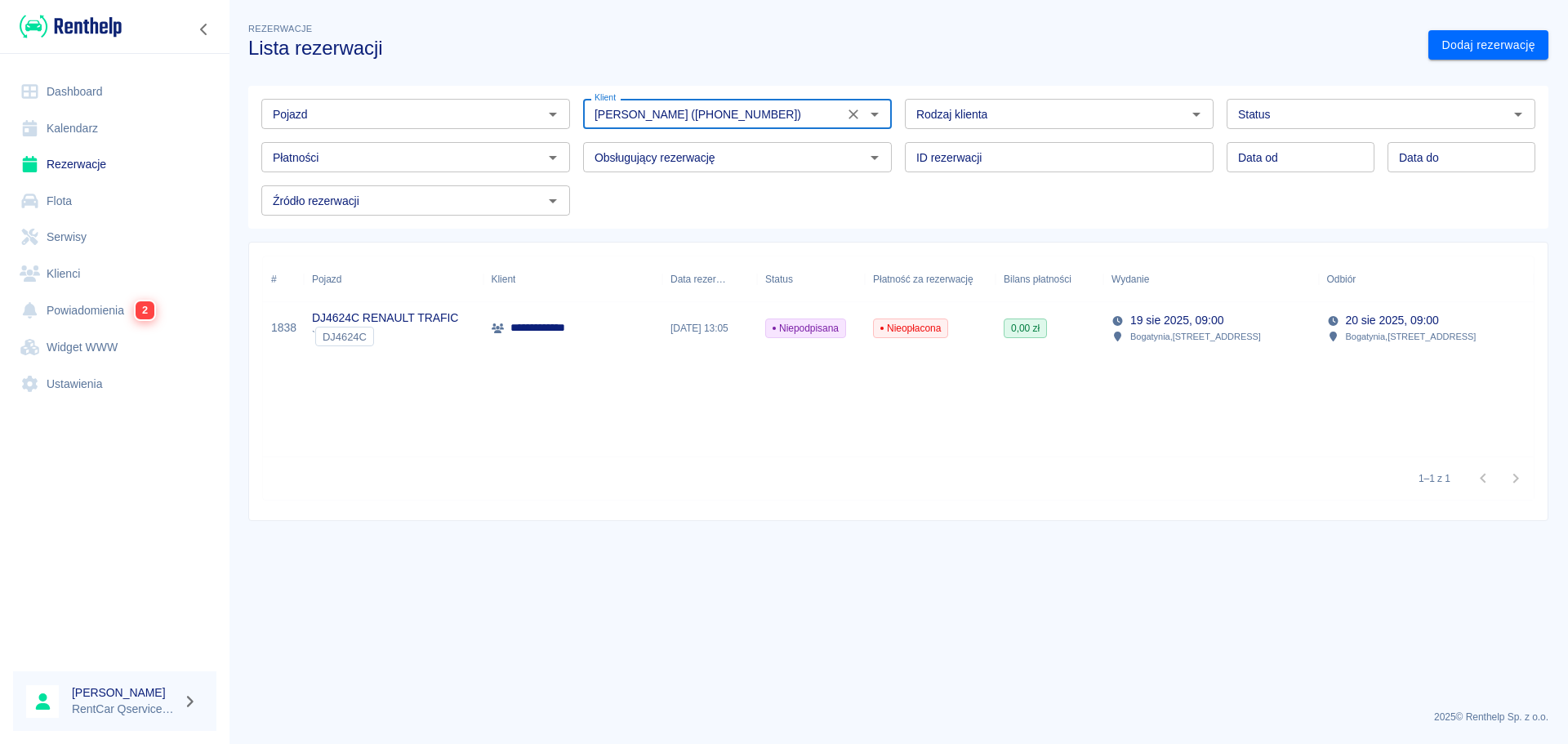
type input "AREK STODOLNY (+48530303124)"
click at [563, 327] on p "**********" at bounding box center [559, 328] width 96 height 17
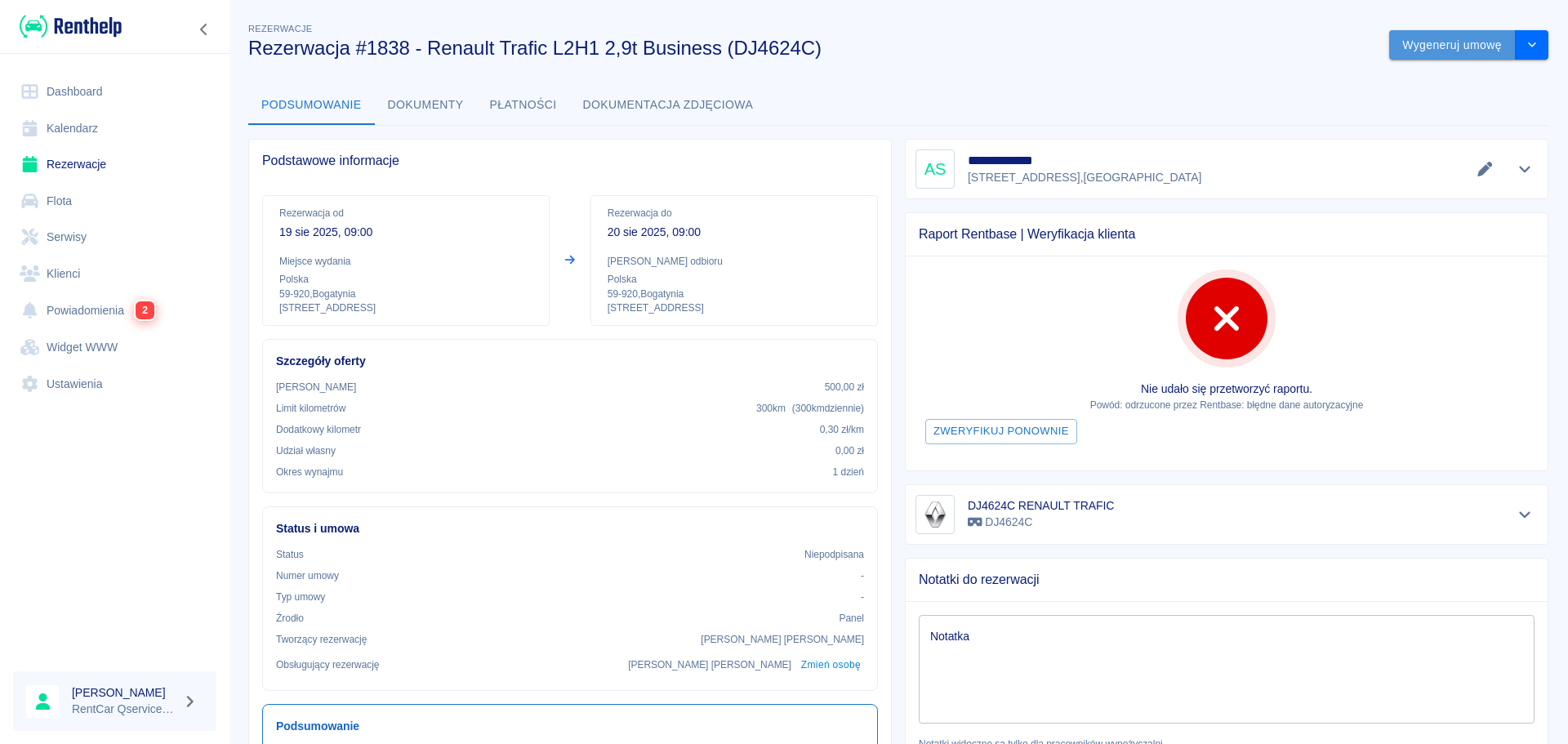
click at [1442, 40] on button "Wygeneruj umowę" at bounding box center [1451, 44] width 126 height 30
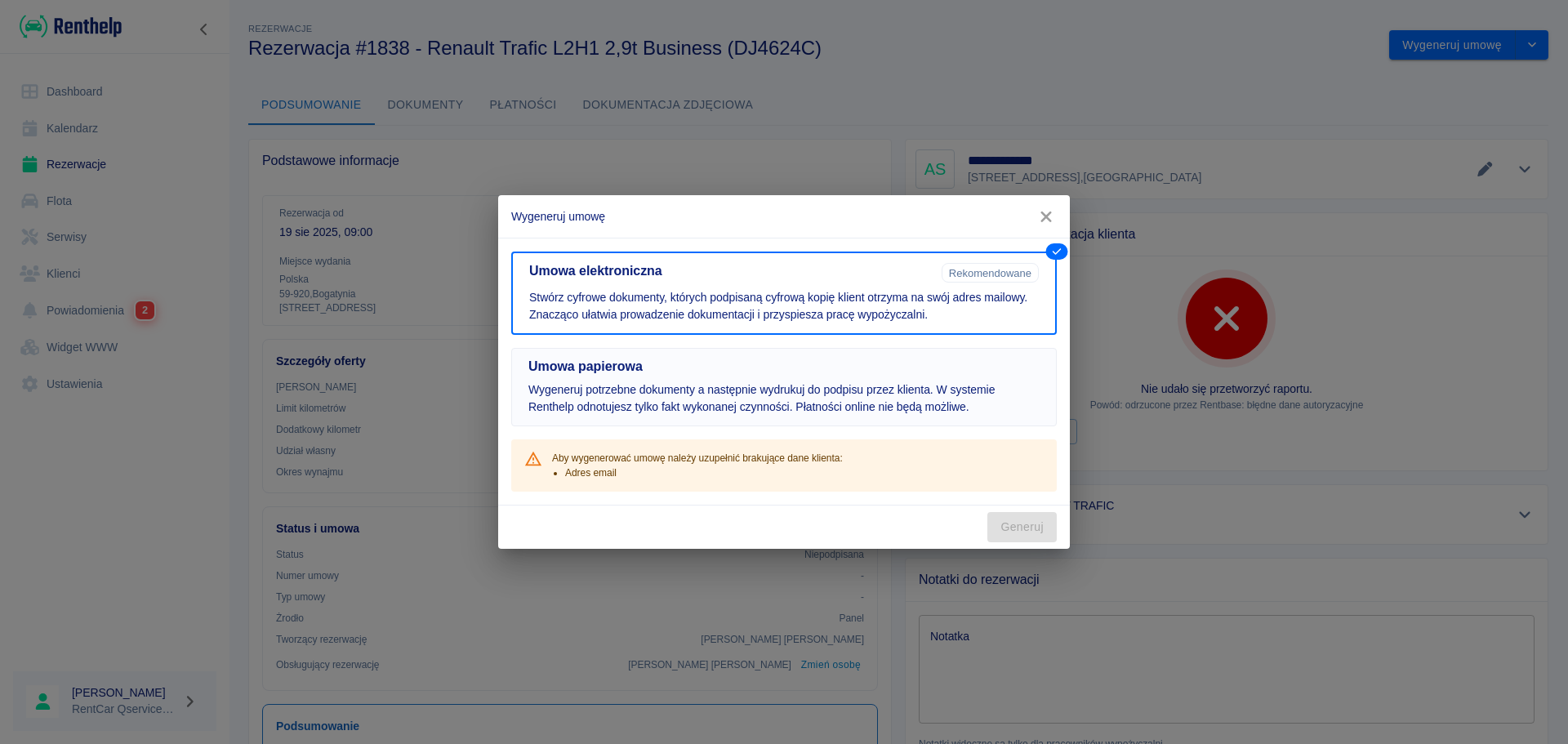
click at [862, 410] on p "Wygeneruj potrzebne dokumenty a następnie wydrukuj do podpisu przez klienta. W …" at bounding box center [784, 399] width 511 height 35
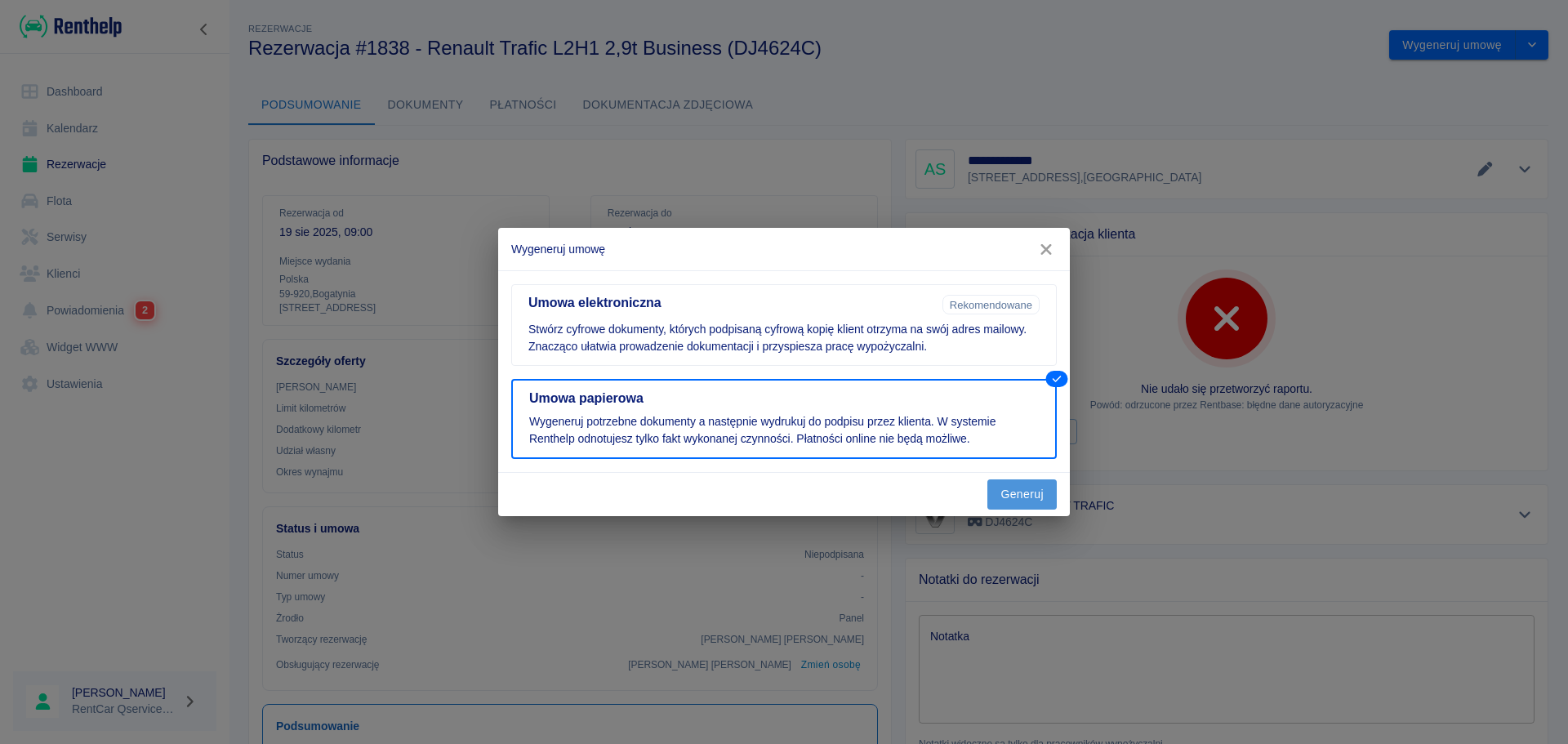
click at [1009, 493] on button "Generuj" at bounding box center [1022, 493] width 69 height 30
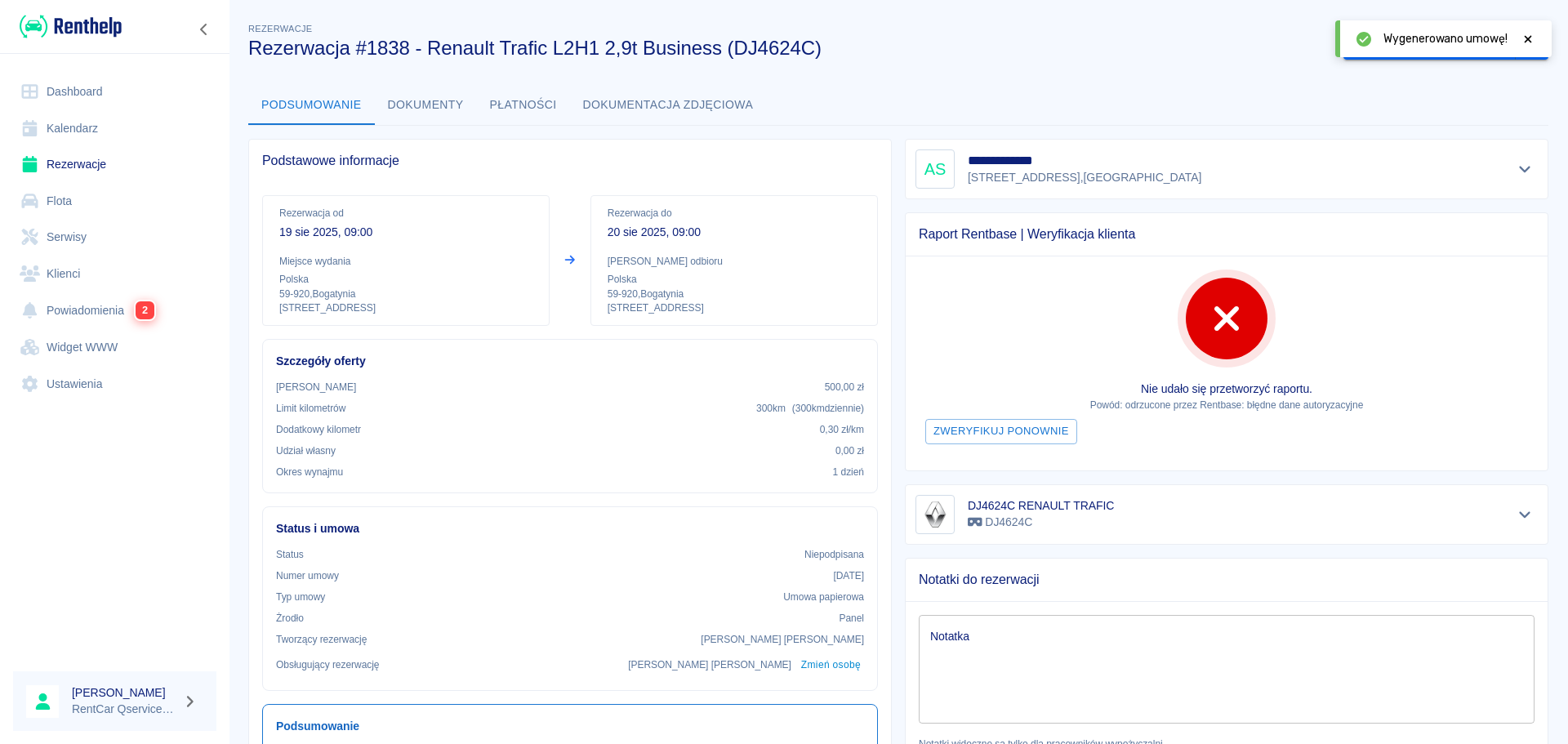
click at [1527, 40] on icon at bounding box center [1528, 40] width 14 height 12
click at [1462, 51] on button "Oznacz: umowa podpisana" at bounding box center [1429, 44] width 173 height 30
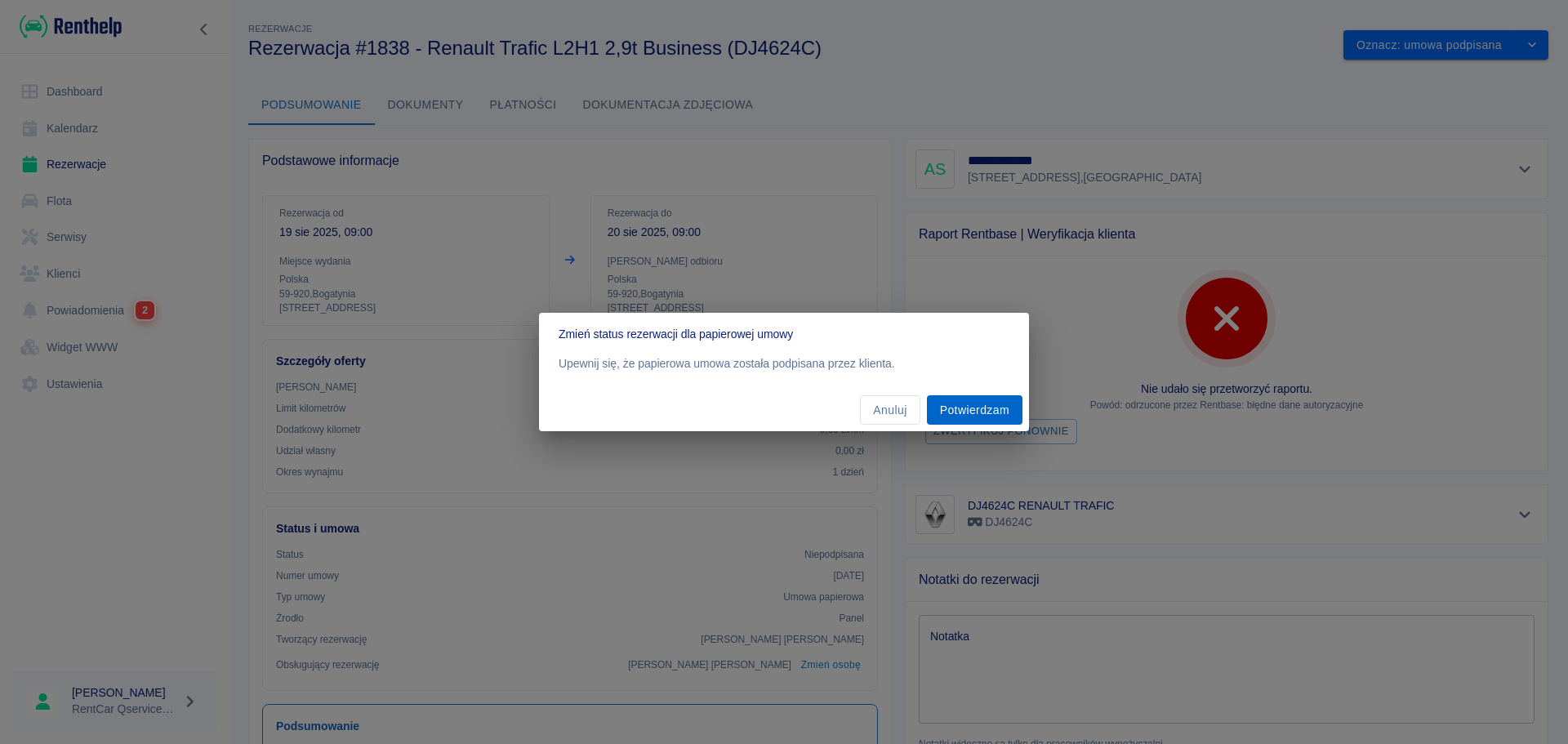
click at [946, 415] on button "Potwierdzam" at bounding box center [974, 410] width 95 height 30
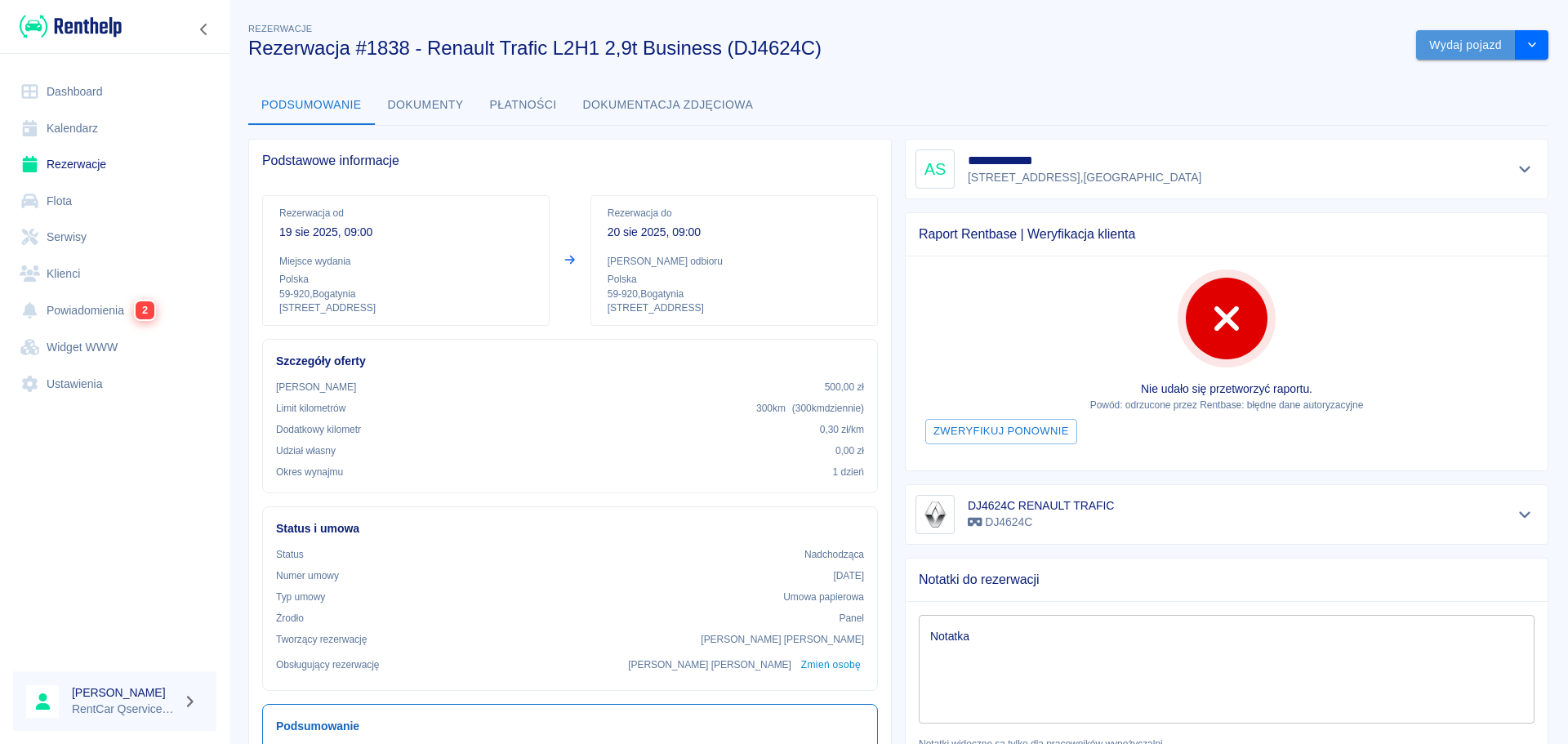
click at [1452, 40] on button "Wydaj pojazd" at bounding box center [1465, 44] width 99 height 30
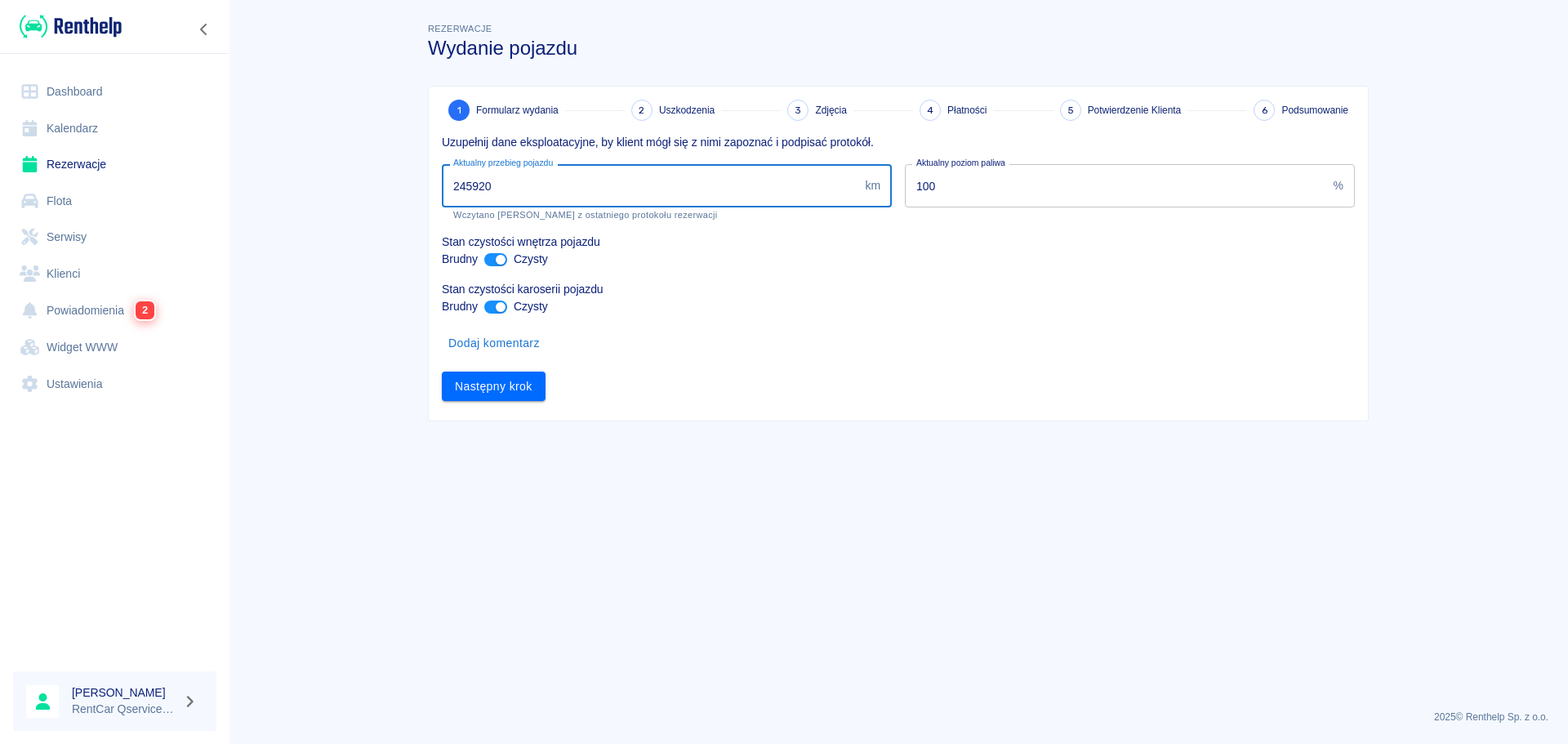
click at [628, 193] on input "245920" at bounding box center [650, 185] width 416 height 43
drag, startPoint x: 491, startPoint y: 183, endPoint x: 406, endPoint y: 186, distance: 85.1
click at [406, 186] on main "Rezerwacje Wydanie pojazdu 1 Formularz wydania 2 Uszkodzenia 3 Zdjęcia 4 Płatno…" at bounding box center [898, 358] width 1340 height 677
type input "246025"
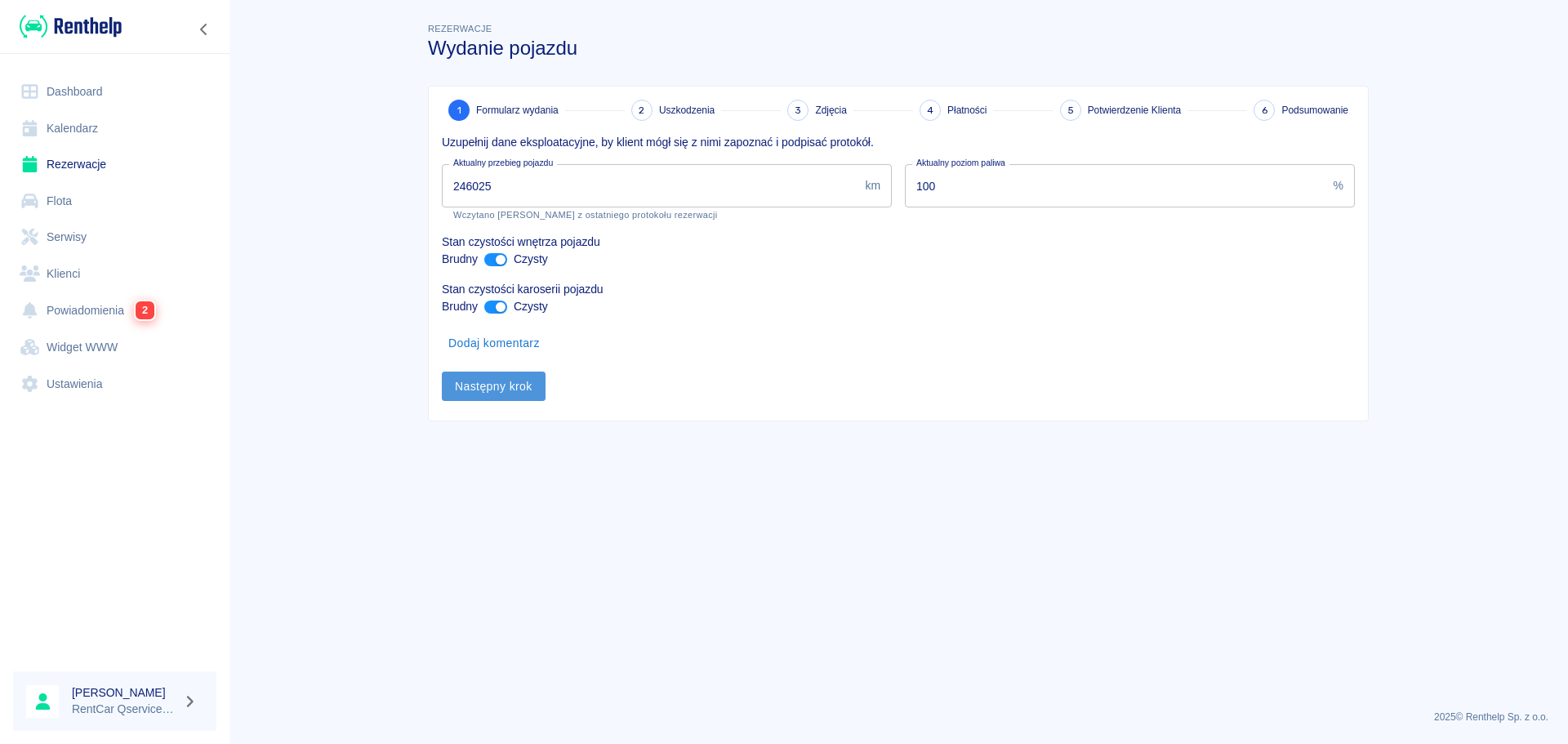
click at [500, 389] on button "Następny krok" at bounding box center [493, 386] width 104 height 30
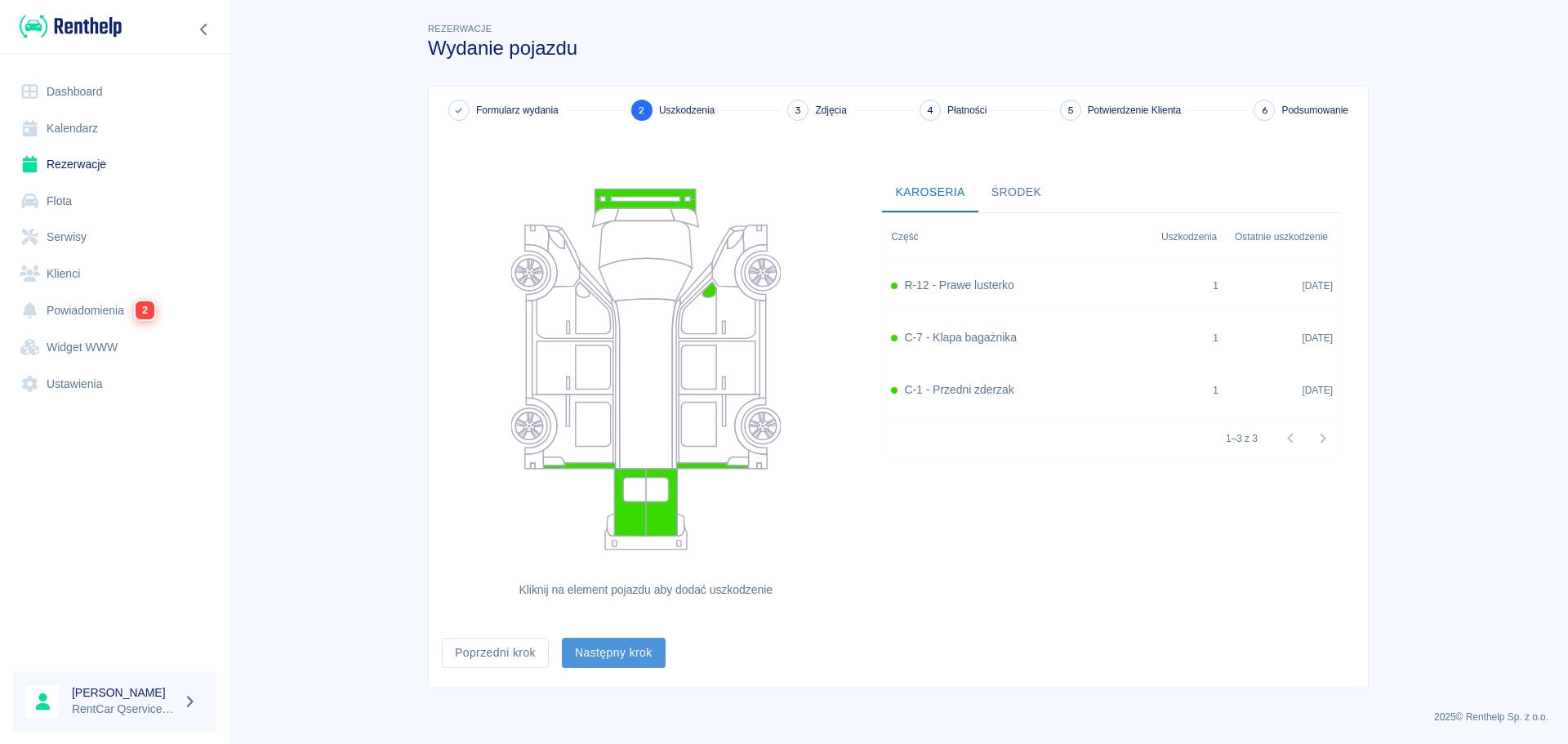
click at [628, 655] on button "Następny krok" at bounding box center [614, 652] width 104 height 30
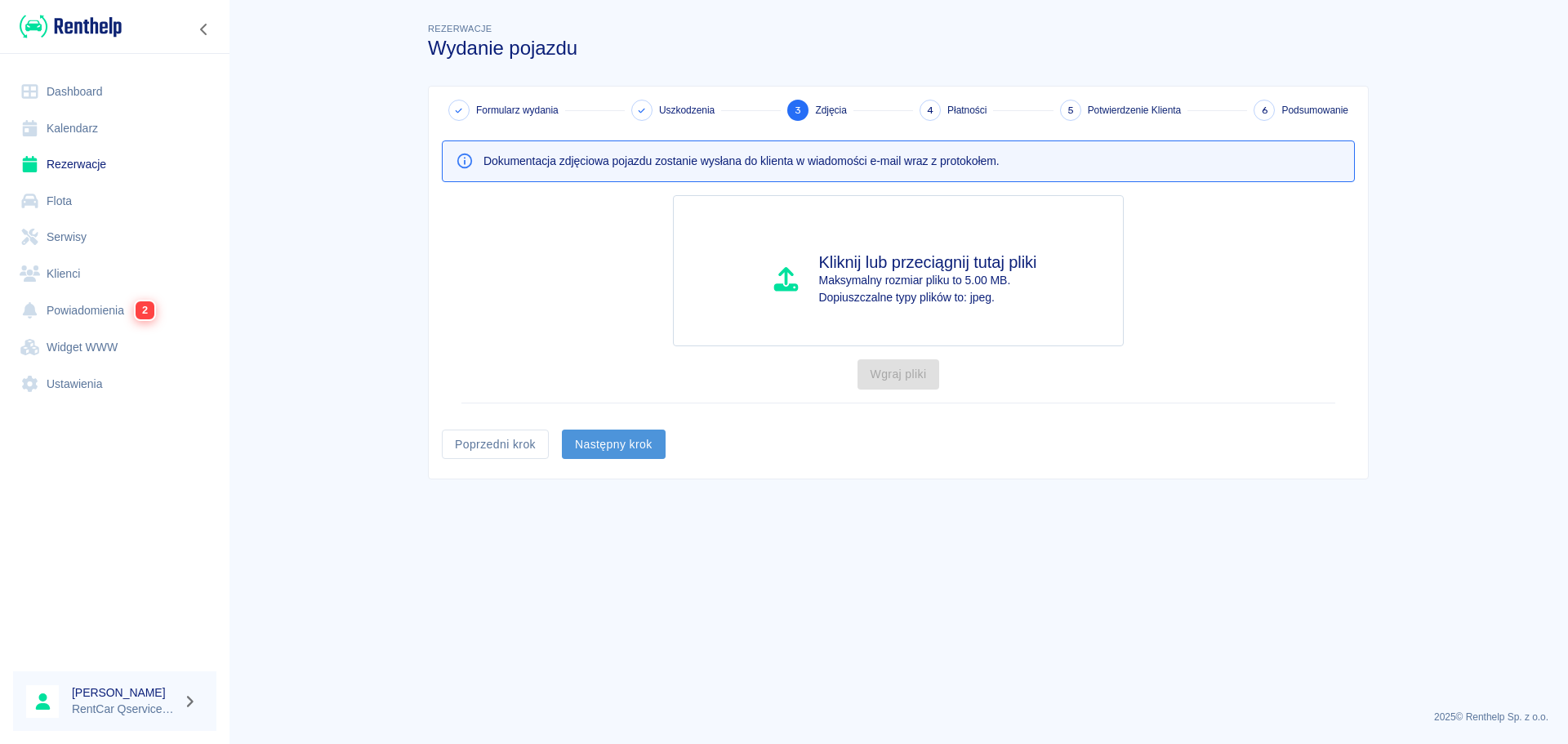
click at [634, 441] on button "Następny krok" at bounding box center [614, 444] width 104 height 30
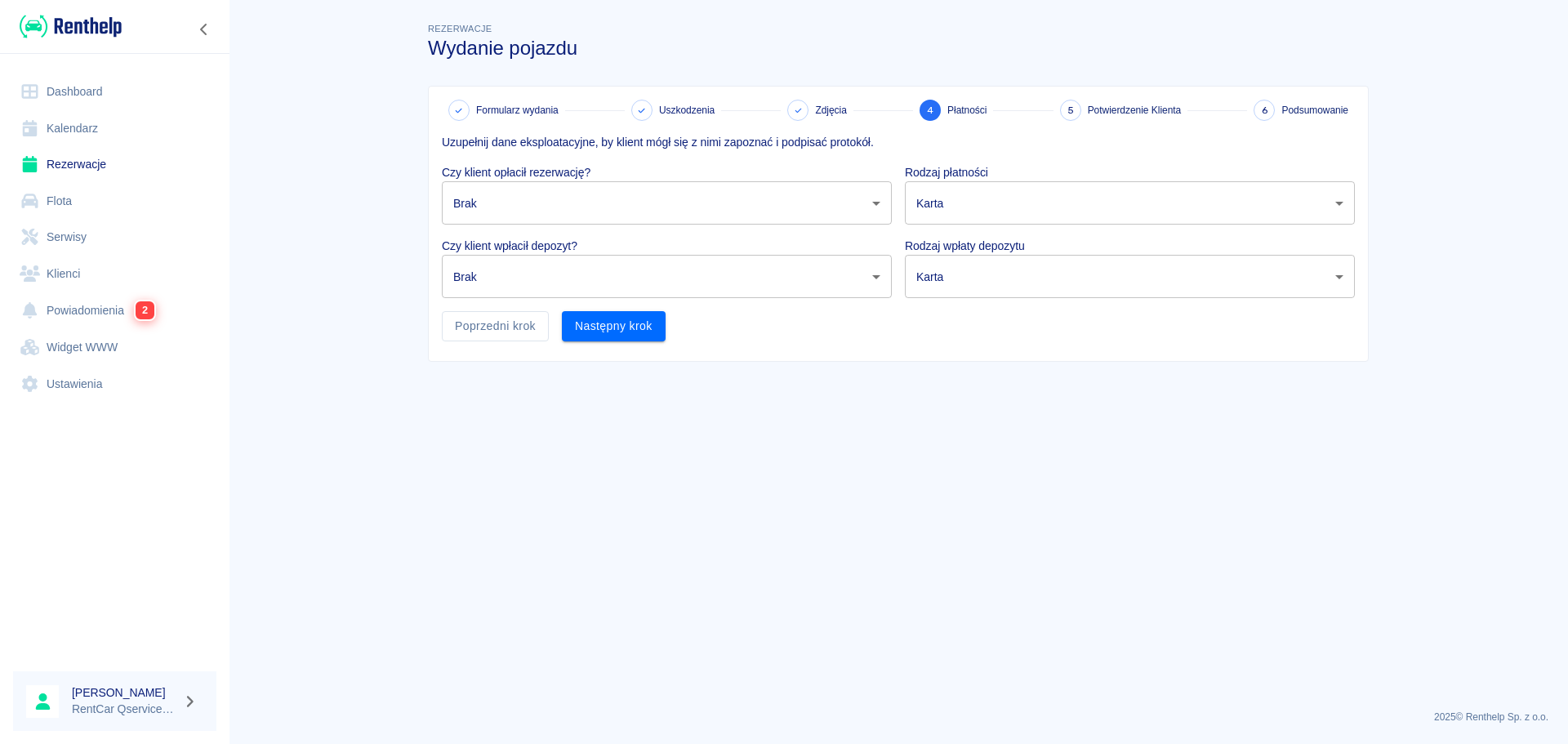
click at [618, 199] on body "Używamy plików Cookies, by zapewnić Ci najlepsze możliwe doświadczenie. Aby dow…" at bounding box center [784, 372] width 1568 height 744
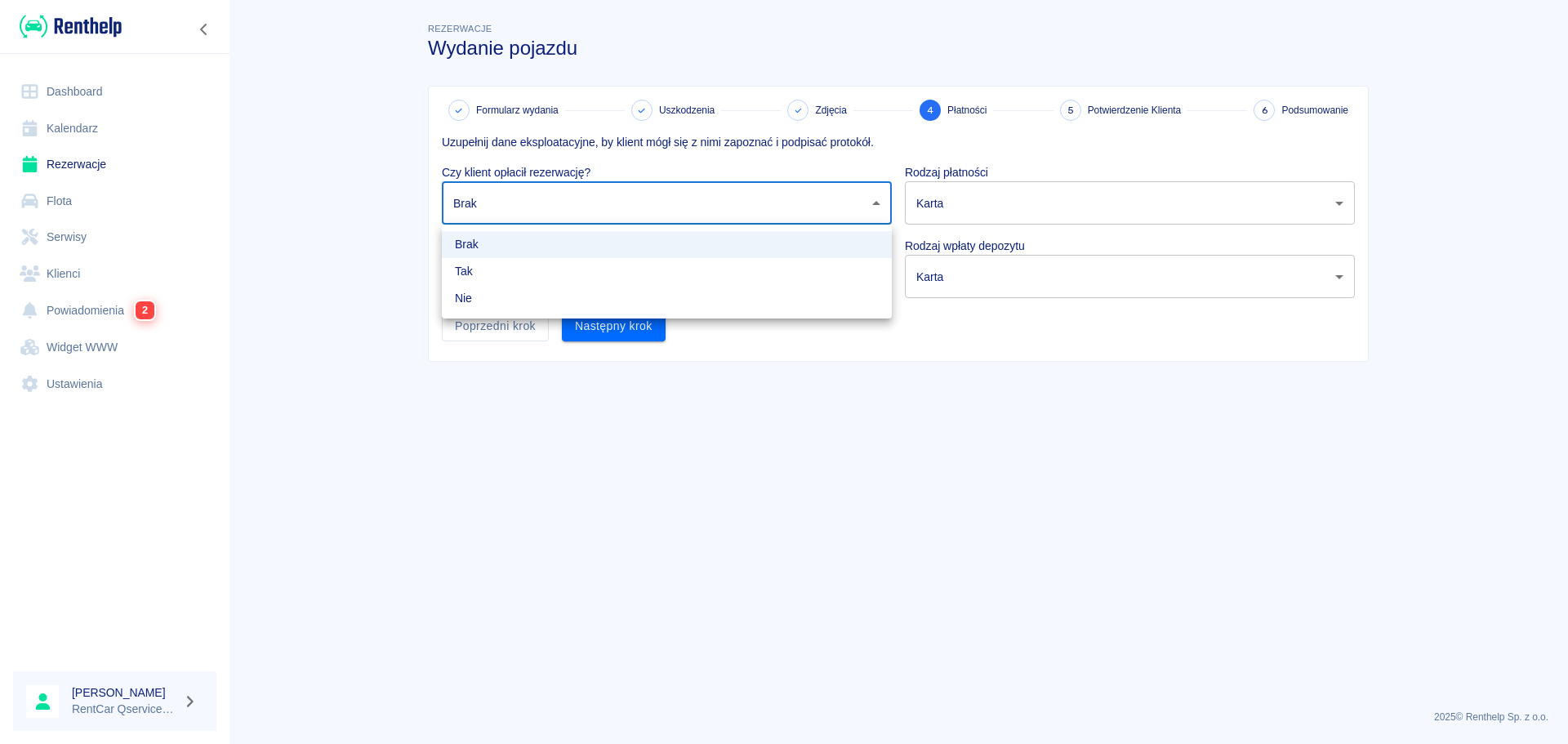
click at [601, 267] on li "Tak" at bounding box center [666, 272] width 450 height 27
type input "true"
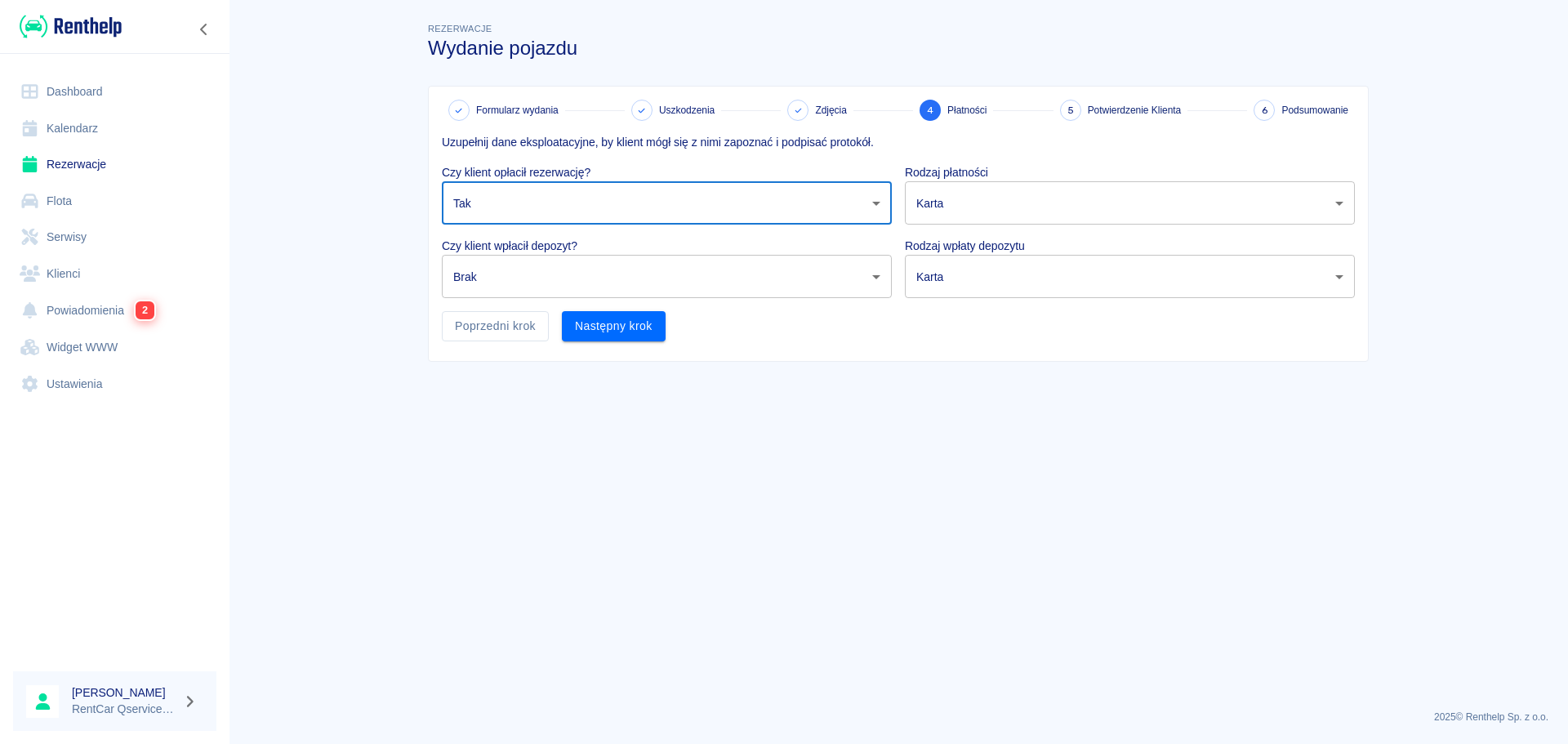
click at [610, 280] on body "Używamy plików Cookies, by zapewnić Ci najlepsze możliwe doświadczenie. Aby dow…" at bounding box center [784, 372] width 1568 height 744
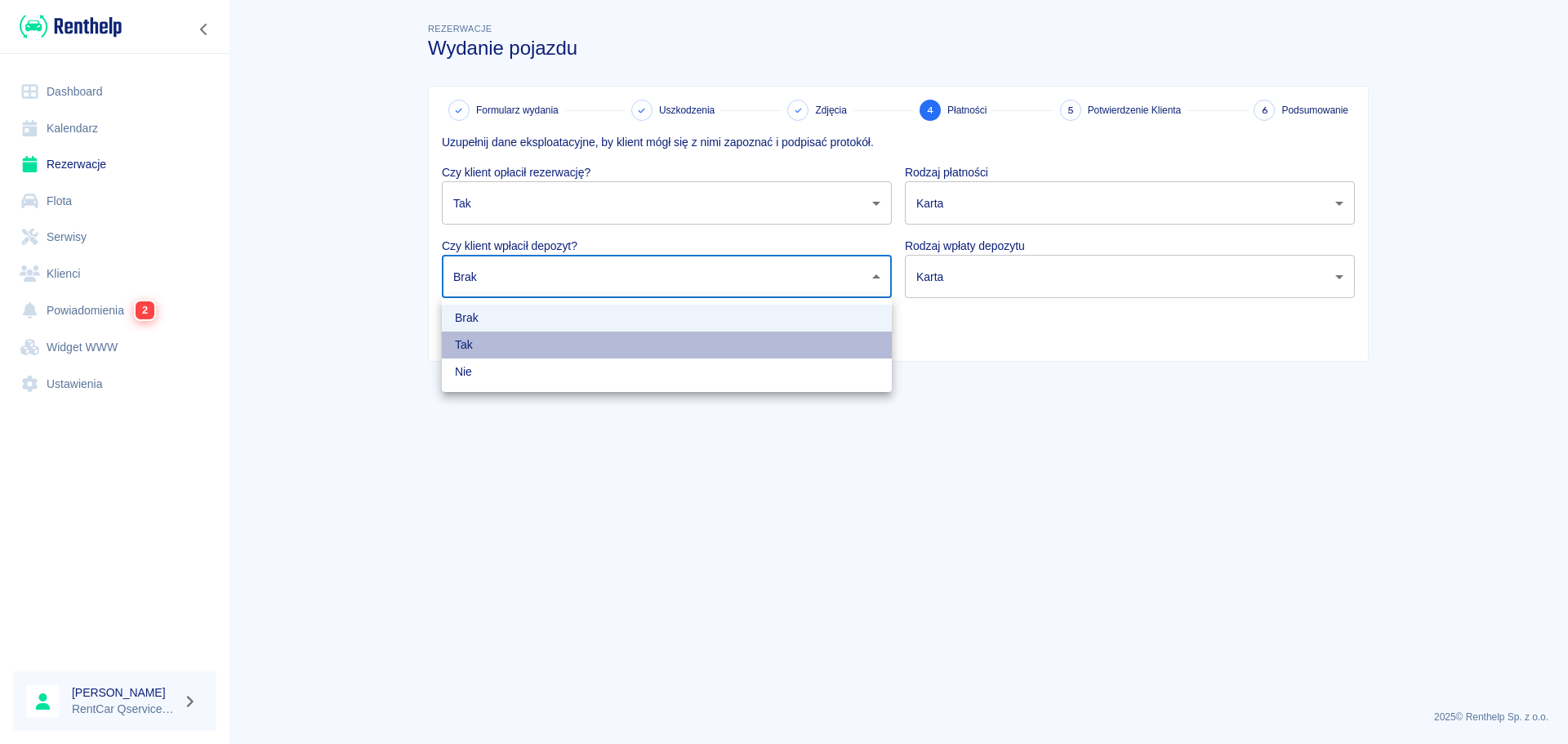
click at [587, 338] on li "Tak" at bounding box center [666, 345] width 450 height 27
type input "true"
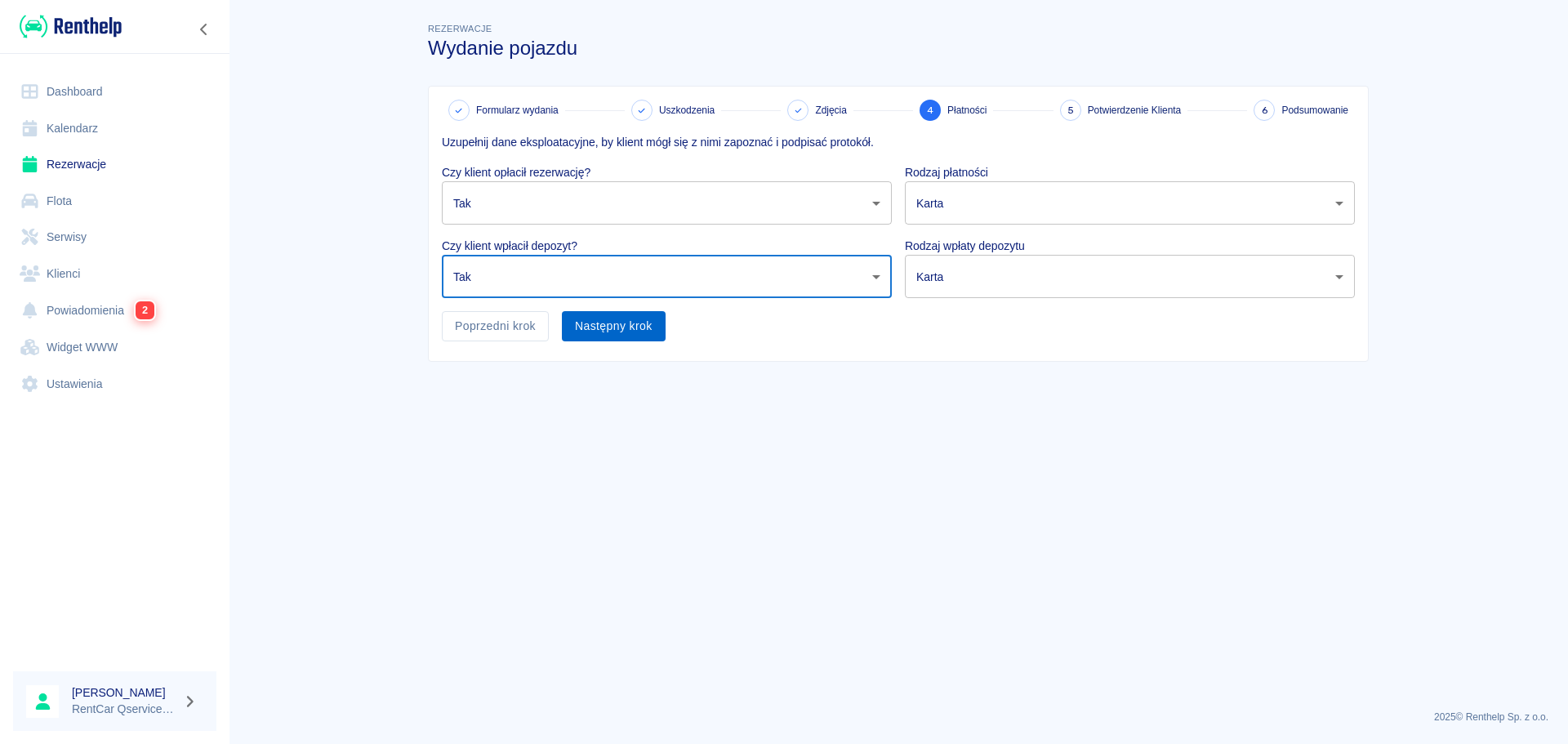
click at [599, 321] on button "Następny krok" at bounding box center [614, 326] width 104 height 30
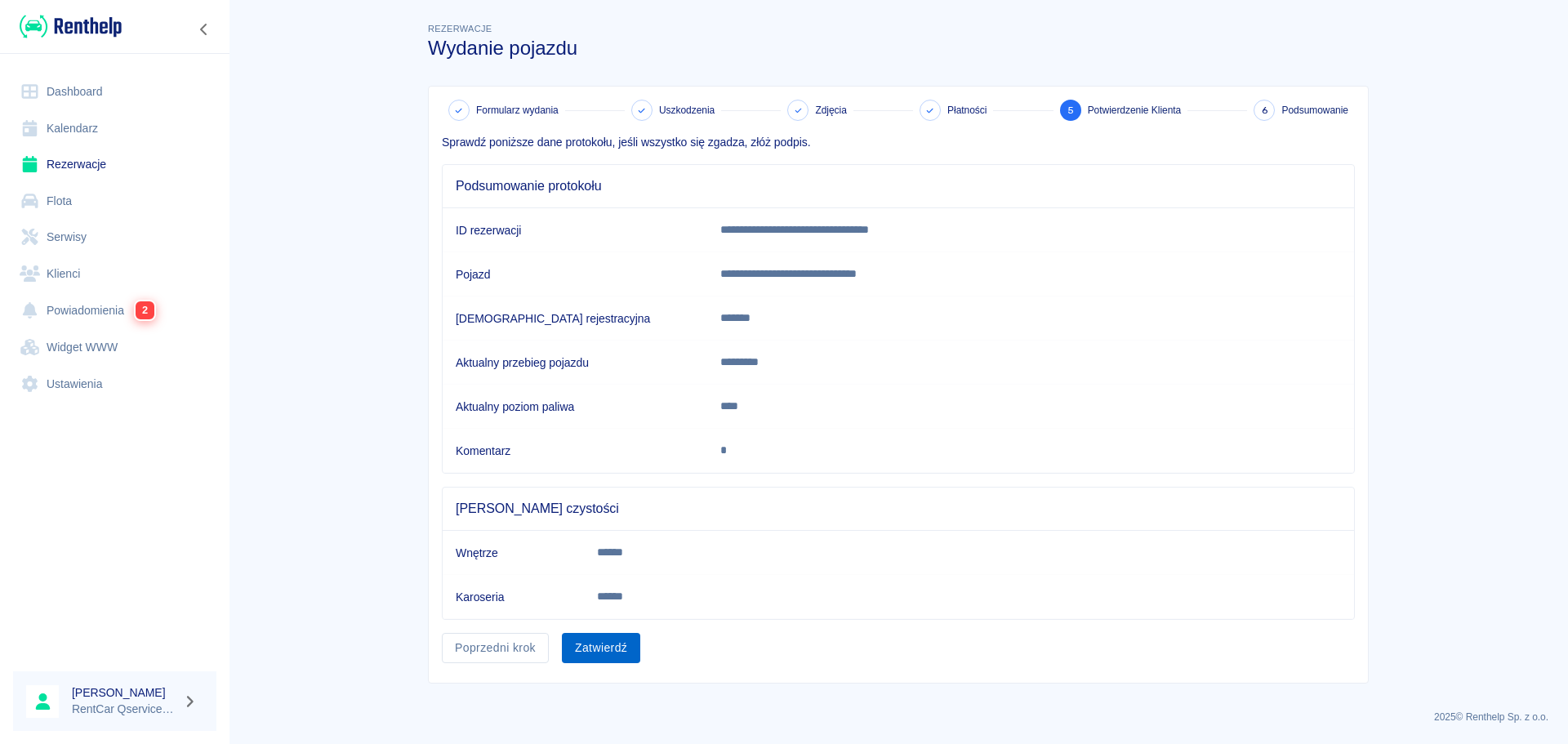
click at [598, 655] on button "Zatwierdź" at bounding box center [600, 648] width 78 height 30
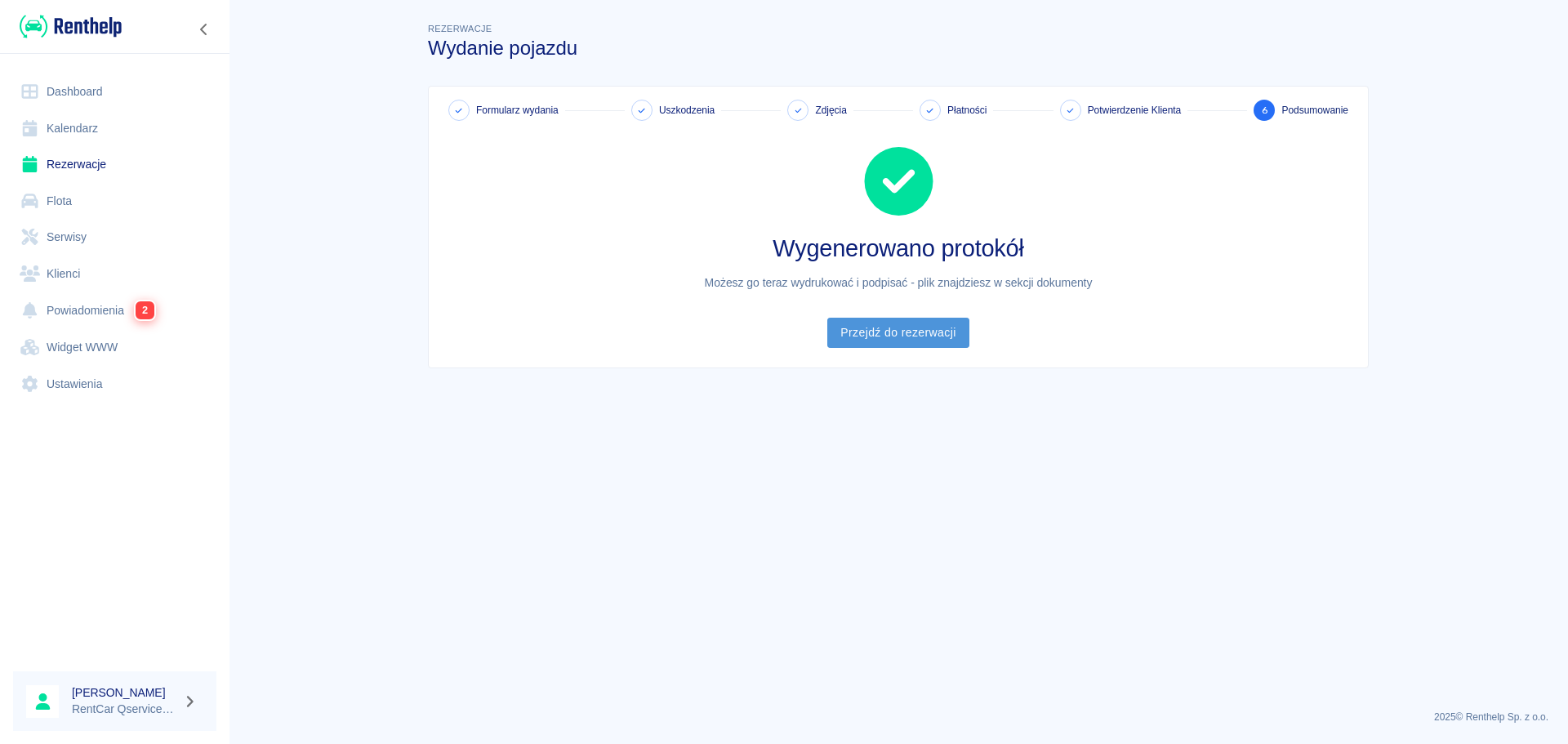
click at [892, 334] on link "Przejdź do rezerwacji" at bounding box center [897, 332] width 142 height 30
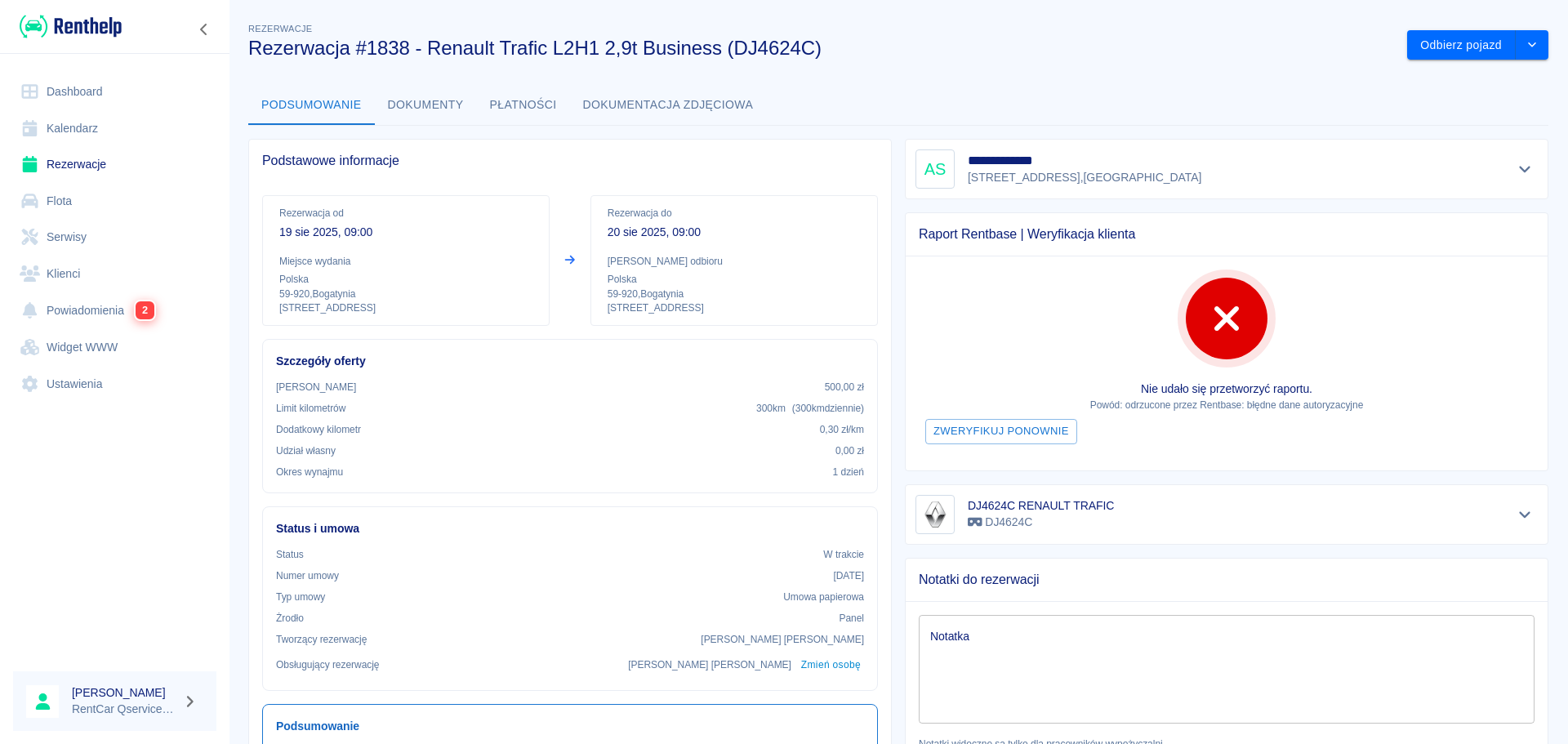
click at [437, 101] on button "Dokumenty" at bounding box center [426, 105] width 102 height 40
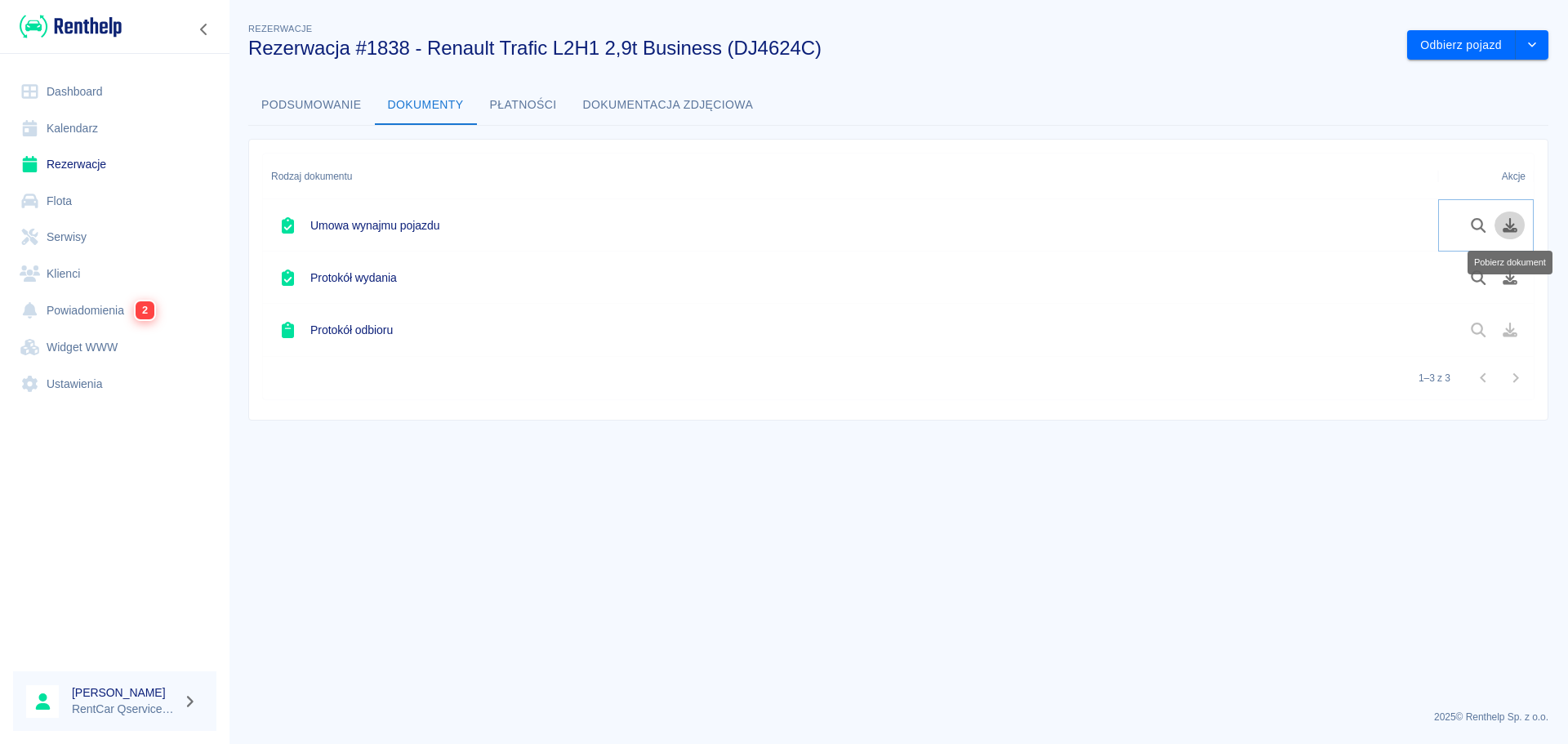
click at [1501, 225] on icon "Pobierz dokument" at bounding box center [1509, 225] width 18 height 14
click at [1507, 285] on button "Pobierz dokument" at bounding box center [1510, 278] width 32 height 28
click at [95, 315] on link "Powiadomienia 2" at bounding box center [115, 309] width 203 height 38
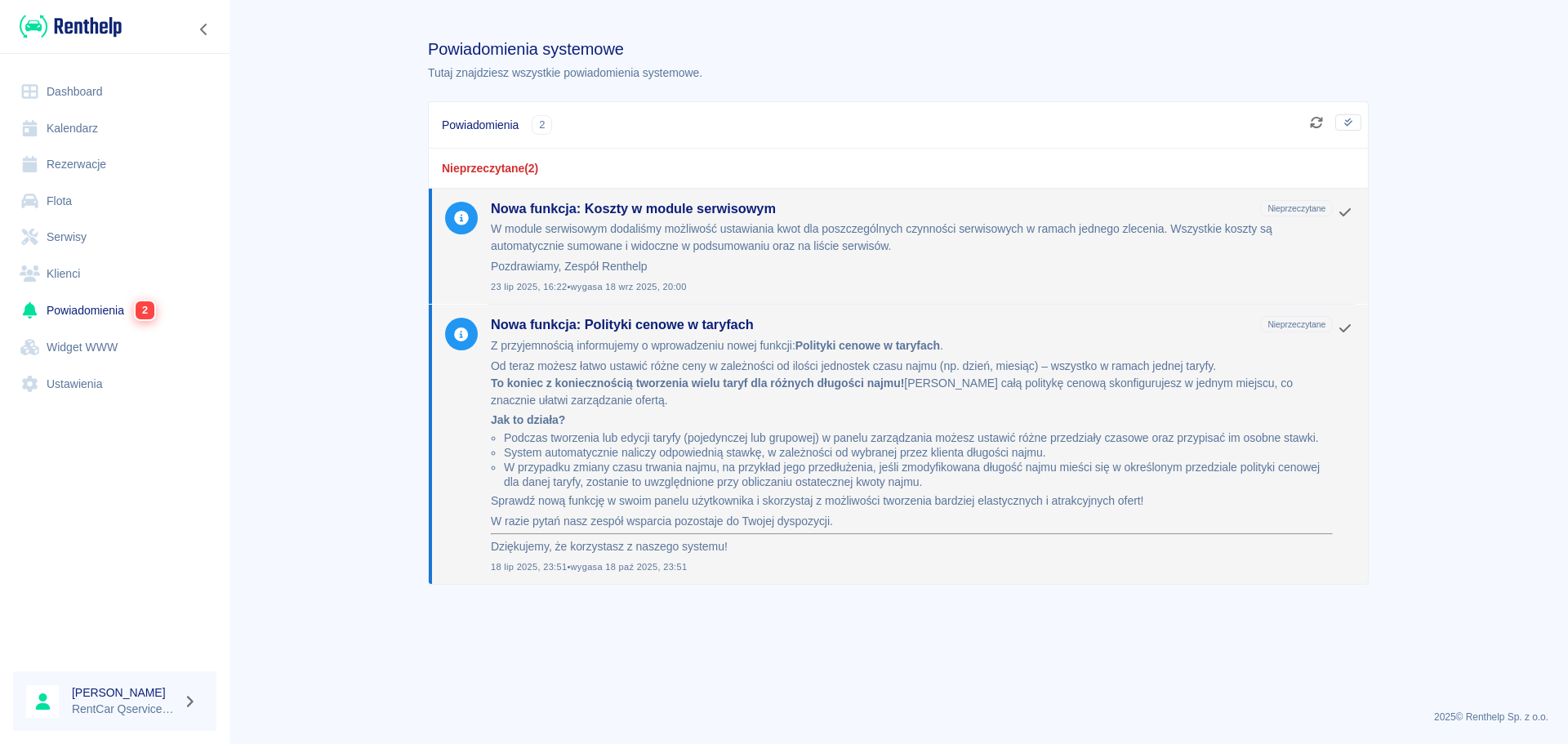
click at [95, 315] on link "Powiadomienia 2" at bounding box center [115, 309] width 203 height 38
click at [73, 96] on link "Dashboard" at bounding box center [115, 92] width 203 height 37
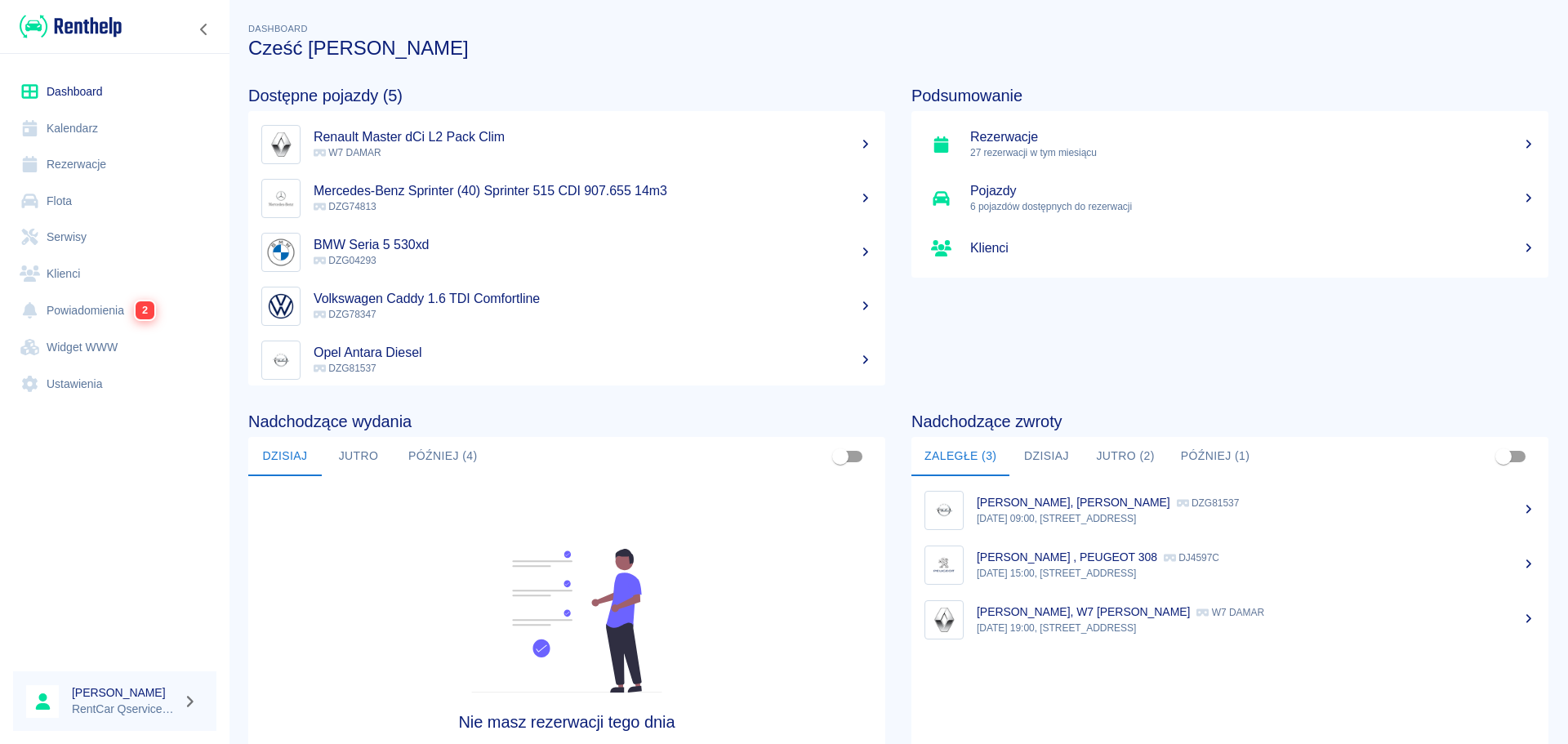
click at [74, 320] on link "Powiadomienia 2" at bounding box center [115, 309] width 203 height 38
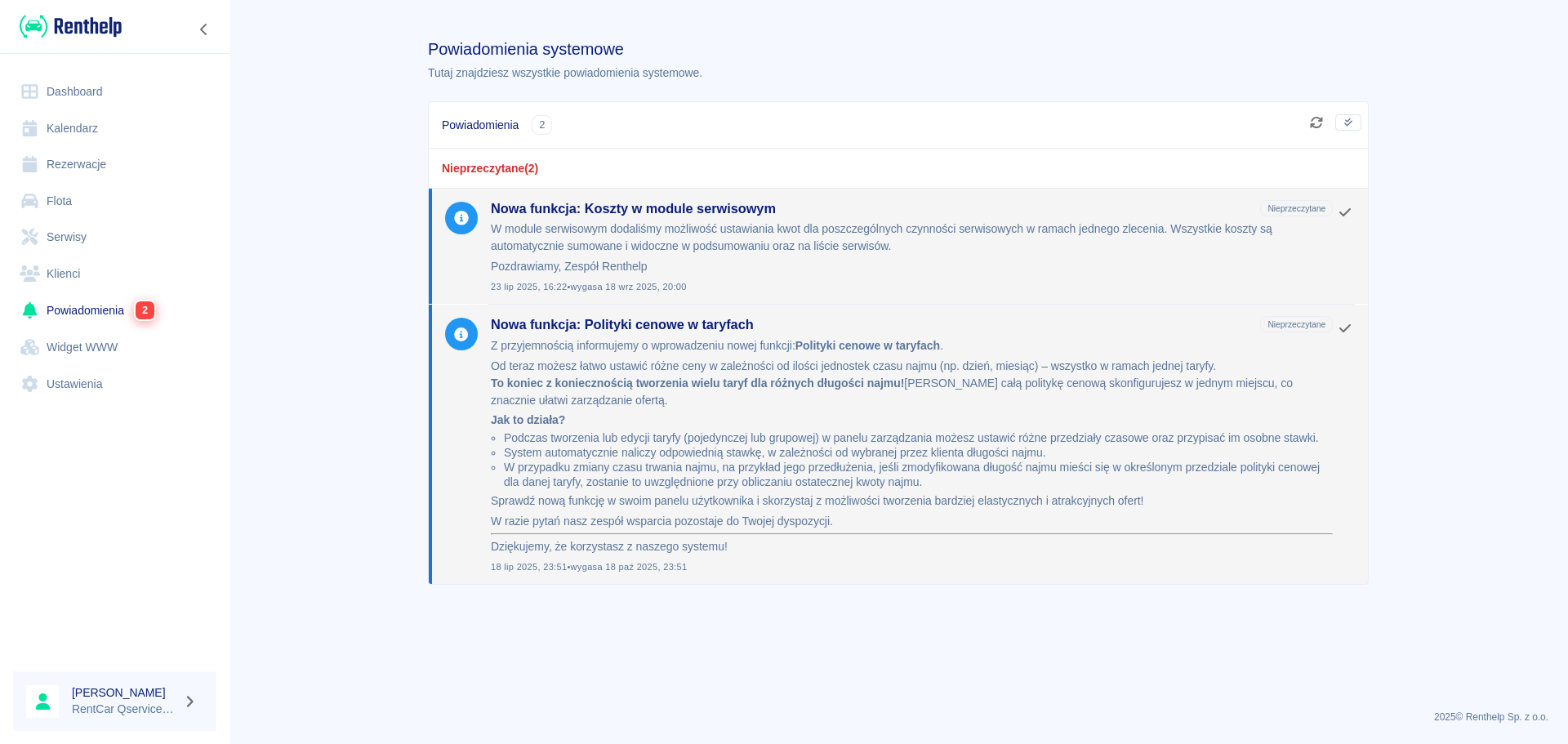
click at [95, 81] on link "Dashboard" at bounding box center [115, 92] width 203 height 37
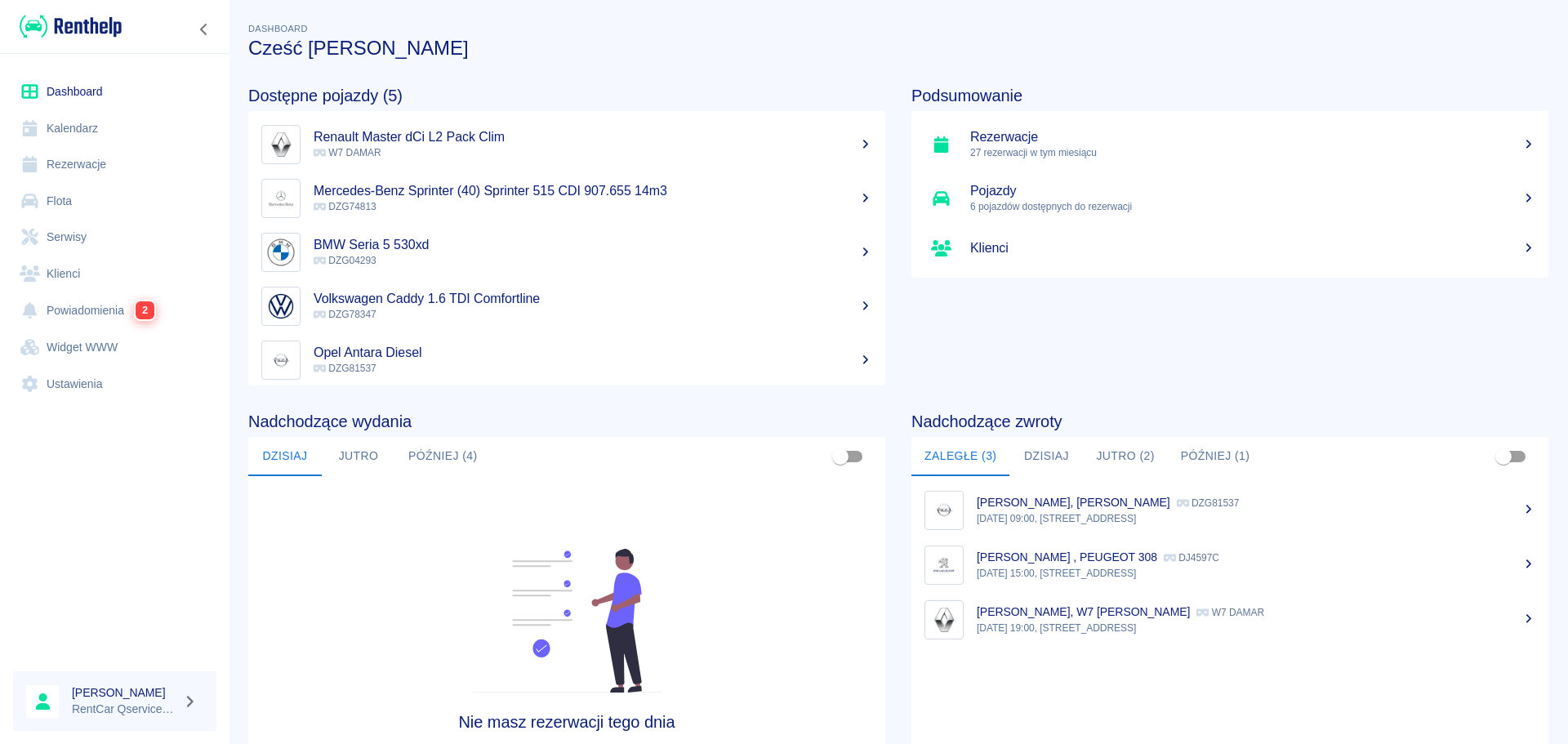
click at [1290, 372] on div "Podsumowanie Rezerwacje 27 rezerwacji w tym miesiącu Pojazdy 6 pojazdów dostępn…" at bounding box center [1216, 223] width 663 height 326
